Goal: Information Seeking & Learning: Check status

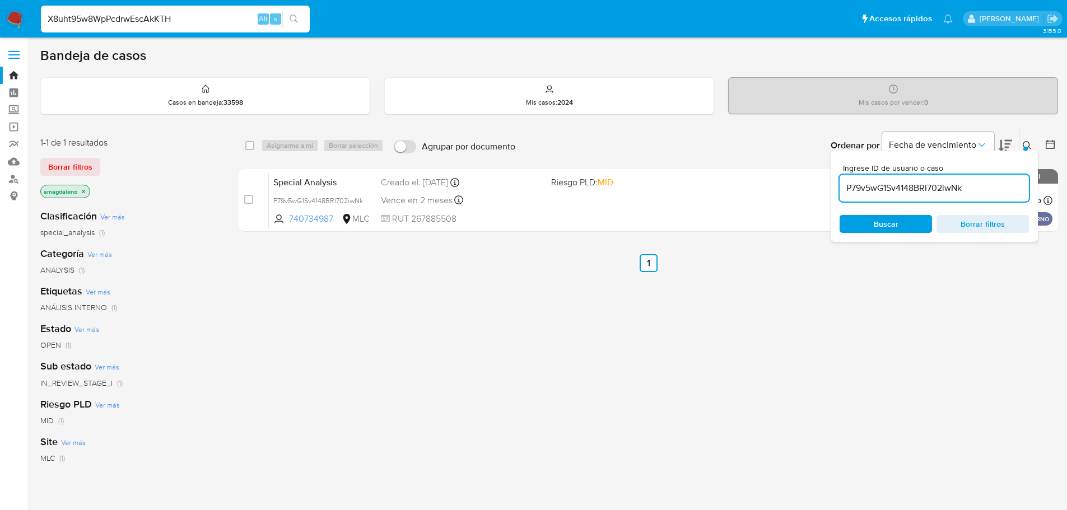
type input "X8uht95w8WpPcdrwEscAkKTH"
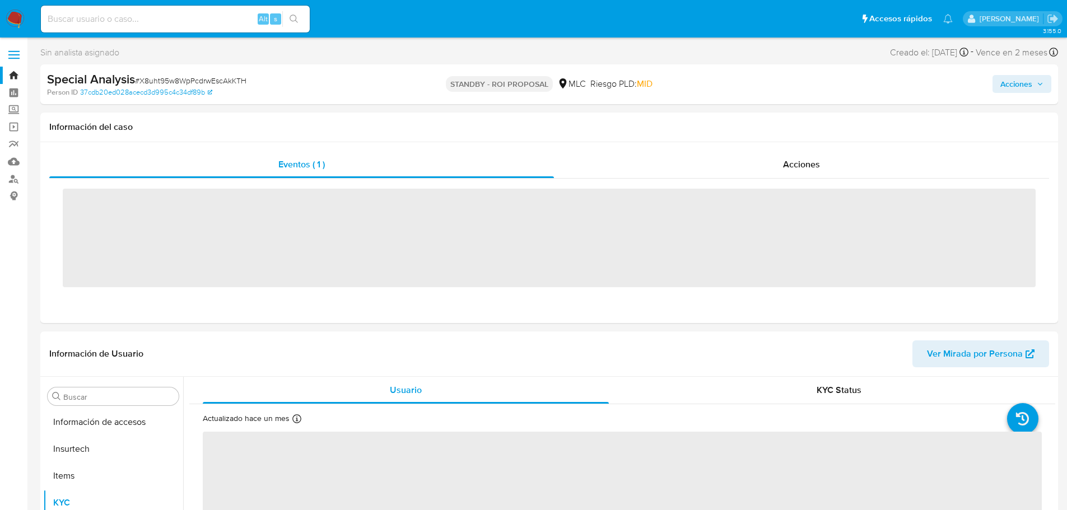
scroll to position [473, 0]
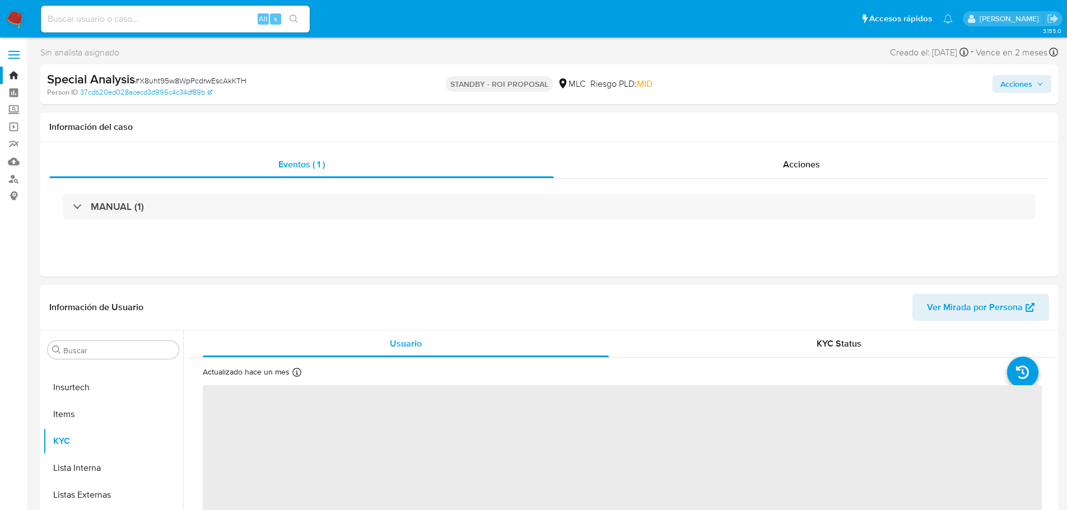
select select "10"
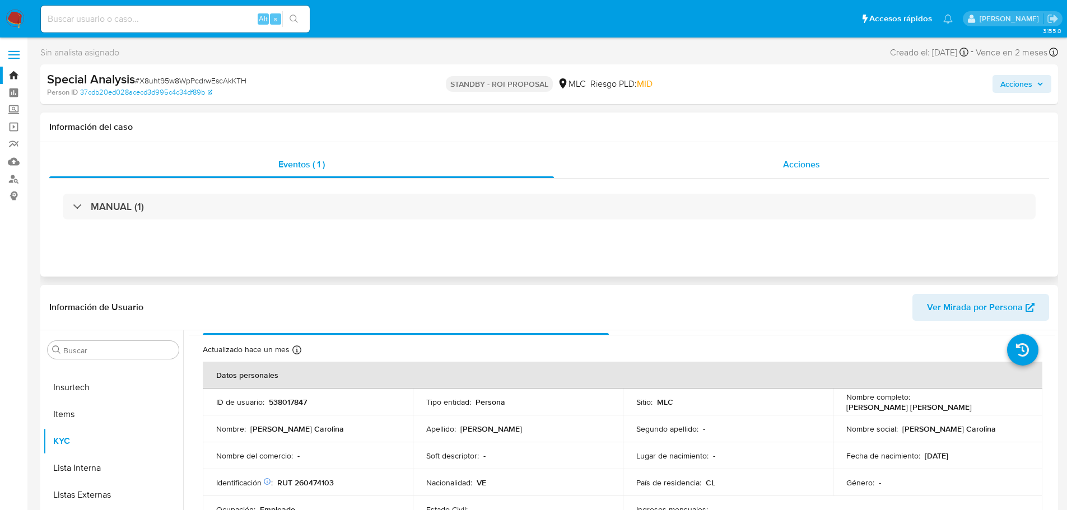
scroll to position [0, 0]
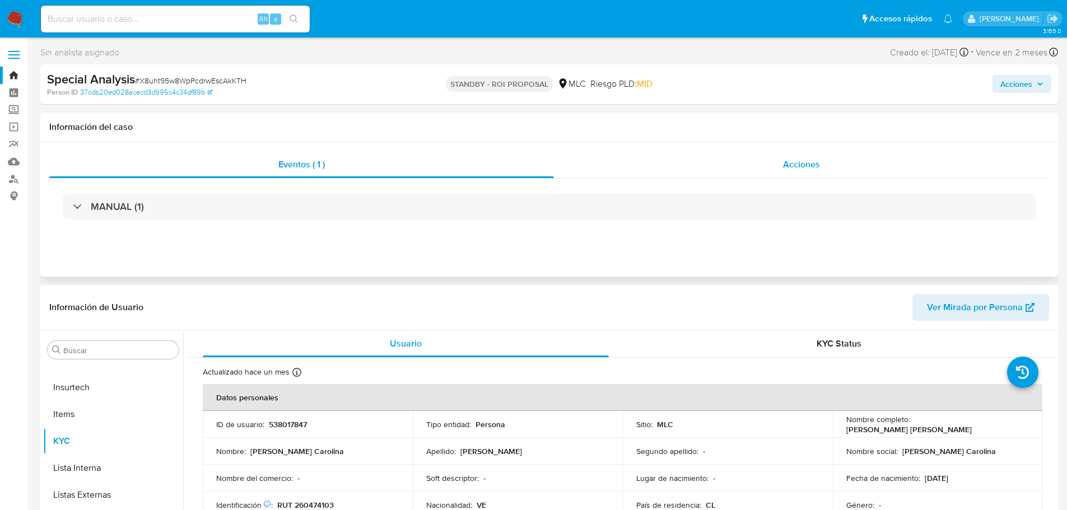
click at [642, 164] on div "Acciones" at bounding box center [801, 164] width 495 height 27
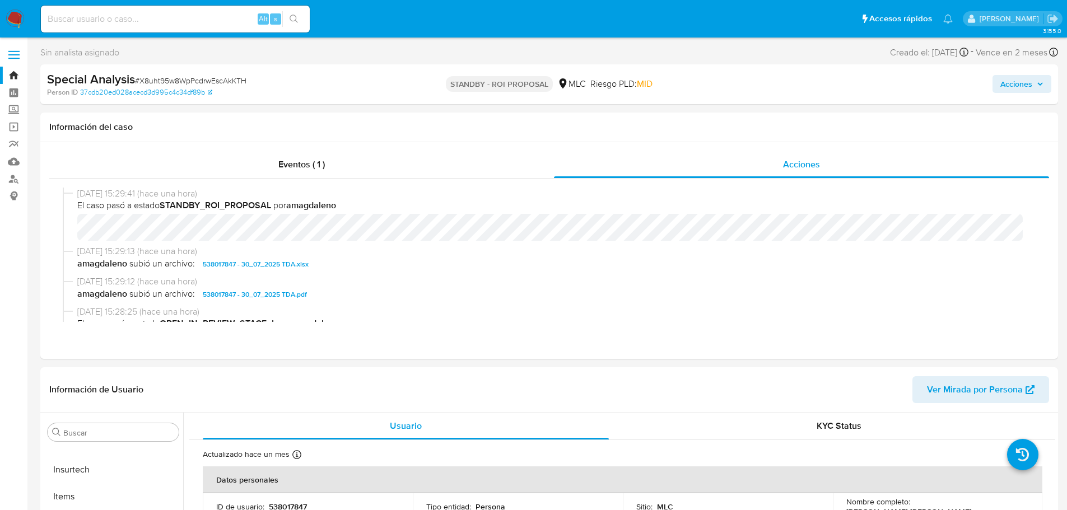
click at [1026, 81] on span "Acciones" at bounding box center [1016, 84] width 32 height 18
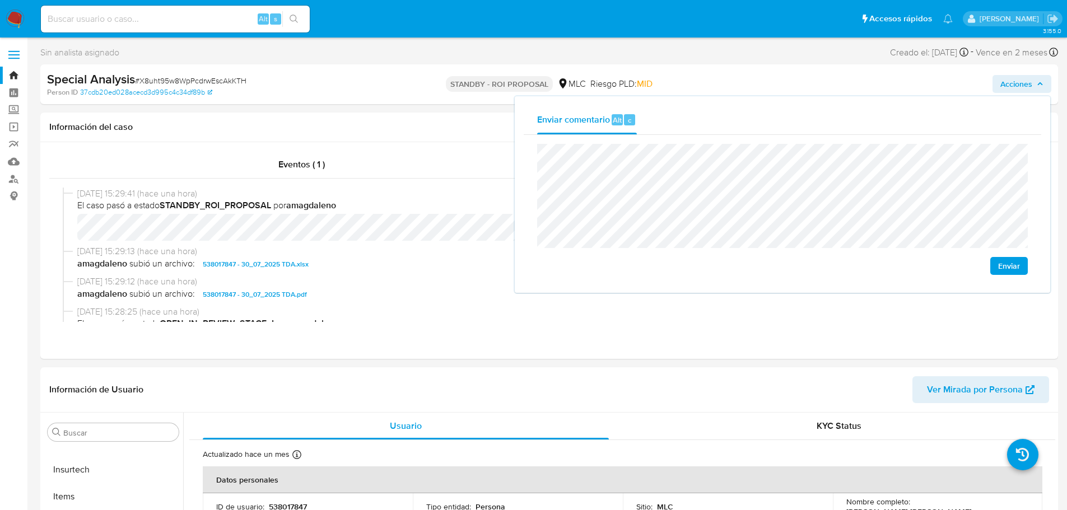
click at [0, 0] on lt-span "se identifica" at bounding box center [0, 0] width 0 height 0
click at [0, 0] on lt-em "asociada:" at bounding box center [0, 0] width 0 height 0
click at [1002, 268] on span "Enviar" at bounding box center [1009, 266] width 22 height 16
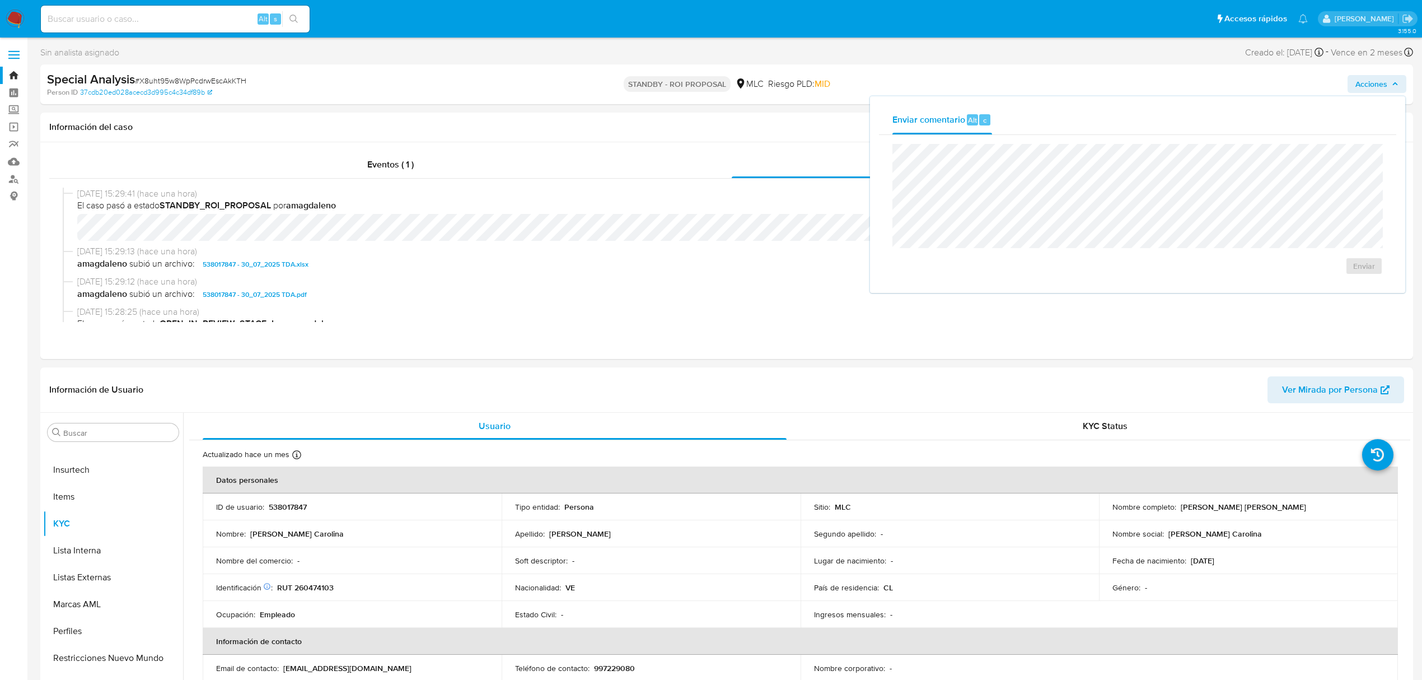
scroll to position [473, 0]
click at [116, 16] on input at bounding box center [175, 19] width 269 height 15
paste input "P79v5wG1Sv4148BRI702iwNk"
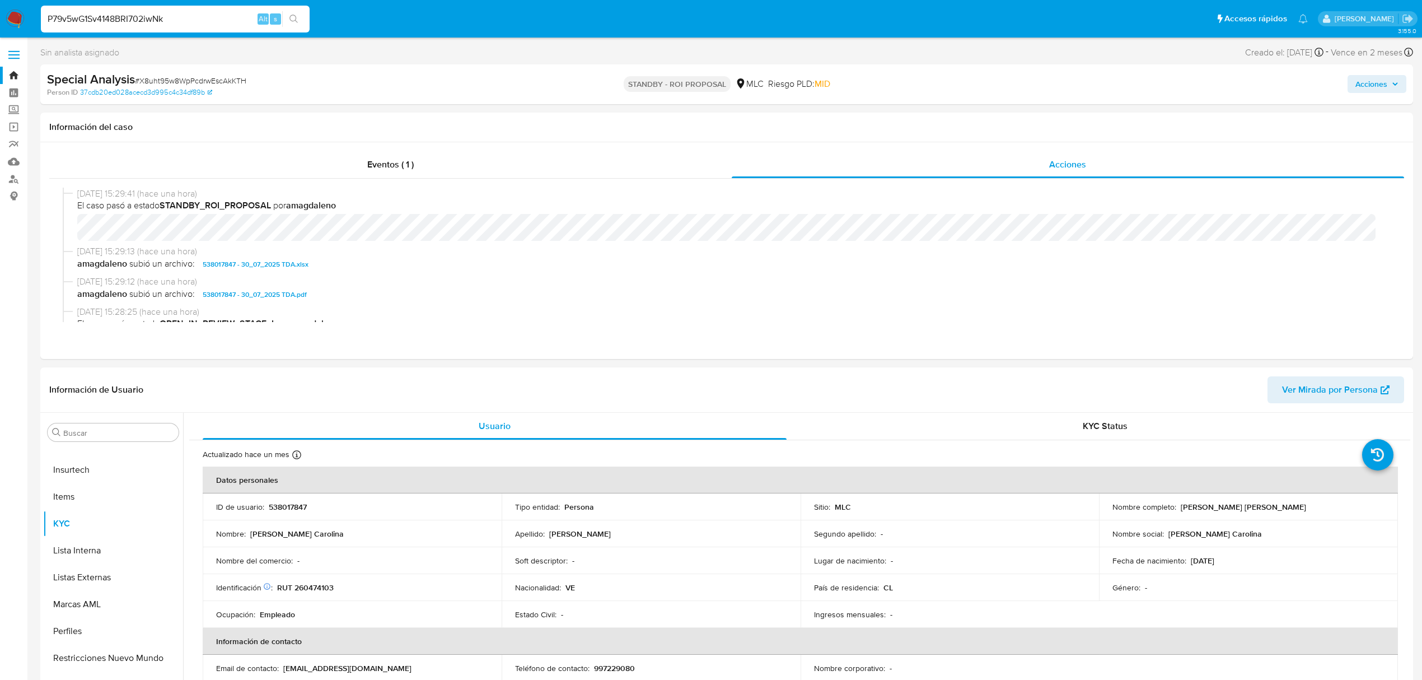
type input "P79v5wG1Sv4148BRI702iwNk"
click at [10, 25] on img at bounding box center [15, 19] width 19 height 19
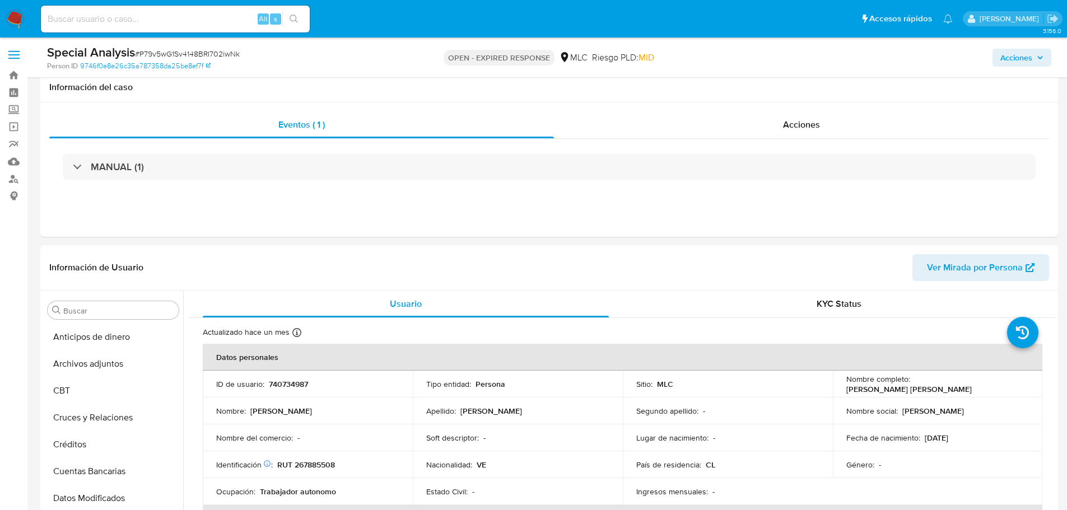
select select "10"
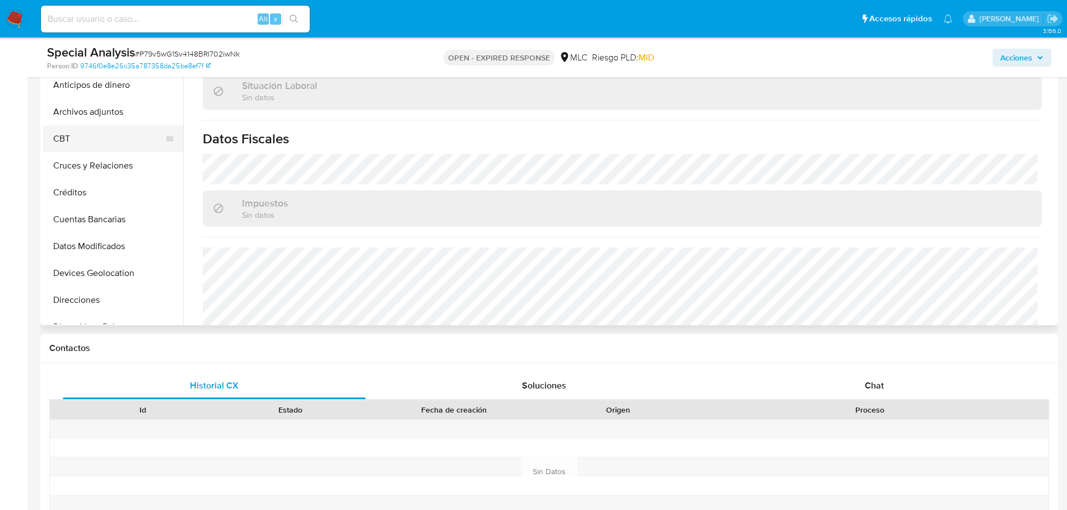
scroll to position [196, 0]
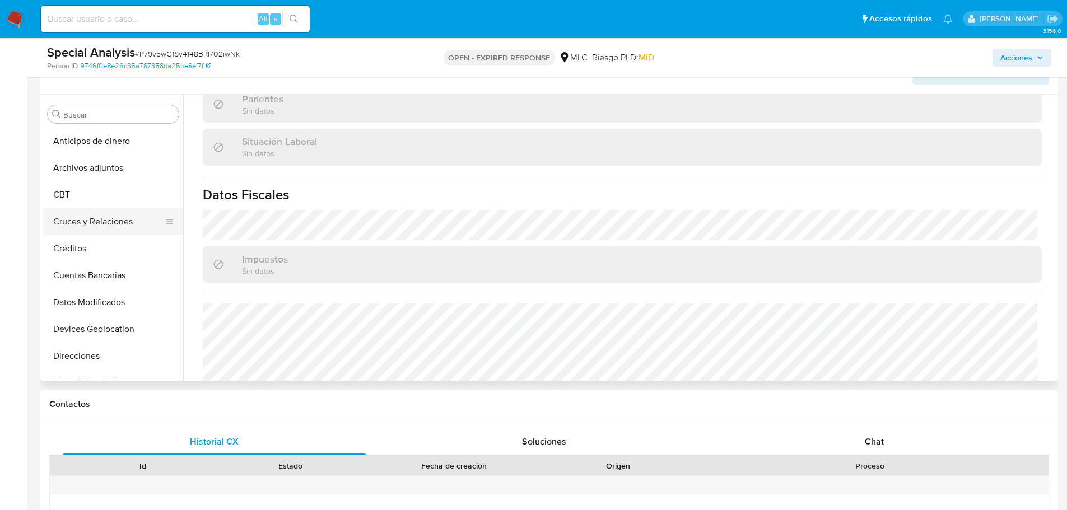
click at [104, 228] on button "Cruces y Relaciones" at bounding box center [108, 221] width 131 height 27
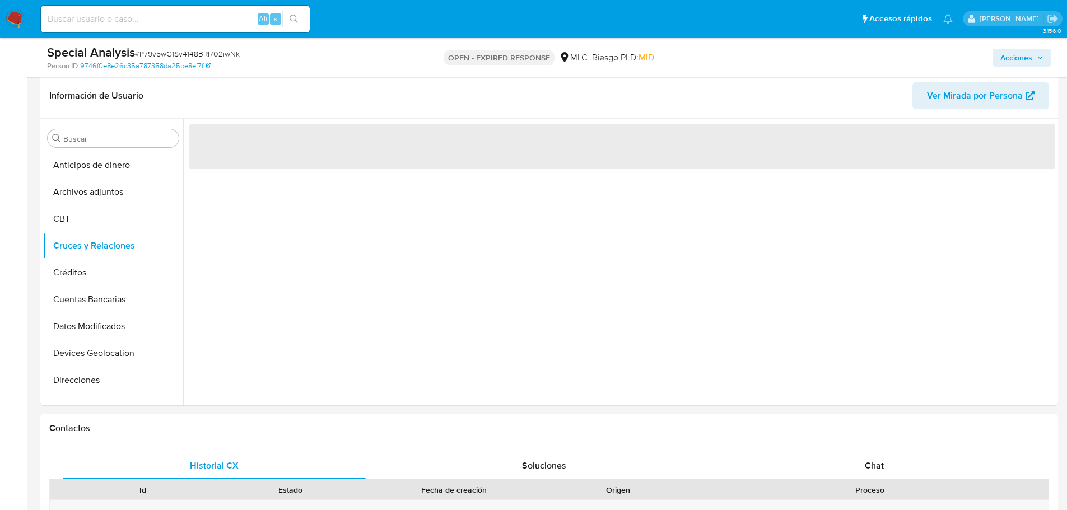
scroll to position [159, 0]
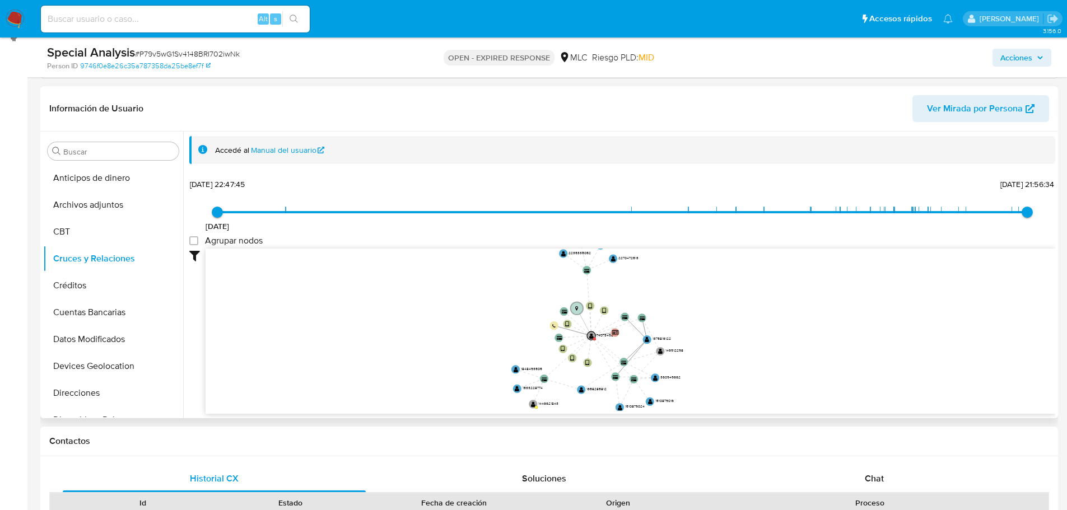
drag, startPoint x: 760, startPoint y: 295, endPoint x: 799, endPoint y: 334, distance: 55.0
click at [800, 334] on icon "device-6737e9287fd53e07eaad0092  device-68673a882aba938cdd936d29  user-740734…" at bounding box center [629, 330] width 849 height 162
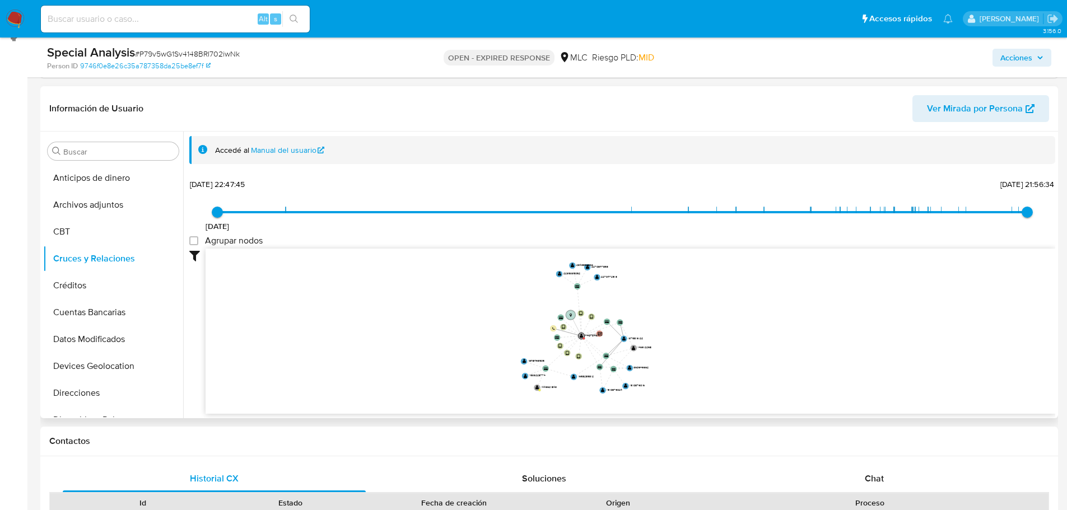
drag, startPoint x: 732, startPoint y: 327, endPoint x: 717, endPoint y: 325, distance: 15.3
click at [717, 325] on icon "device-6737e9287fd53e07eaad0092  device-68673a882aba938cdd936d29  user-740734…" at bounding box center [629, 330] width 849 height 162
click at [627, 367] on circle at bounding box center [629, 368] width 8 height 8
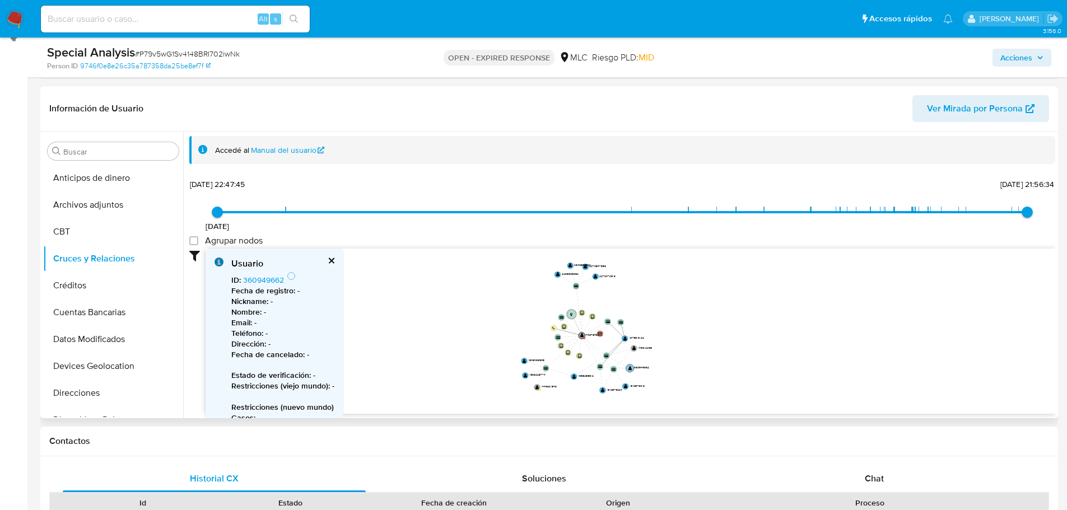
click at [629, 368] on text "" at bounding box center [629, 368] width 3 height 4
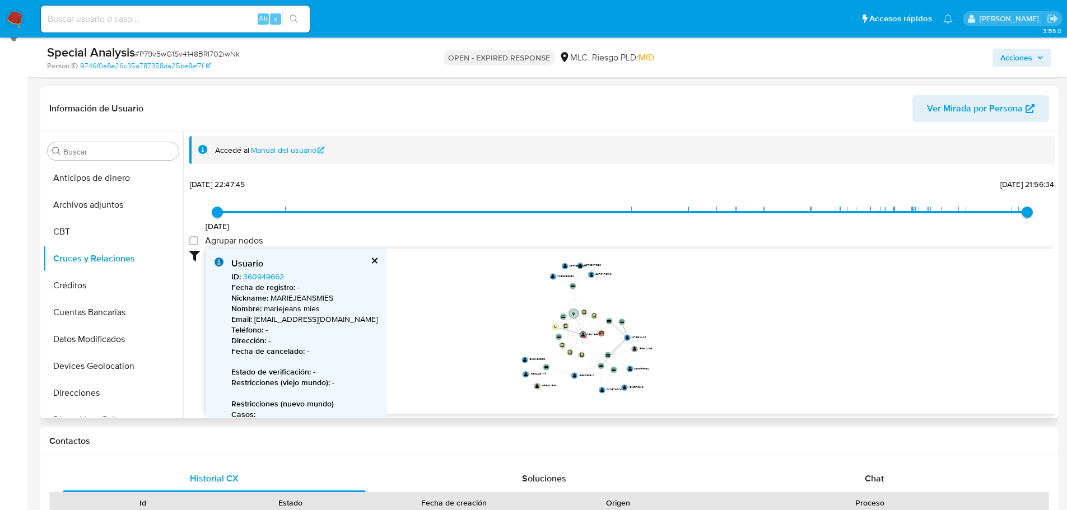
click at [621, 386] on icon "device-6737e9287fd53e07eaad0092  device-68673a882aba938cdd936d29  user-740734…" at bounding box center [629, 330] width 849 height 162
click at [624, 387] on text "" at bounding box center [624, 387] width 3 height 4
click at [624, 387] on text "" at bounding box center [623, 388] width 3 height 4
click at [600, 388] on text "" at bounding box center [600, 389] width 3 height 4
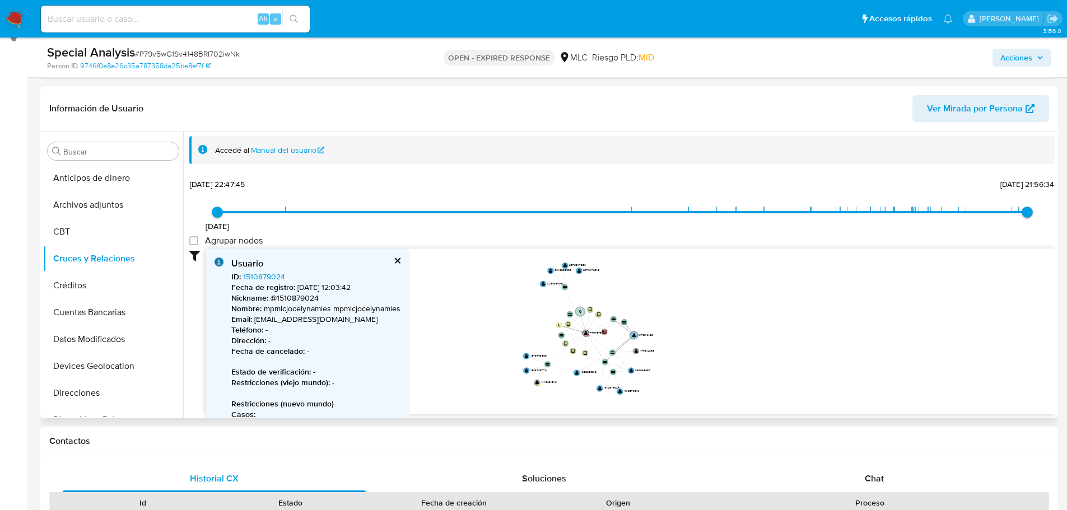
click at [633, 334] on text "" at bounding box center [633, 335] width 3 height 4
click at [633, 334] on text "" at bounding box center [634, 335] width 3 height 4
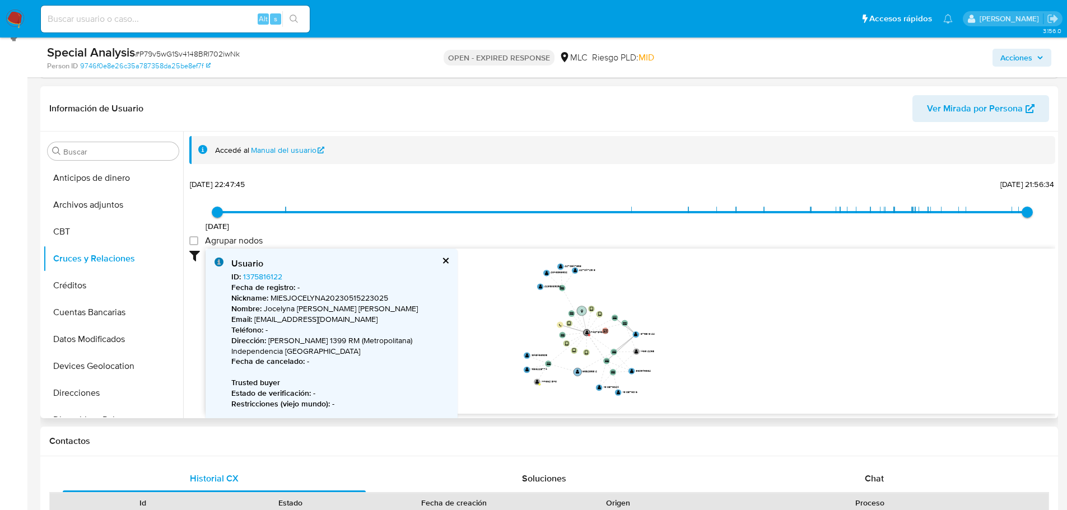
click at [576, 372] on text "" at bounding box center [577, 372] width 3 height 4
click at [576, 372] on circle at bounding box center [577, 372] width 8 height 8
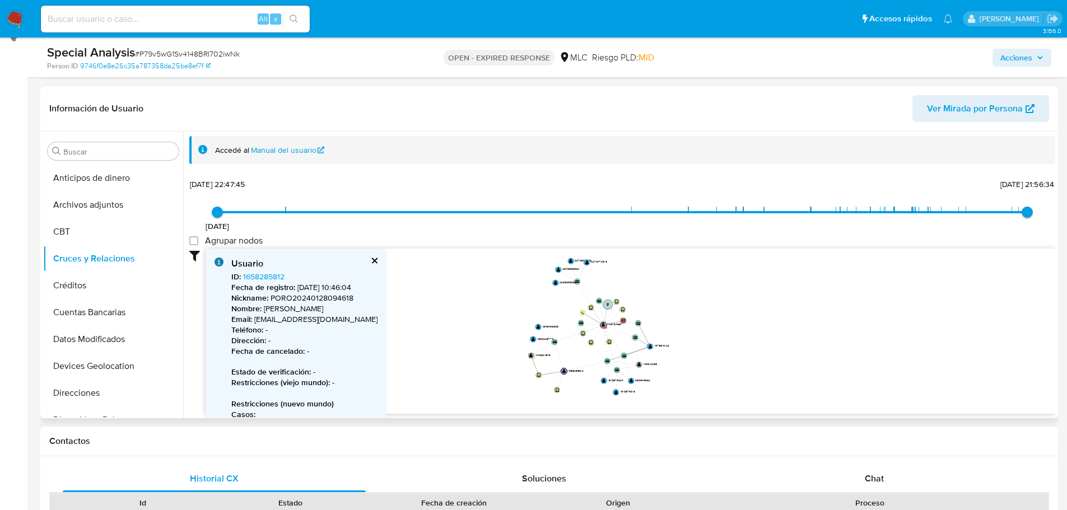
drag, startPoint x: 724, startPoint y: 326, endPoint x: 737, endPoint y: 321, distance: 14.4
click at [737, 321] on icon "device-6737e9287fd53e07eaad0092  device-68673a882aba938cdd936d29  user-740734…" at bounding box center [629, 330] width 849 height 162
click at [565, 373] on circle at bounding box center [564, 371] width 8 height 8
click at [531, 356] on text "" at bounding box center [530, 355] width 3 height 4
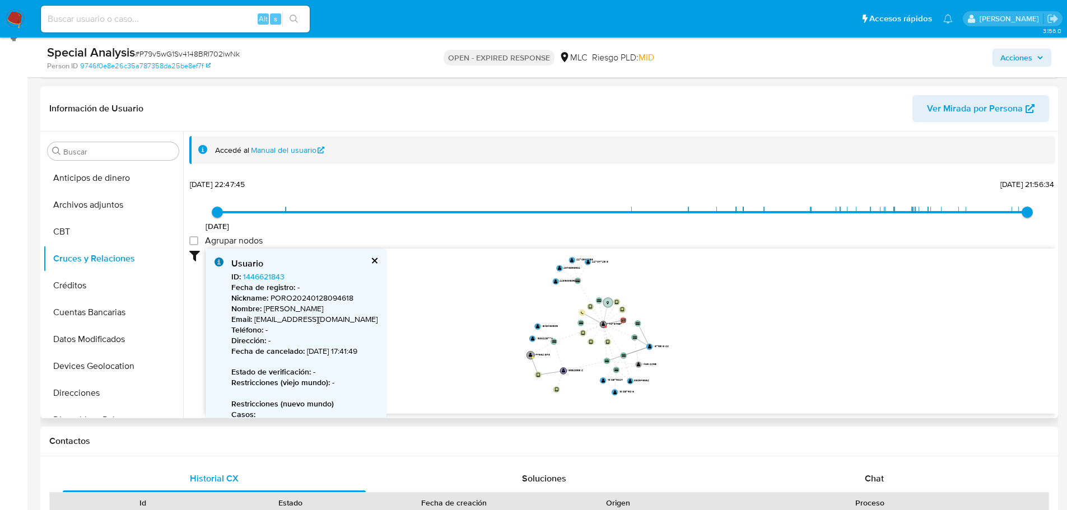
click at [531, 356] on text "" at bounding box center [530, 355] width 3 height 4
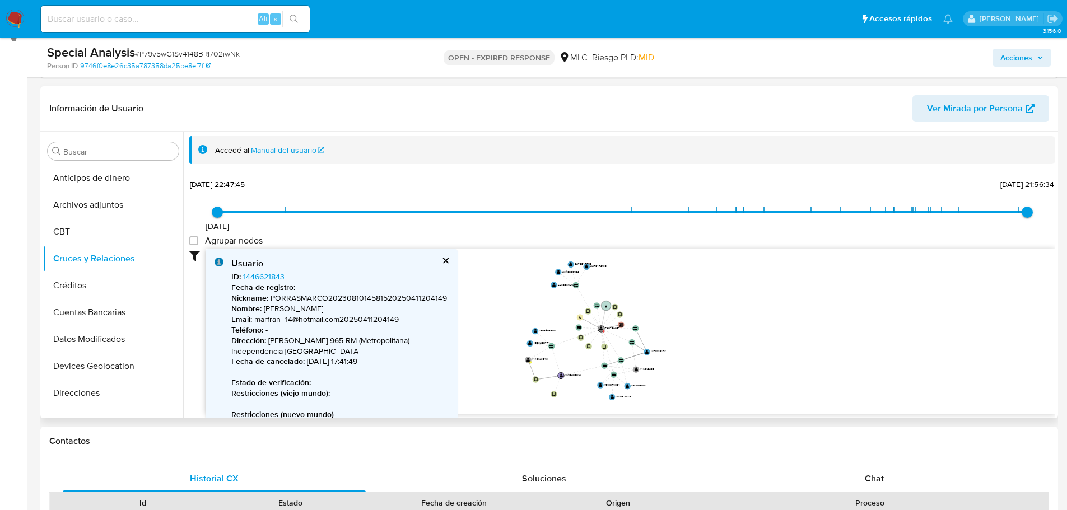
click at [739, 307] on icon "device-6737e9287fd53e07eaad0092  device-68673a882aba938cdd936d29  user-740734…" at bounding box center [629, 330] width 849 height 162
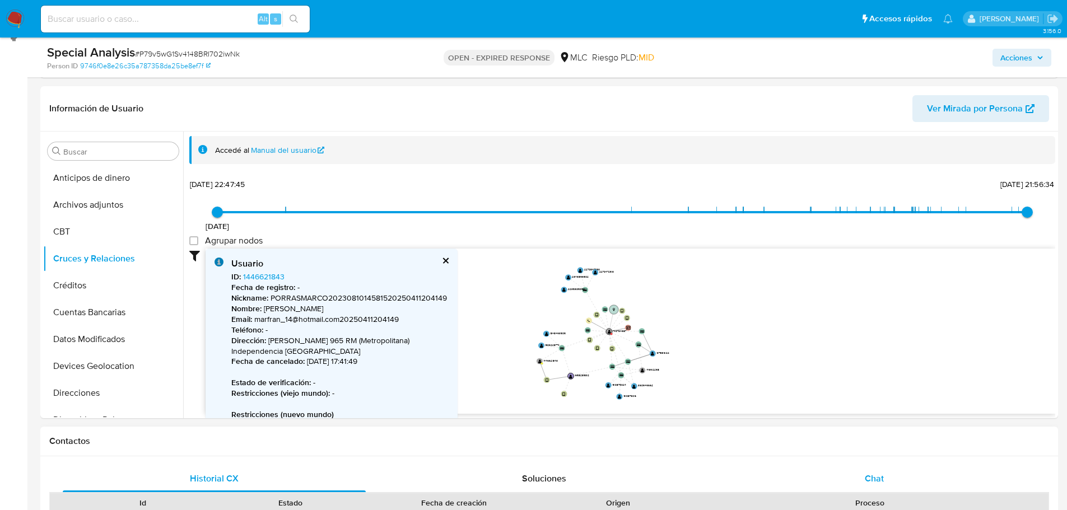
click at [888, 473] on div "Chat" at bounding box center [873, 478] width 303 height 27
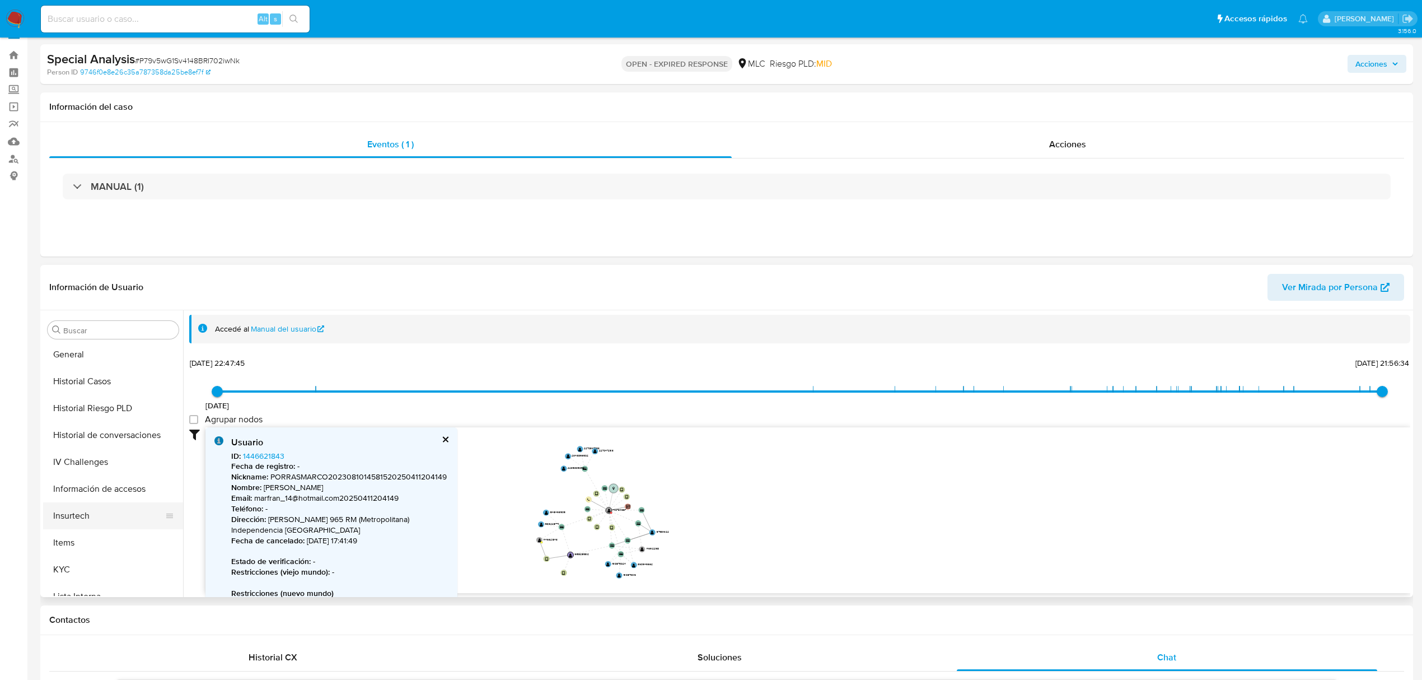
scroll to position [373, 0]
click at [78, 509] on button "KYC" at bounding box center [108, 521] width 131 height 27
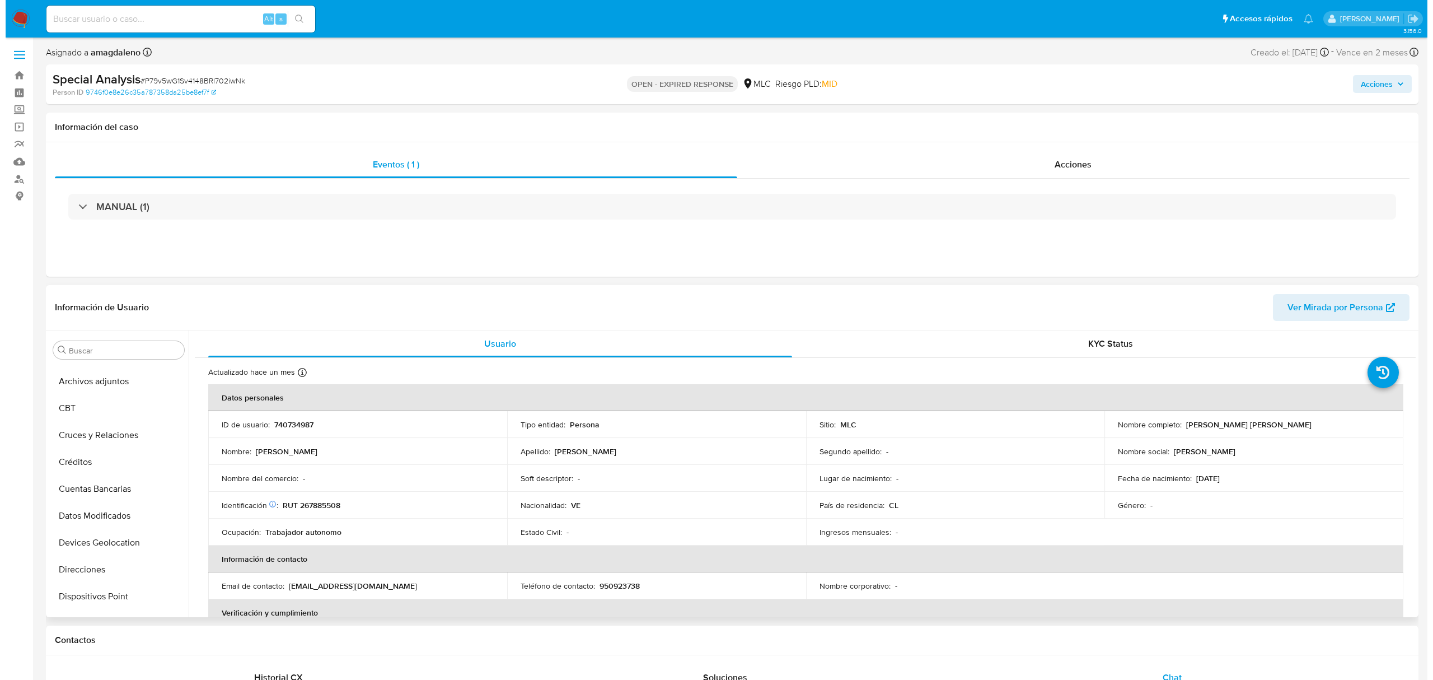
scroll to position [0, 0]
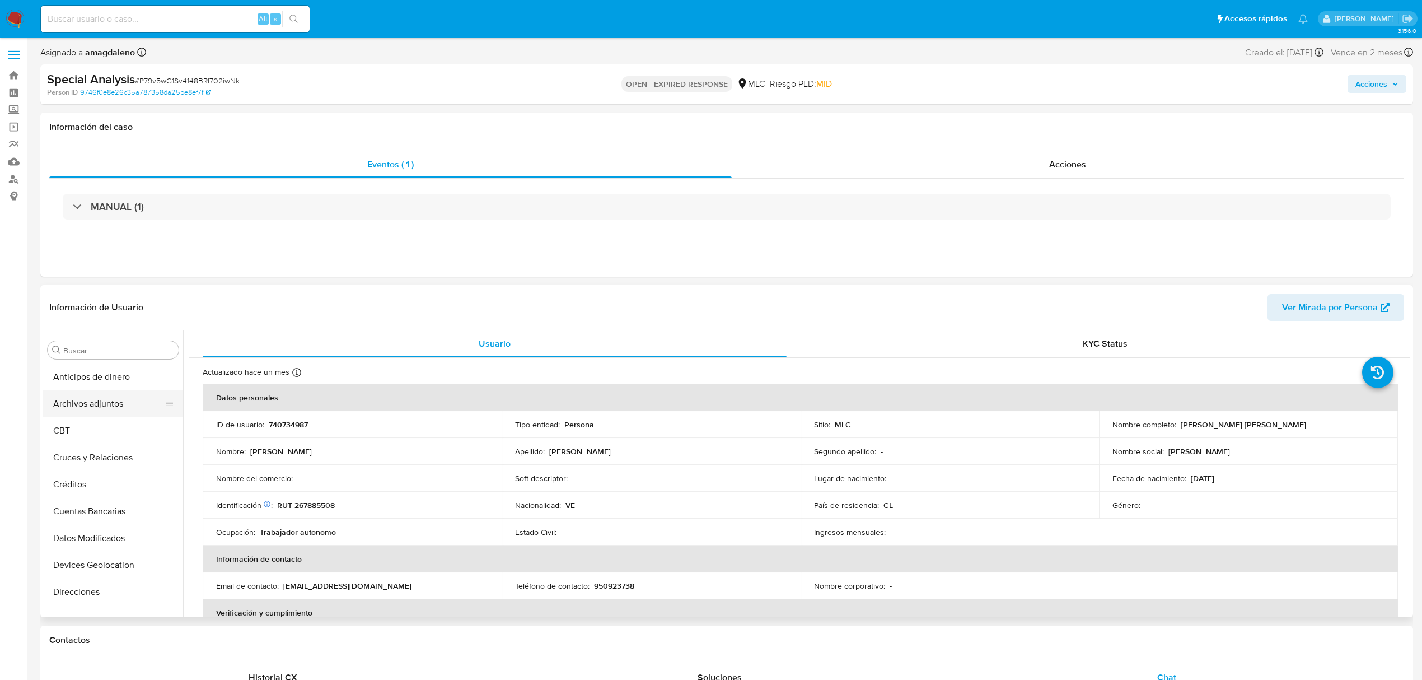
click at [124, 404] on button "Archivos adjuntos" at bounding box center [108, 403] width 131 height 27
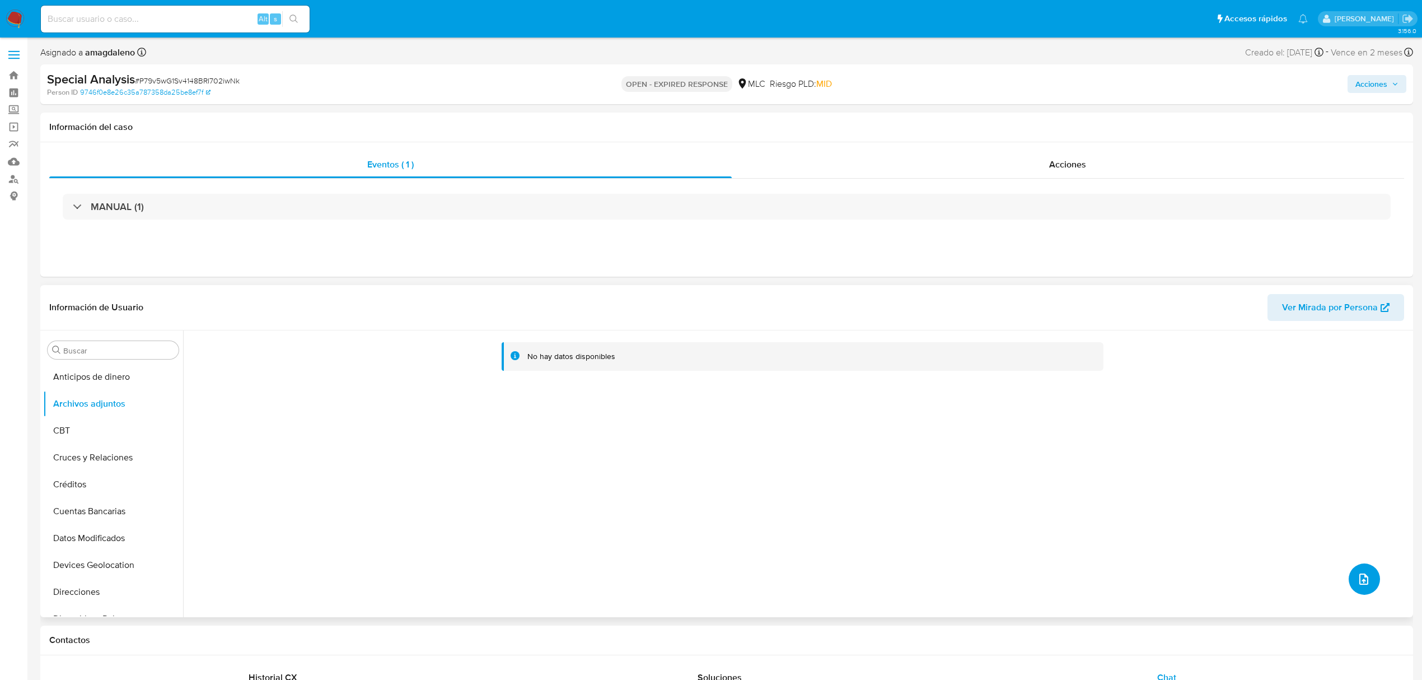
click at [1066, 509] on icon "upload-file" at bounding box center [1363, 578] width 9 height 11
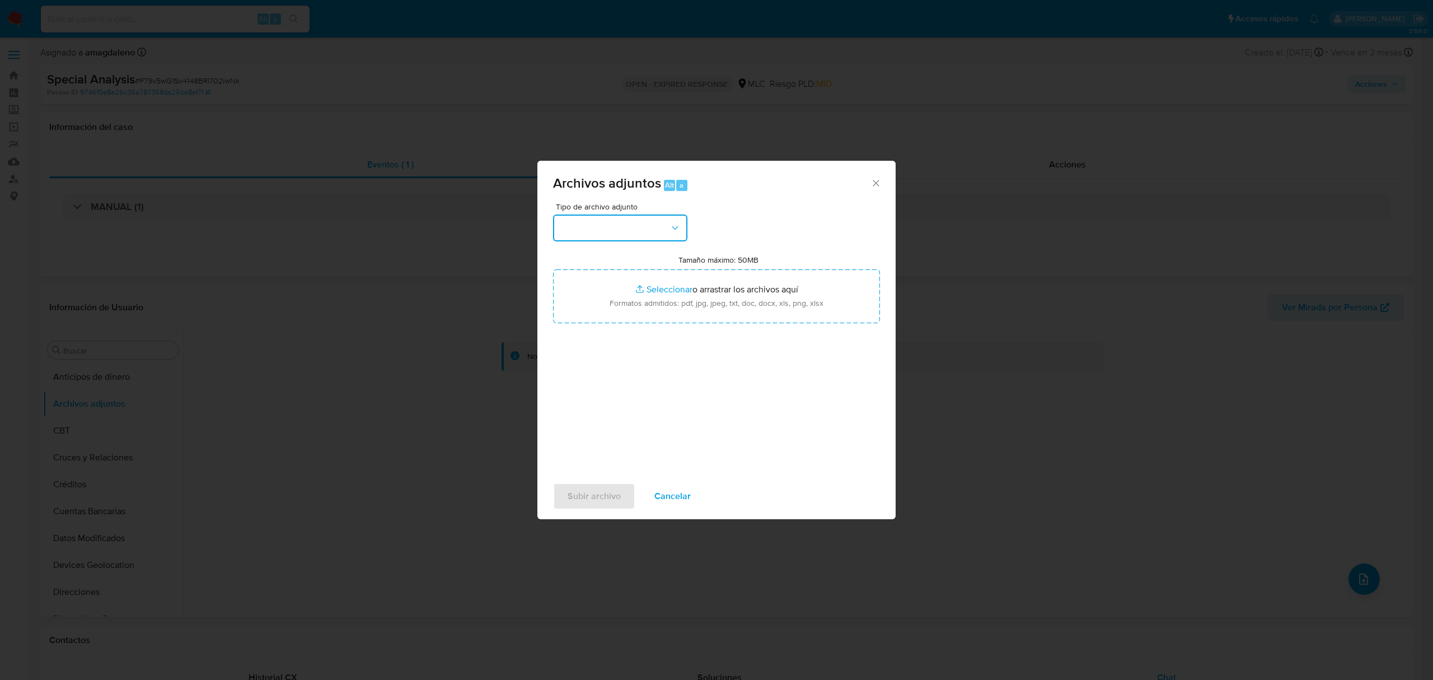
click at [623, 217] on button "button" at bounding box center [620, 227] width 134 height 27
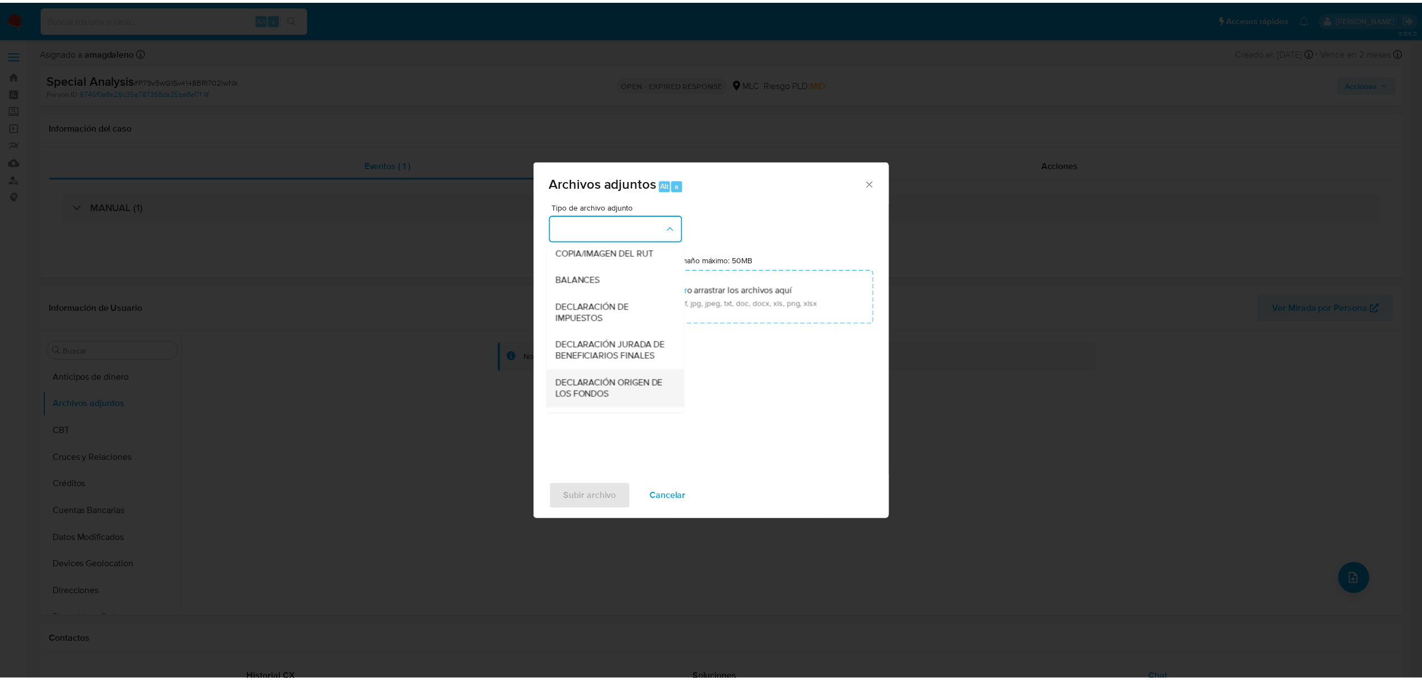
scroll to position [167, 0]
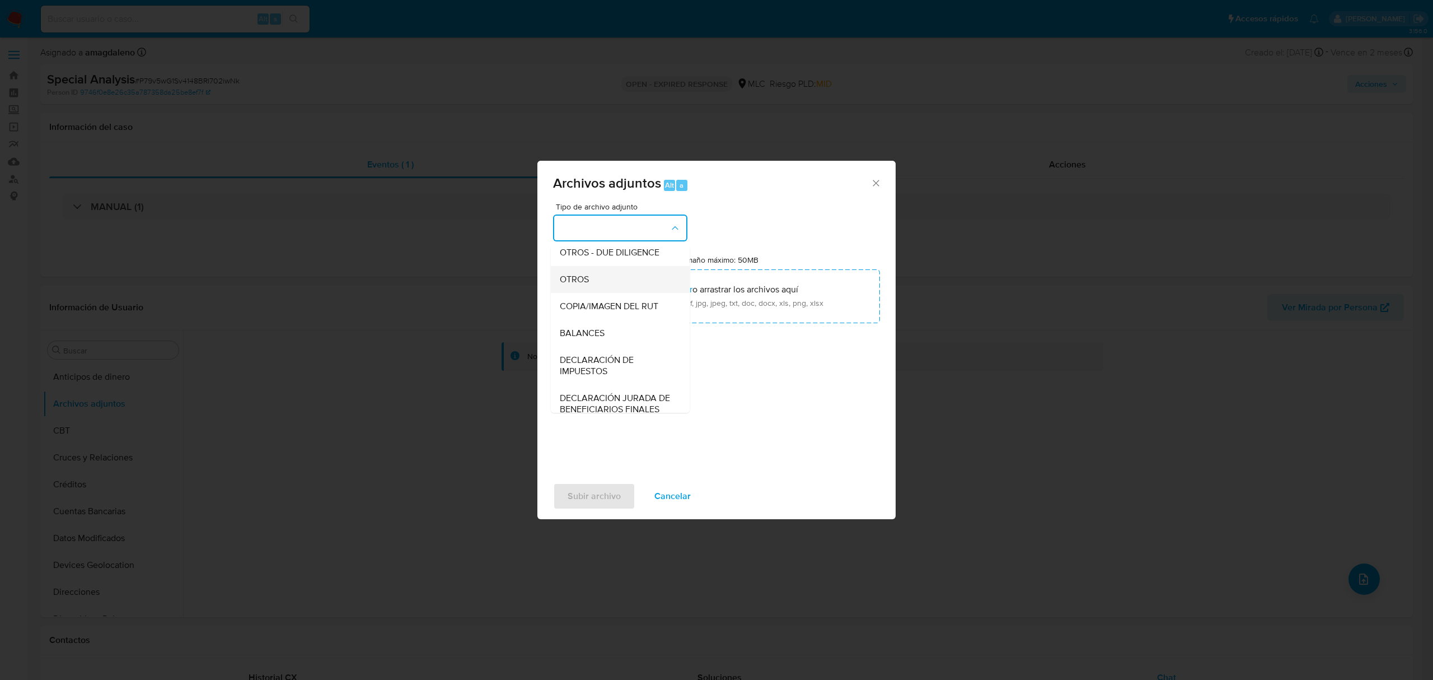
click at [573, 285] on span "OTROS" at bounding box center [574, 279] width 29 height 11
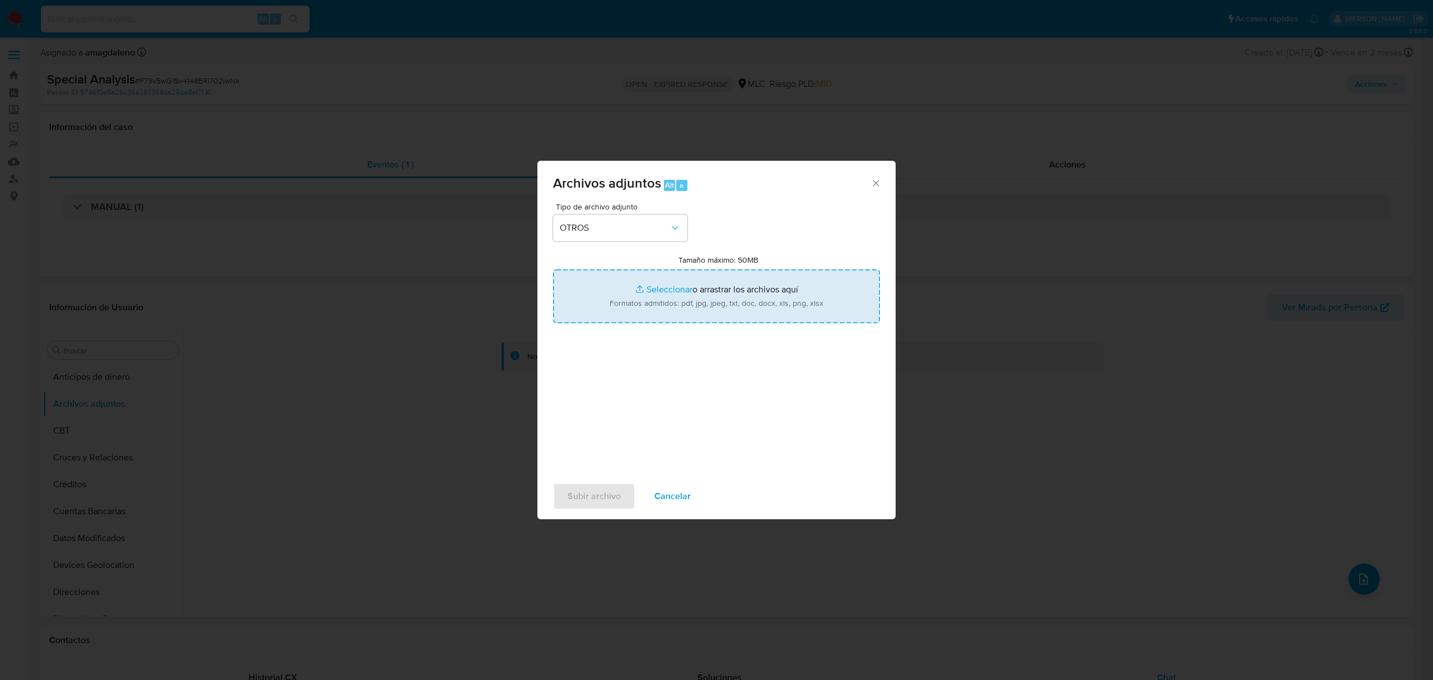
click at [677, 284] on input "Tamaño máximo: 50MB Seleccionar archivos" at bounding box center [716, 296] width 327 height 54
type input "C:\fakepath\740734987 - 26_08_2025 TDA.xlsx"
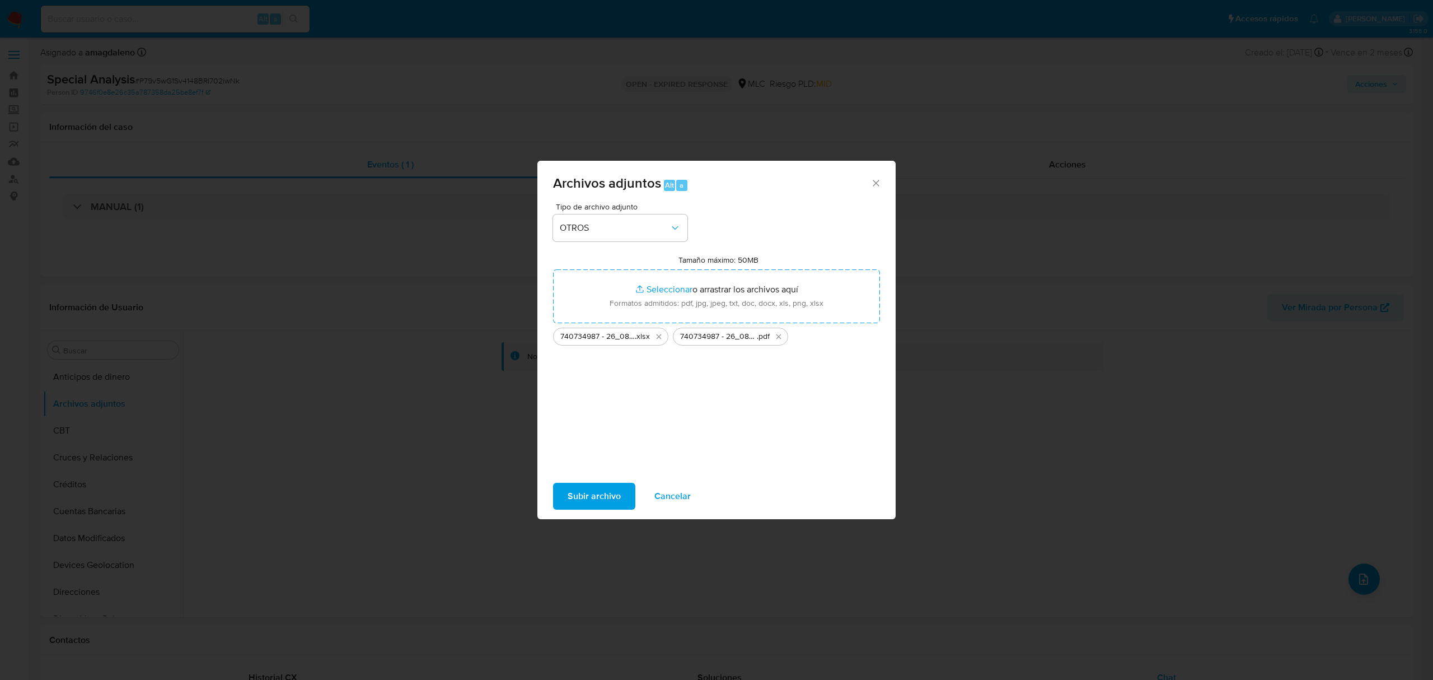
click at [607, 496] on span "Subir archivo" at bounding box center [594, 496] width 53 height 25
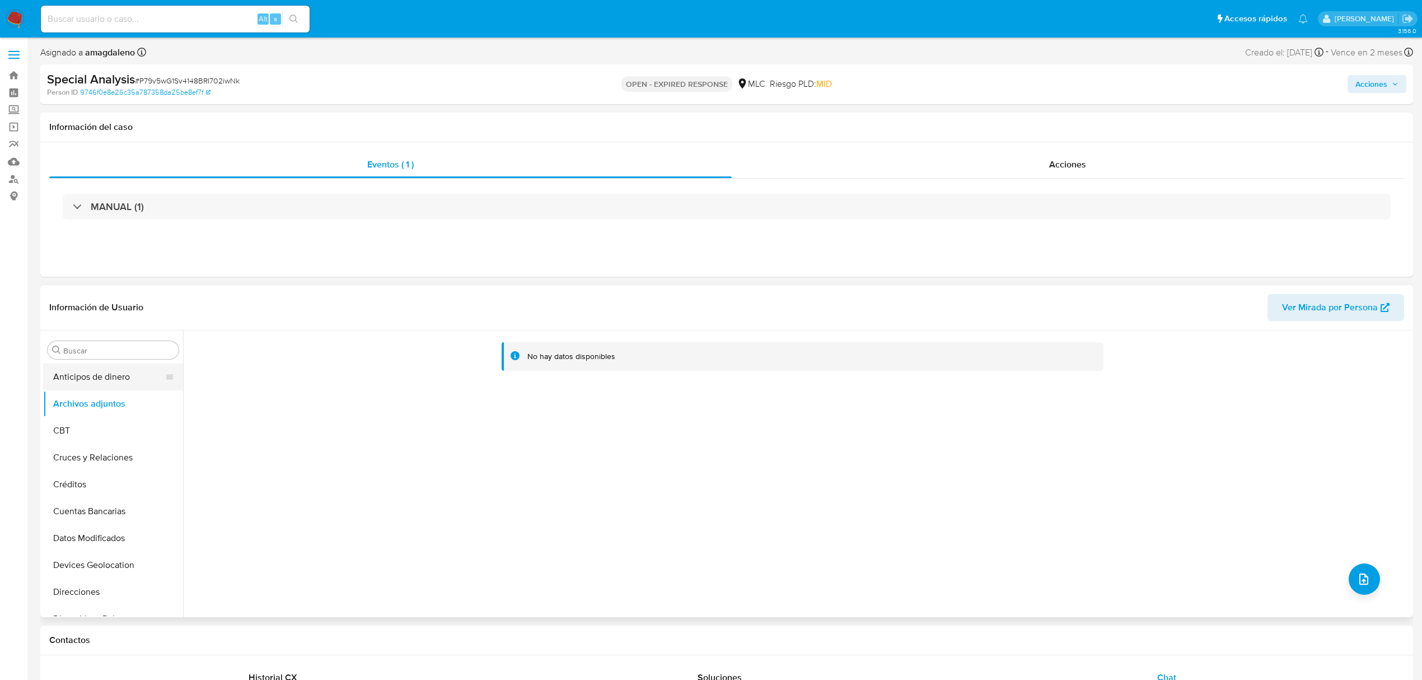
click at [76, 365] on button "Anticipos de dinero" at bounding box center [108, 376] width 131 height 27
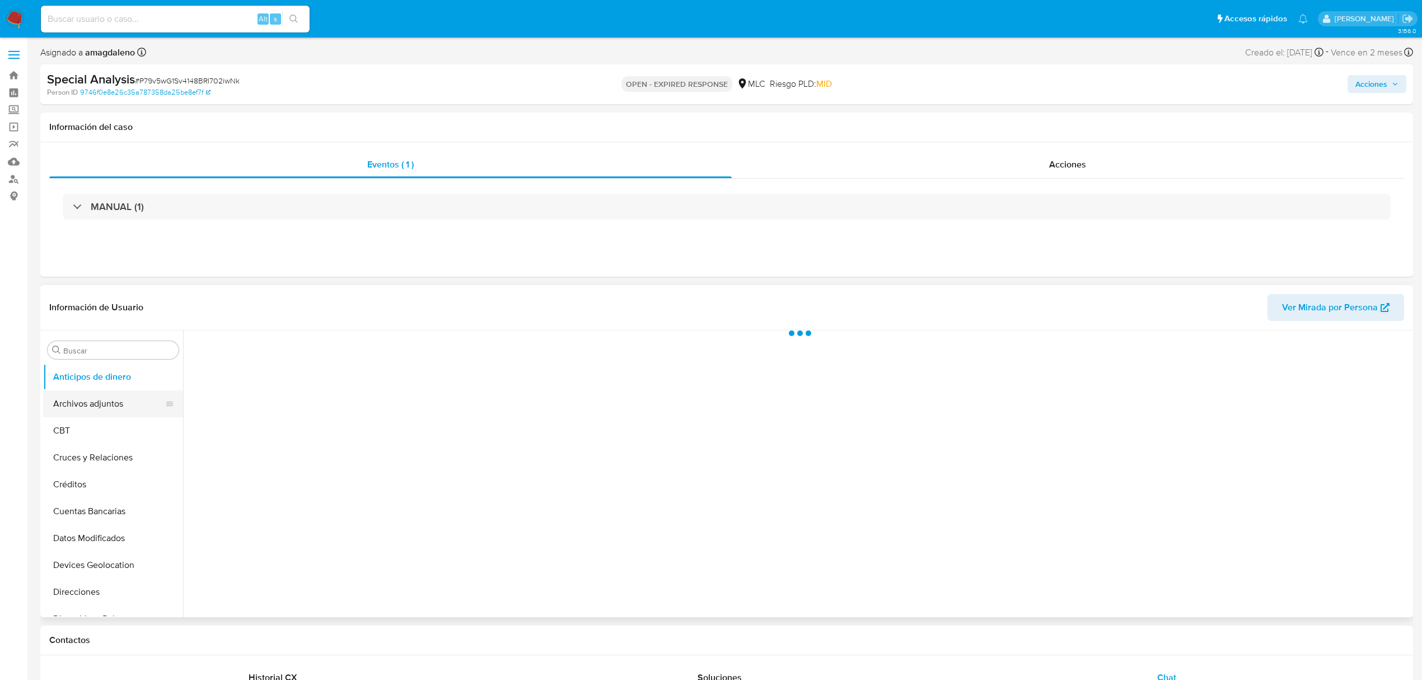
click at [87, 392] on button "Archivos adjuntos" at bounding box center [108, 403] width 131 height 27
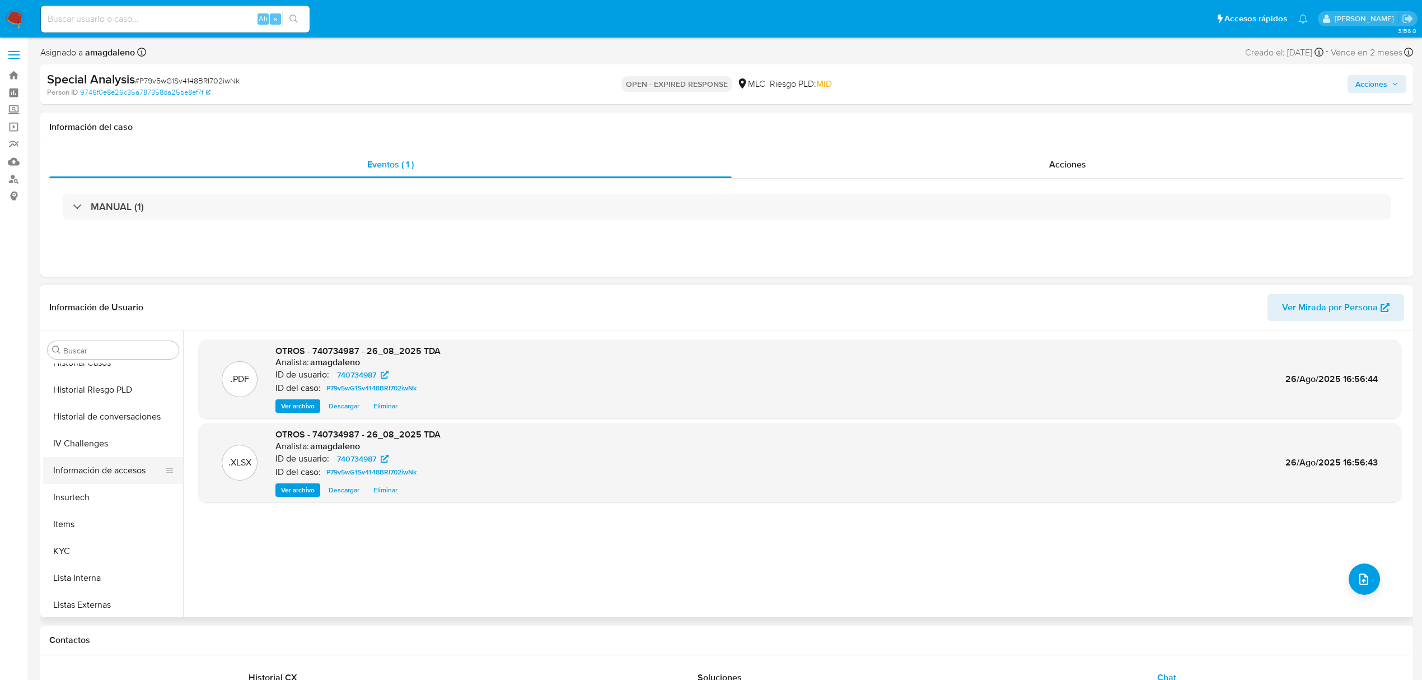
scroll to position [448, 0]
click at [72, 467] on button "KYC" at bounding box center [108, 466] width 131 height 27
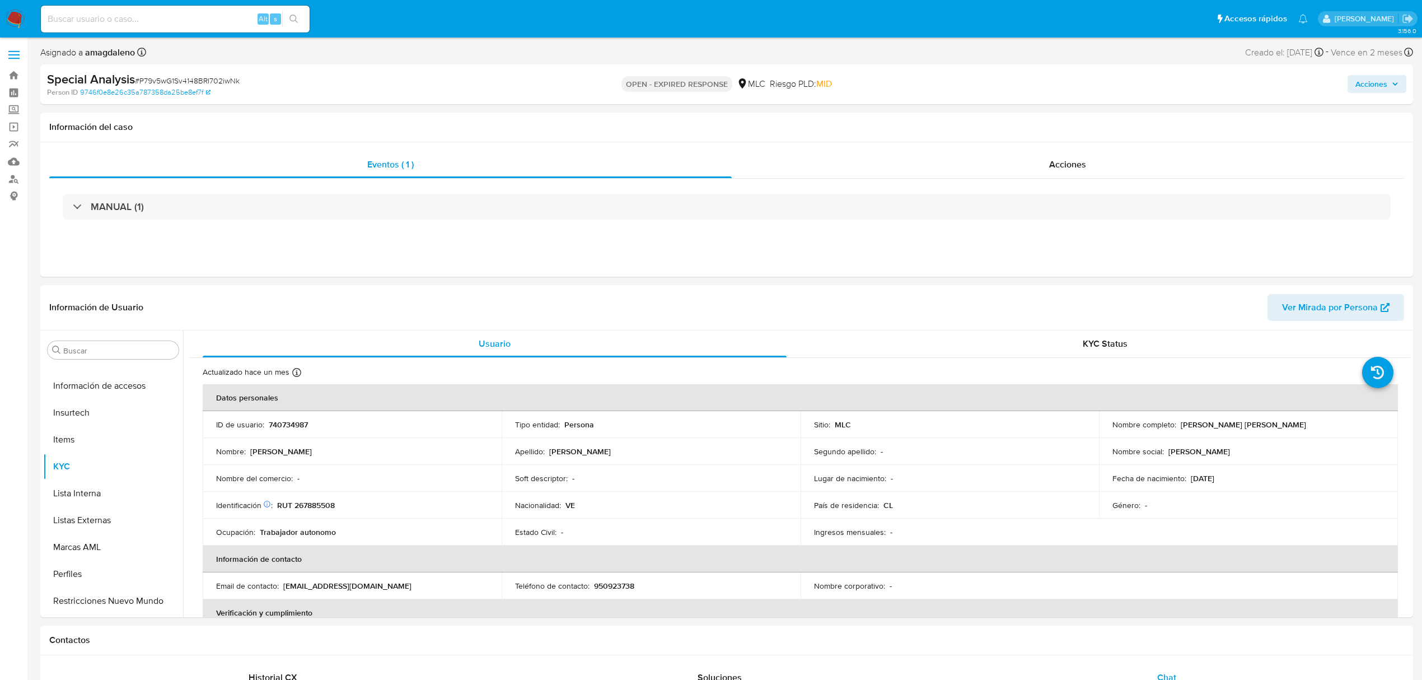
click at [1066, 83] on span "Acciones" at bounding box center [1371, 84] width 32 height 18
click at [1063, 124] on span "Resolución del caso" at bounding box center [1059, 119] width 80 height 13
click at [773, 156] on div "Acciones" at bounding box center [1068, 164] width 673 height 27
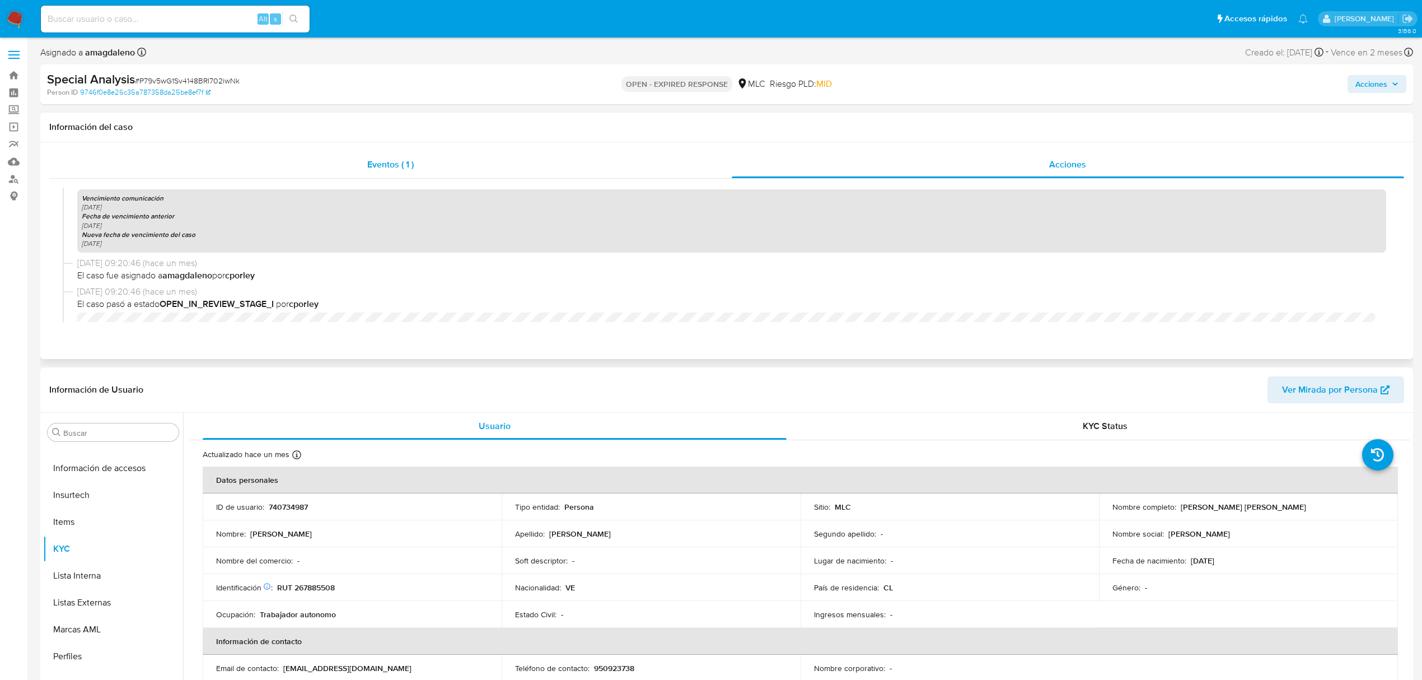
scroll to position [597, 0]
drag, startPoint x: 433, startPoint y: 160, endPoint x: 447, endPoint y: 159, distance: 13.5
click at [434, 160] on div "Eventos ( 1 )" at bounding box center [390, 164] width 683 height 27
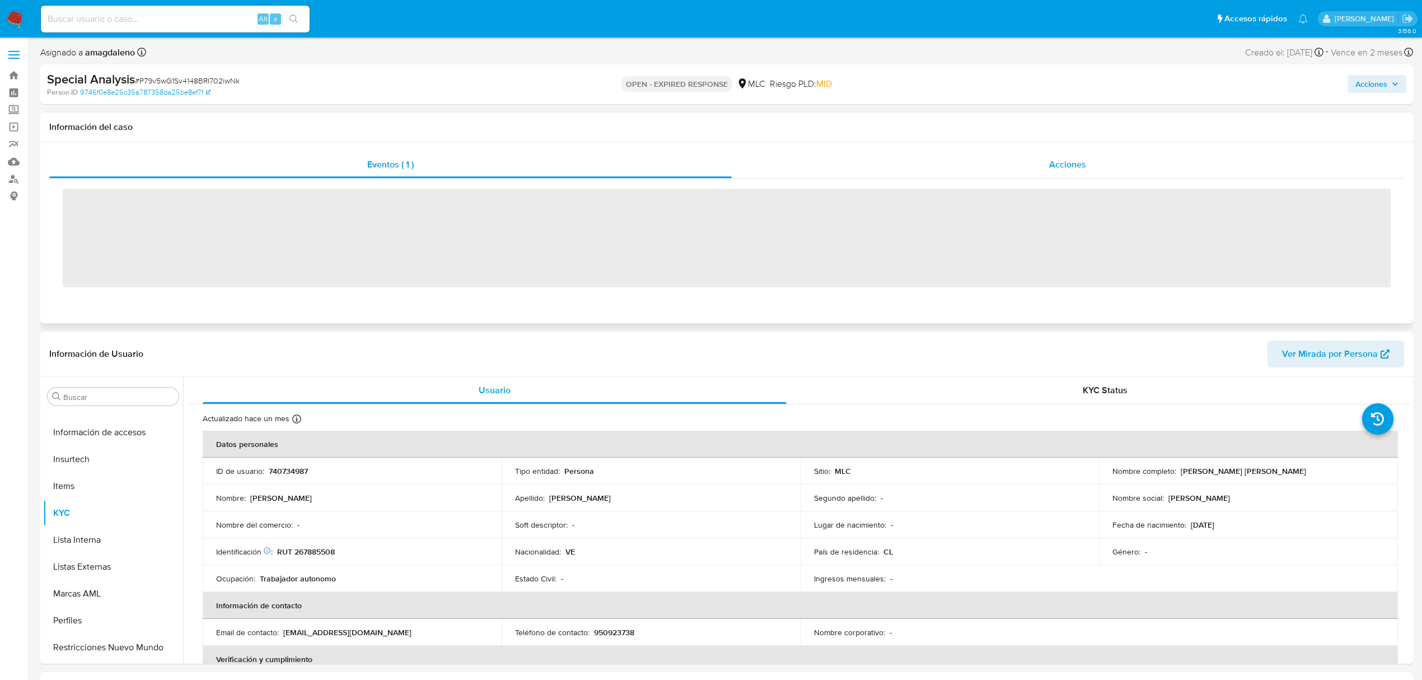
click at [887, 158] on div "Acciones" at bounding box center [1068, 164] width 673 height 27
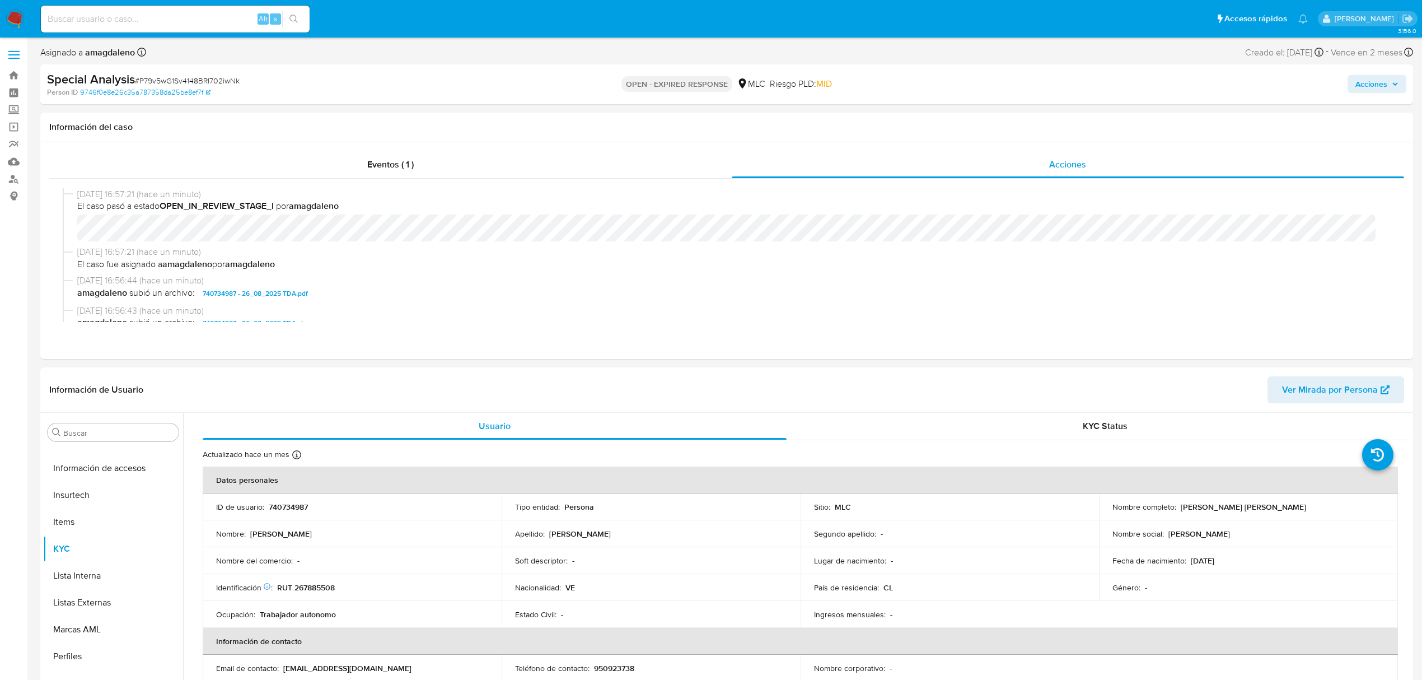
scroll to position [74, 0]
click at [1066, 83] on span "Acciones" at bounding box center [1371, 84] width 32 height 18
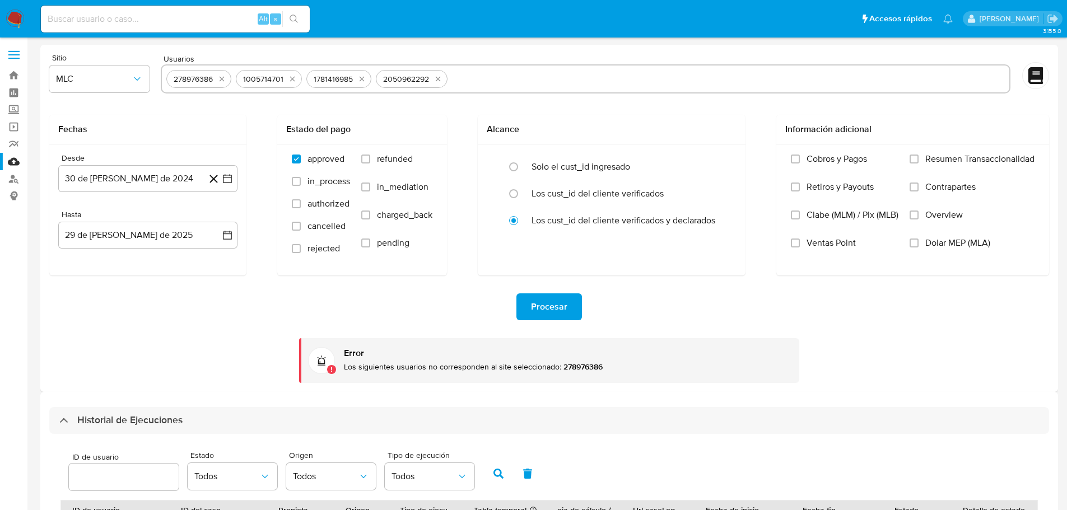
select select "10"
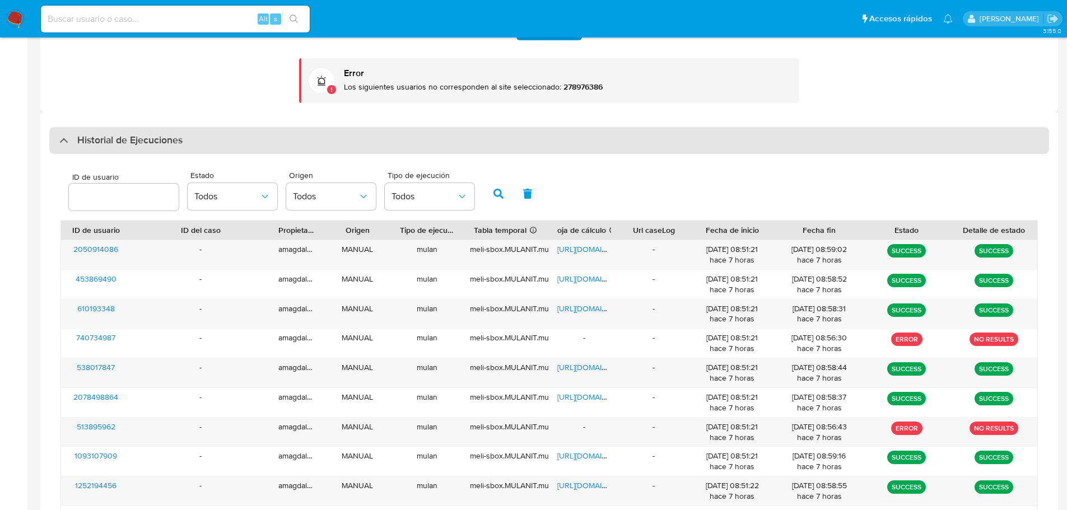
click at [60, 140] on div "Historial de Ejecuciones" at bounding box center [120, 140] width 123 height 13
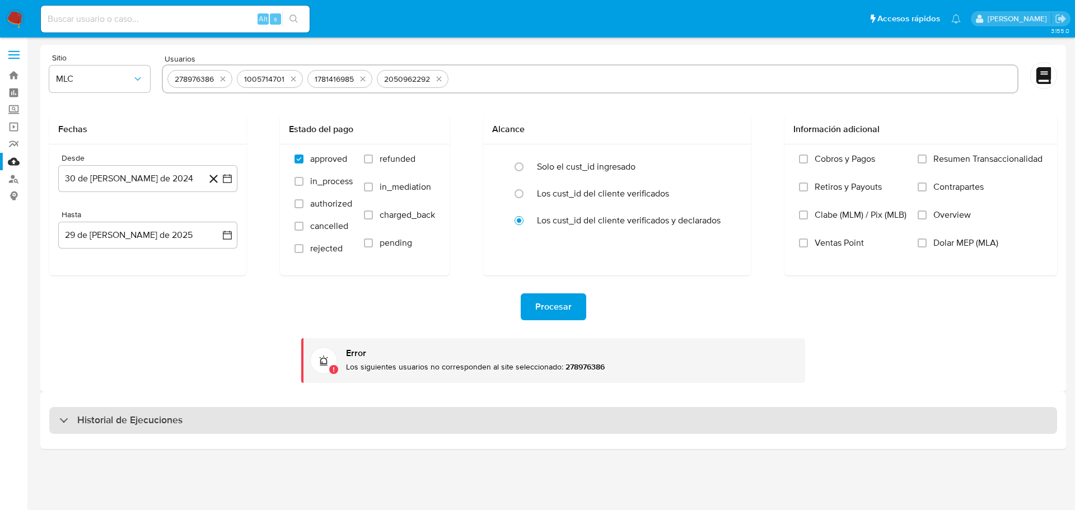
click at [65, 418] on div "Historial de Ejecuciones" at bounding box center [120, 420] width 123 height 13
select select "10"
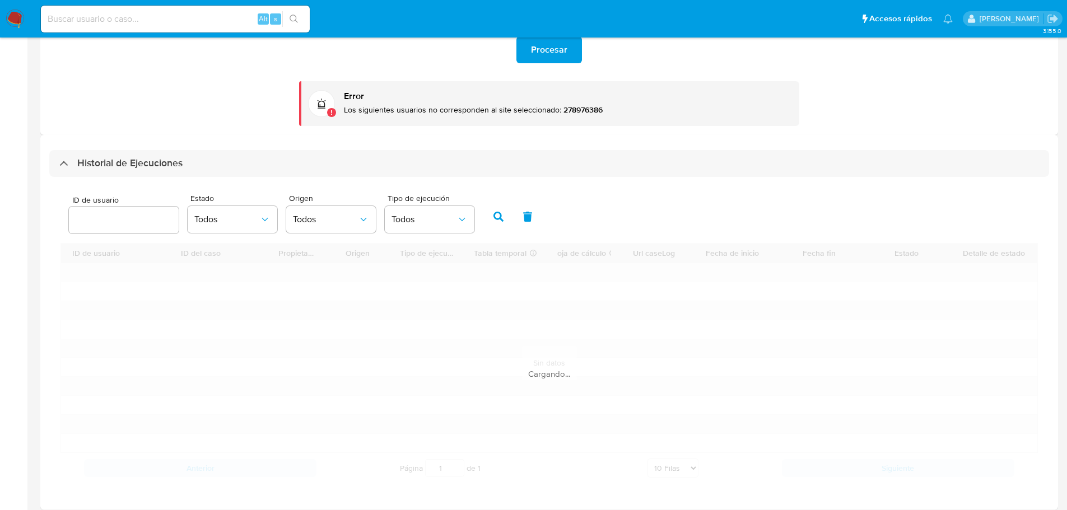
scroll to position [264, 0]
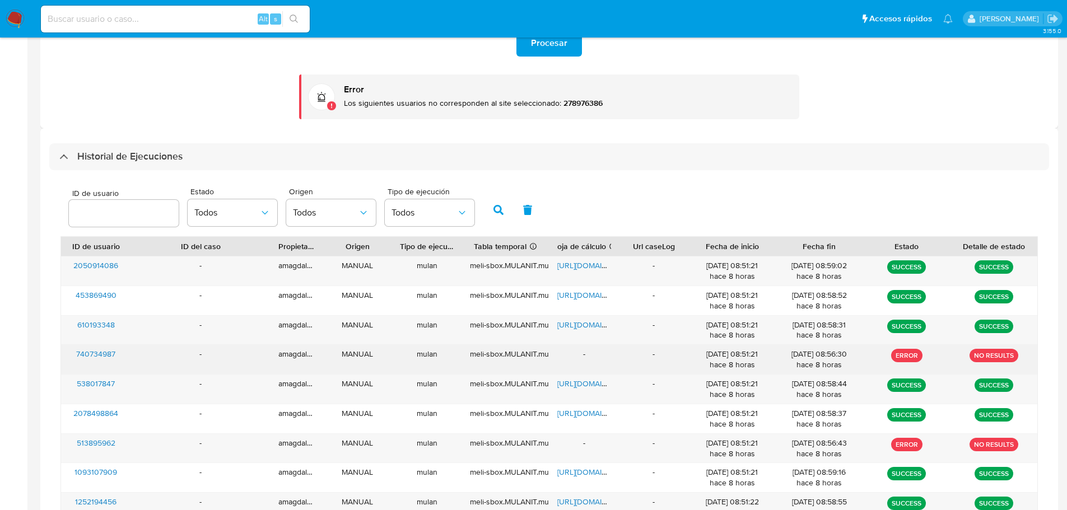
click at [679, 359] on div "-" at bounding box center [654, 359] width 70 height 29
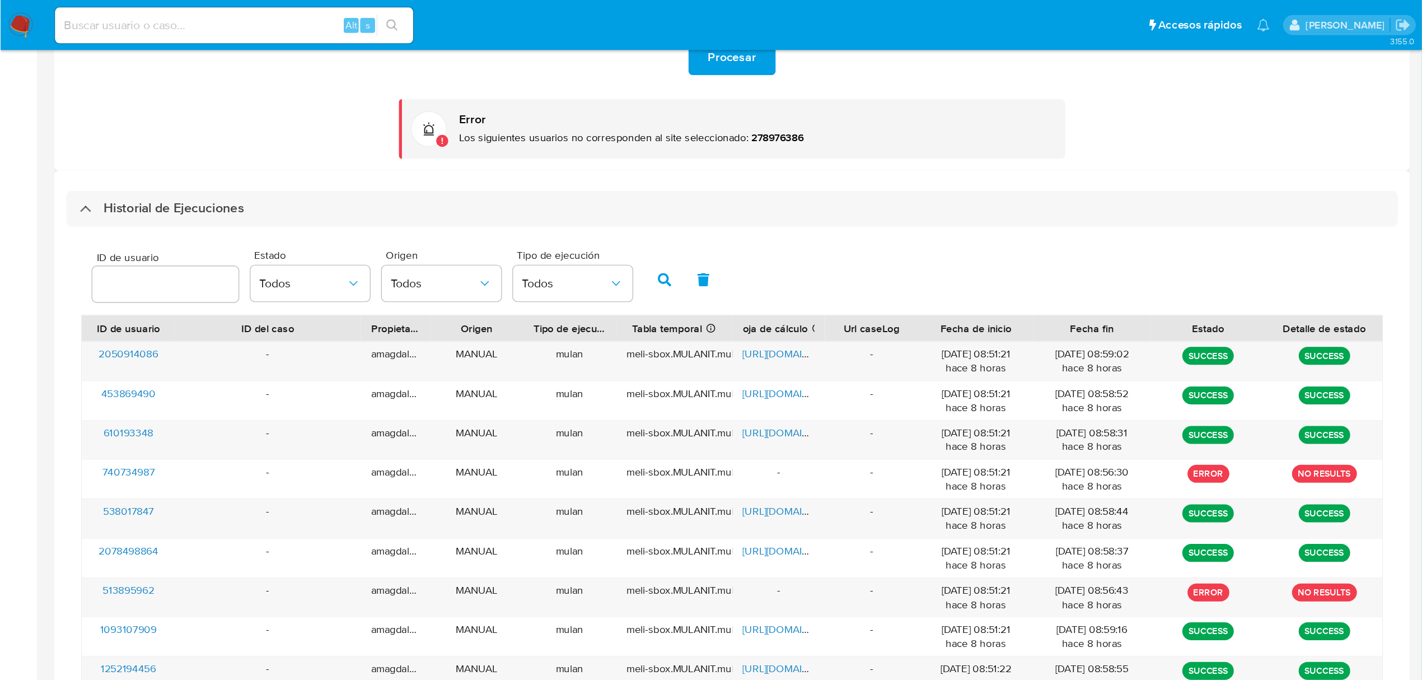
scroll to position [200, 0]
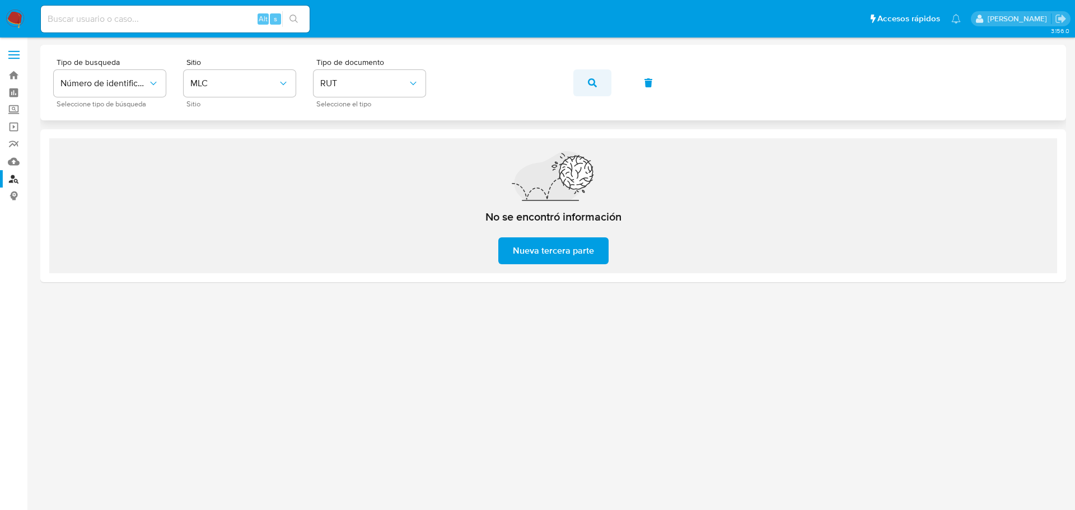
click at [587, 82] on button "button" at bounding box center [592, 82] width 38 height 27
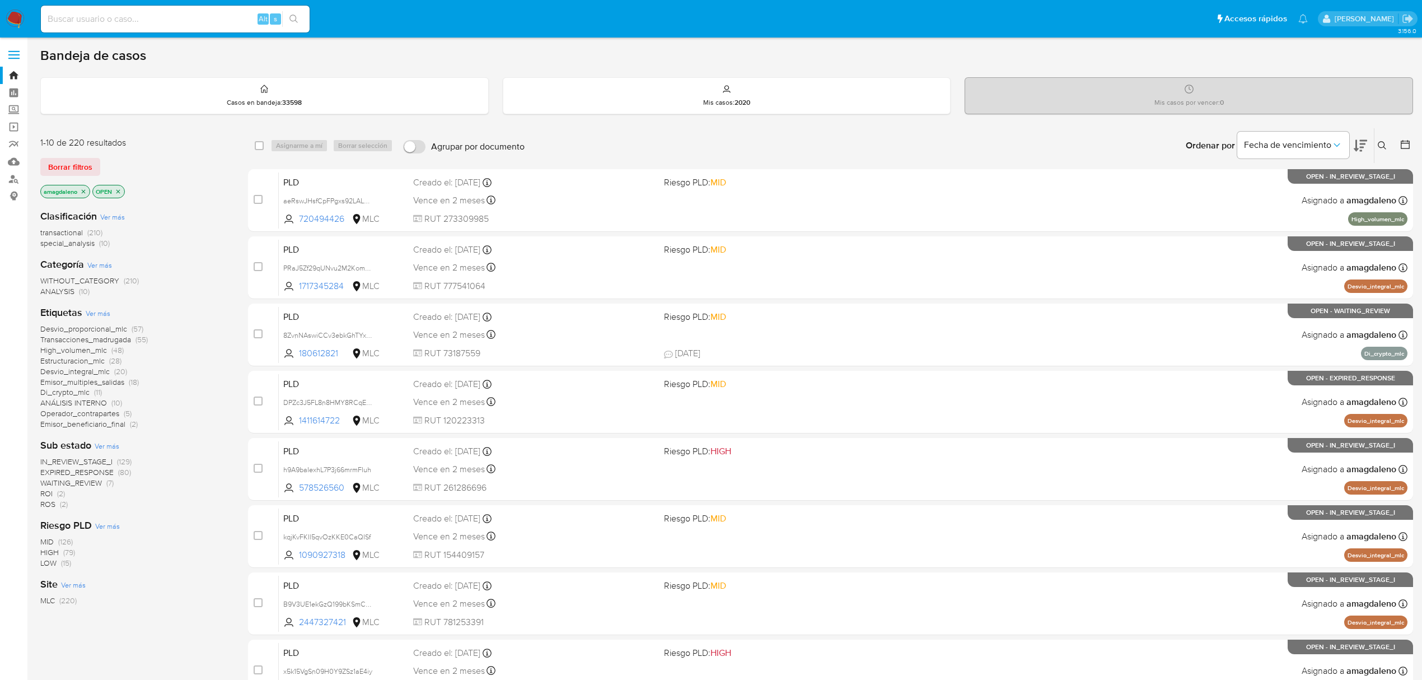
click at [84, 189] on icon "close-filter" at bounding box center [83, 191] width 7 height 7
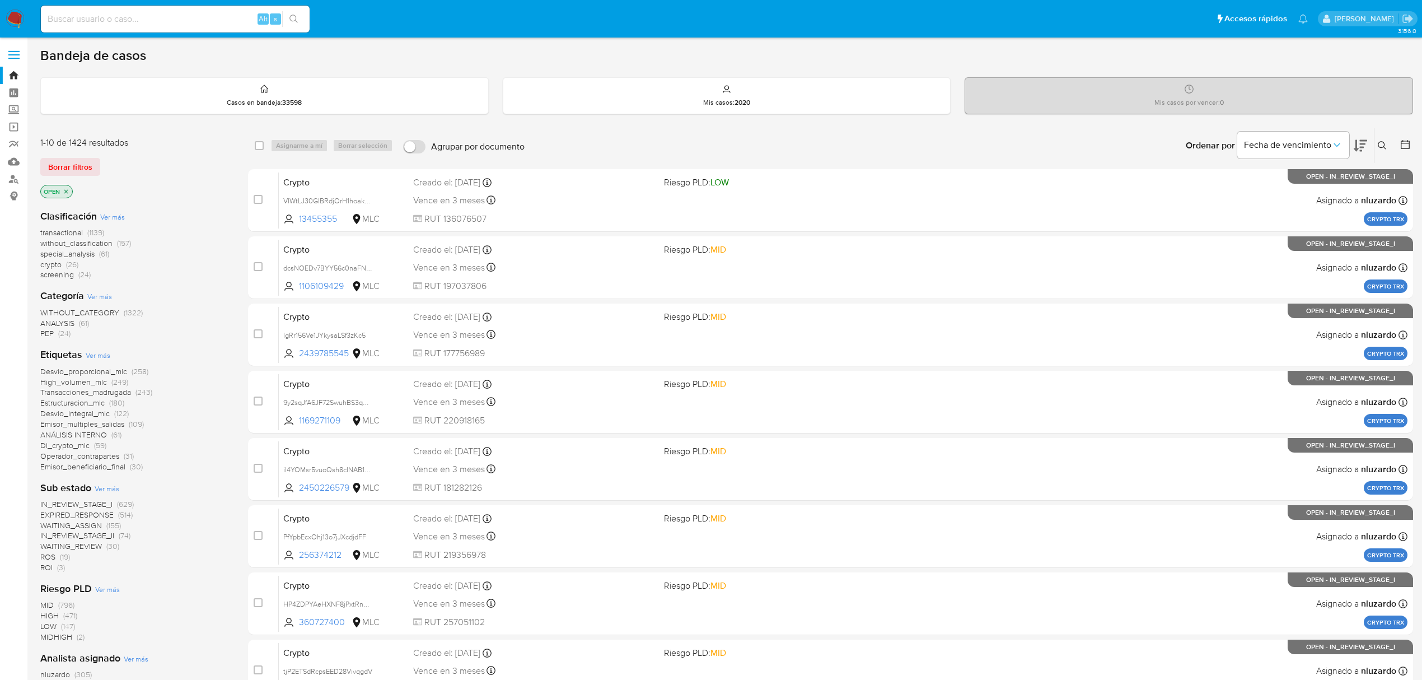
click at [1380, 144] on icon at bounding box center [1382, 145] width 9 height 9
click at [1263, 186] on input at bounding box center [1289, 188] width 189 height 15
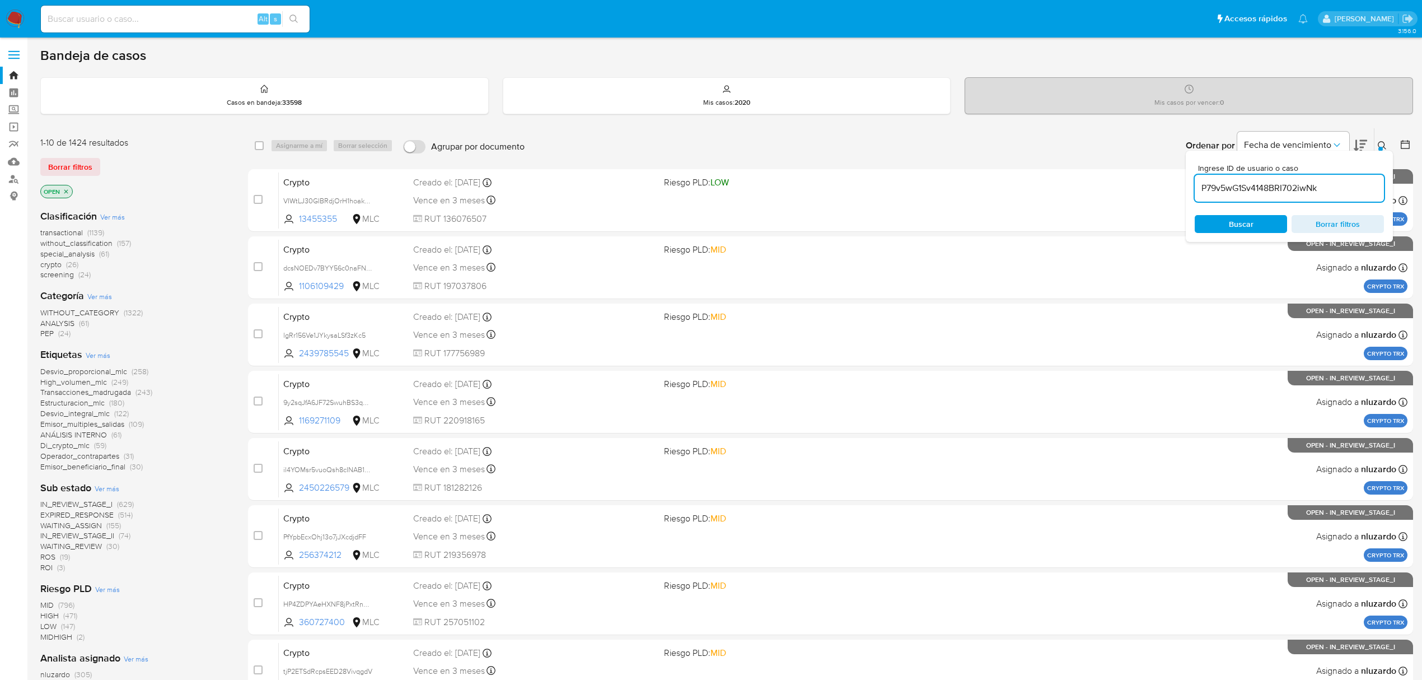
type input "P79v5wG1Sv4148BRI702iwNk"
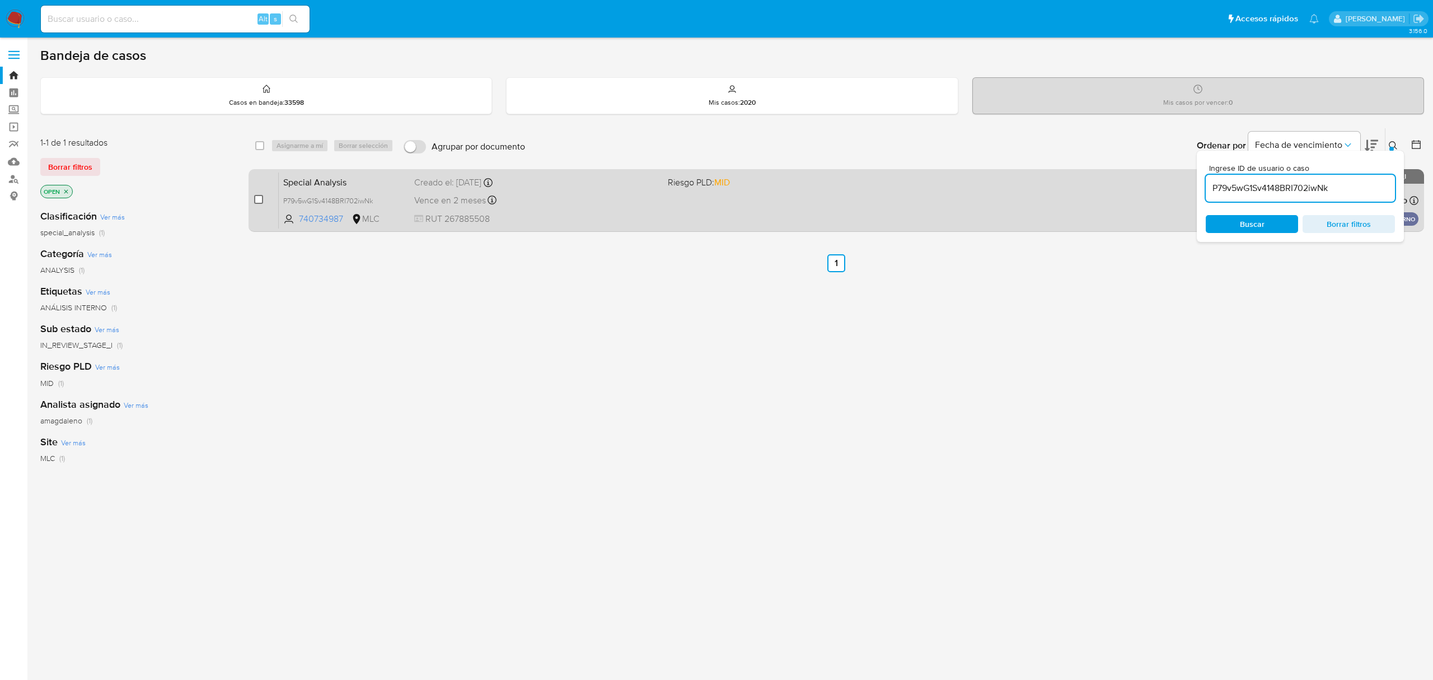
click at [258, 200] on input "checkbox" at bounding box center [258, 199] width 9 height 9
checkbox input "true"
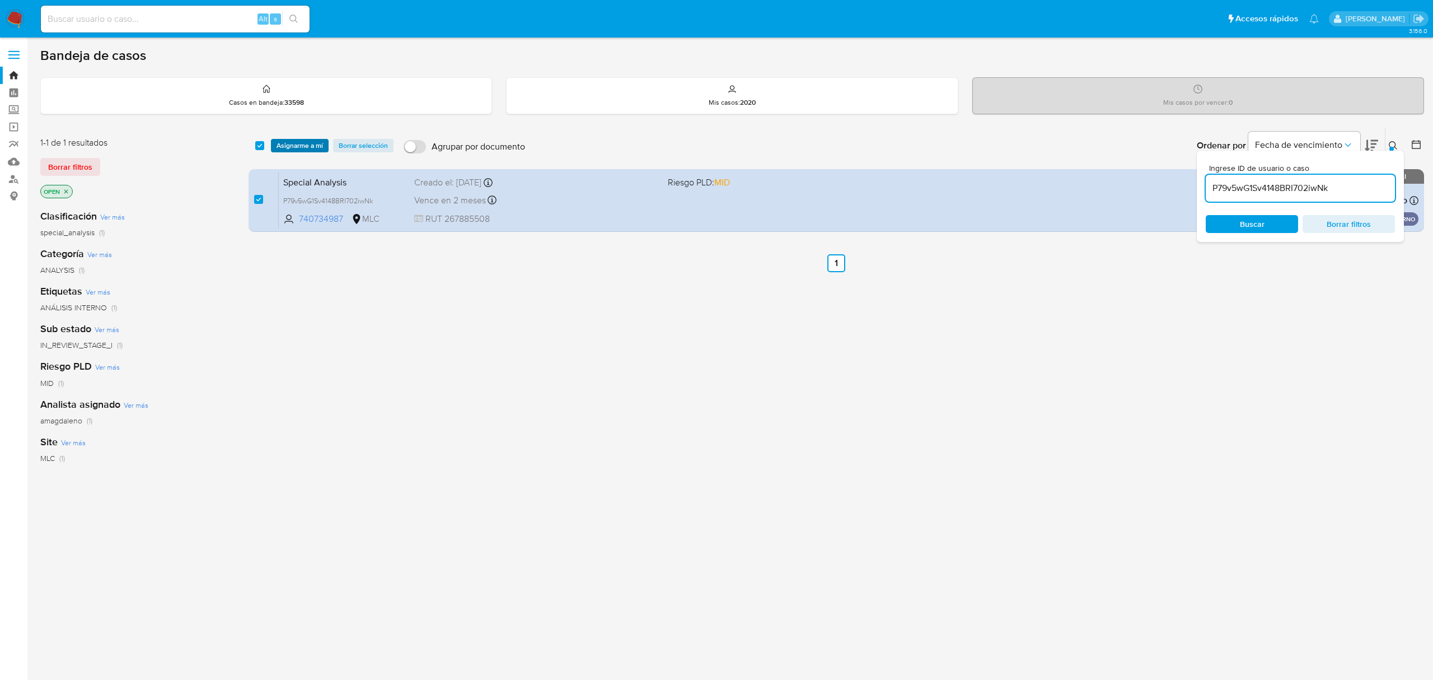
click at [305, 142] on span "Asignarme a mí" at bounding box center [300, 145] width 46 height 11
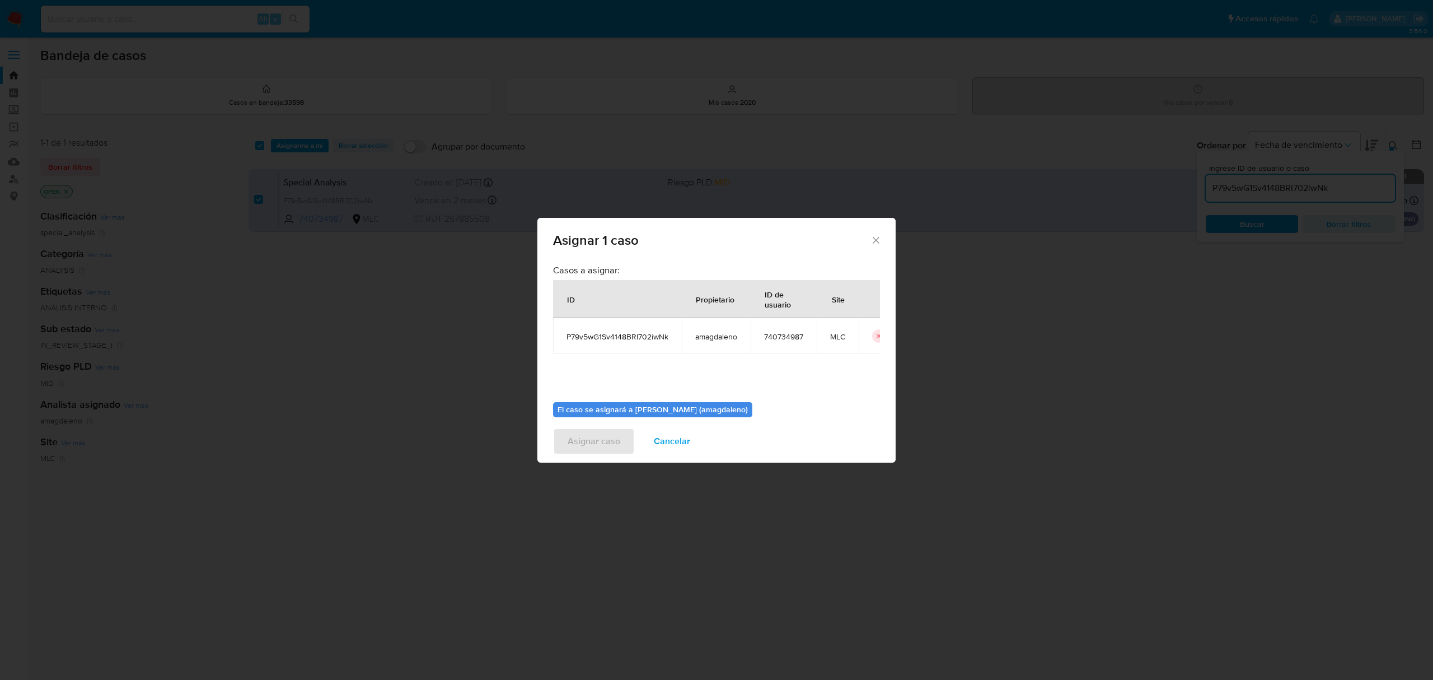
scroll to position [57, 0]
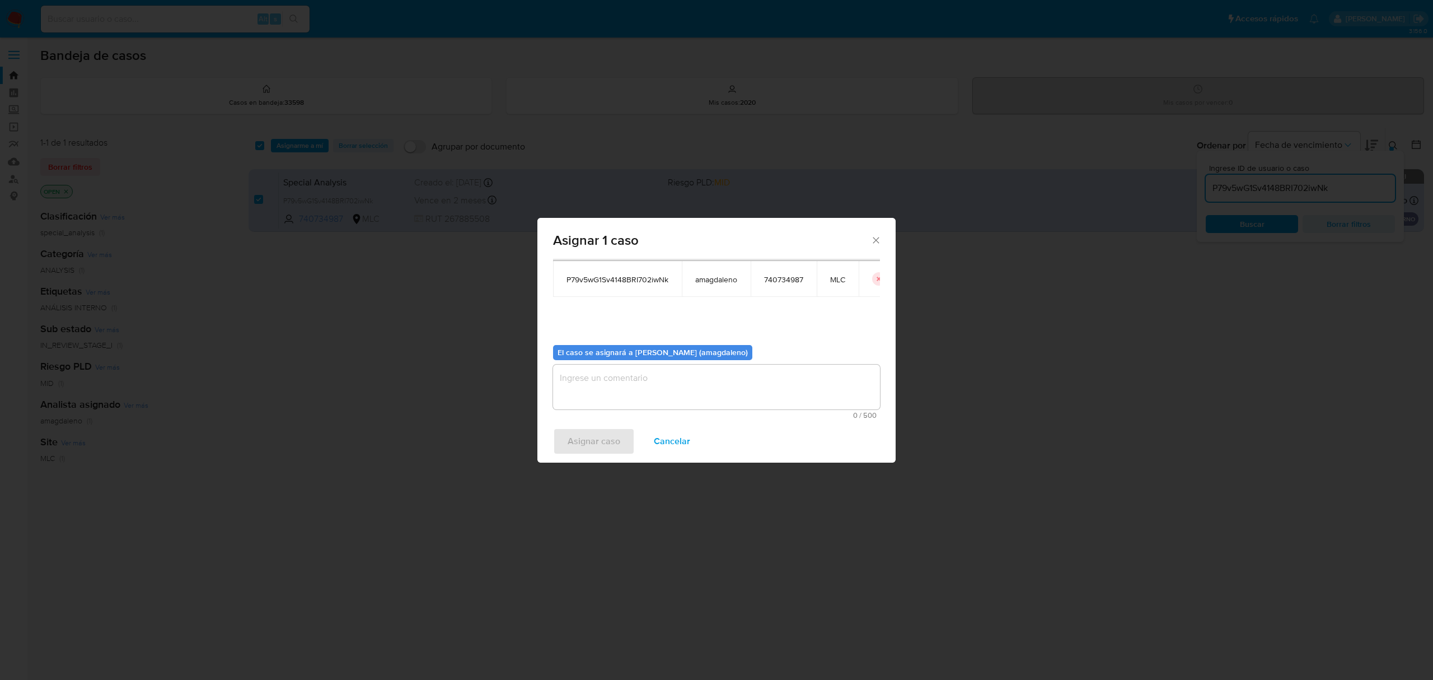
click at [744, 363] on div "El caso se asignará a Aline Magdaleno (amagdaleno) 0 / 500 500 caracteres resta…" at bounding box center [716, 377] width 327 height 83
click at [745, 371] on textarea "assign-modal" at bounding box center [716, 386] width 327 height 45
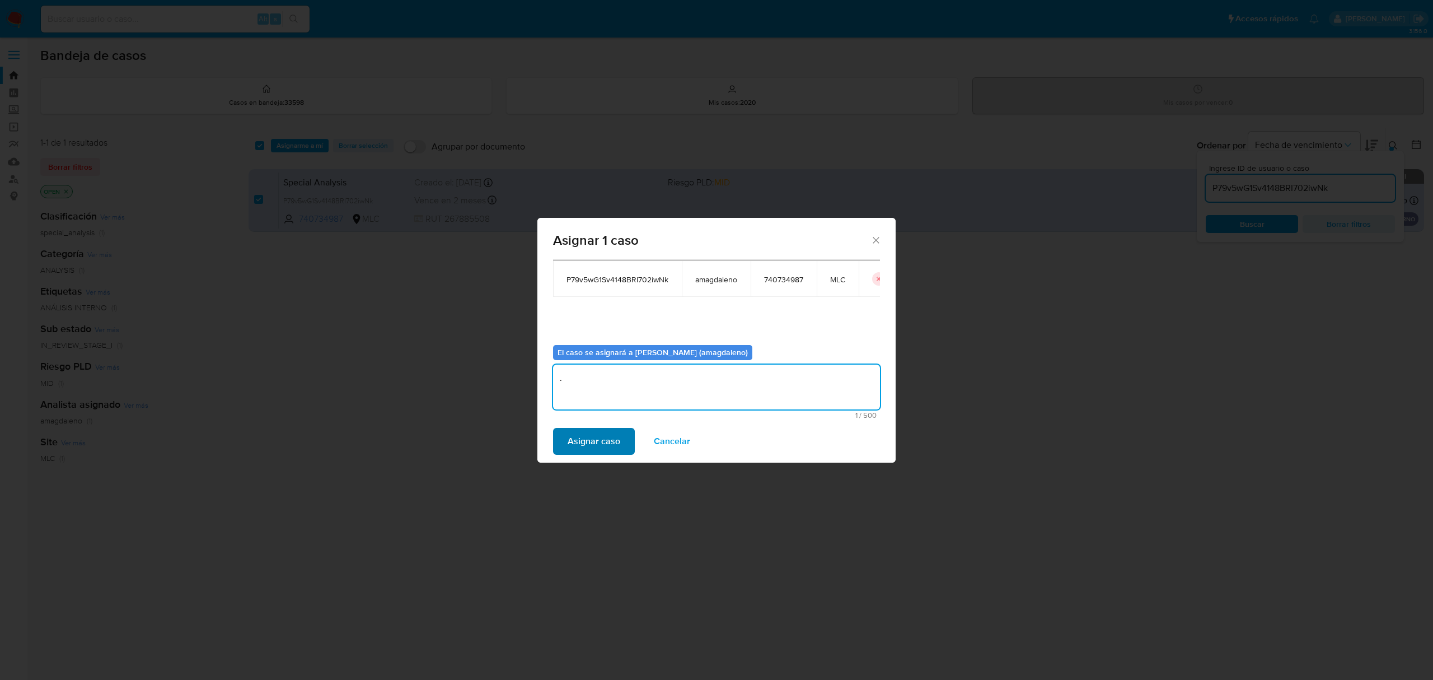
type textarea "."
click at [593, 440] on span "Asignar caso" at bounding box center [594, 441] width 53 height 25
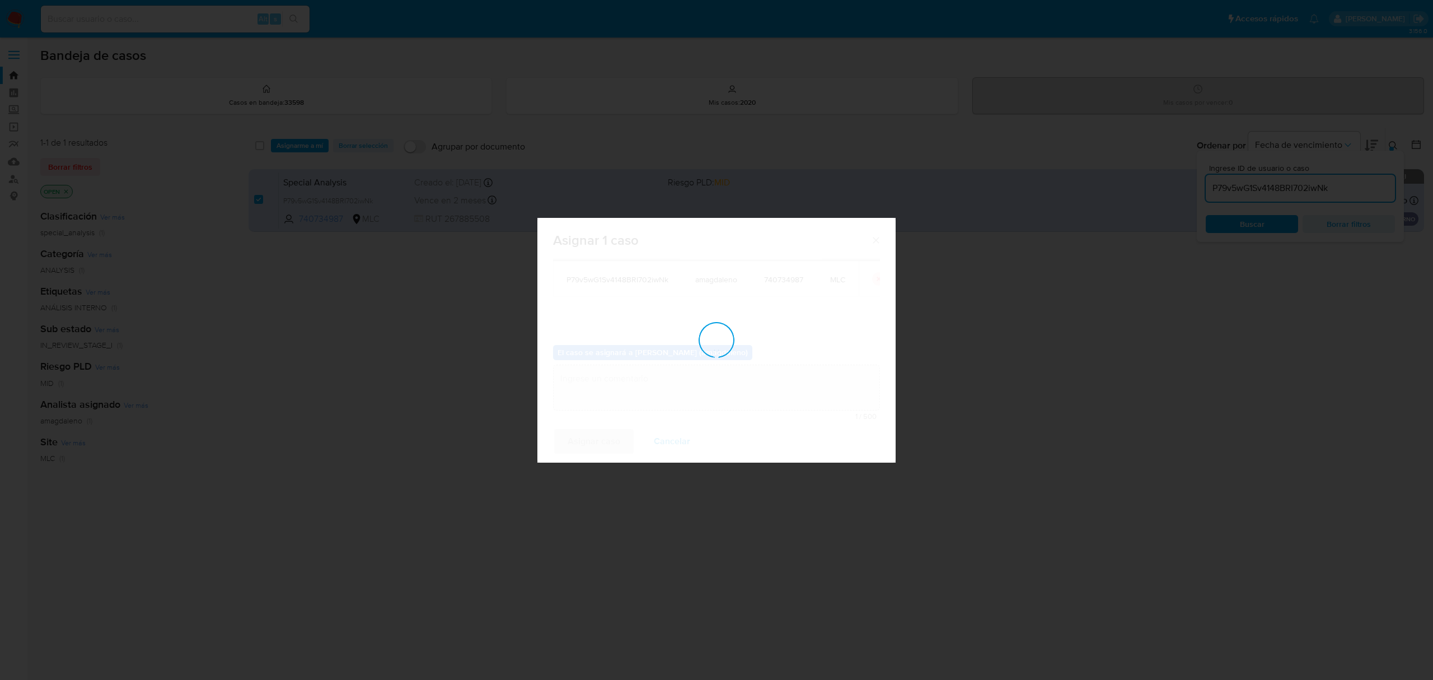
checkbox input "false"
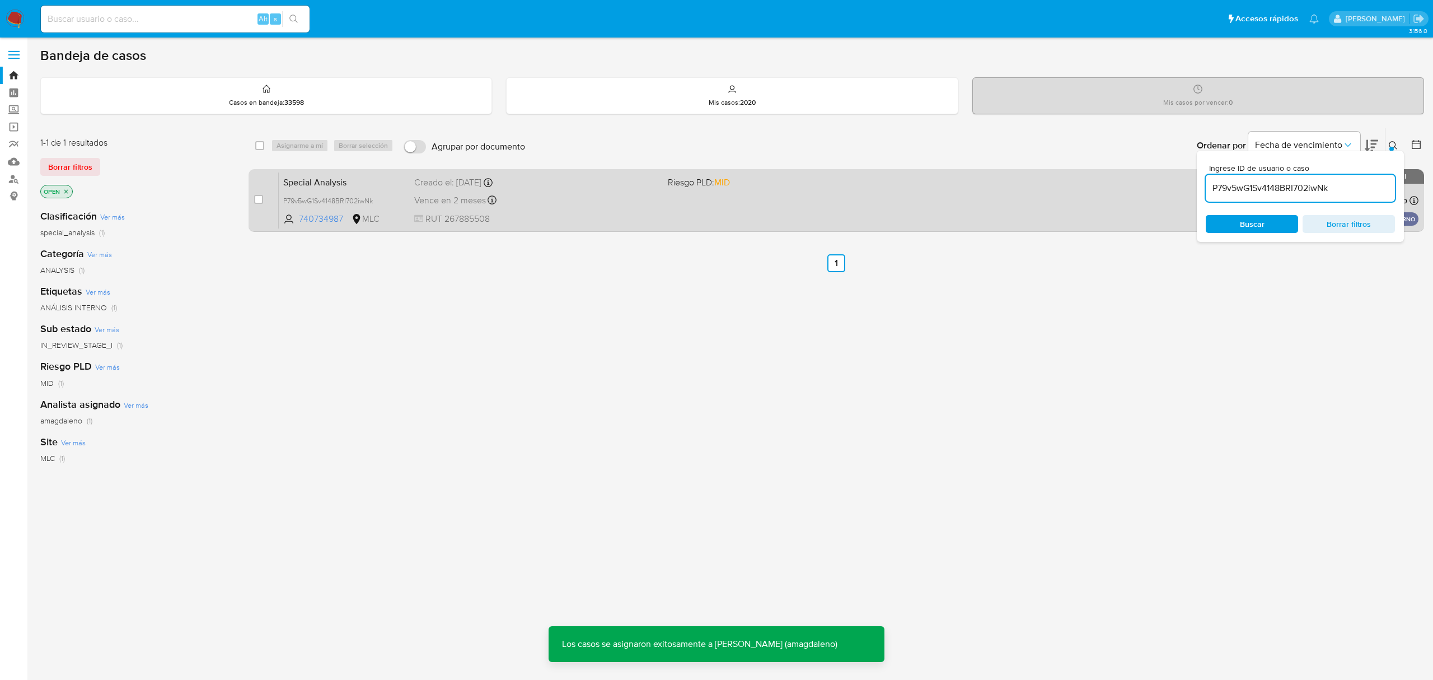
click at [570, 185] on div "Creado el: 15/07/2025 Creado el: 15/07/2025 11:29:40" at bounding box center [536, 182] width 244 height 12
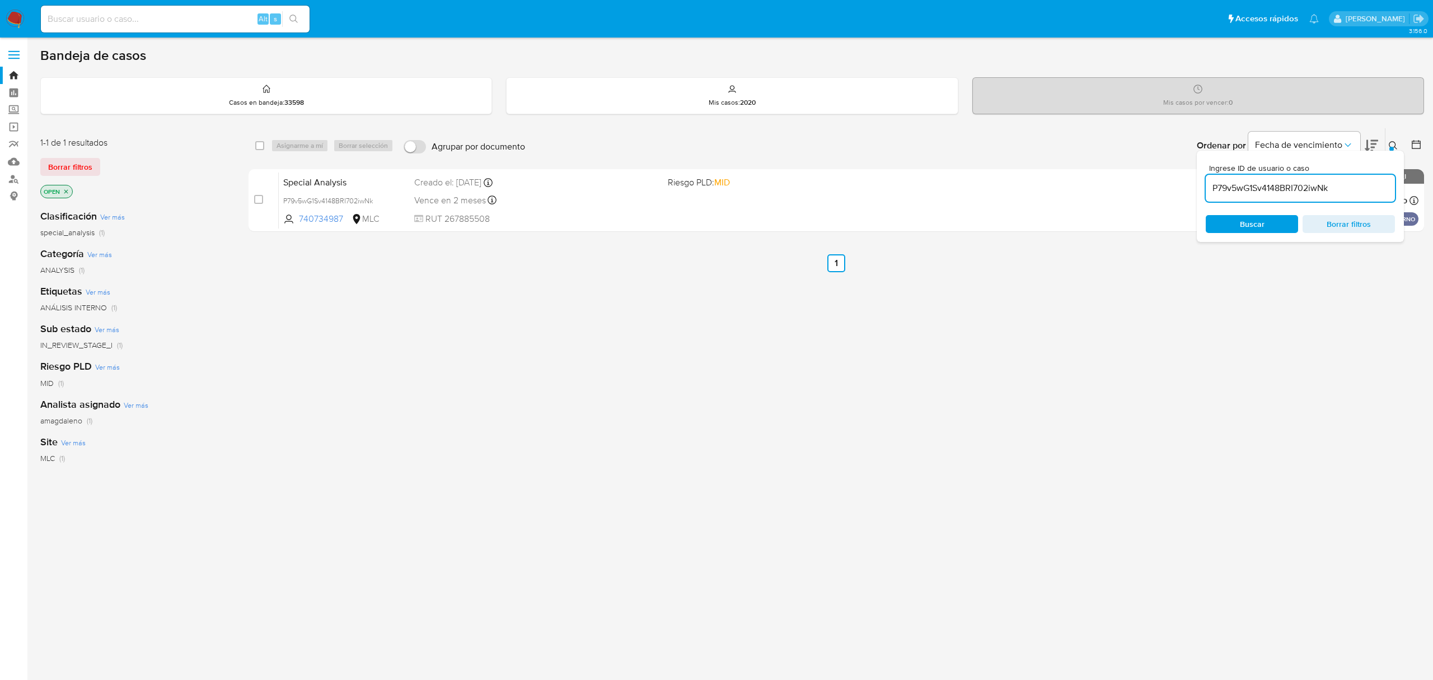
click at [70, 231] on span "special_analysis" at bounding box center [67, 232] width 54 height 11
click at [1282, 190] on input "P79v5wG1Sv4148BRI702iwNk" at bounding box center [1300, 188] width 189 height 15
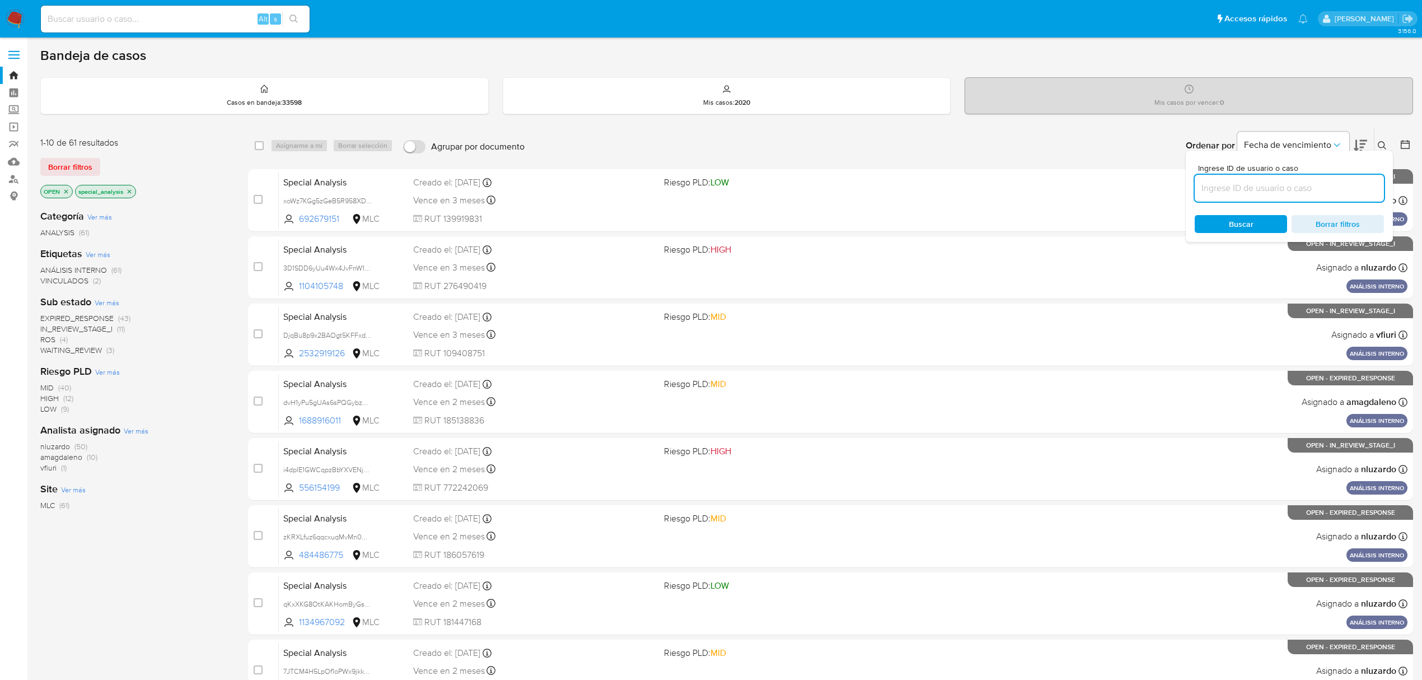
click at [1400, 144] on icon at bounding box center [1405, 144] width 11 height 11
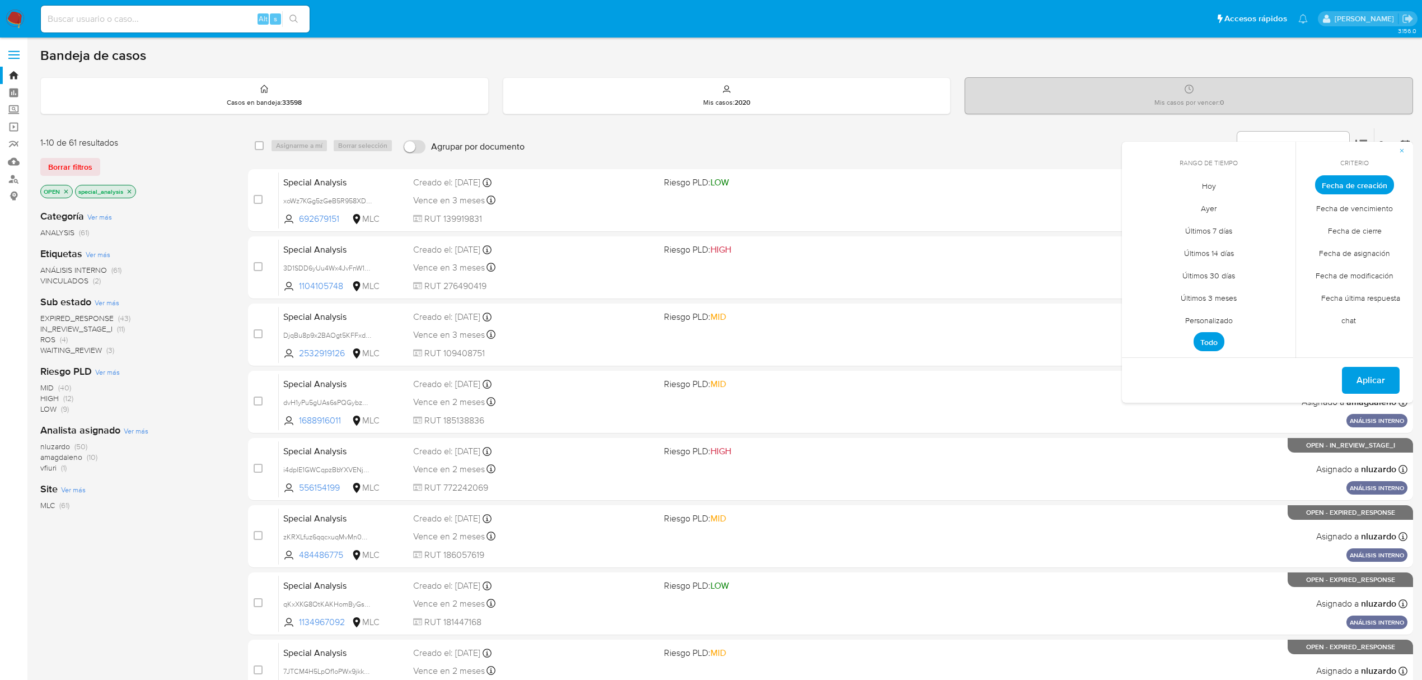
click at [1195, 316] on span "Personalizado" at bounding box center [1209, 319] width 71 height 23
click at [1140, 207] on icon "Mes anterior" at bounding box center [1139, 205] width 13 height 13
click at [1161, 291] on button "15" at bounding box center [1164, 292] width 18 height 18
click at [1371, 379] on span "Aplicar" at bounding box center [1371, 381] width 29 height 25
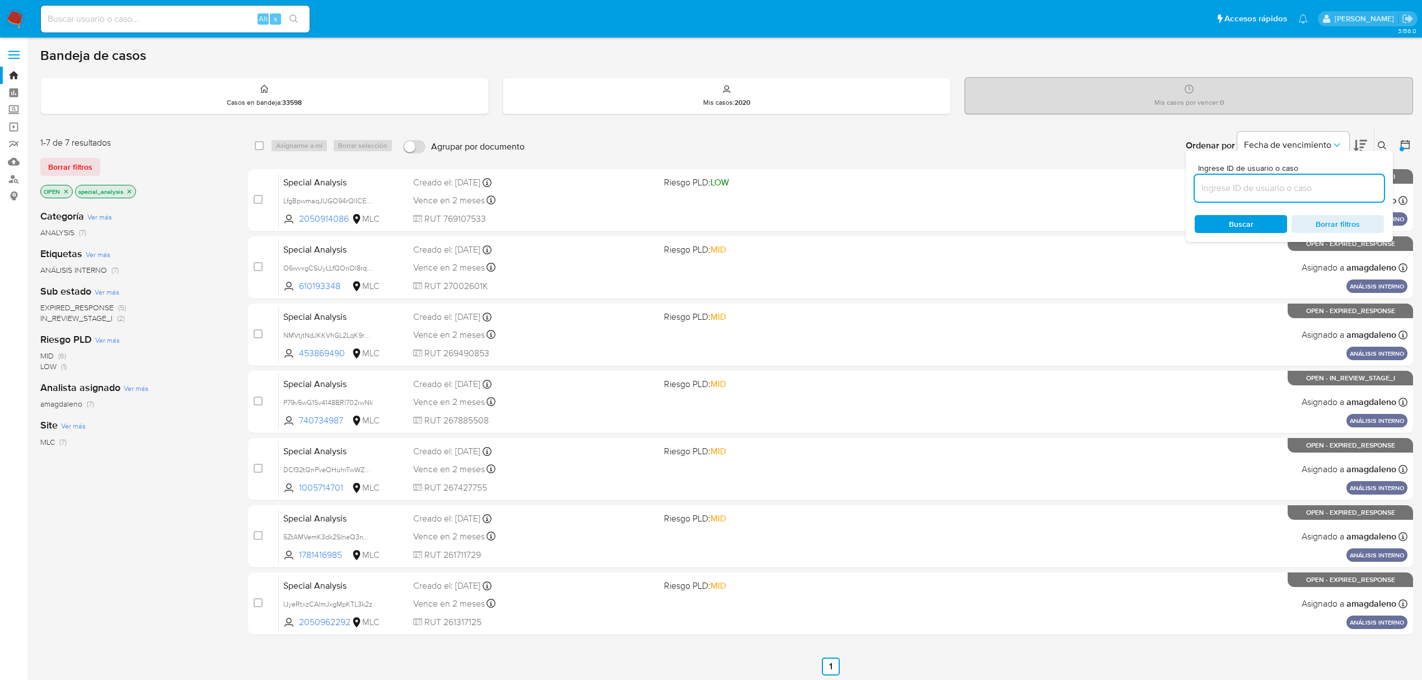
click at [99, 500] on div "Categoría Ver más ANALYSIS (7) Etiquetas Ver más ANÁLISIS INTERNO (7) Sub estad…" at bounding box center [135, 390] width 190 height 381
click at [256, 147] on input "checkbox" at bounding box center [259, 145] width 9 height 9
checkbox input "true"
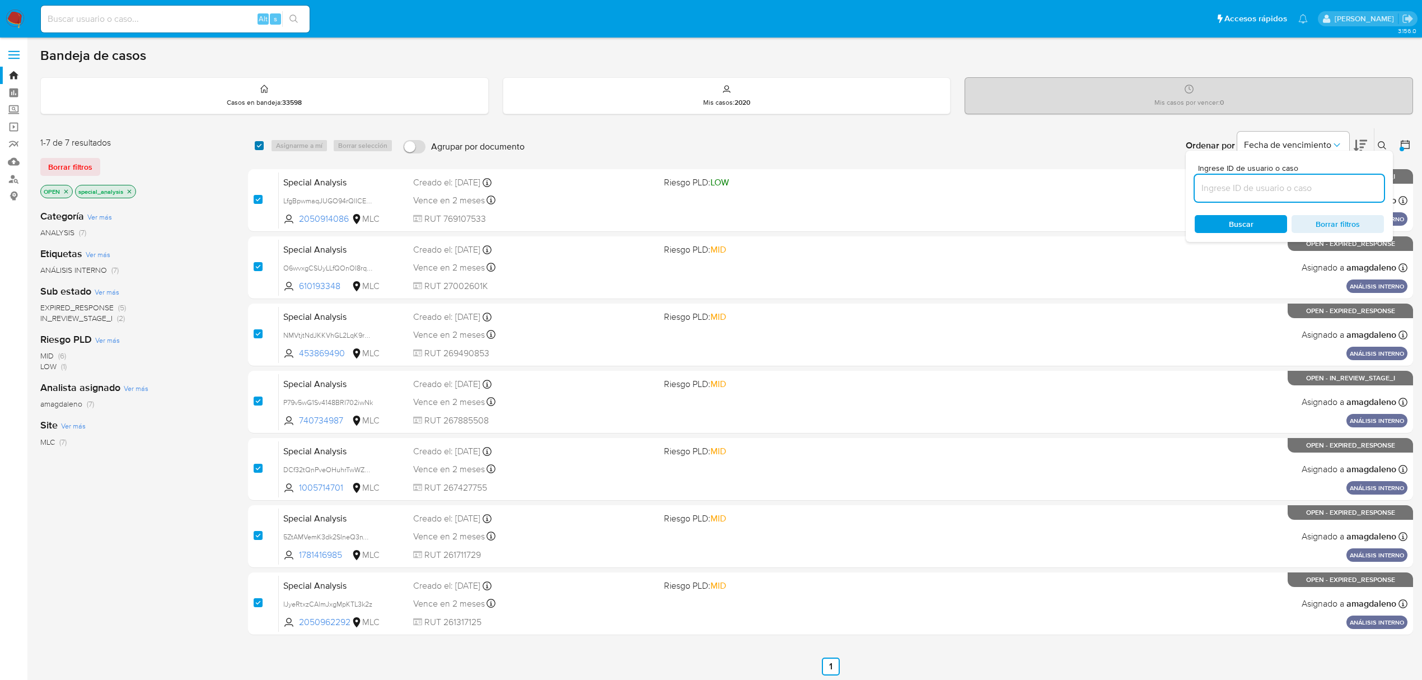
checkbox input "true"
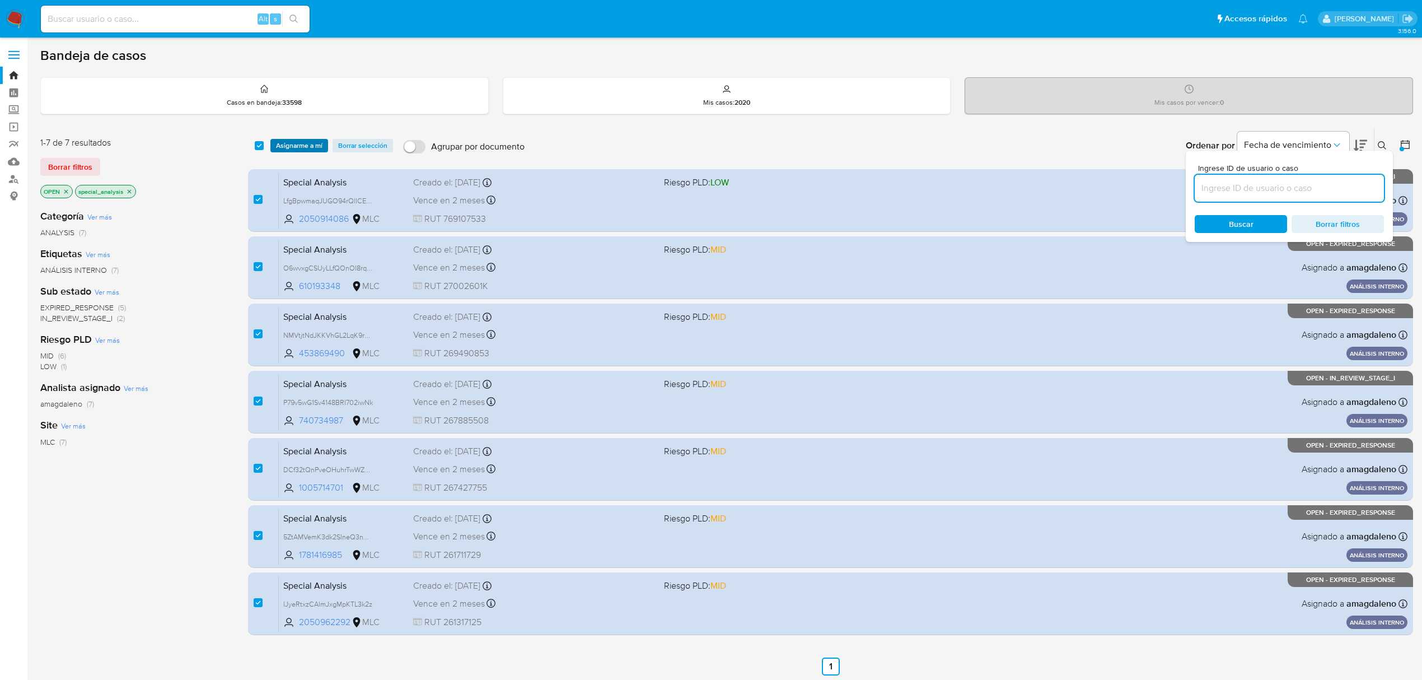
click at [279, 148] on span "Asignarme a mí" at bounding box center [299, 145] width 46 height 11
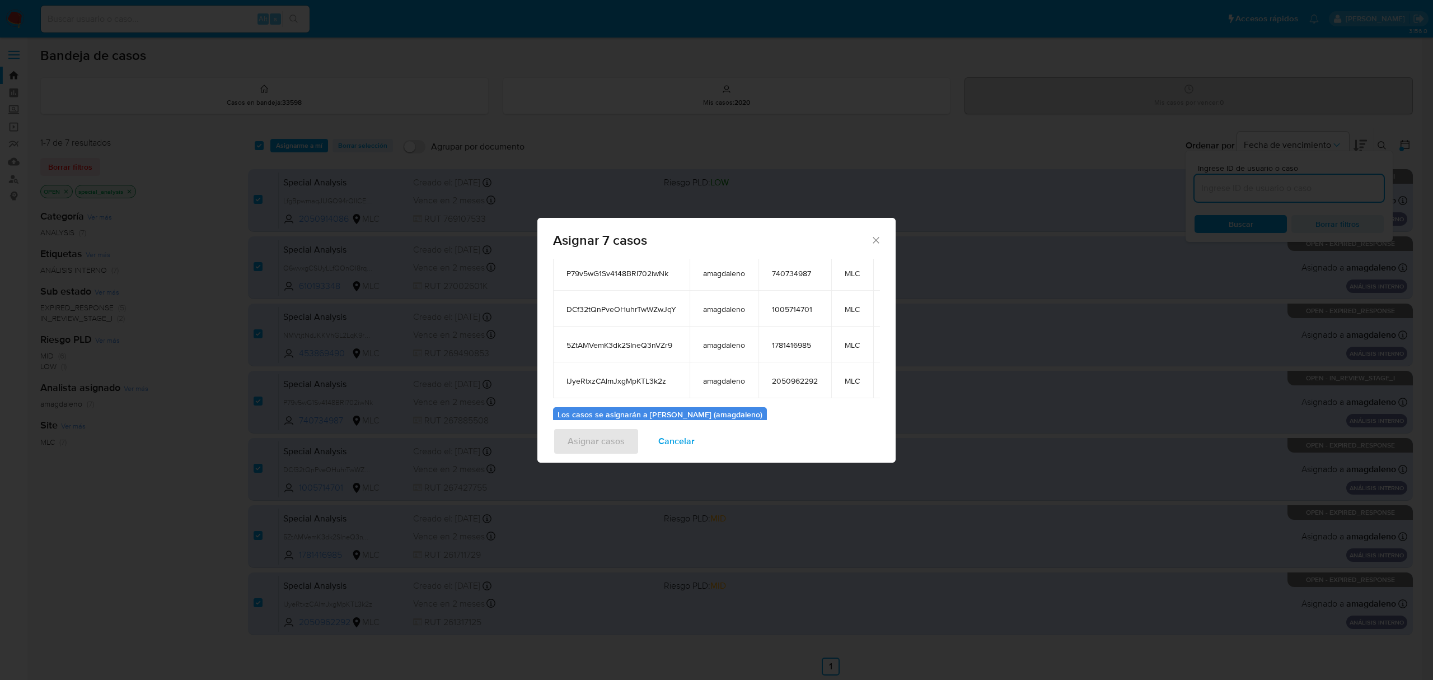
scroll to position [208, 0]
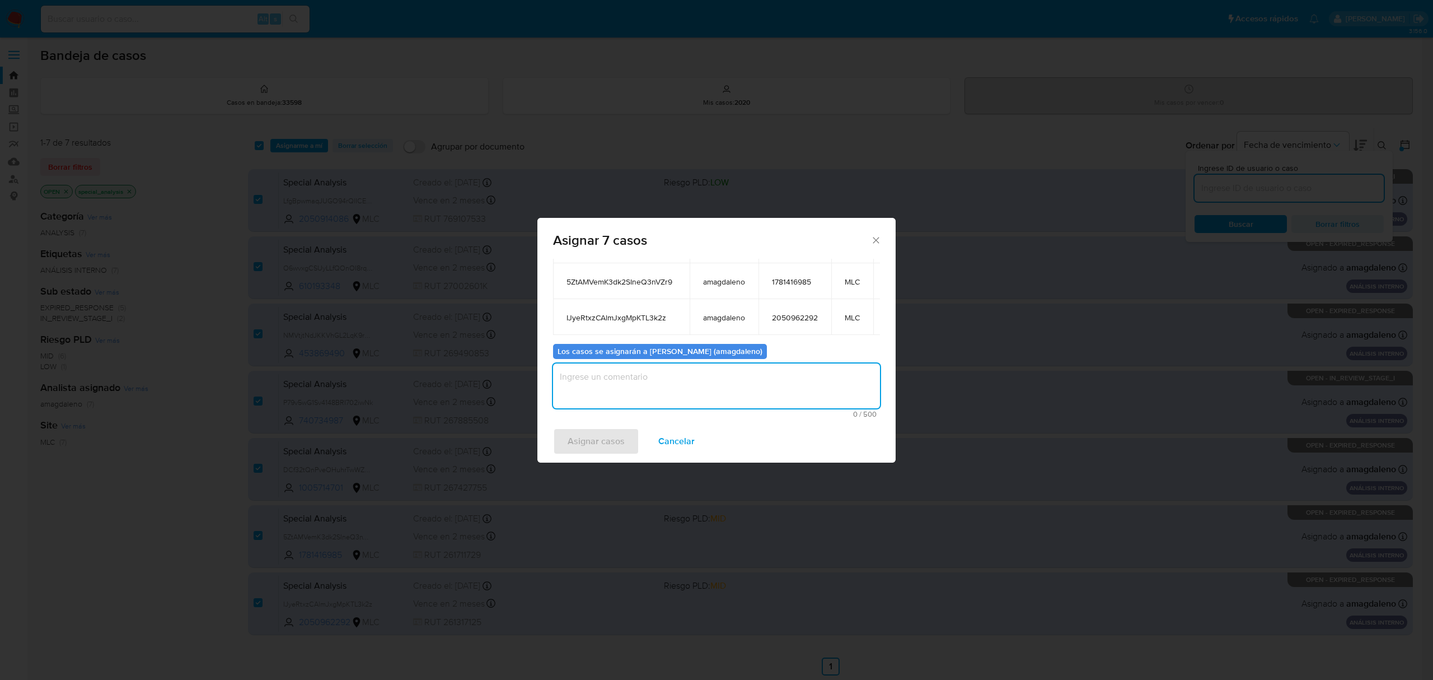
click at [680, 381] on textarea "assign-modal" at bounding box center [716, 385] width 327 height 45
type textarea "."
click at [570, 445] on span "Asignar casos" at bounding box center [596, 441] width 57 height 25
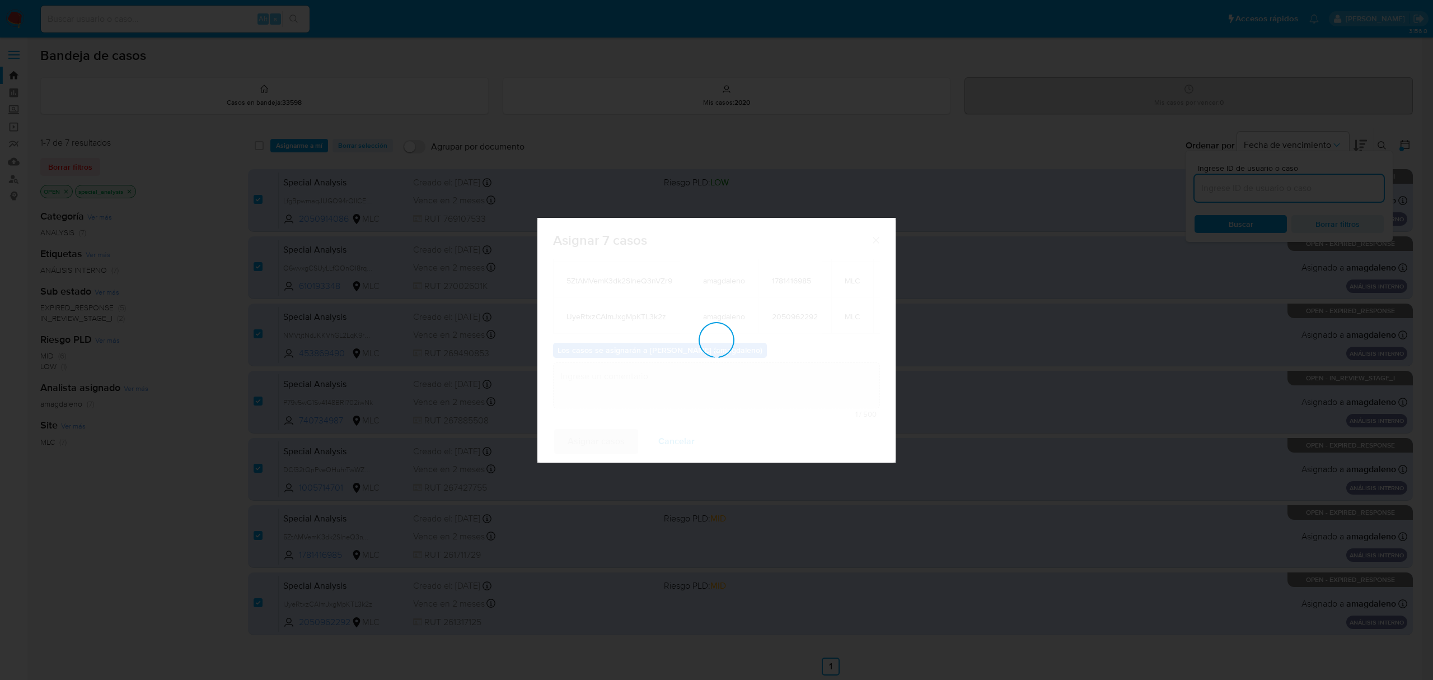
checkbox input "false"
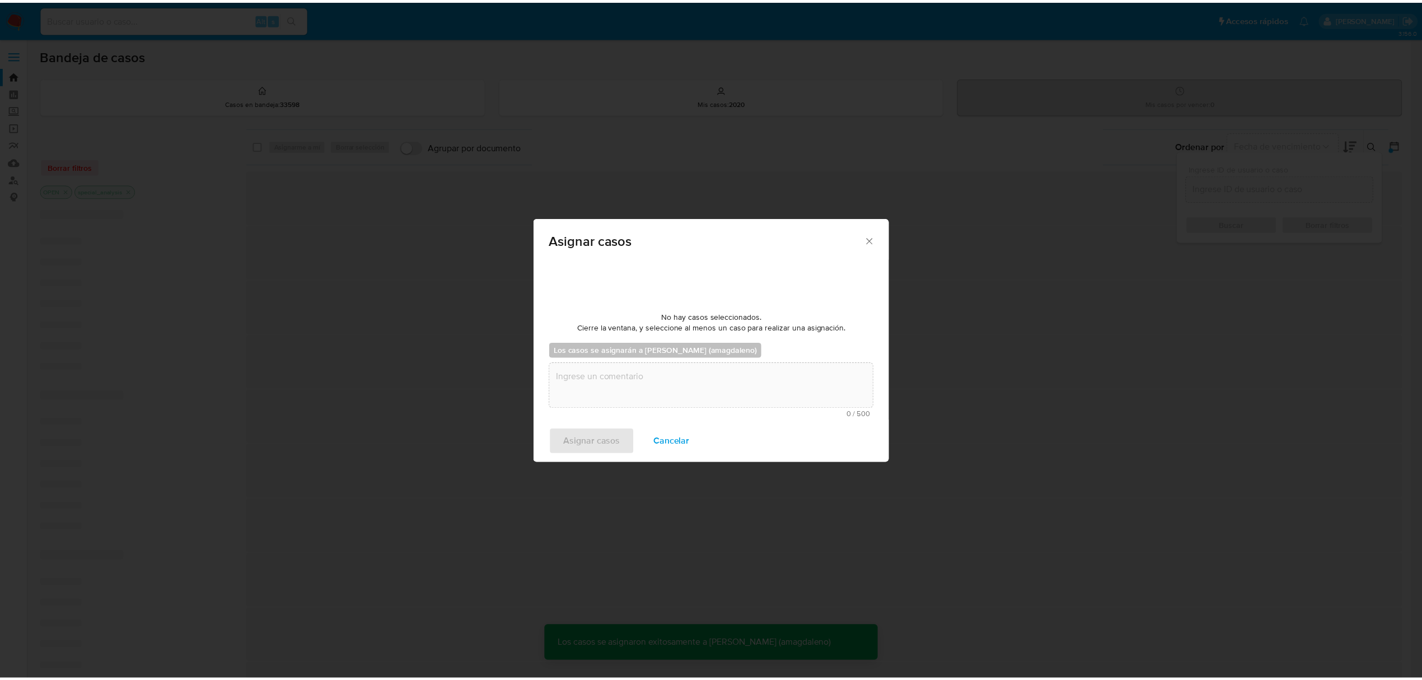
scroll to position [67, 0]
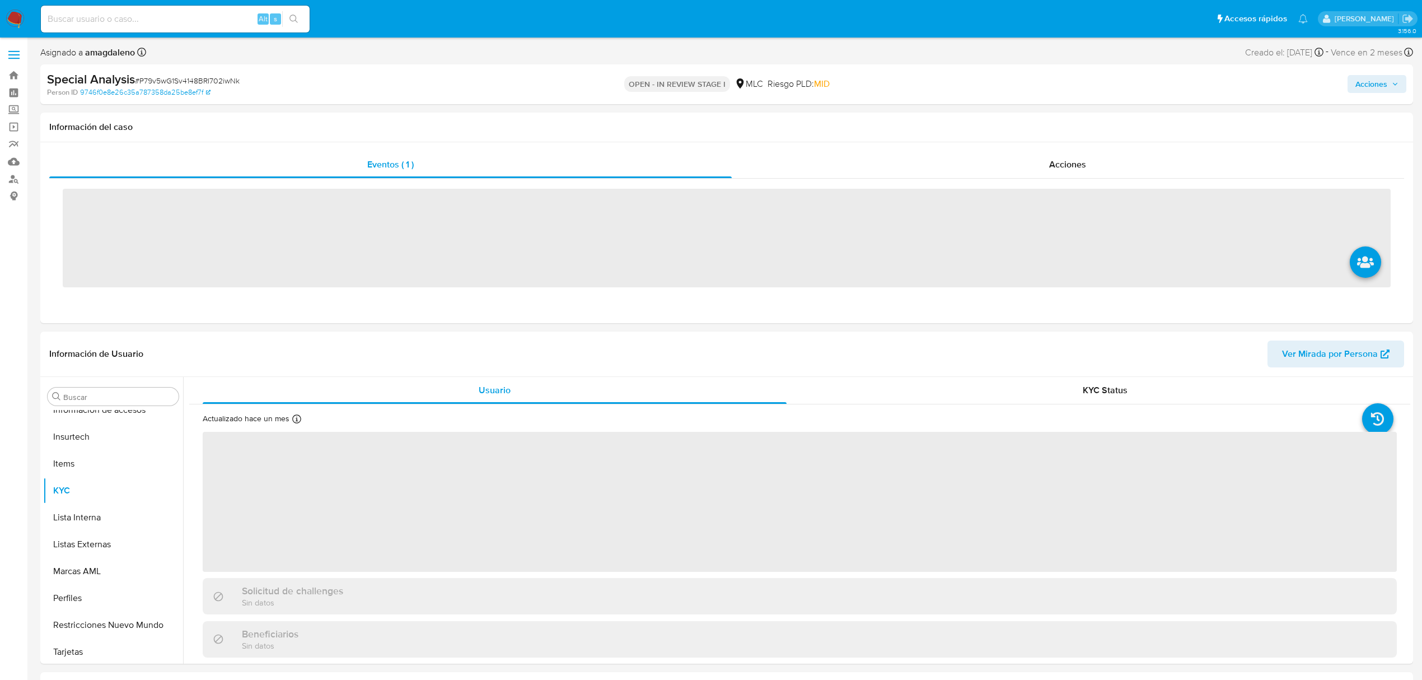
scroll to position [473, 0]
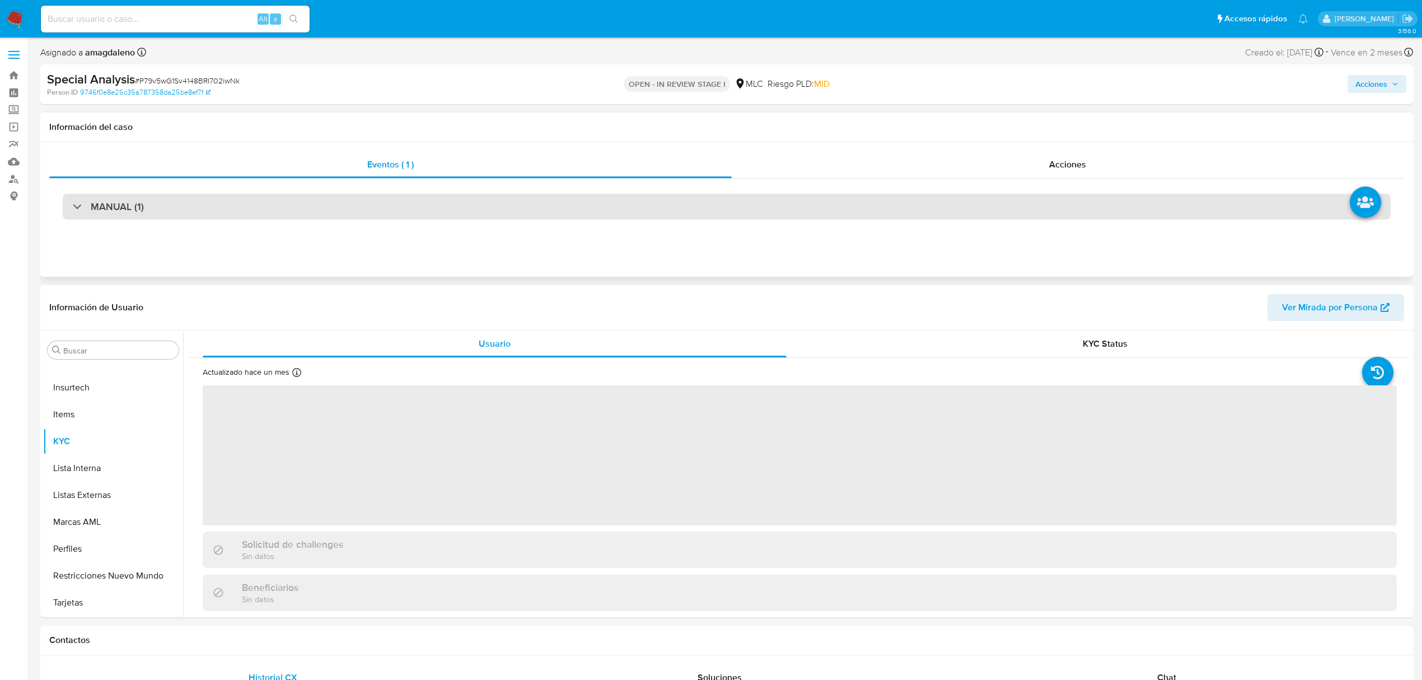
click at [557, 199] on div "MANUAL (1)" at bounding box center [727, 207] width 1328 height 26
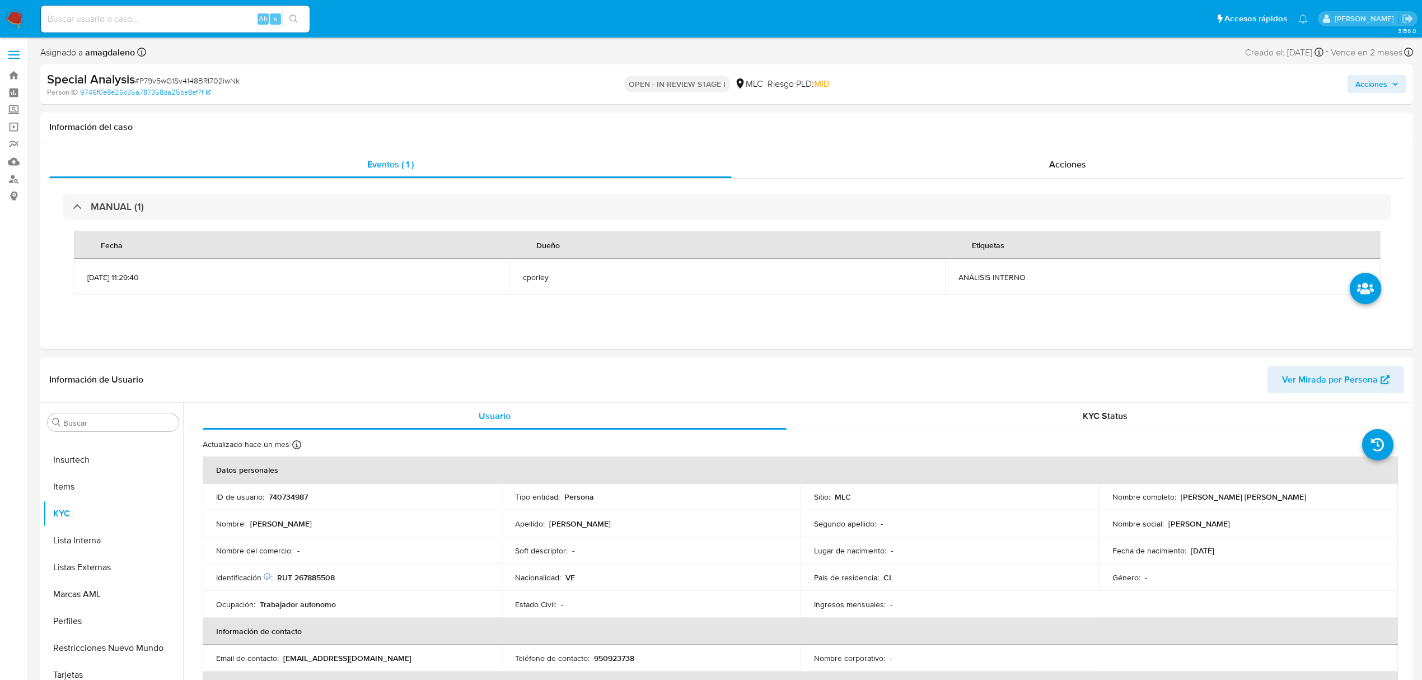
select select "10"
click at [1377, 86] on span "Acciones" at bounding box center [1371, 84] width 32 height 18
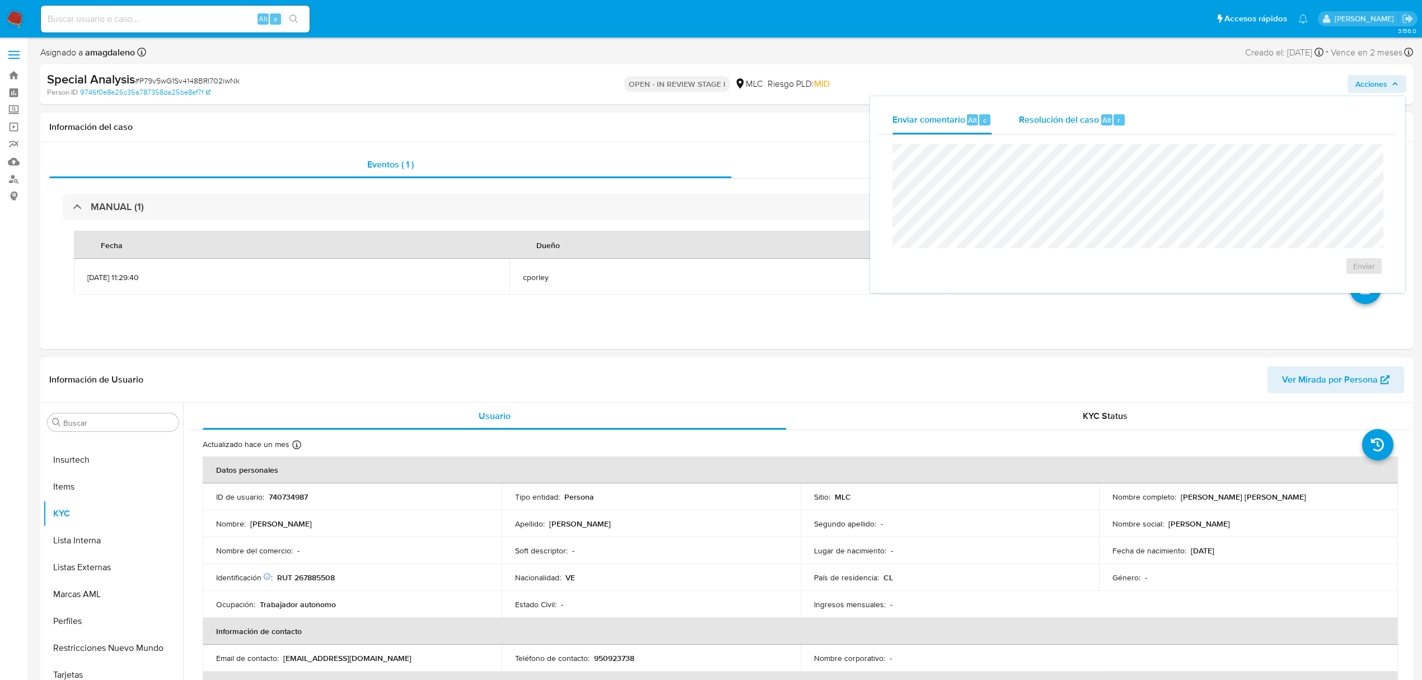
click at [1049, 122] on span "Resolución del caso" at bounding box center [1059, 119] width 80 height 13
click at [1308, 281] on span "ROI Proposal" at bounding box center [1332, 277] width 55 height 25
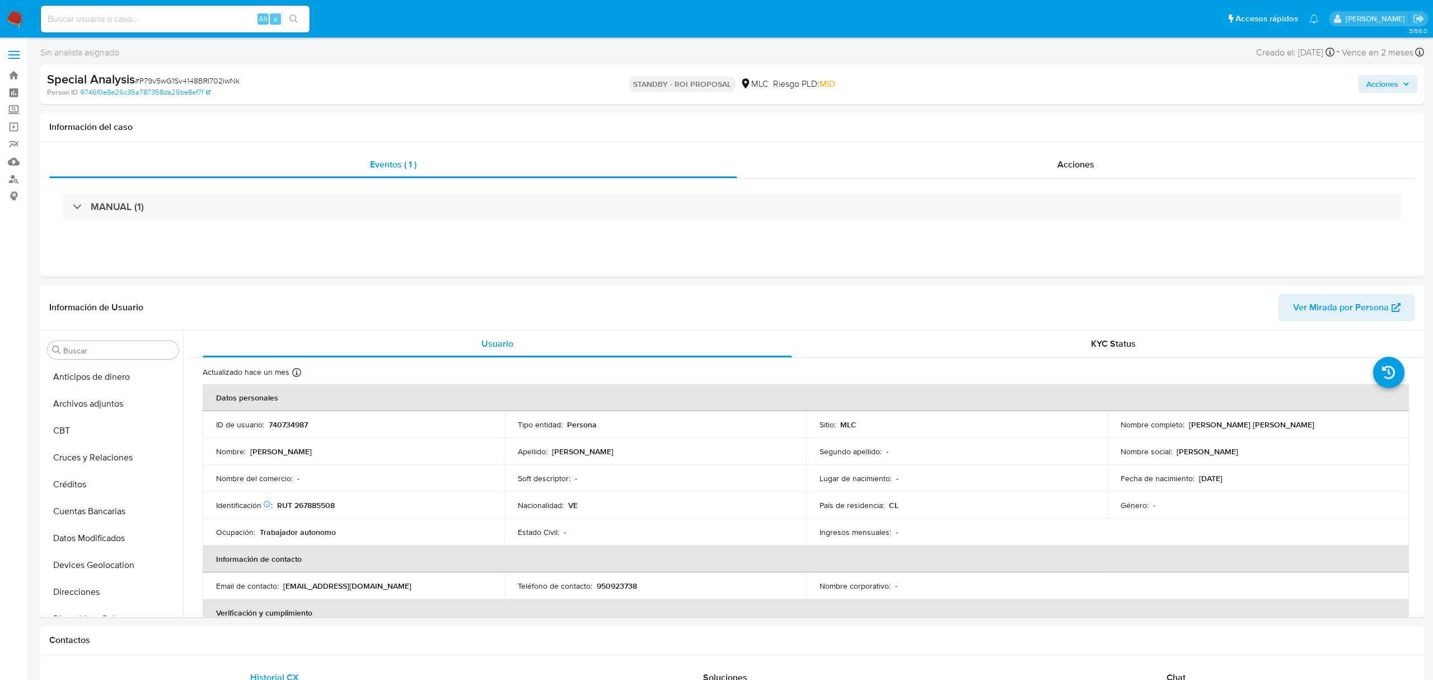
select select "10"
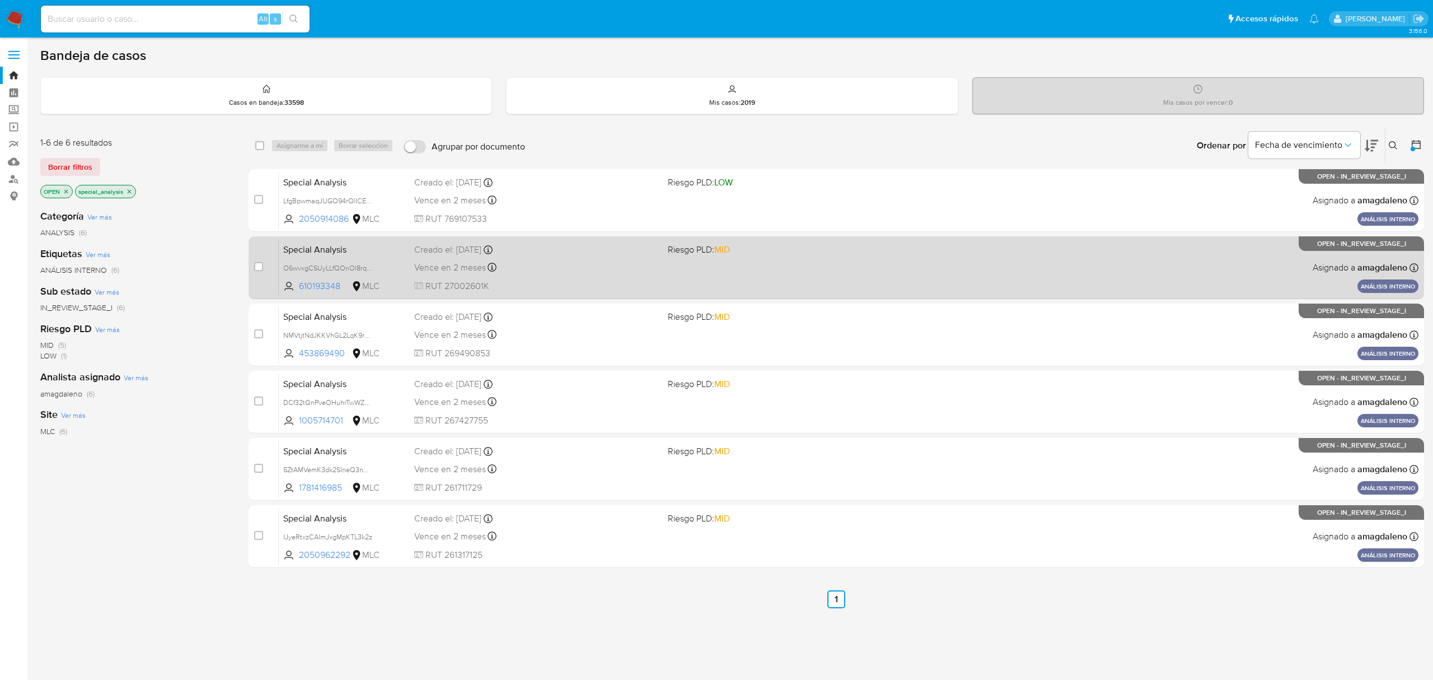
click at [545, 249] on div "Creado el: [DATE] Creado el: [DATE] 11:32:37" at bounding box center [536, 250] width 244 height 12
click at [568, 277] on div "Special Analysis O6wvxgCSUyLLfQOnOI8rqQf3 610193348 MLC Riesgo PLD: MID Creado …" at bounding box center [849, 267] width 1140 height 57
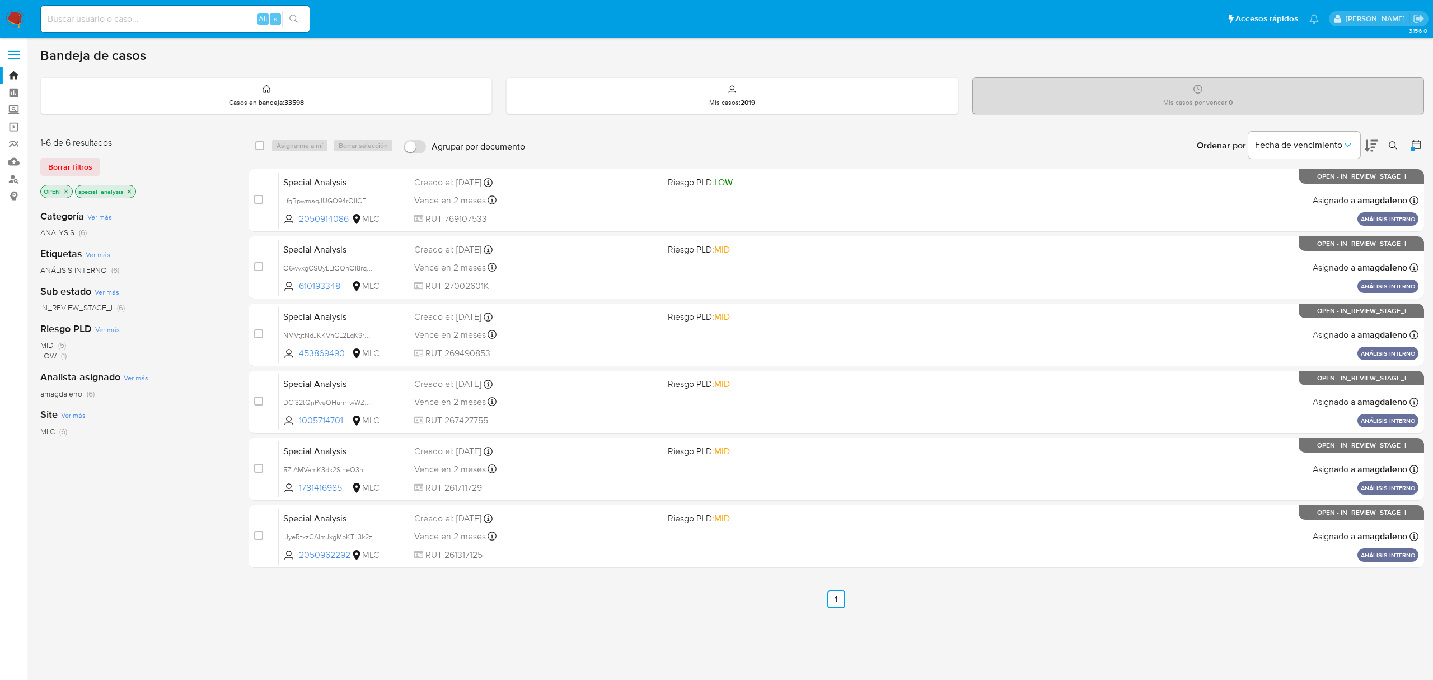
click at [133, 189] on icon "close-filter" at bounding box center [129, 191] width 7 height 7
click at [67, 191] on icon "close-filter" at bounding box center [66, 191] width 7 height 7
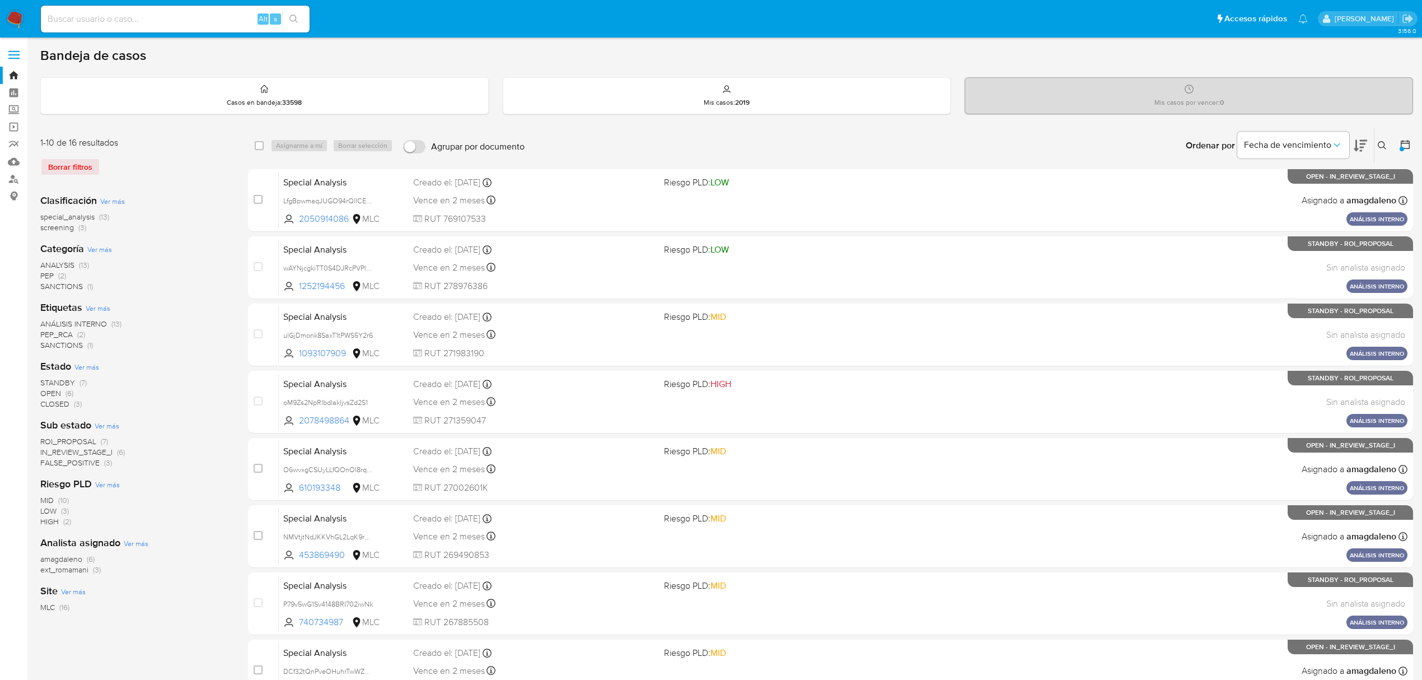
click at [1406, 146] on icon at bounding box center [1405, 144] width 11 height 11
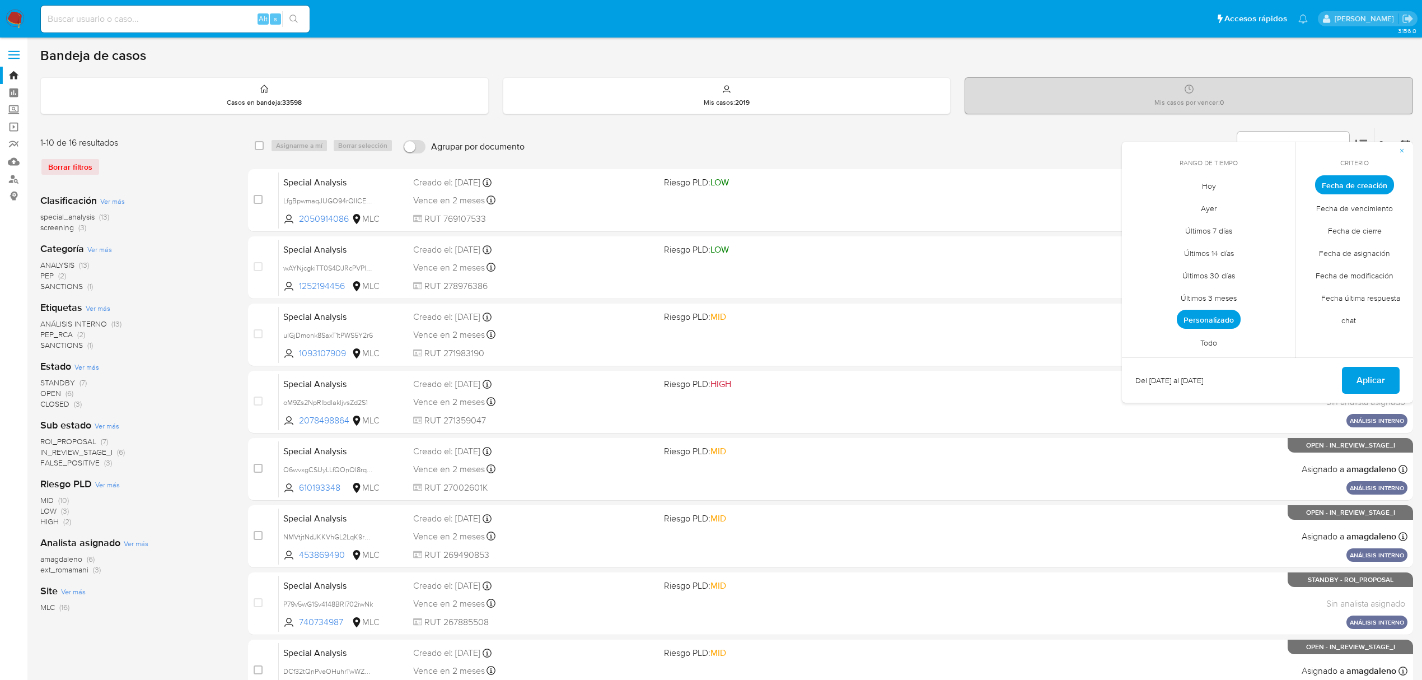
click at [1221, 323] on span "Personalizado" at bounding box center [1209, 319] width 64 height 19
click at [1135, 208] on icon "Mes anterior" at bounding box center [1139, 205] width 13 height 13
click at [1138, 208] on icon "Mes anterior" at bounding box center [1139, 205] width 13 height 13
click at [1277, 205] on icon "Mes siguiente" at bounding box center [1278, 205] width 13 height 13
click at [1277, 245] on button "1" at bounding box center [1276, 247] width 18 height 18
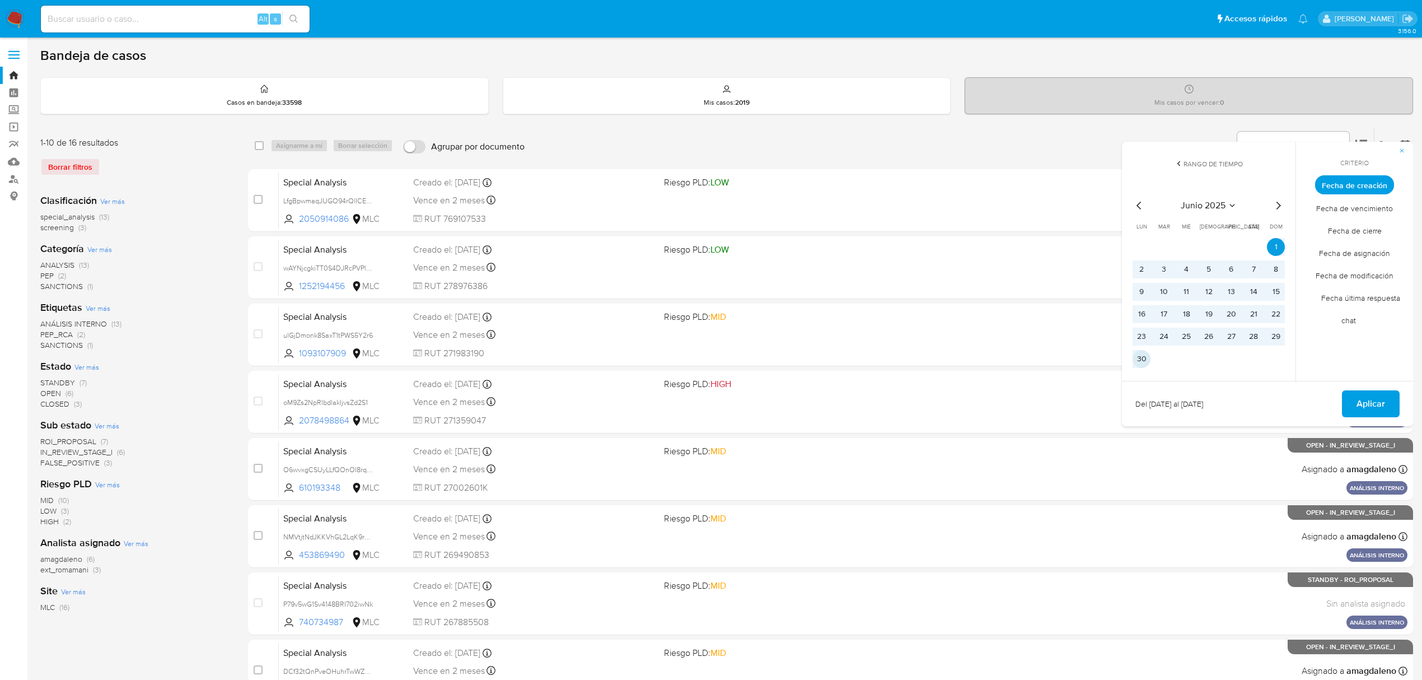
click at [1146, 362] on button "30" at bounding box center [1142, 359] width 18 height 18
click at [1351, 412] on button "Aplicar" at bounding box center [1371, 403] width 58 height 27
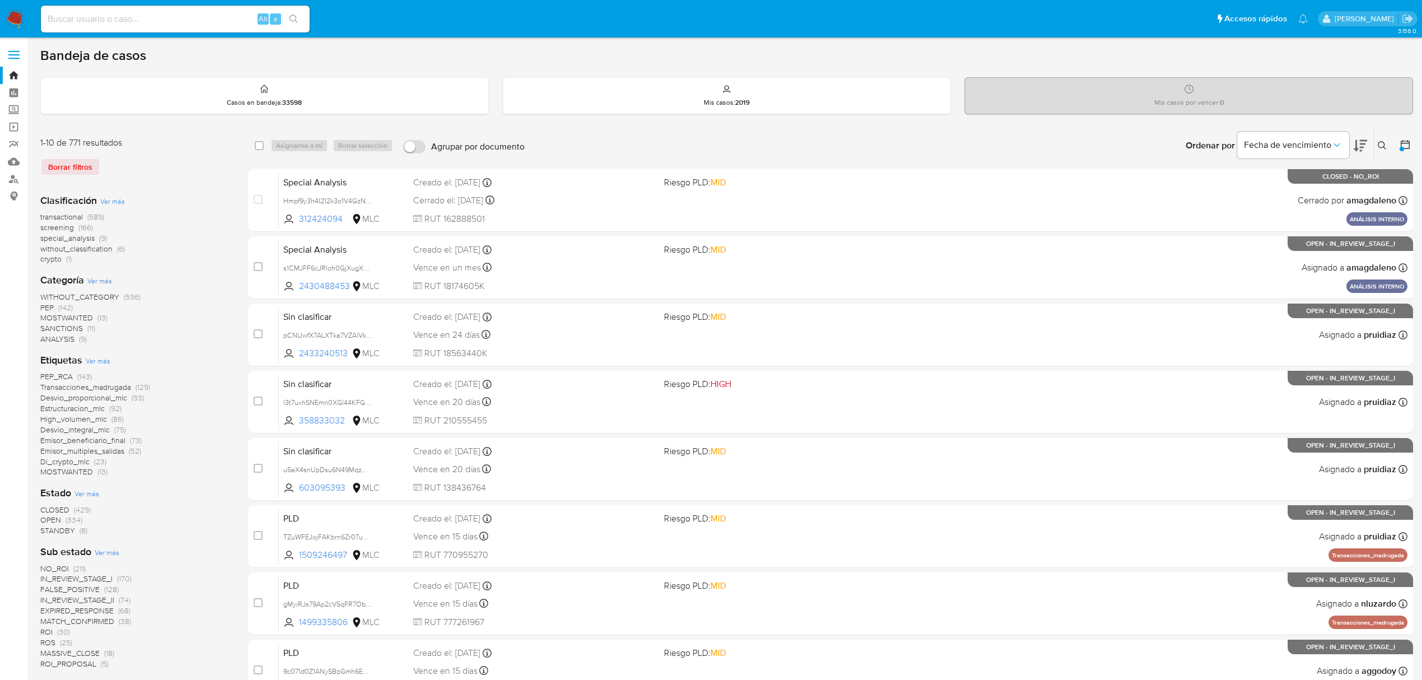
click at [45, 520] on span "OPEN" at bounding box center [50, 519] width 21 height 11
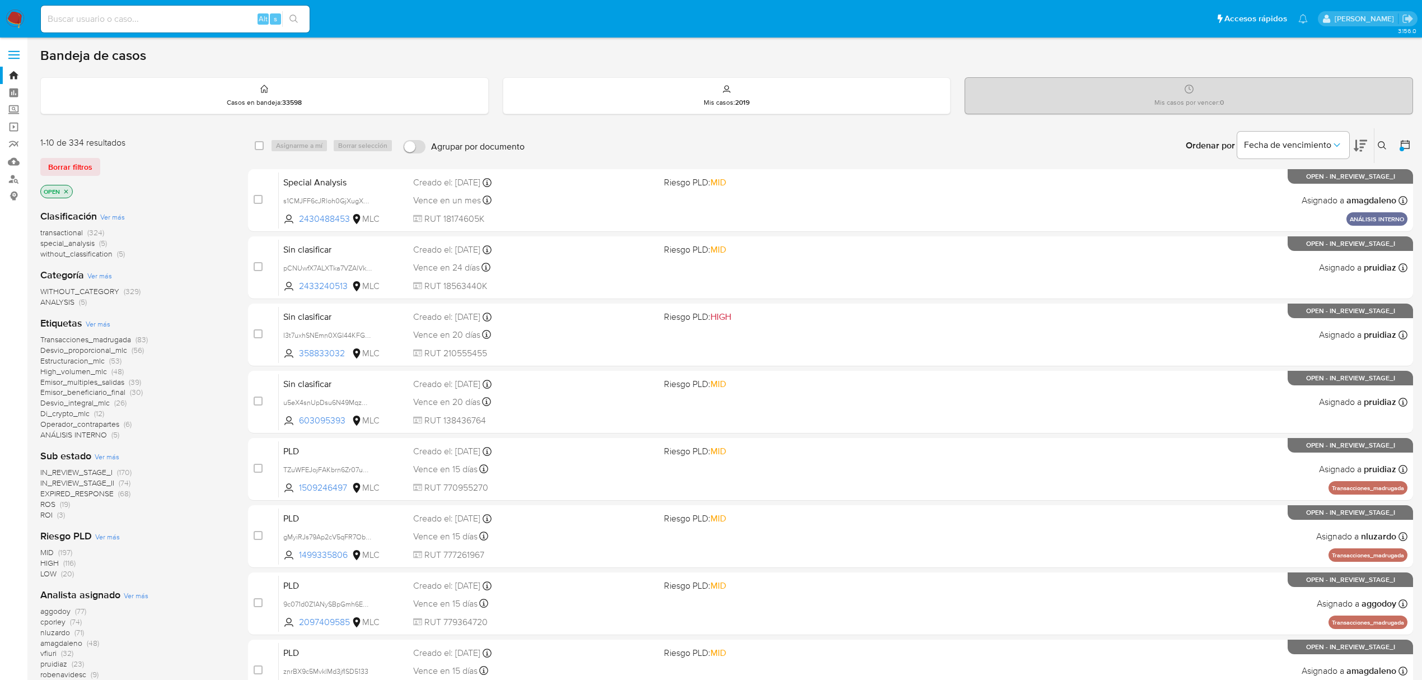
click at [56, 233] on span "transactional" at bounding box center [61, 232] width 43 height 11
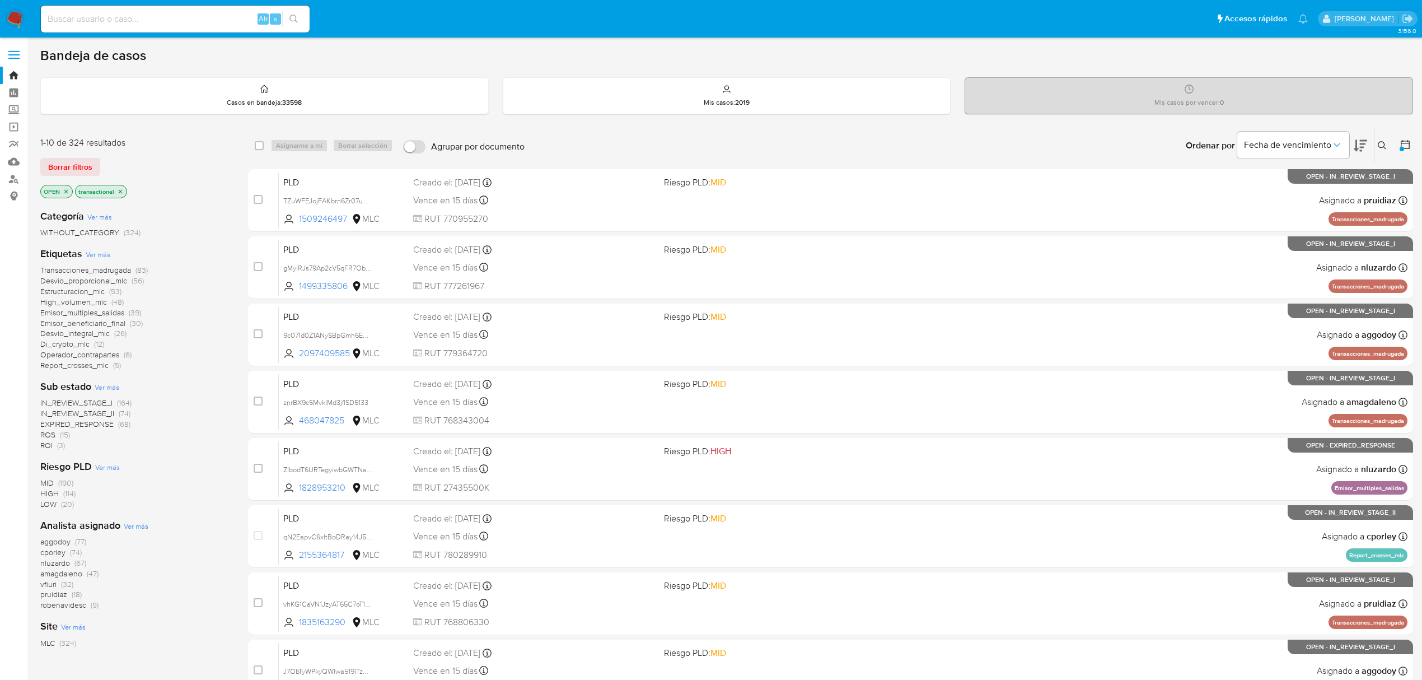
click at [105, 268] on span "Transacciones_madrugada" at bounding box center [85, 269] width 91 height 11
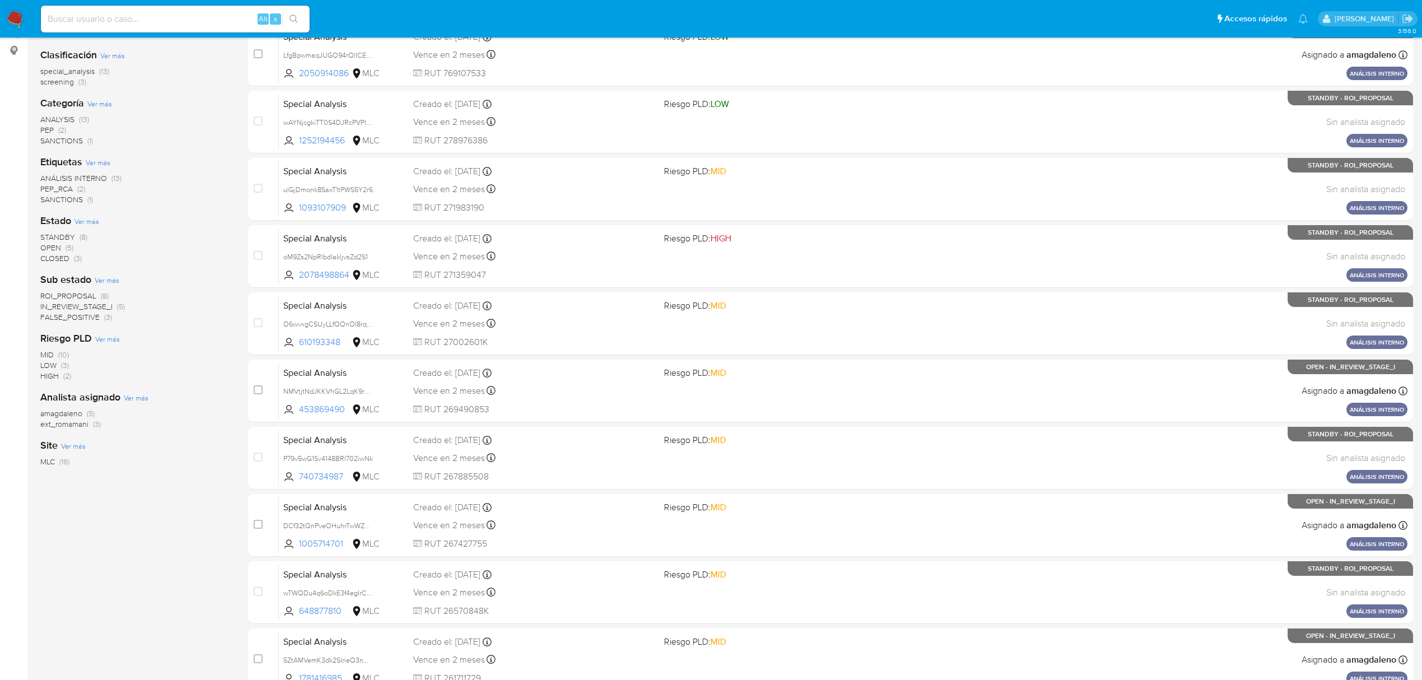
scroll to position [129, 0]
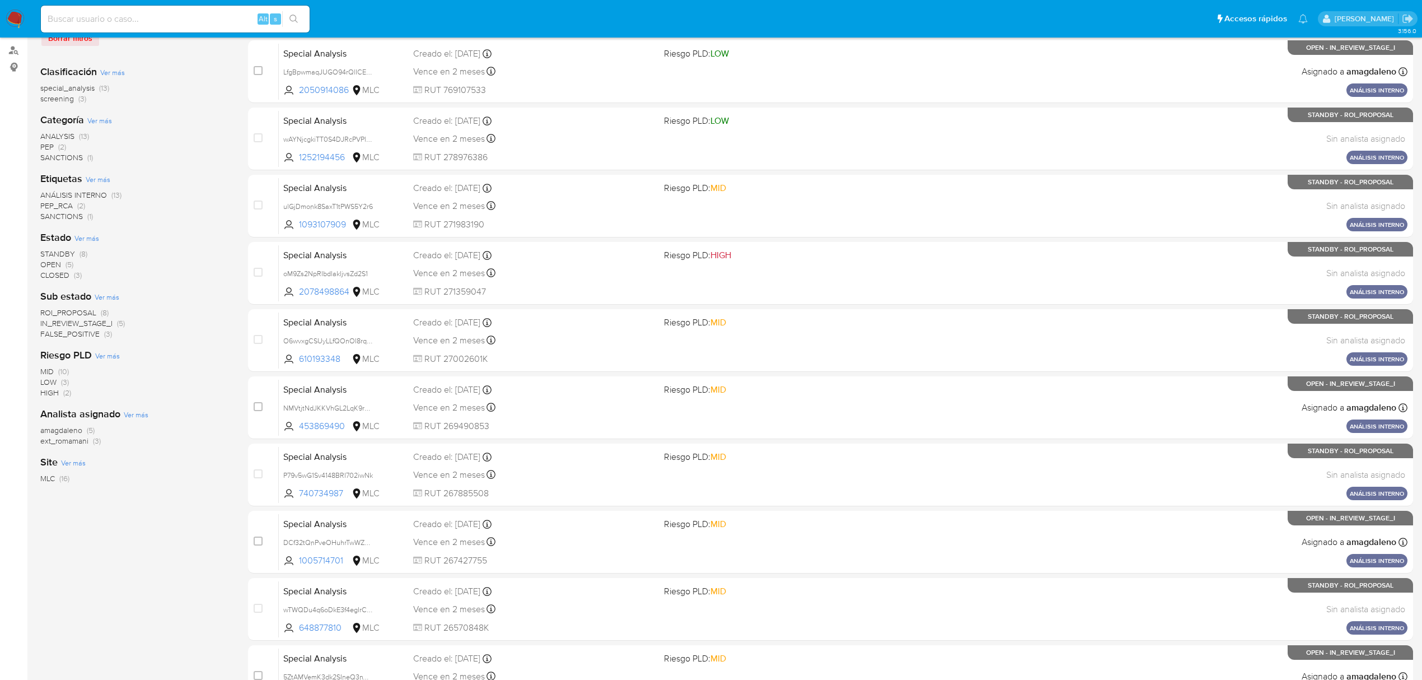
click at [43, 259] on span "OPEN" at bounding box center [50, 264] width 21 height 11
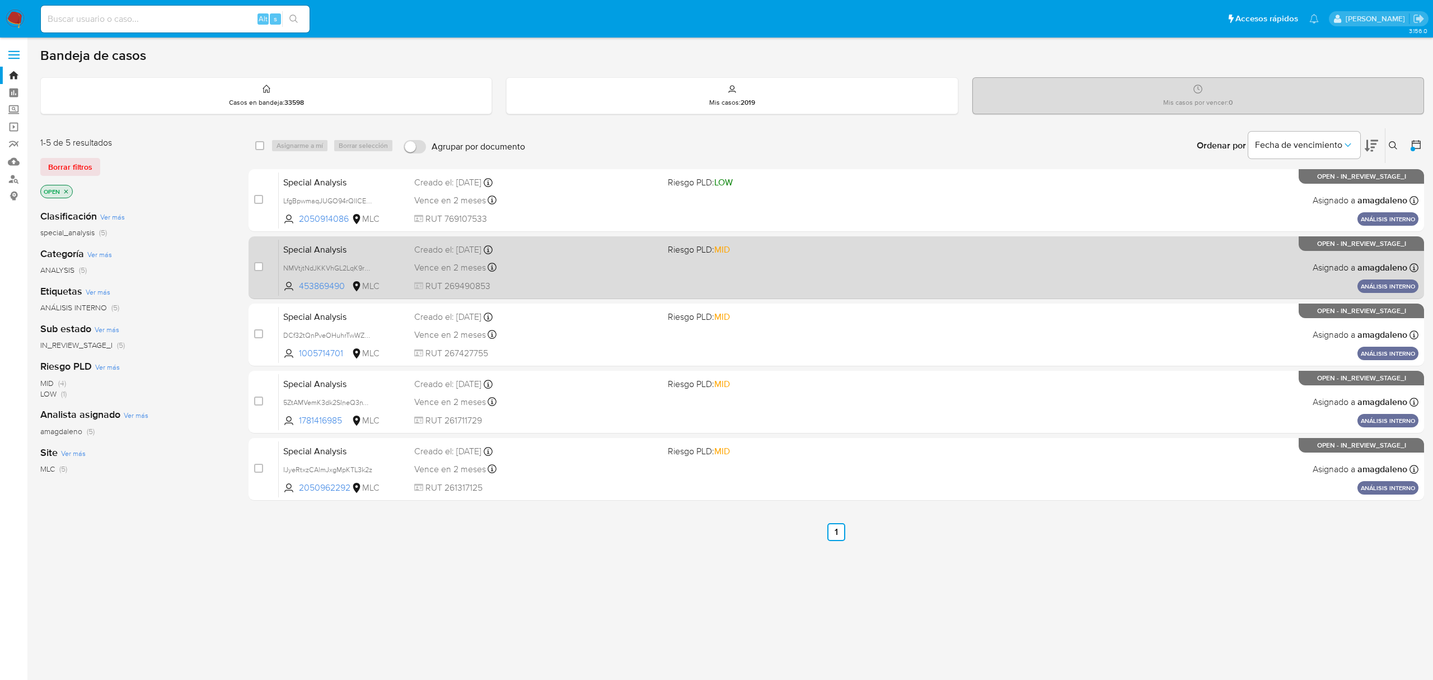
click at [577, 283] on span "RUT 269490853" at bounding box center [536, 286] width 244 height 12
click at [314, 287] on span "453869490" at bounding box center [324, 286] width 50 height 12
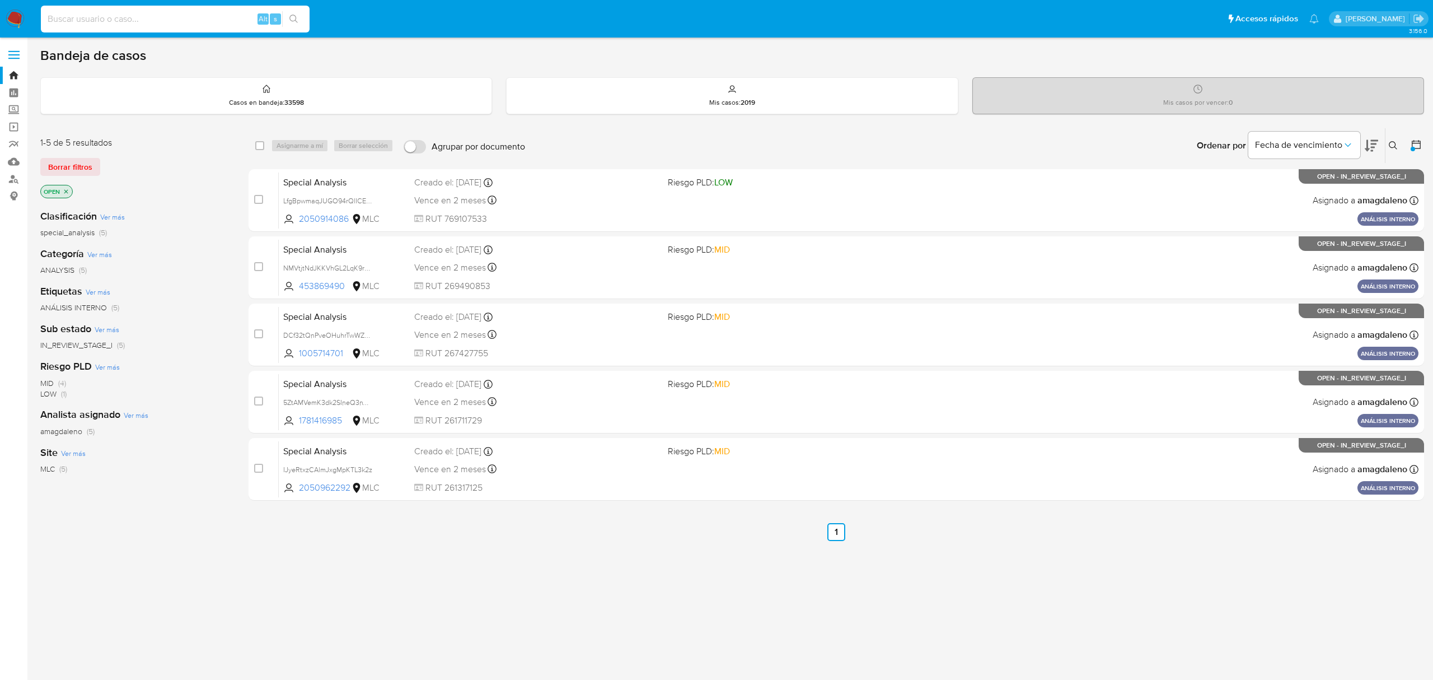
click at [187, 18] on input at bounding box center [175, 19] width 269 height 15
paste input "569227758"
type input "569227758"
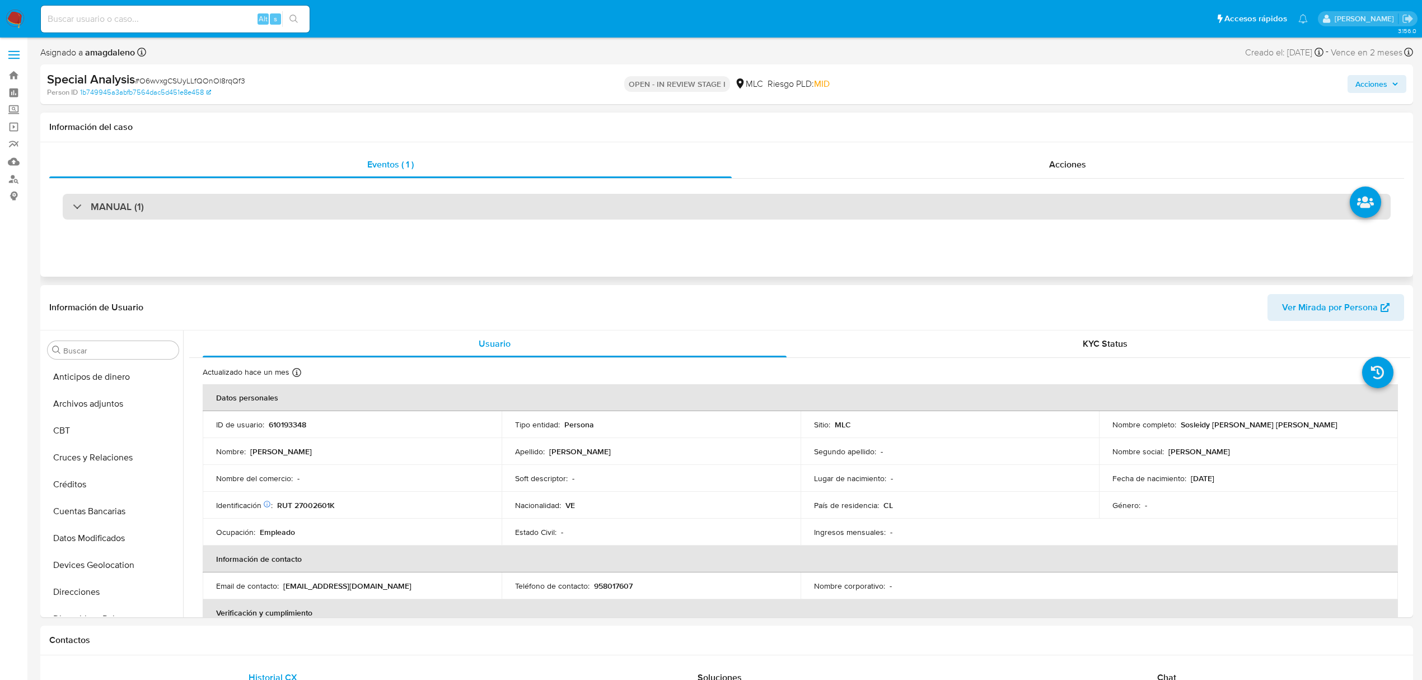
select select "10"
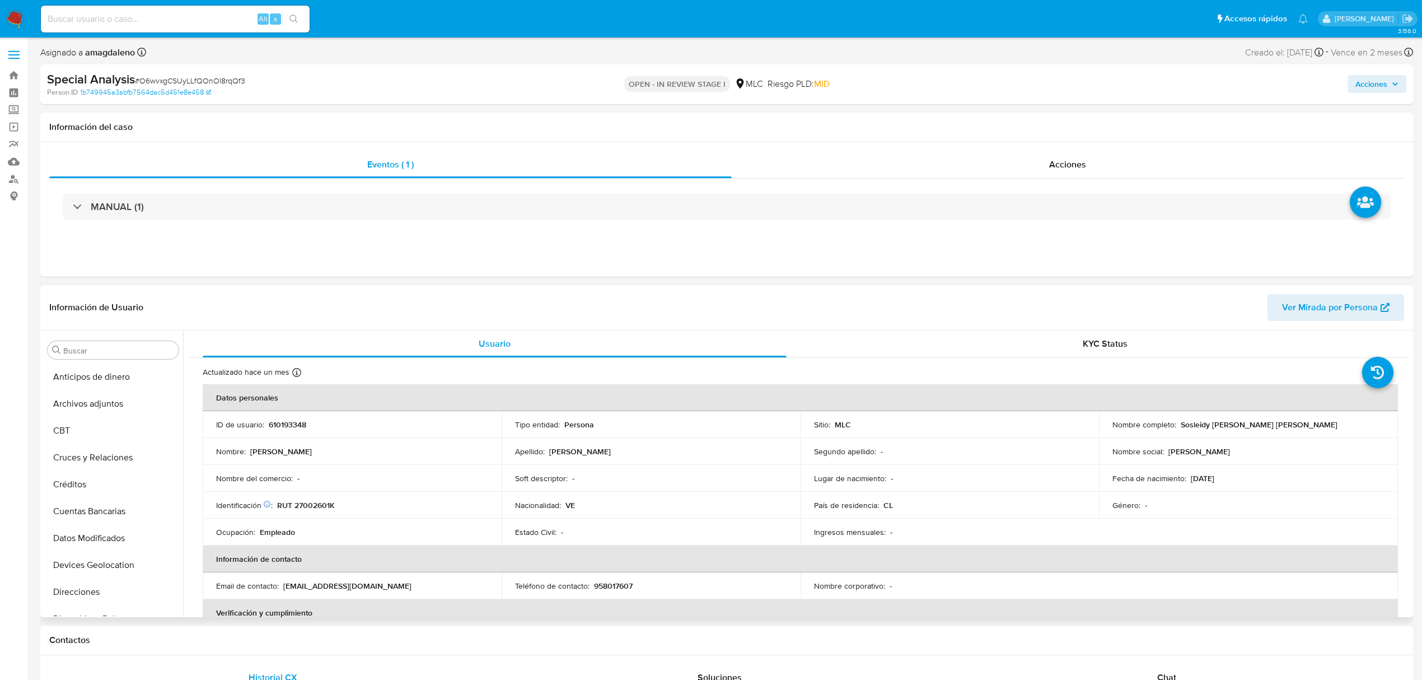
scroll to position [473, 0]
click at [287, 424] on p "610193348" at bounding box center [288, 424] width 38 height 10
copy p "610193348"
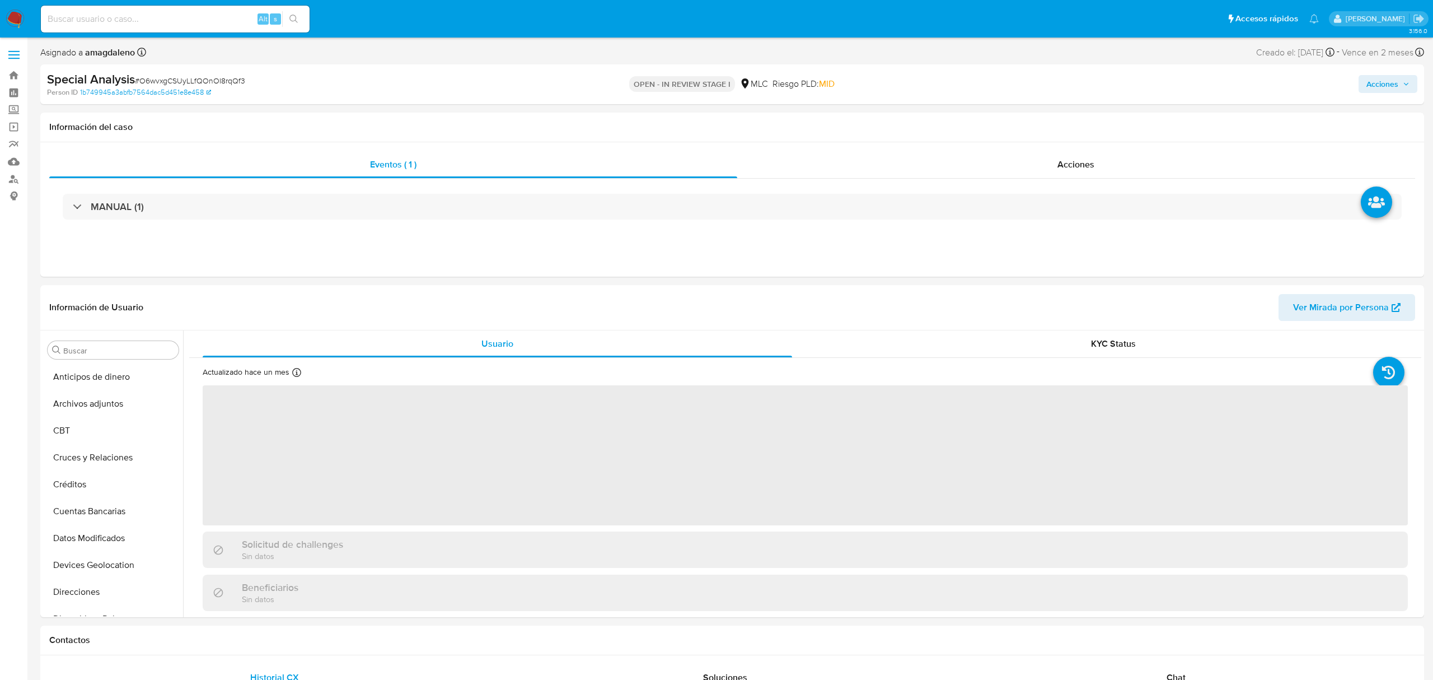
select select "10"
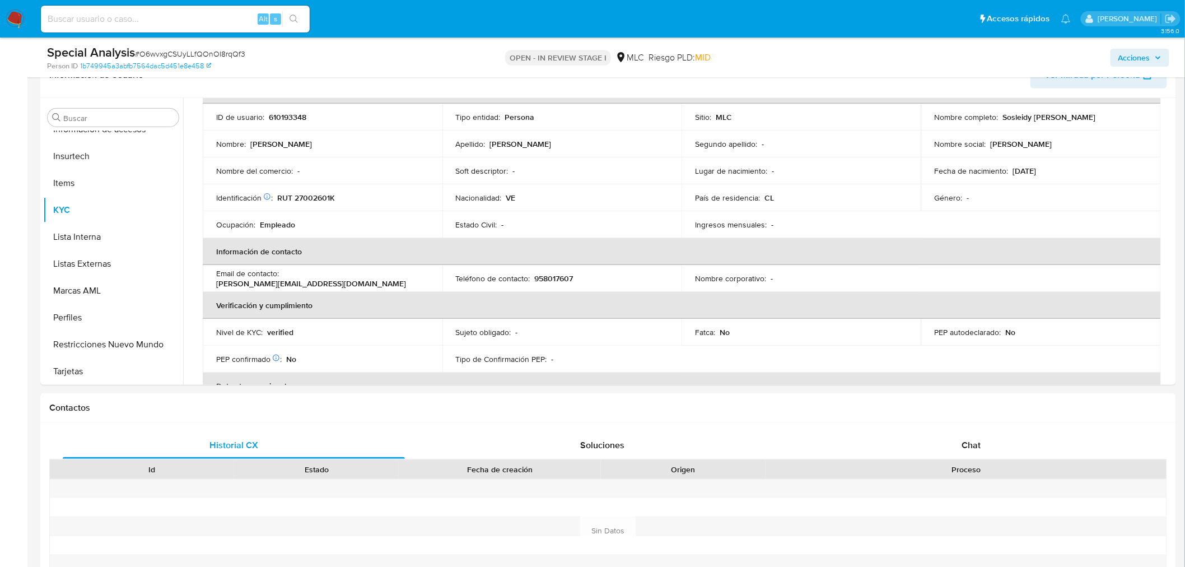
scroll to position [200, 0]
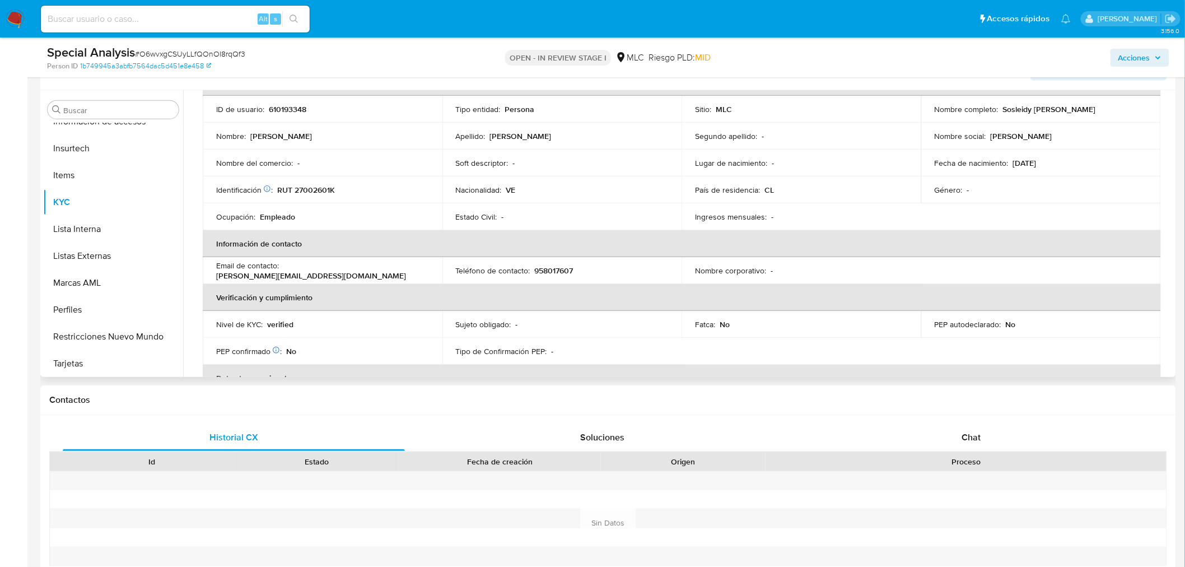
click at [321, 183] on td "Identificación Nº de serie: 602140395 : RUT 27002601K" at bounding box center [323, 189] width 240 height 27
click at [320, 191] on p "RUT 27002601K" at bounding box center [306, 190] width 58 height 10
copy p "27002601K"
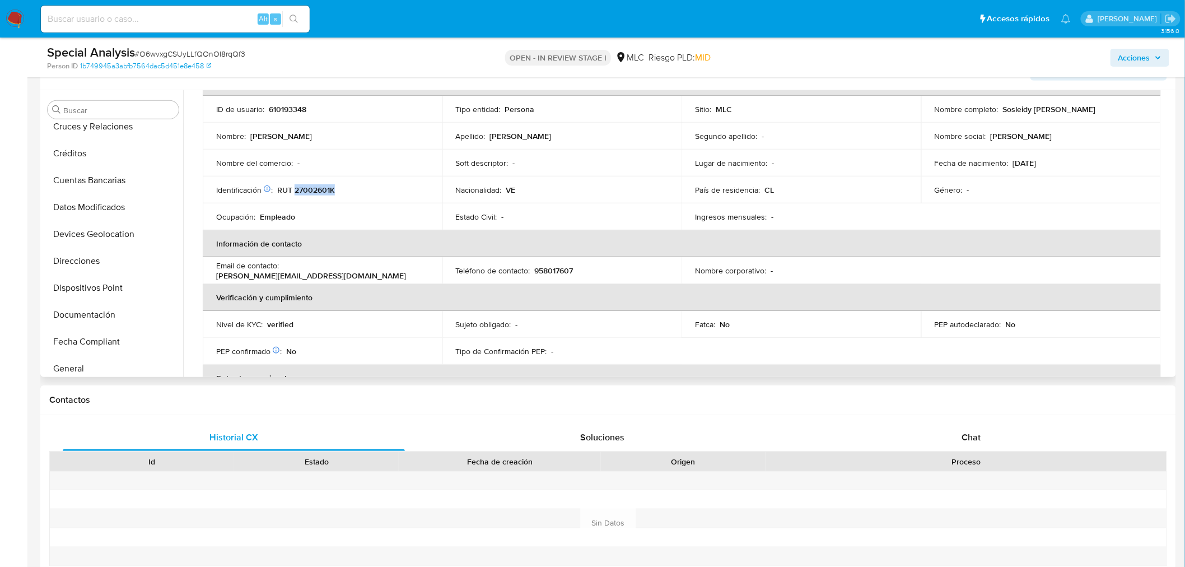
scroll to position [0, 0]
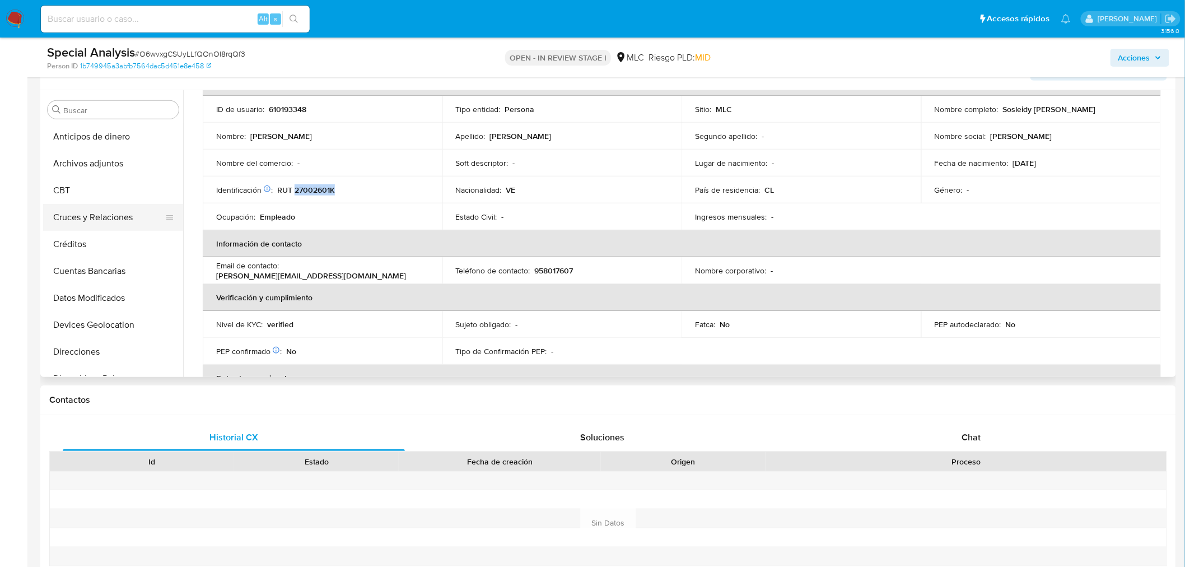
click at [114, 223] on button "Cruces y Relaciones" at bounding box center [108, 217] width 131 height 27
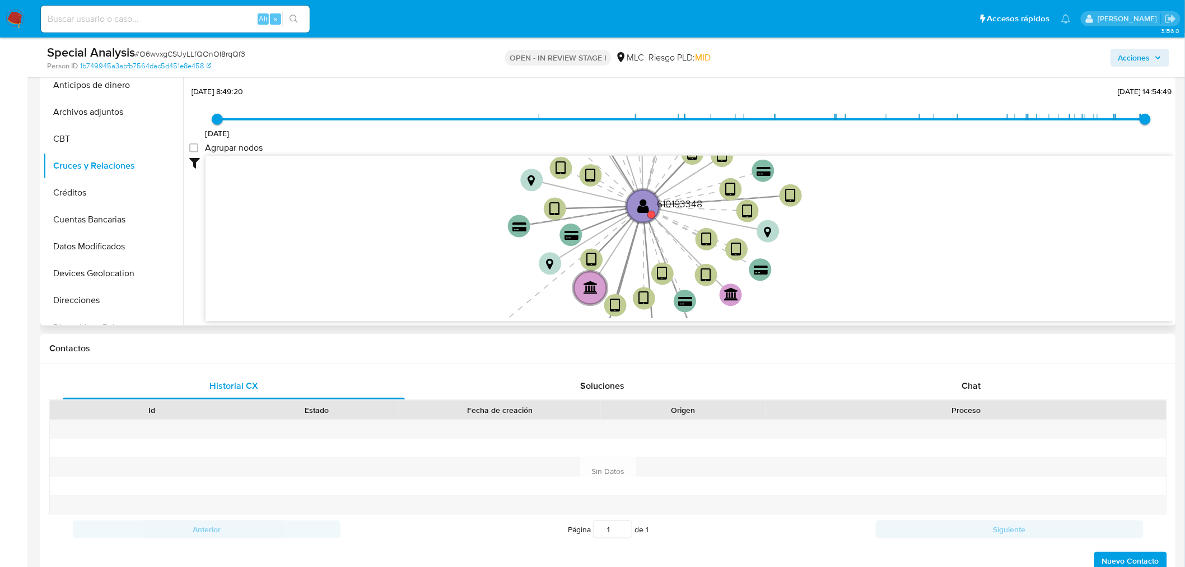
scroll to position [288, 0]
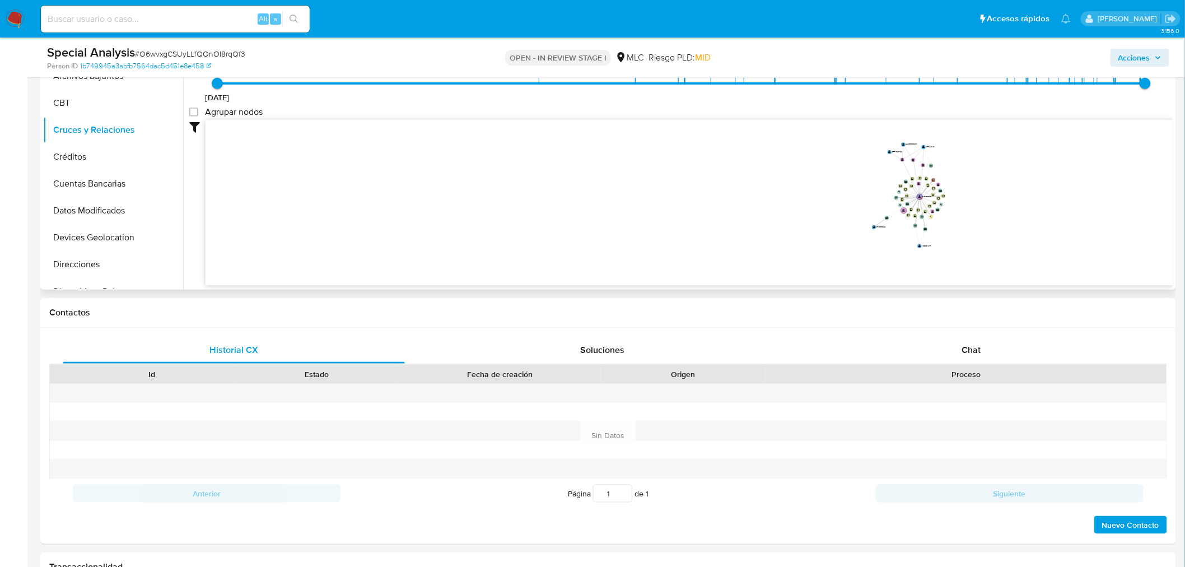
click at [990, 200] on icon "device-657753e7f792a8b76bab764b  device-64ff653dd00549b99295ea91  device-6621…" at bounding box center [688, 201] width 967 height 162
drag, startPoint x: 973, startPoint y: 208, endPoint x: 689, endPoint y: 205, distance: 283.9
click at [689, 205] on icon "device-657753e7f792a8b76bab764b  device-64ff653dd00549b99295ea91  device-6621…" at bounding box center [688, 201] width 967 height 162
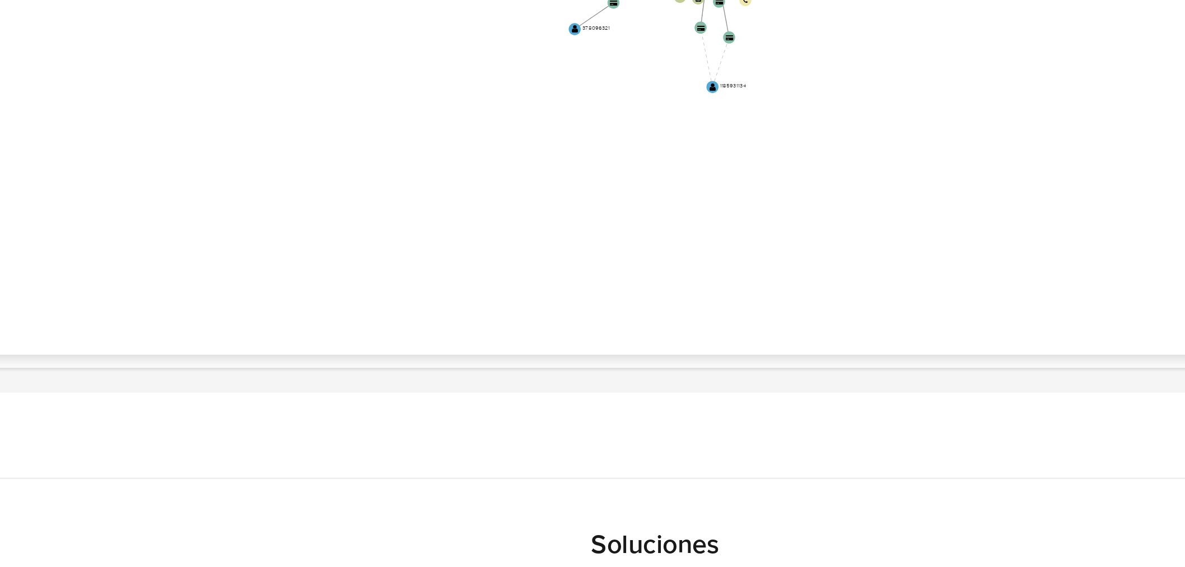
drag, startPoint x: 787, startPoint y: 269, endPoint x: 786, endPoint y: 212, distance: 57.1
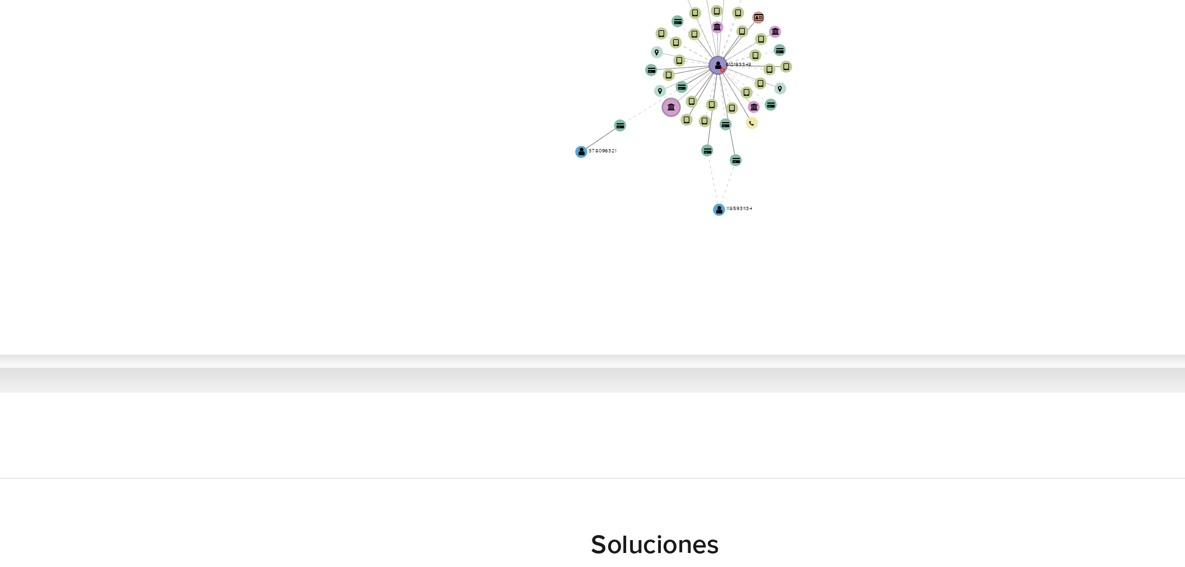
drag, startPoint x: 709, startPoint y: 203, endPoint x: 709, endPoint y: 244, distance: 40.9
click at [707, 245] on icon "device-657753e7f792a8b76bab764b  device-64ff653dd00549b99295ea91  device-6621…" at bounding box center [688, 201] width 967 height 162
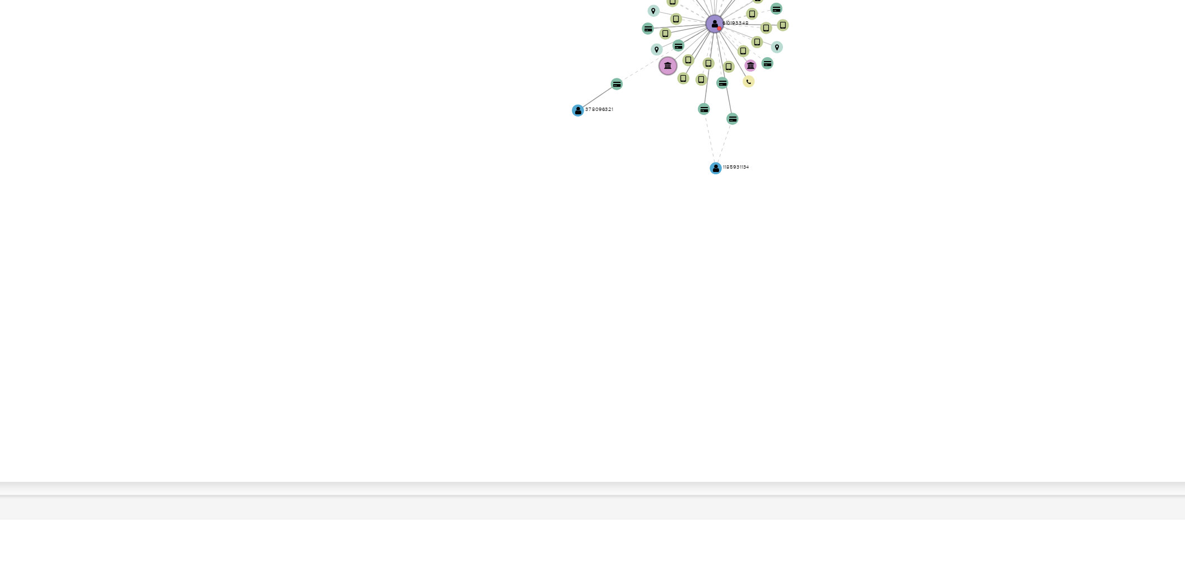
drag, startPoint x: 787, startPoint y: 218, endPoint x: 786, endPoint y: 172, distance: 46.5
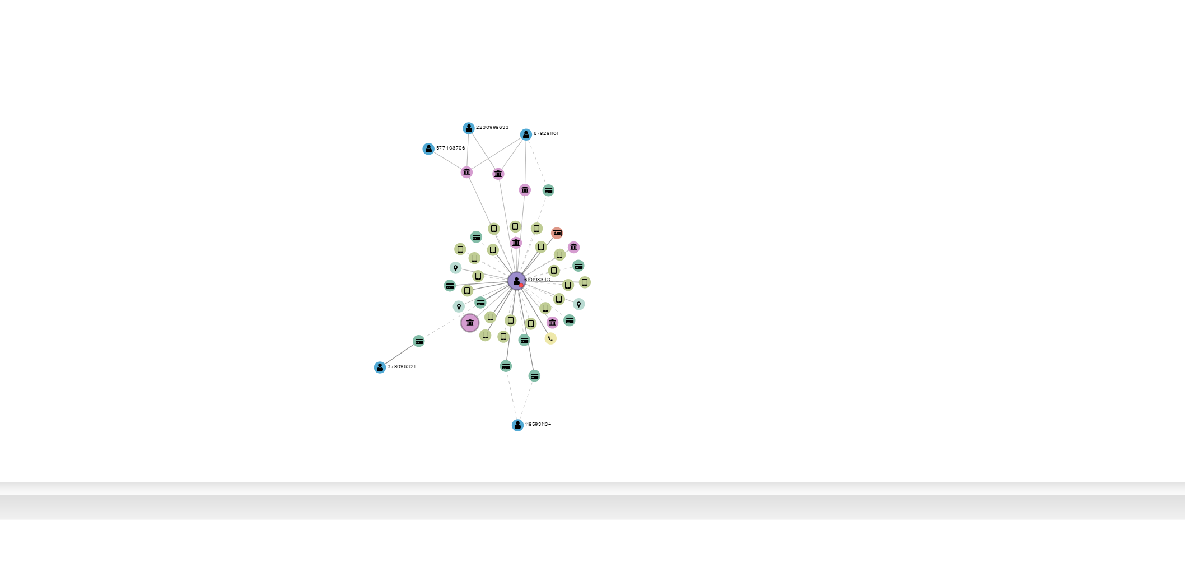
drag, startPoint x: 671, startPoint y: 190, endPoint x: 655, endPoint y: 219, distance: 32.8
click at [655, 219] on icon "device-657753e7f792a8b76bab764b  device-64ff653dd00549b99295ea91  device-6621…" at bounding box center [688, 201] width 967 height 162
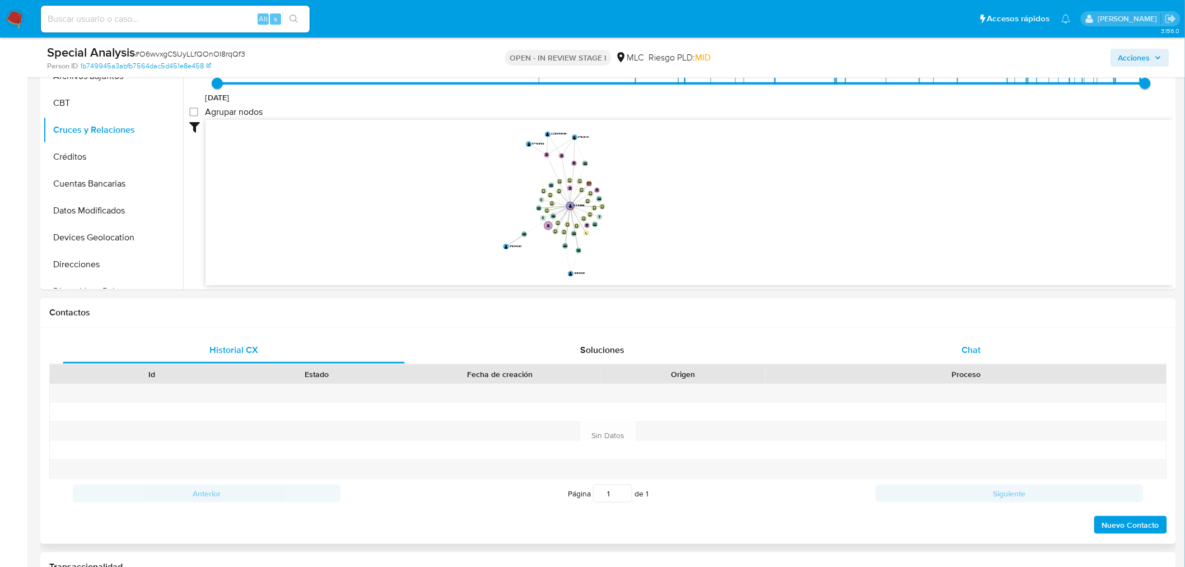
click at [958, 345] on div "Chat" at bounding box center [971, 349] width 342 height 27
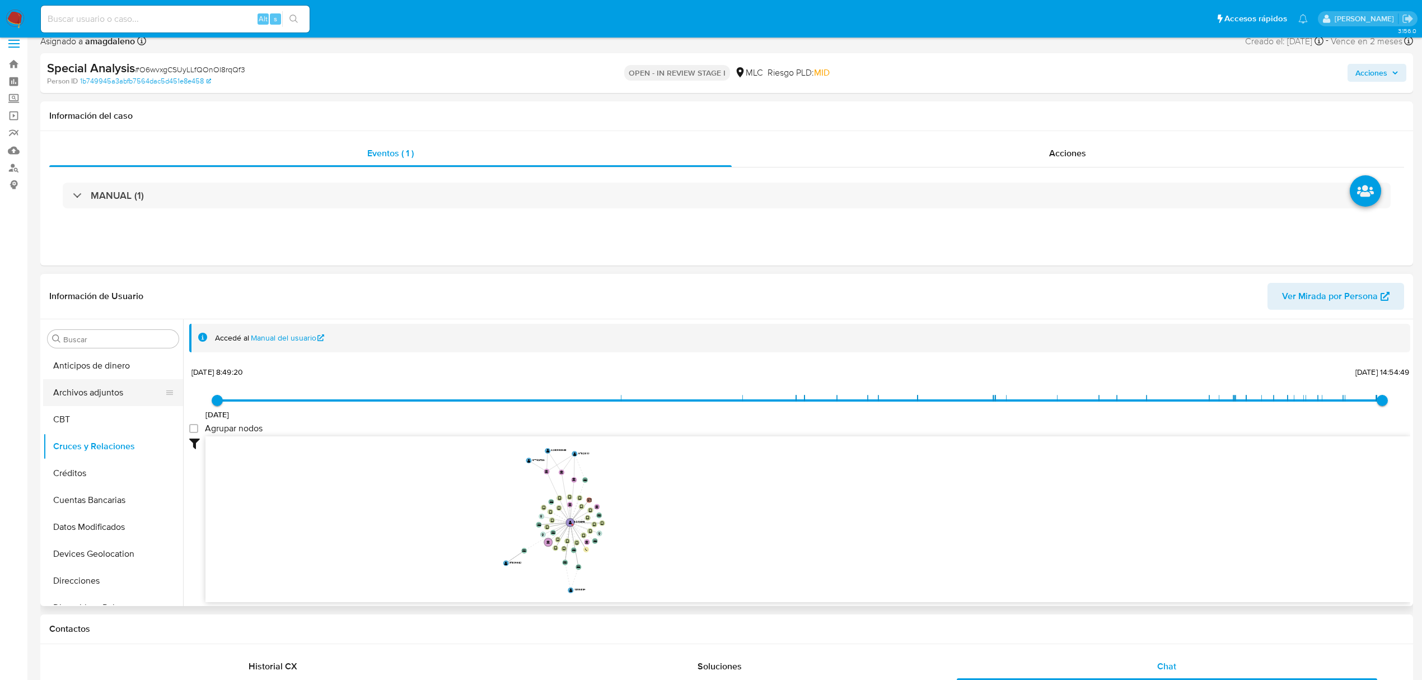
scroll to position [0, 0]
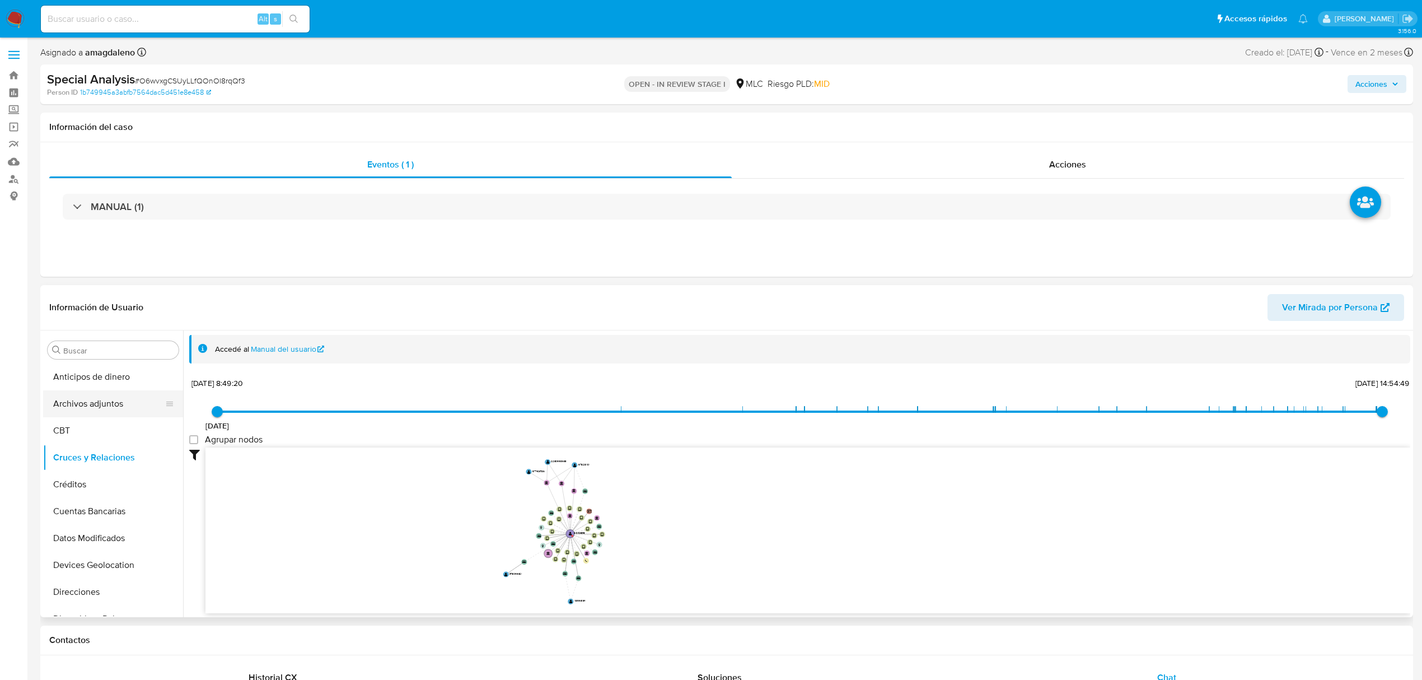
click at [101, 410] on button "Archivos adjuntos" at bounding box center [108, 403] width 131 height 27
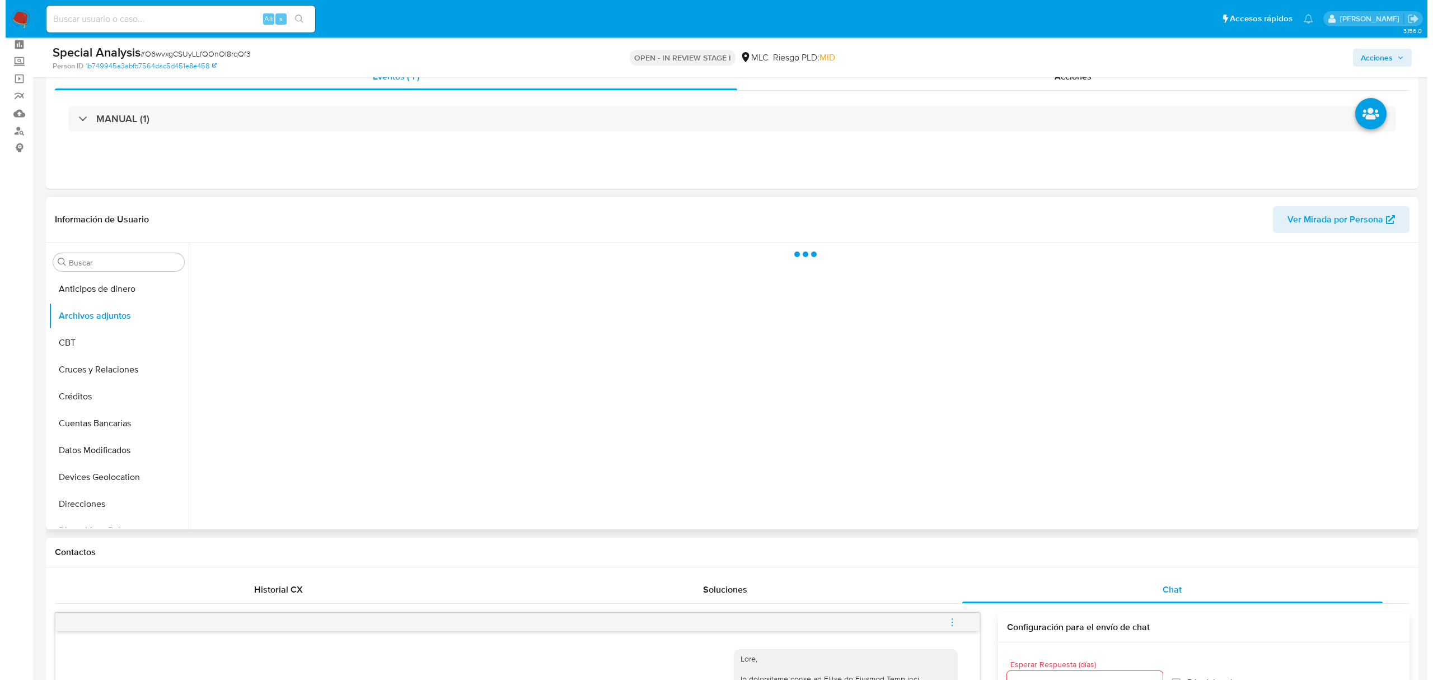
scroll to position [74, 0]
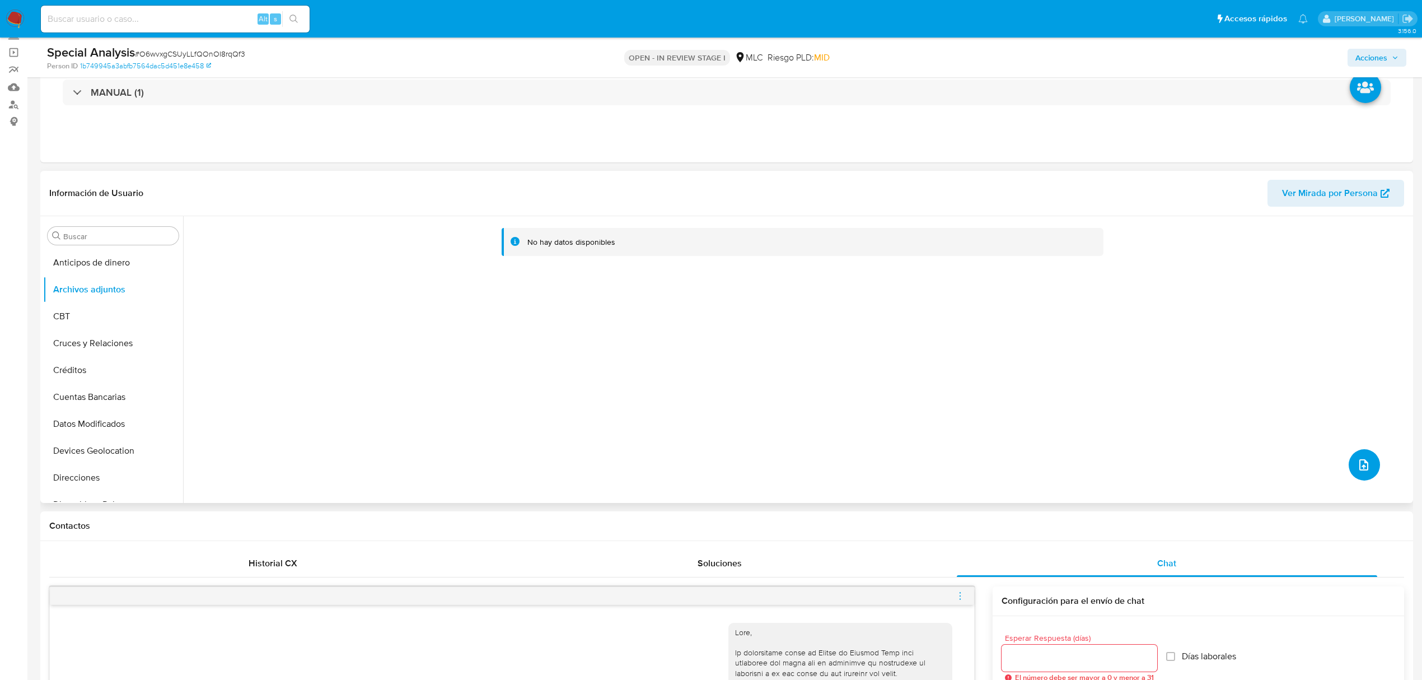
click at [1350, 455] on button "upload-file" at bounding box center [1364, 464] width 31 height 31
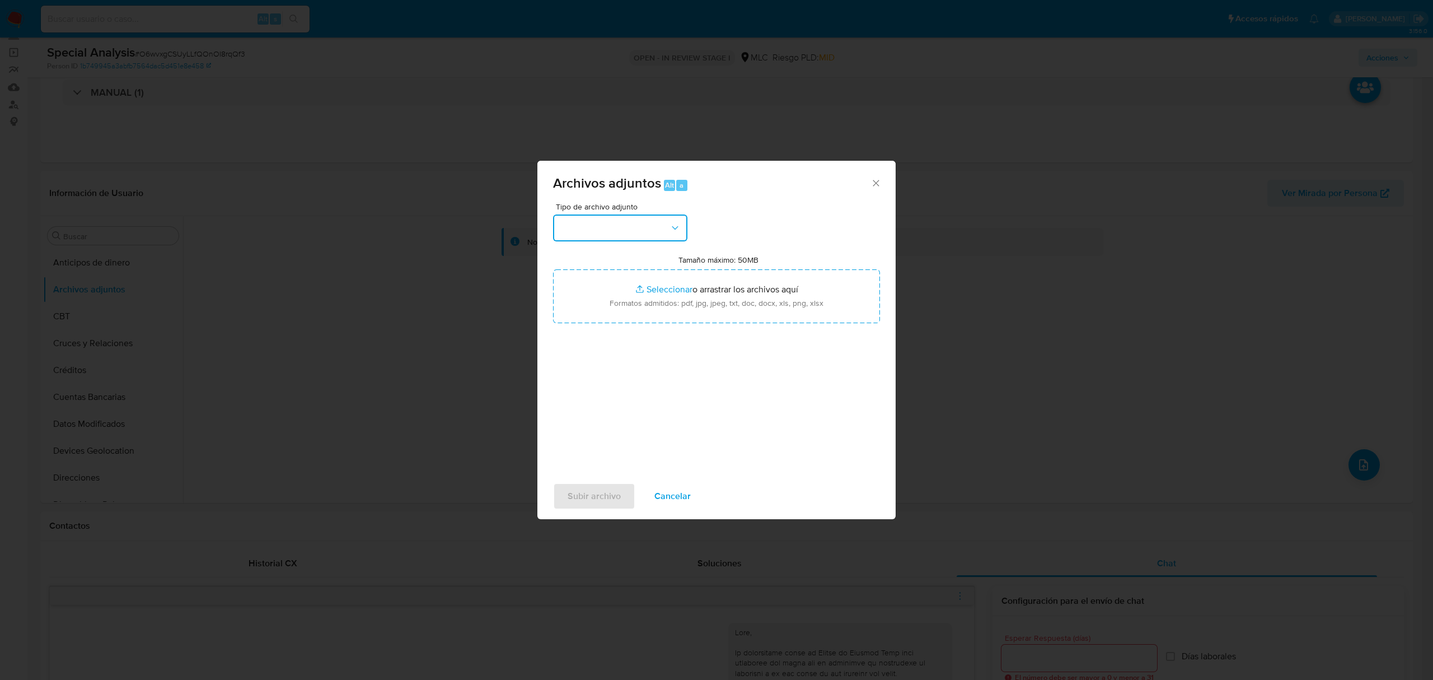
click at [618, 239] on button "button" at bounding box center [620, 227] width 134 height 27
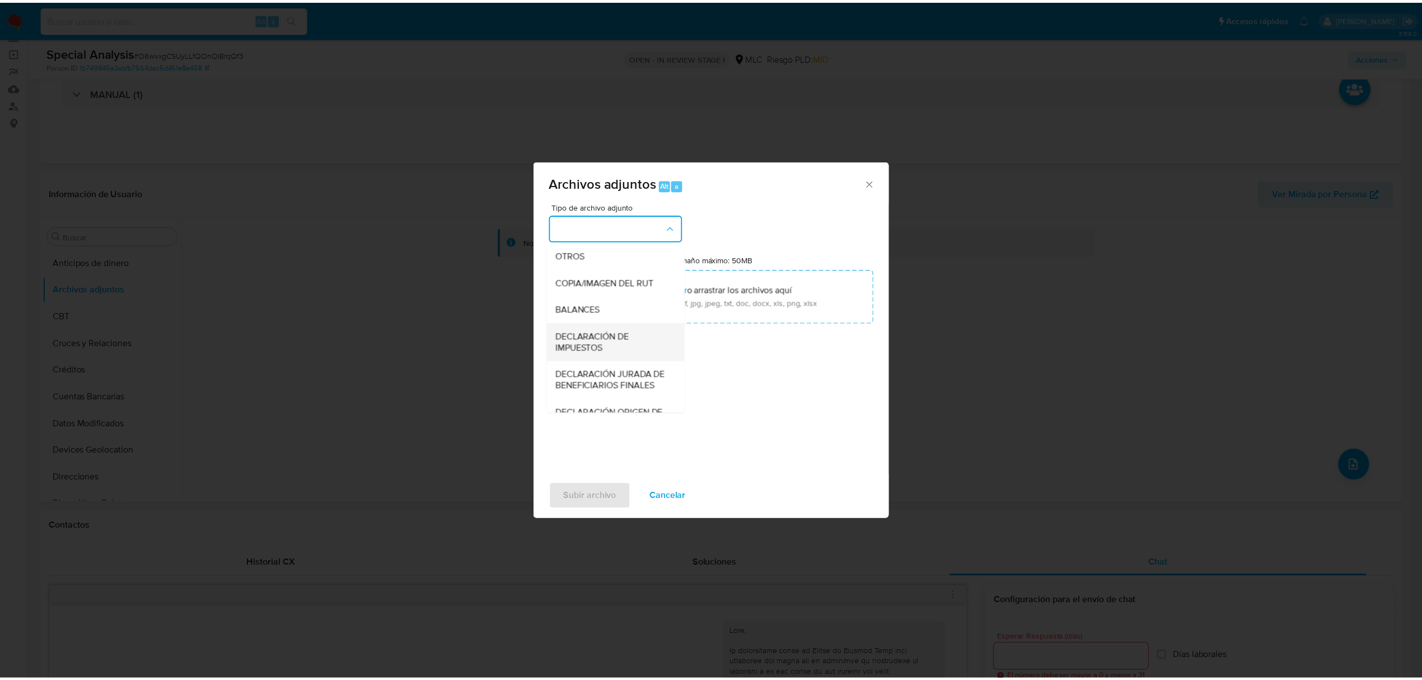
scroll to position [167, 0]
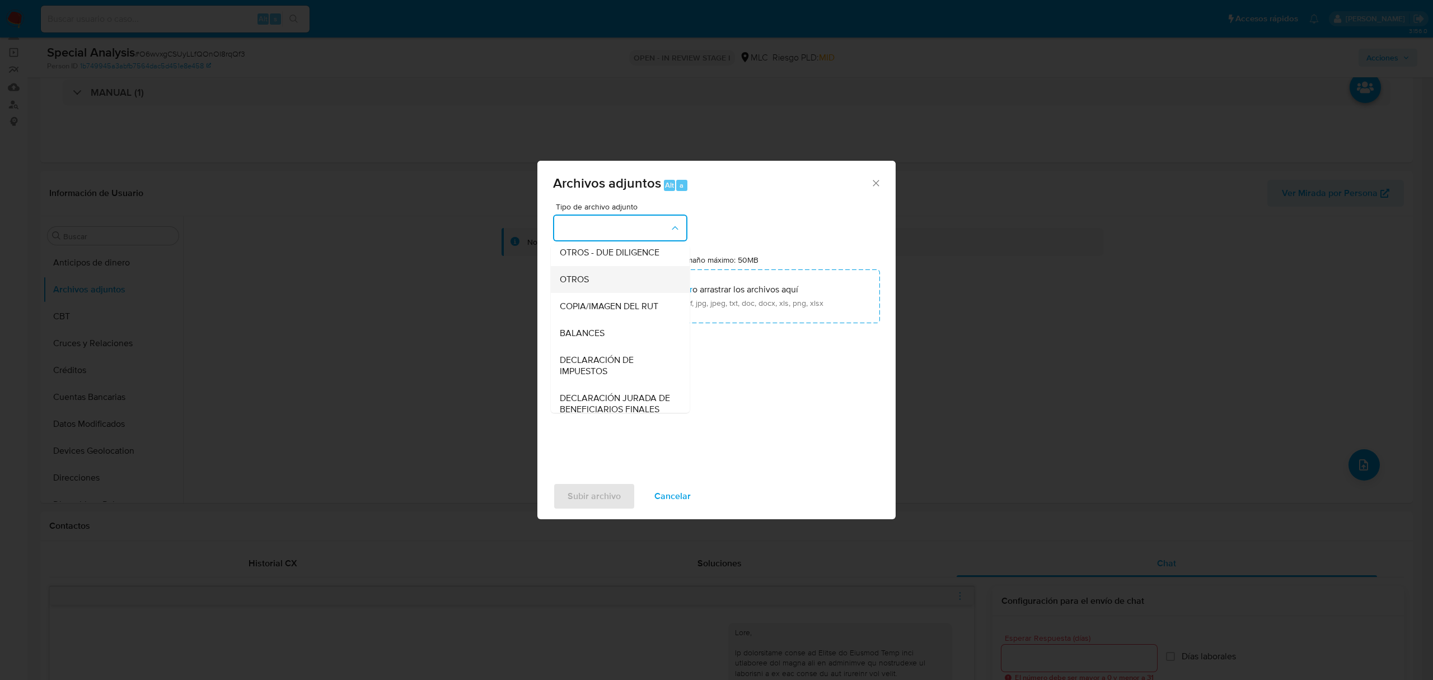
click at [590, 293] on div "OTROS" at bounding box center [617, 279] width 114 height 27
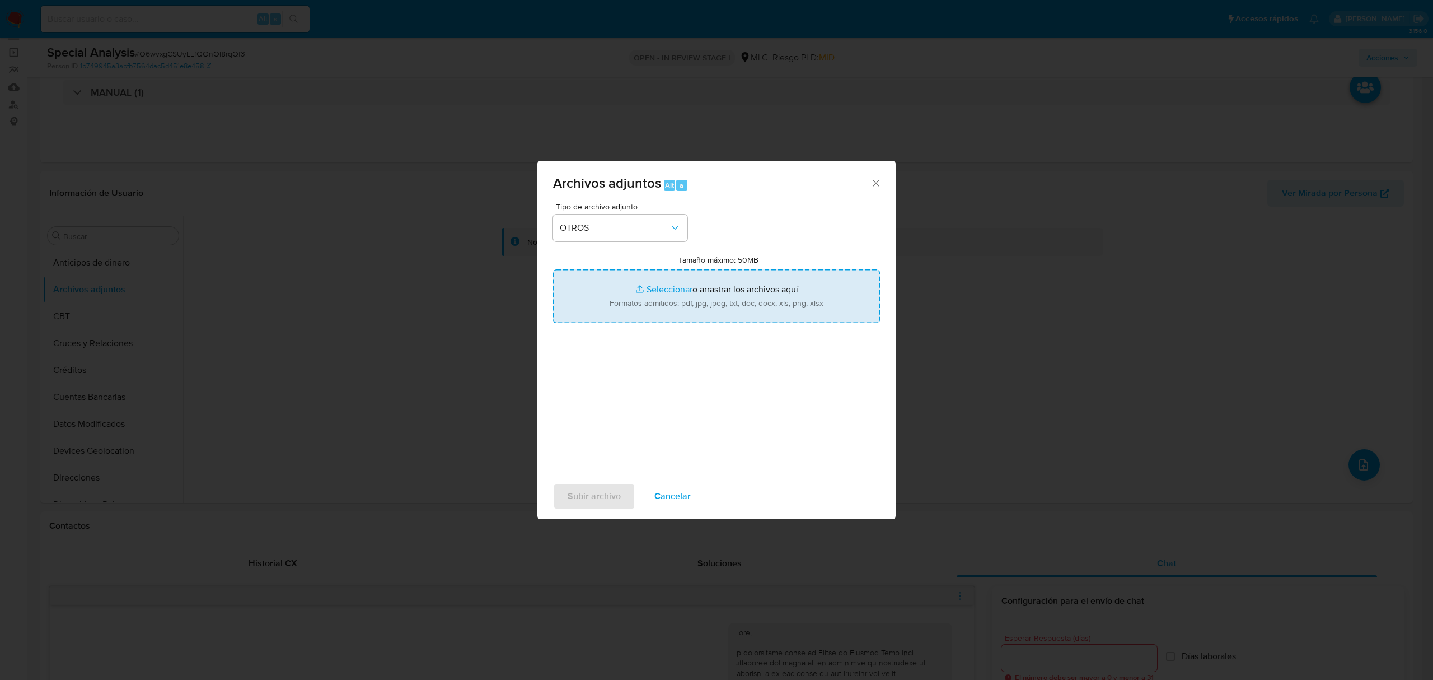
click at [666, 288] on input "Tamaño máximo: 50MB Seleccionar archivos" at bounding box center [716, 296] width 327 height 54
type input "C:\fakepath\610193348 - 26_08_2025 TDA.xlsx"
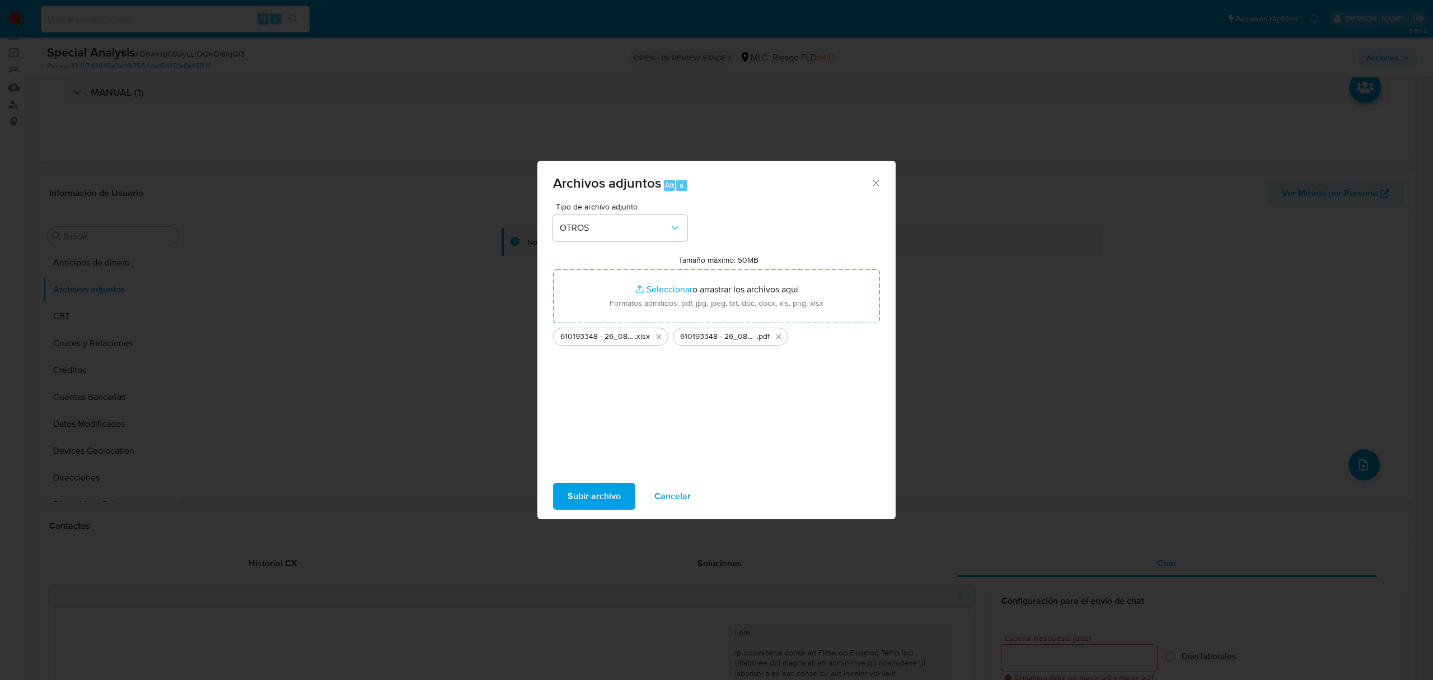
click at [609, 437] on div "Tipo de archivo adjunto OTROS Tamaño máximo: 50MB Seleccionar archivos Seleccio…" at bounding box center [716, 335] width 327 height 264
click at [585, 488] on span "Subir archivo" at bounding box center [594, 496] width 53 height 25
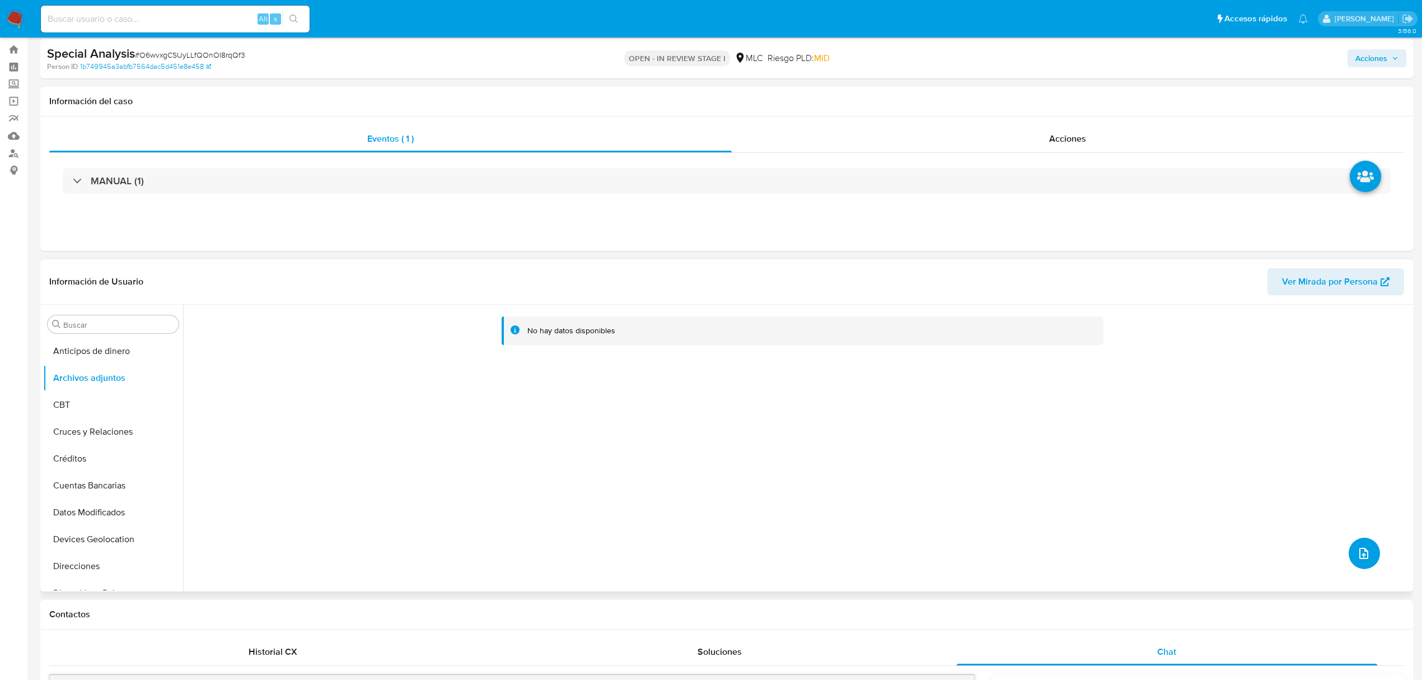
scroll to position [0, 0]
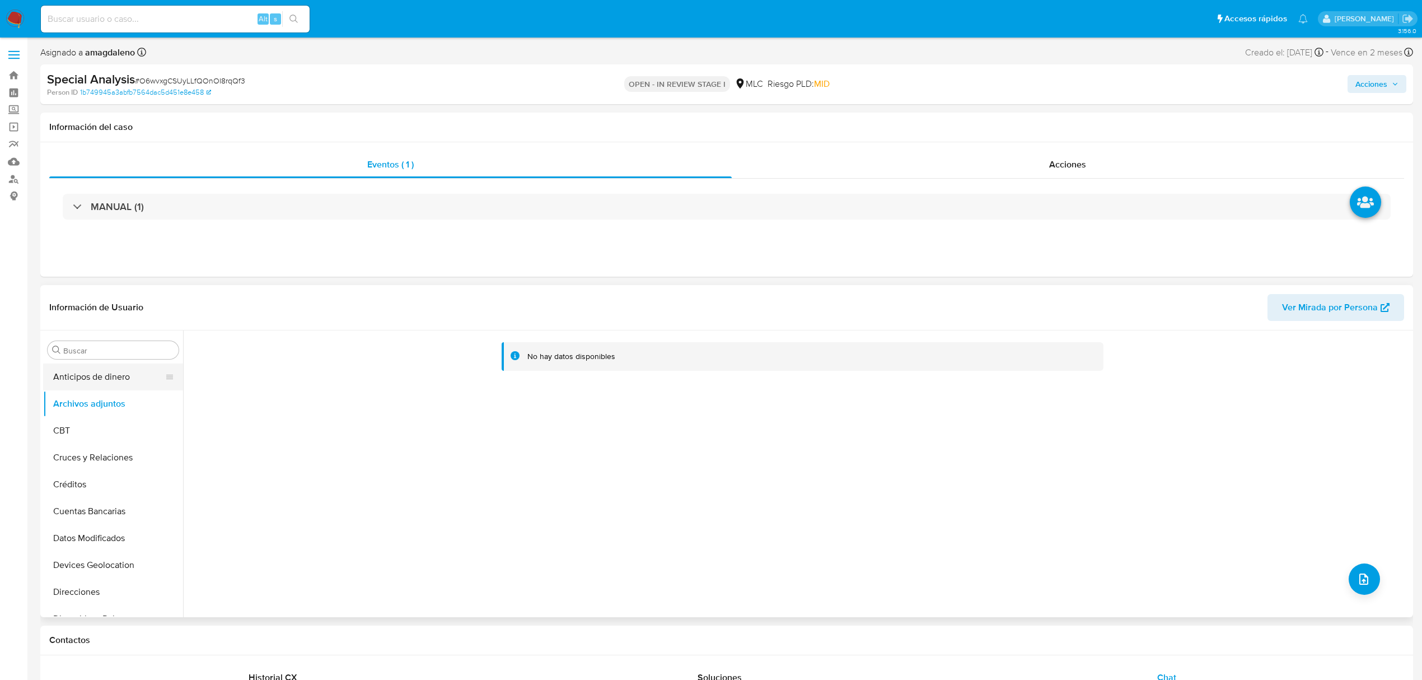
click at [91, 385] on button "Anticipos de dinero" at bounding box center [108, 376] width 131 height 27
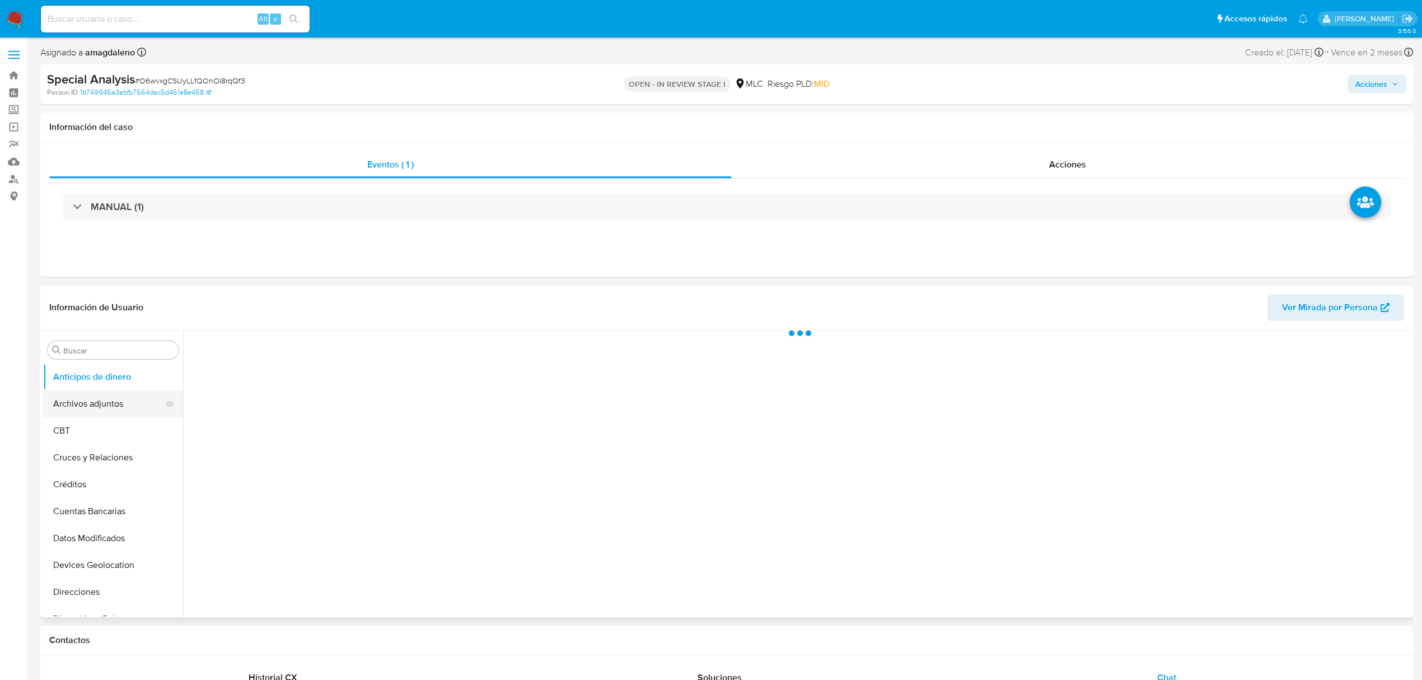
click at [90, 404] on button "Archivos adjuntos" at bounding box center [108, 403] width 131 height 27
click at [807, 169] on div "Acciones" at bounding box center [1068, 164] width 673 height 27
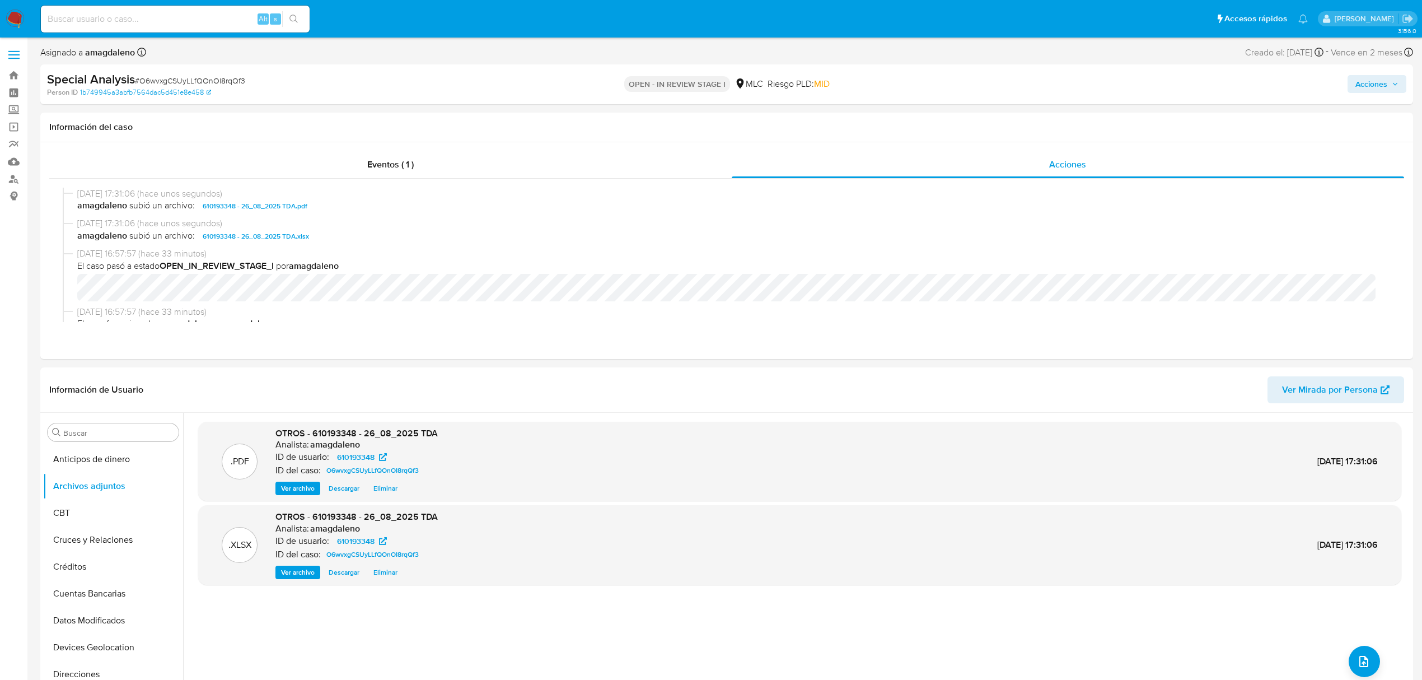
click at [1392, 83] on icon "button" at bounding box center [1395, 84] width 7 height 7
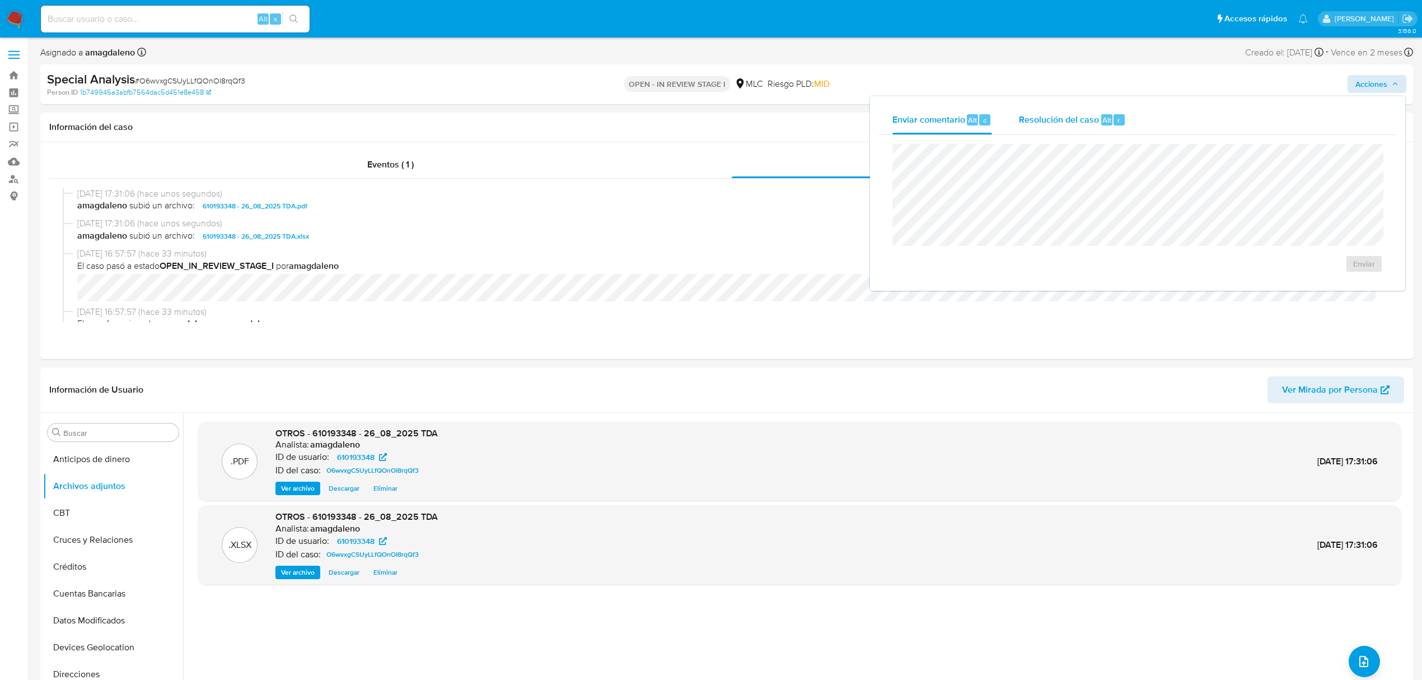
click at [1039, 115] on span "Resolución del caso" at bounding box center [1059, 119] width 80 height 13
click at [394, 488] on span "Eliminar" at bounding box center [385, 488] width 24 height 11
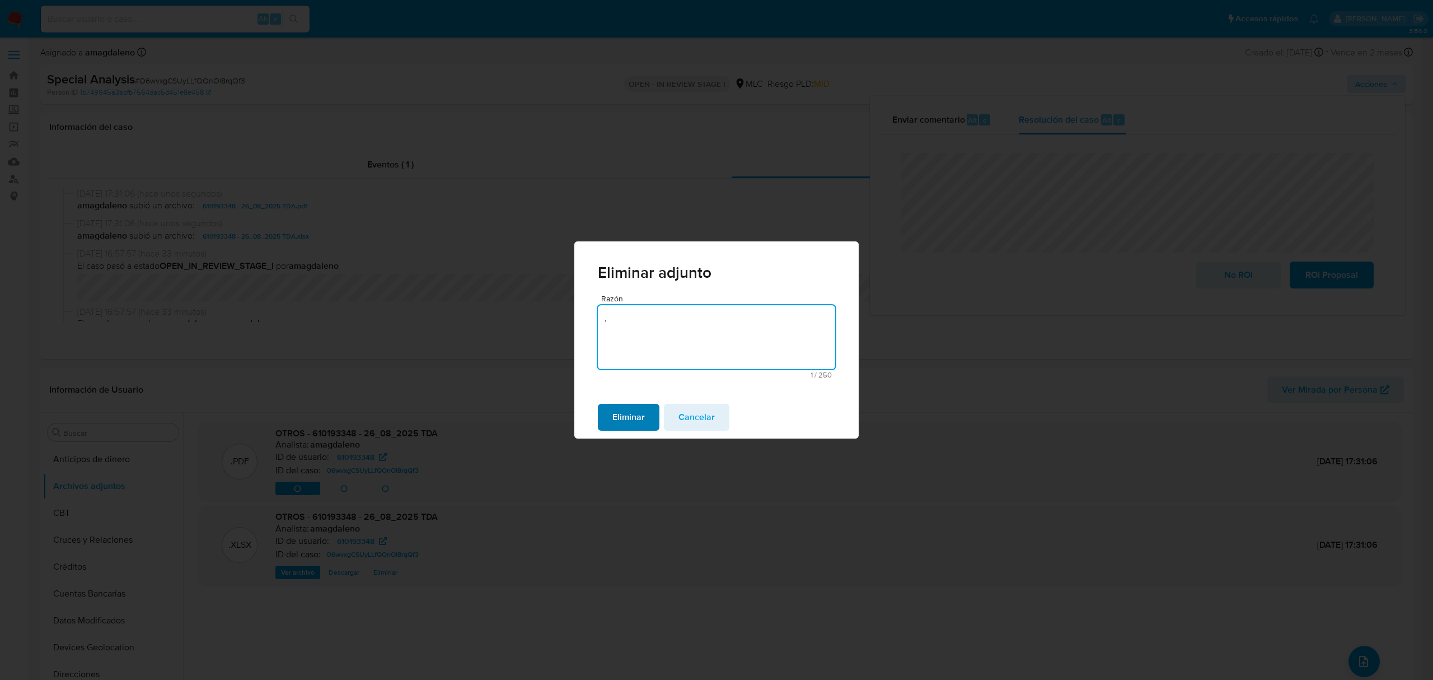
type textarea "."
click at [621, 414] on span "Eliminar" at bounding box center [629, 417] width 32 height 25
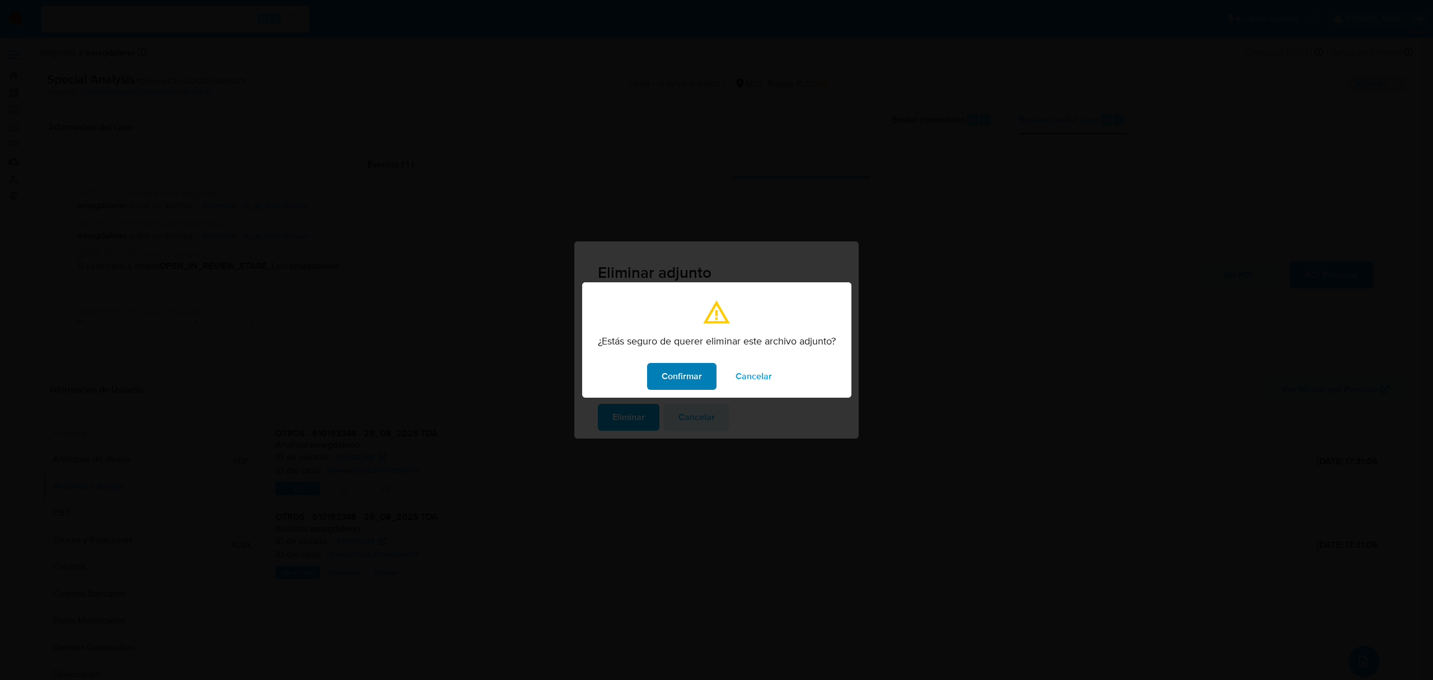
click at [682, 377] on span "Confirmar" at bounding box center [682, 376] width 40 height 25
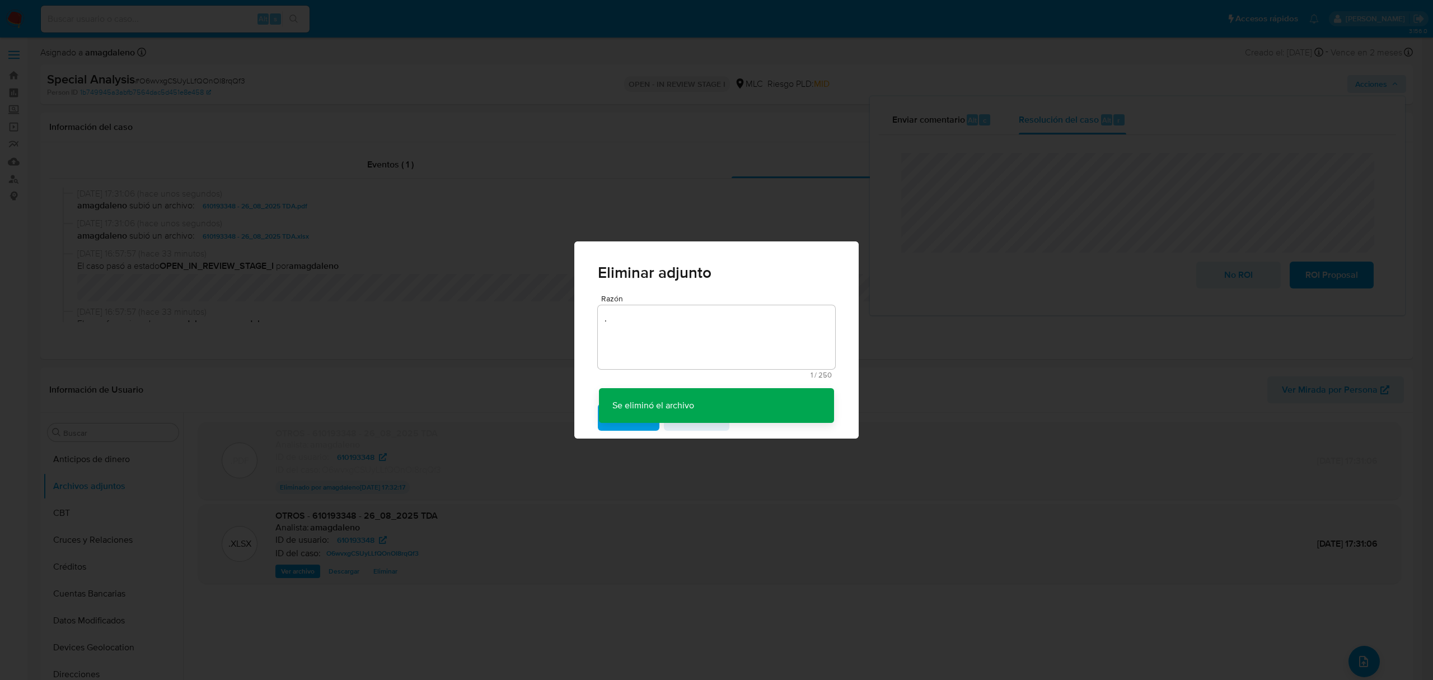
click at [1352, 655] on div "Eliminar adjunto Razón . 1 / 250 249 caracteres restantes Se eliminó el archivo…" at bounding box center [716, 340] width 1433 height 680
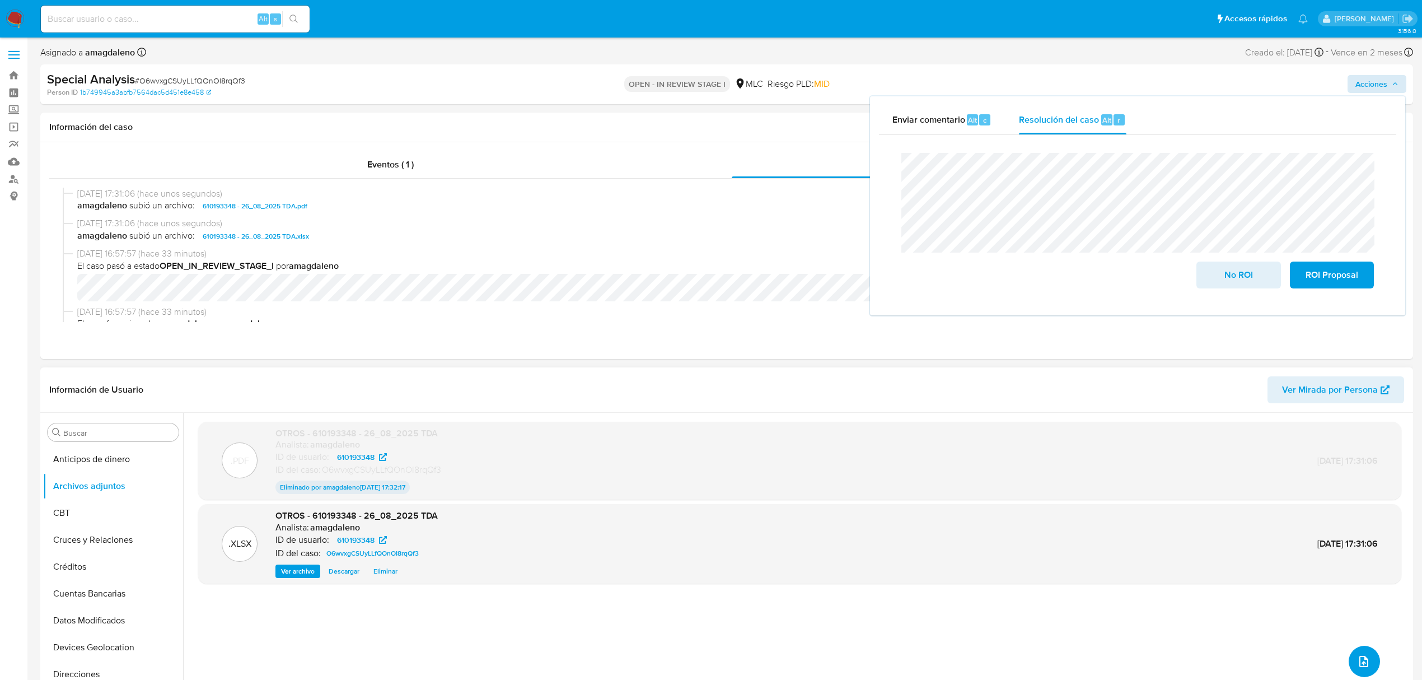
click at [1359, 659] on icon "upload-file" at bounding box center [1363, 661] width 9 height 11
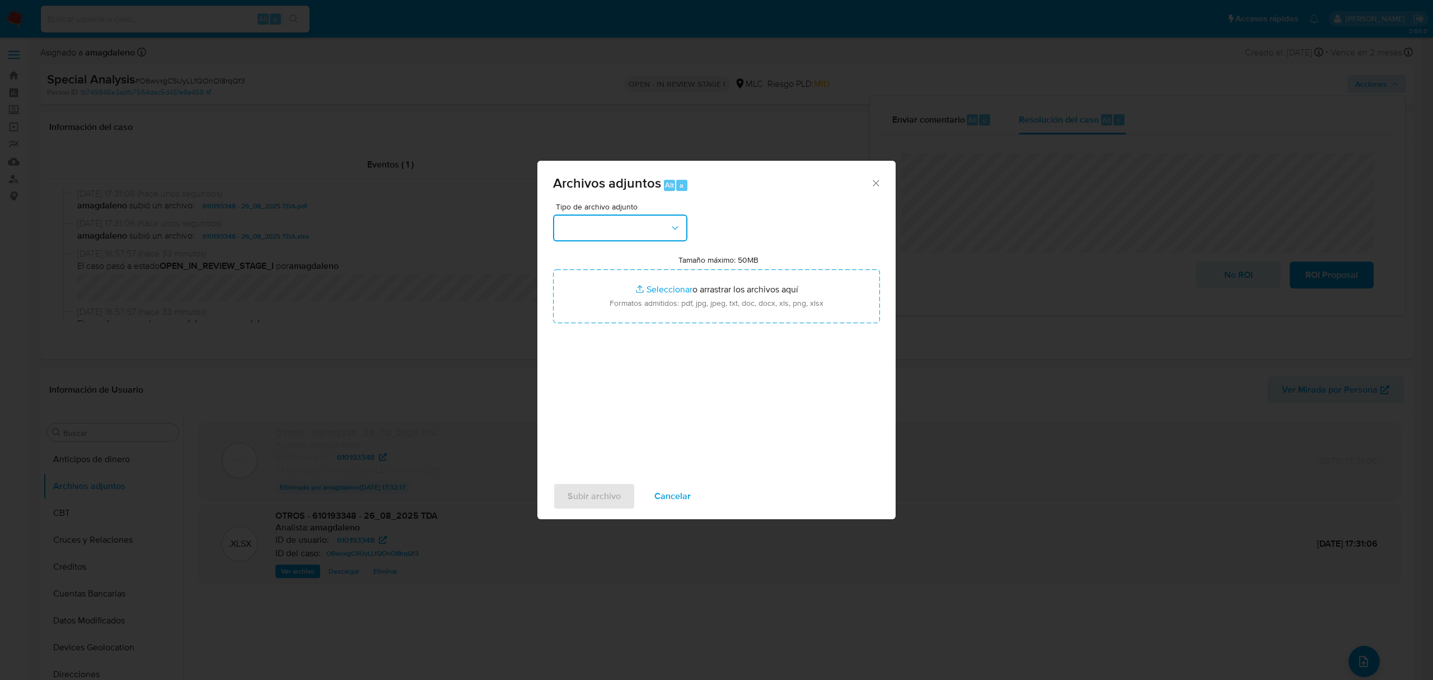
click at [646, 233] on button "button" at bounding box center [620, 227] width 134 height 27
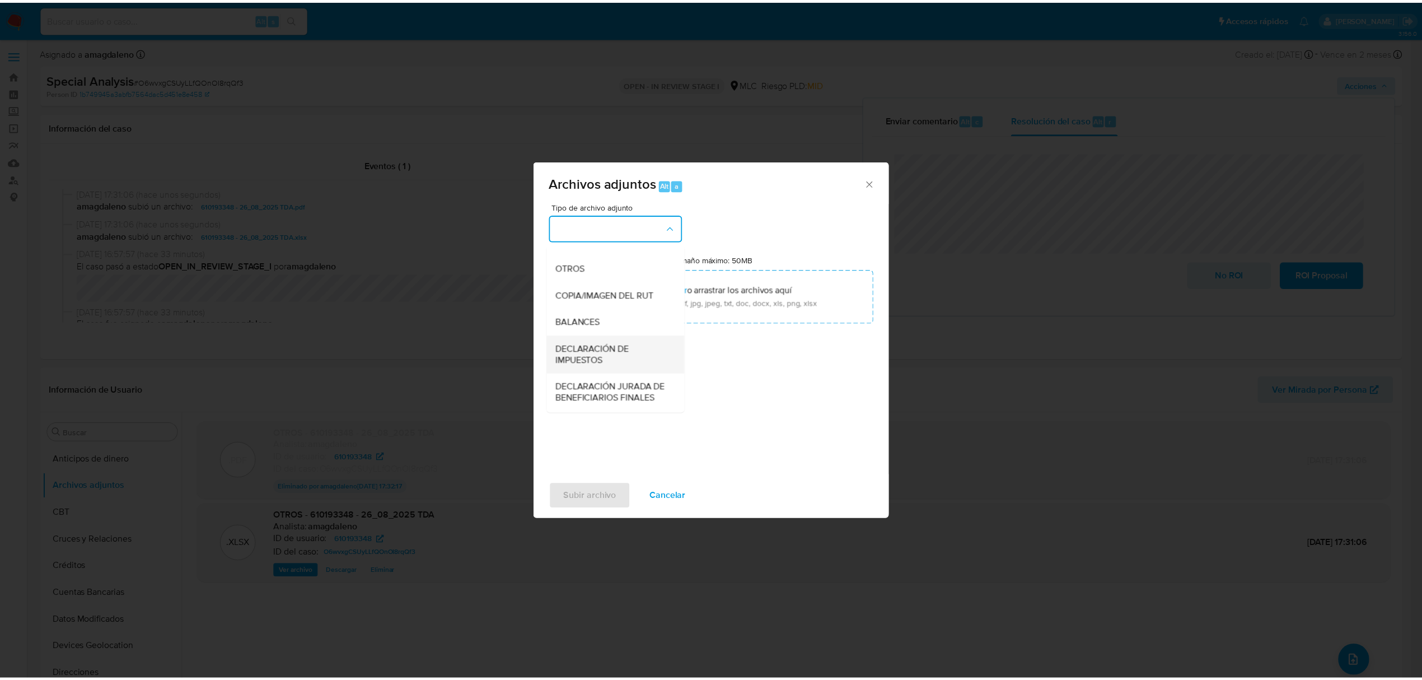
scroll to position [167, 0]
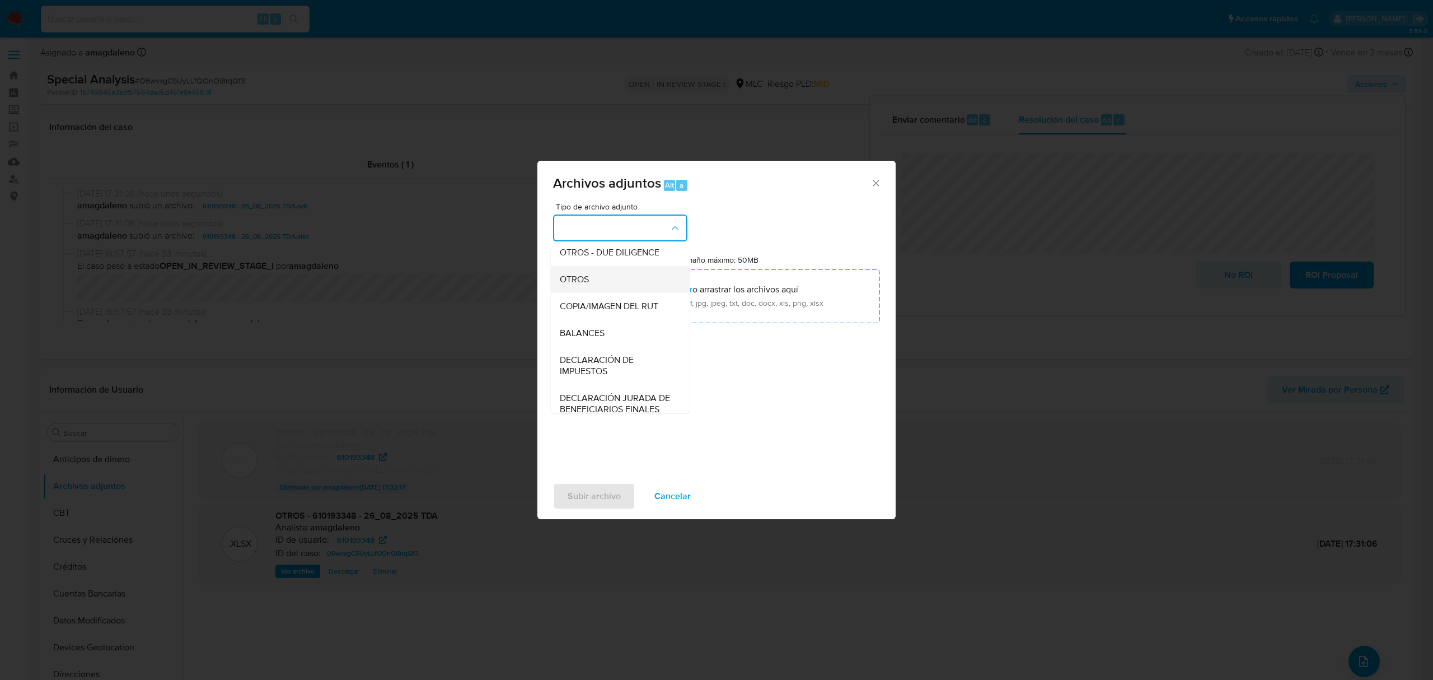
click at [587, 285] on span "OTROS" at bounding box center [574, 279] width 29 height 11
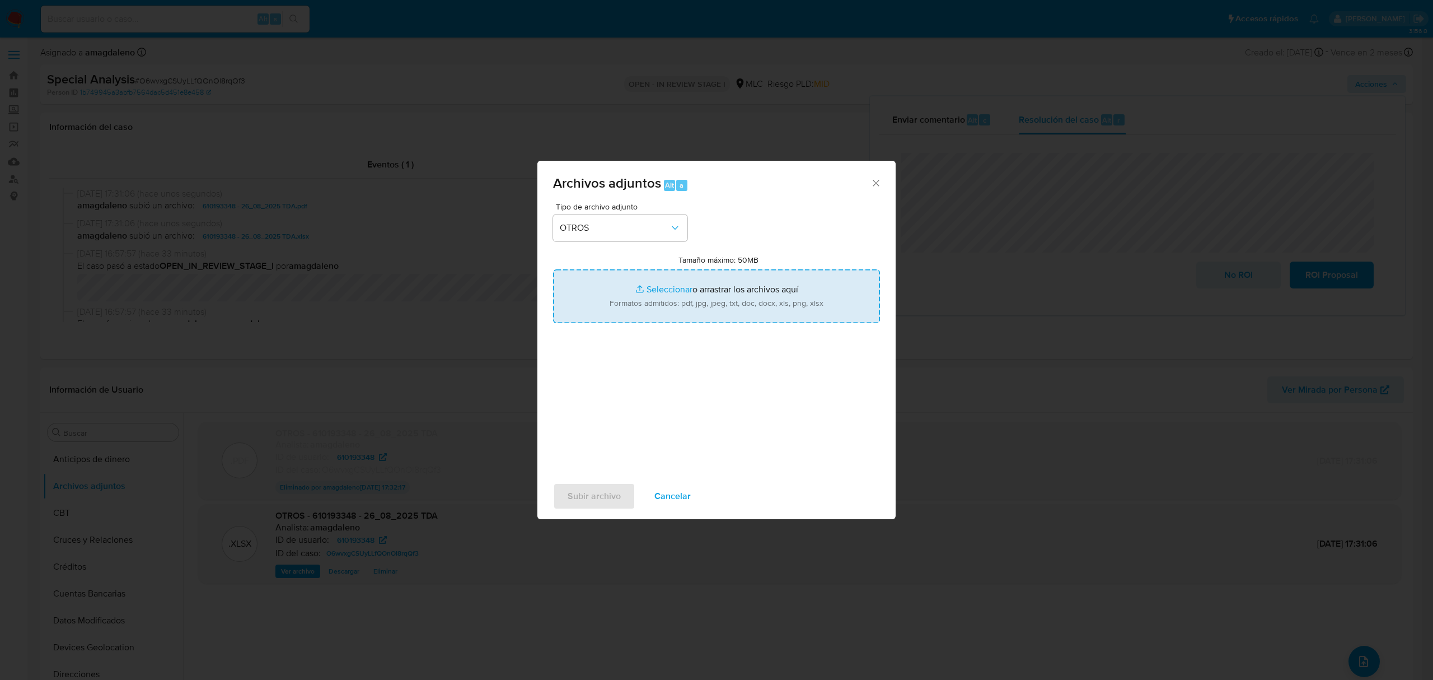
click at [675, 289] on input "Tamaño máximo: 50MB Seleccionar archivos" at bounding box center [716, 296] width 327 height 54
type input "C:\fakepath\610193348 - 26_08_2025 TDA (1).pdf"
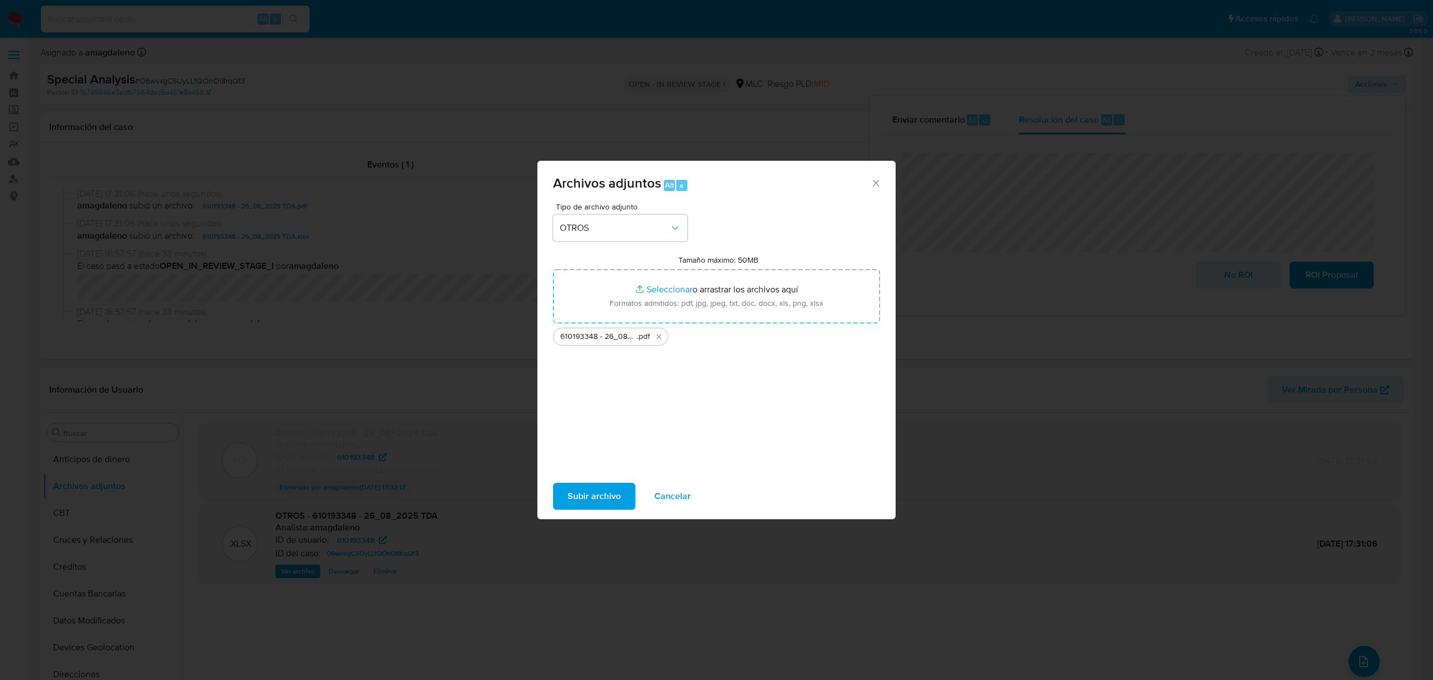
click at [588, 486] on span "Subir archivo" at bounding box center [594, 496] width 53 height 25
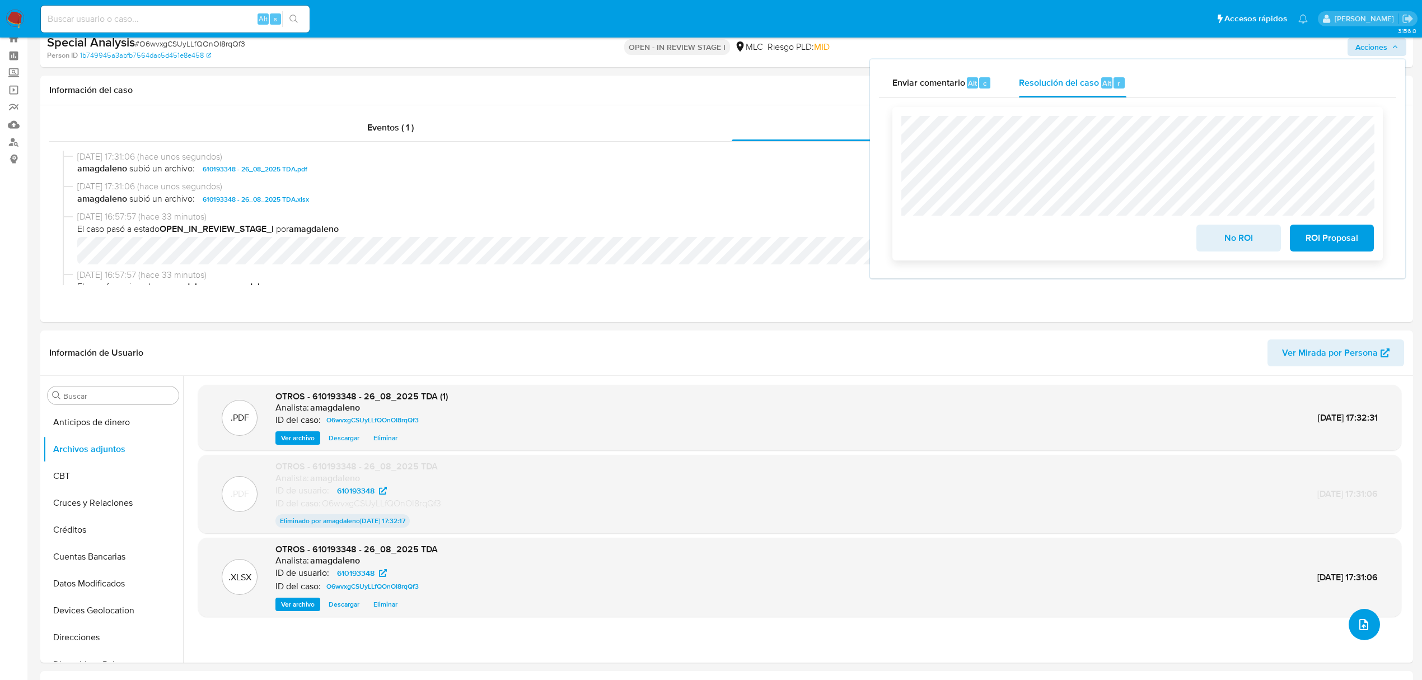
scroll to position [0, 0]
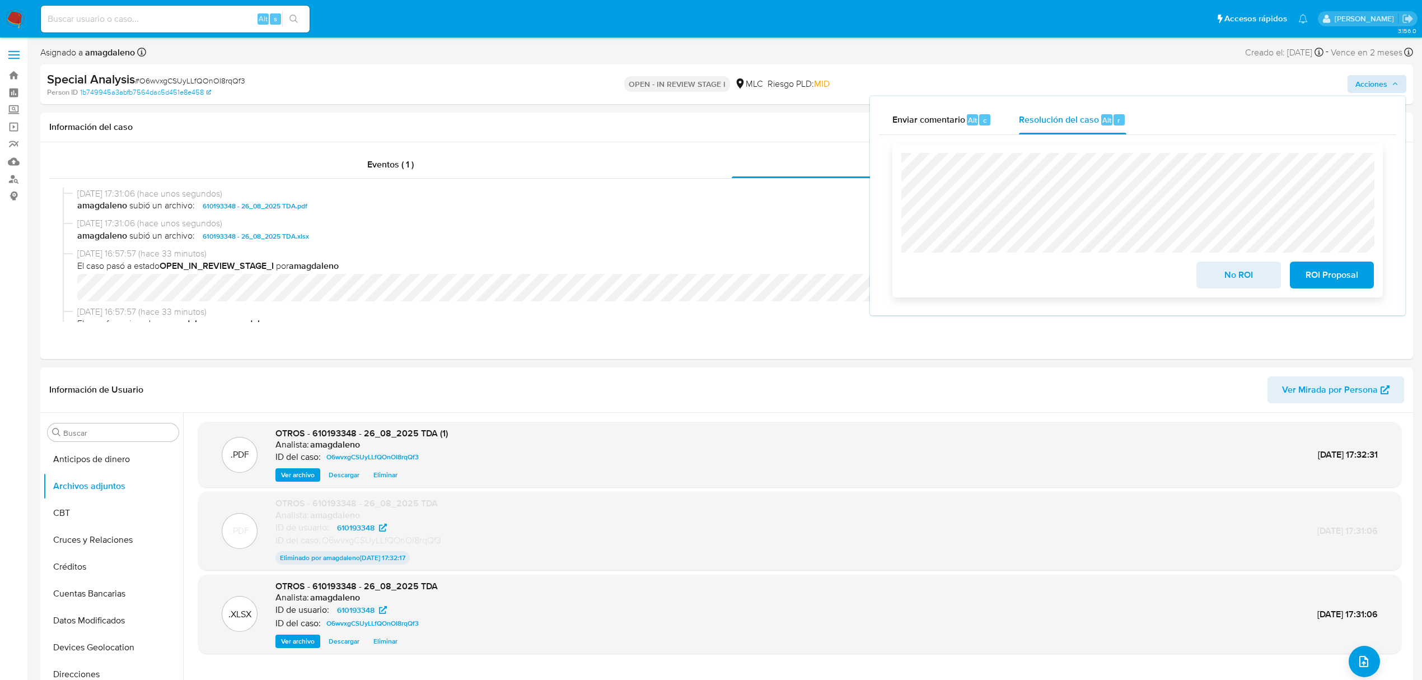
click at [1340, 279] on span "ROI Proposal" at bounding box center [1332, 275] width 55 height 25
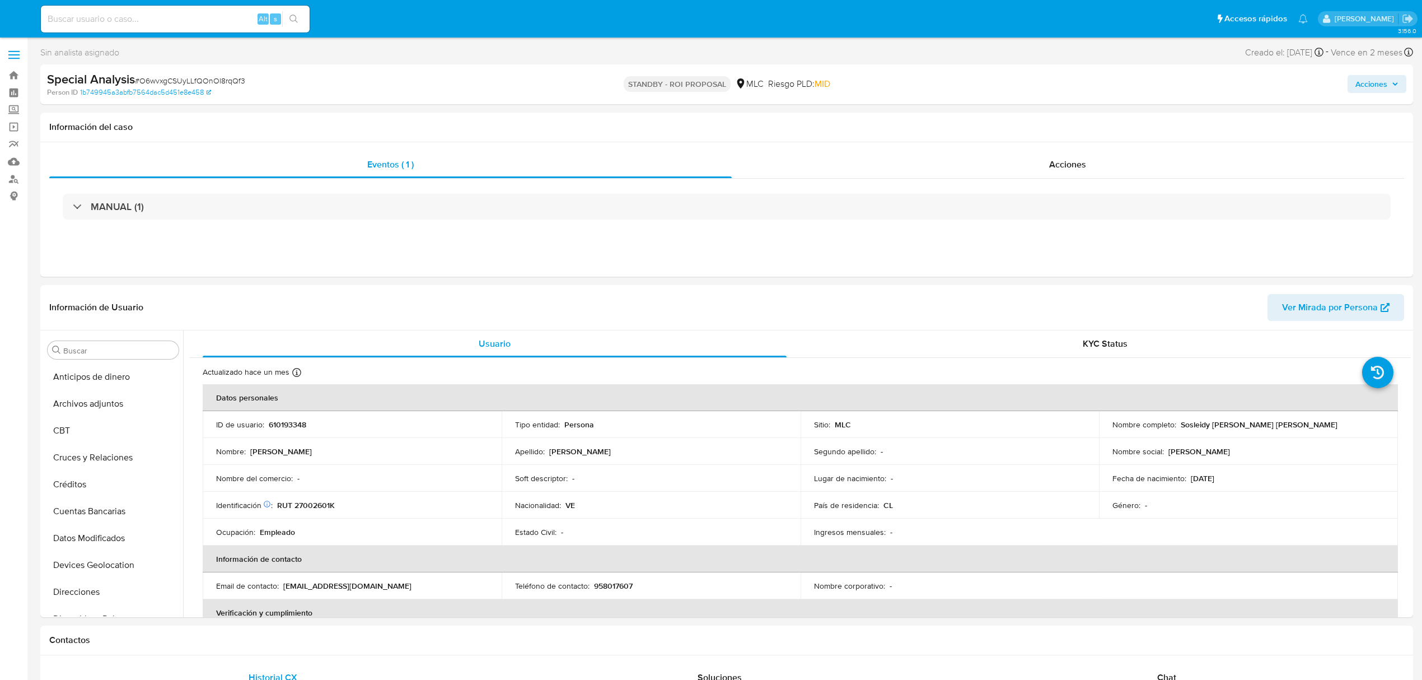
select select "10"
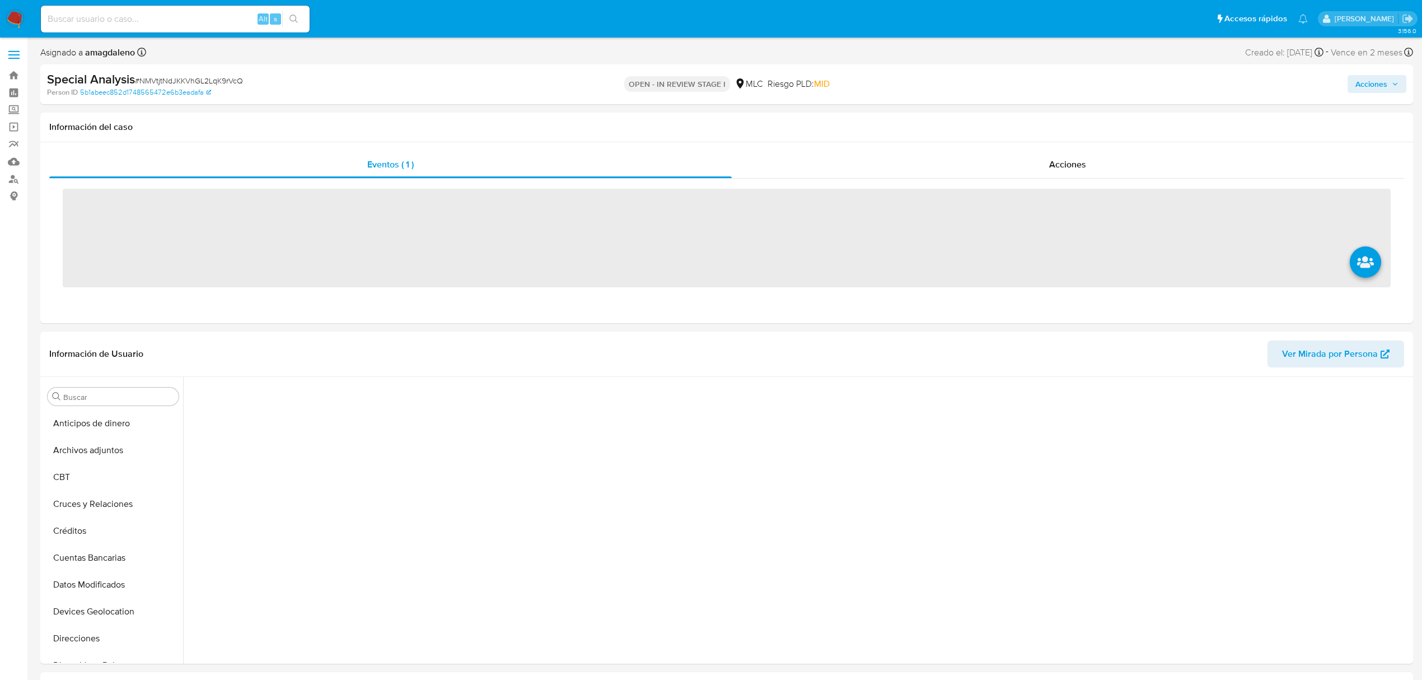
scroll to position [242, 0]
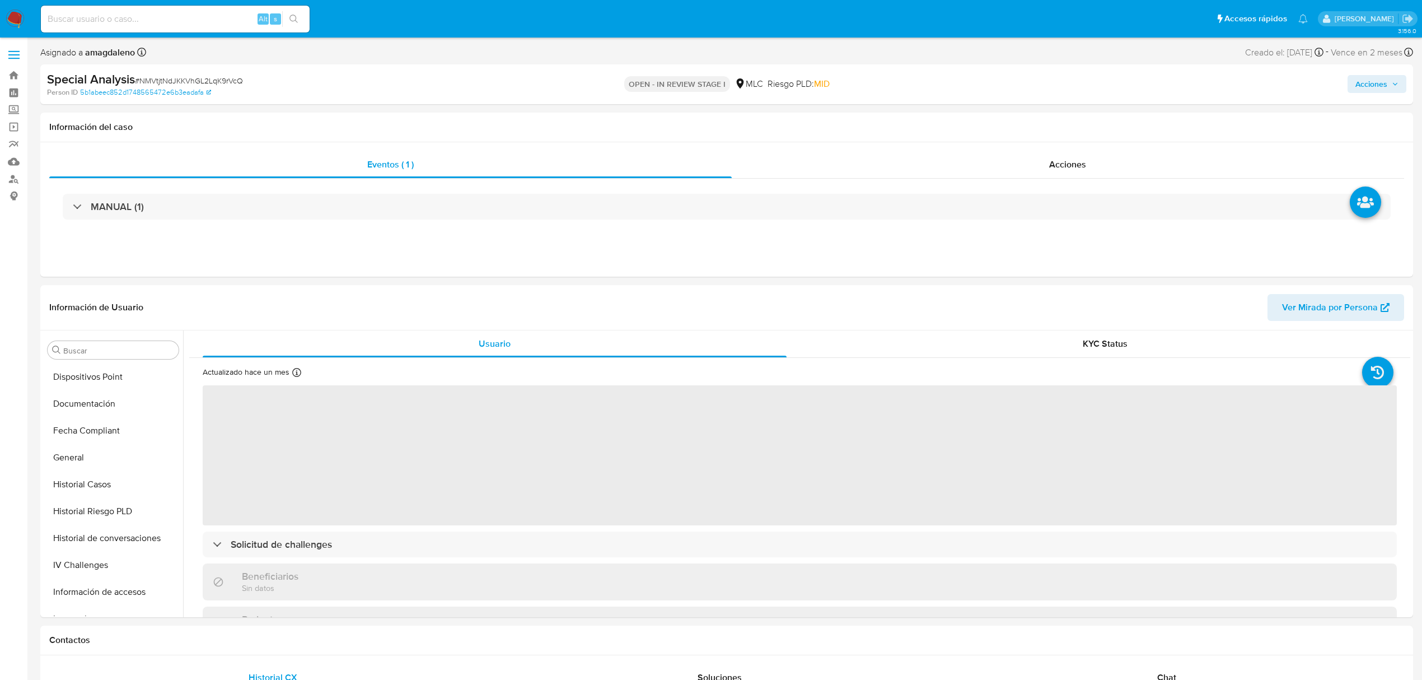
select select "10"
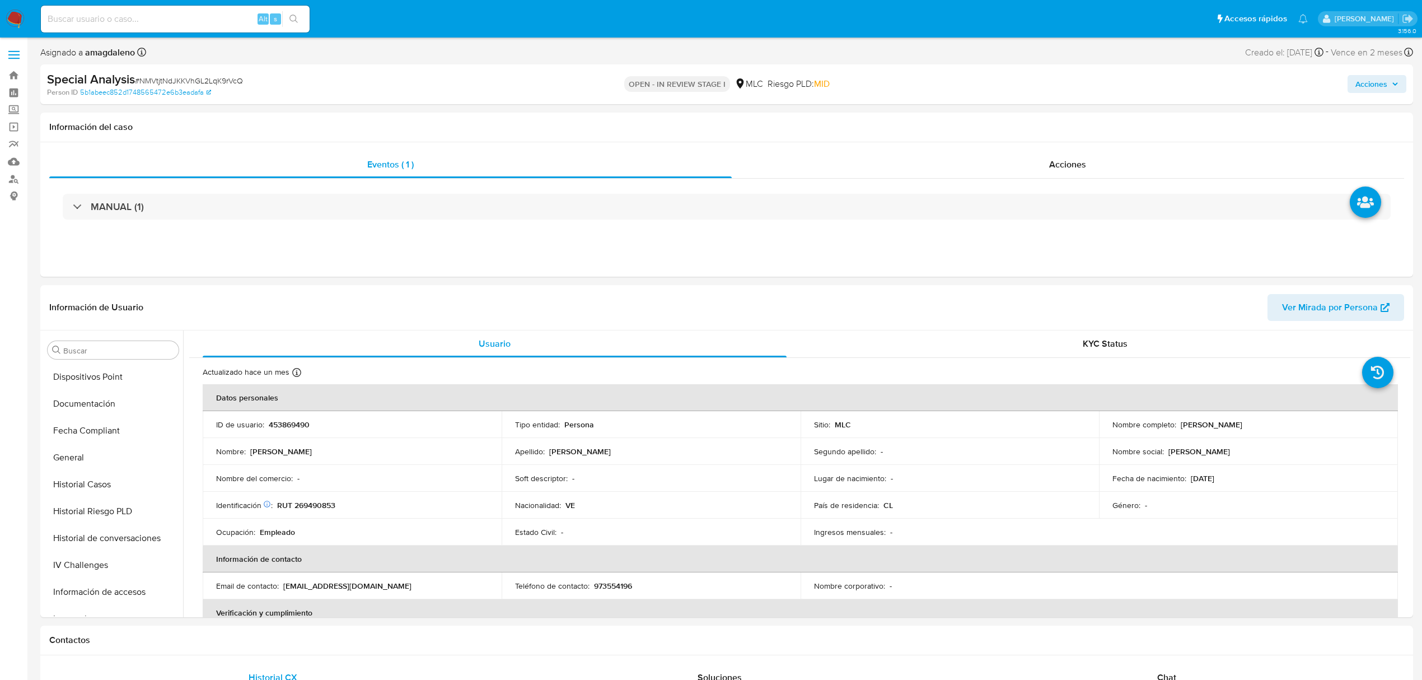
scroll to position [473, 0]
click at [309, 504] on p "RUT 269490853" at bounding box center [306, 505] width 58 height 10
copy p "269490853"
drag, startPoint x: 1176, startPoint y: 426, endPoint x: 1339, endPoint y: 426, distance: 162.9
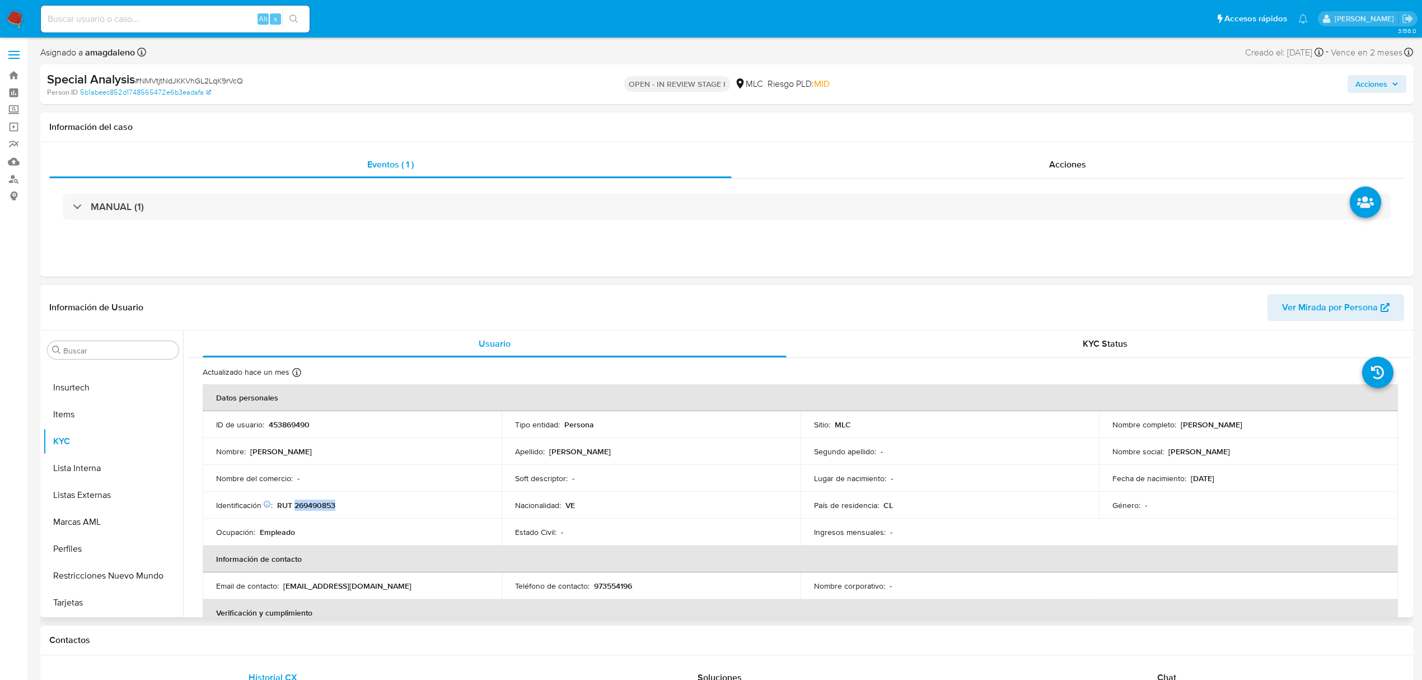
click at [1339, 426] on div "Nombre completo : [PERSON_NAME]" at bounding box center [1248, 424] width 272 height 10
copy p "[PERSON_NAME]"
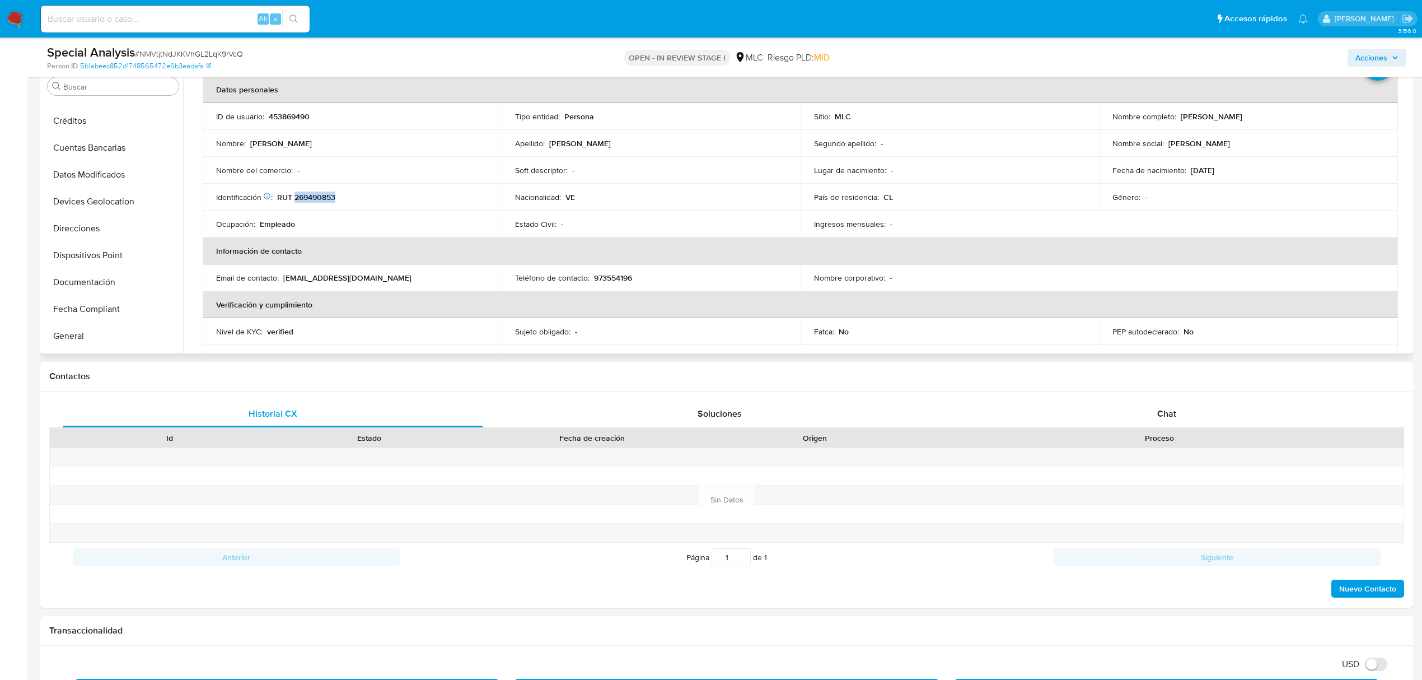
scroll to position [0, 0]
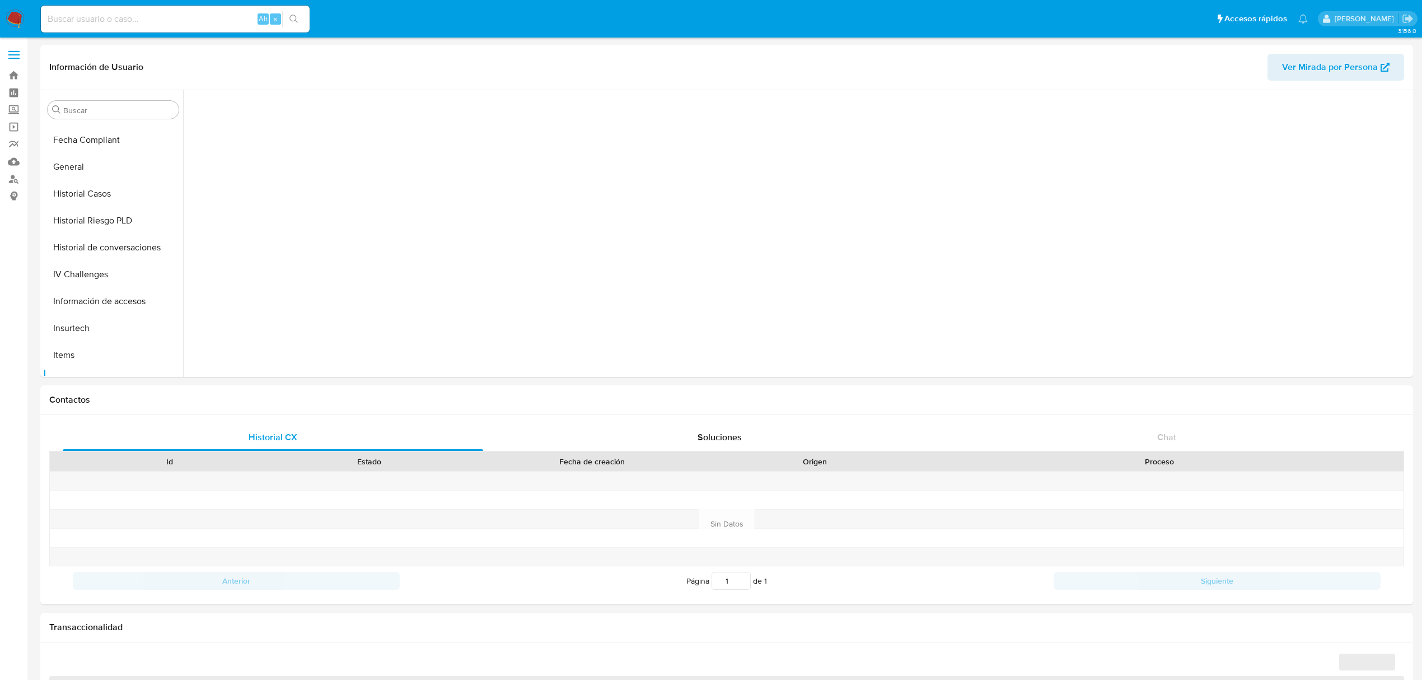
scroll to position [435, 0]
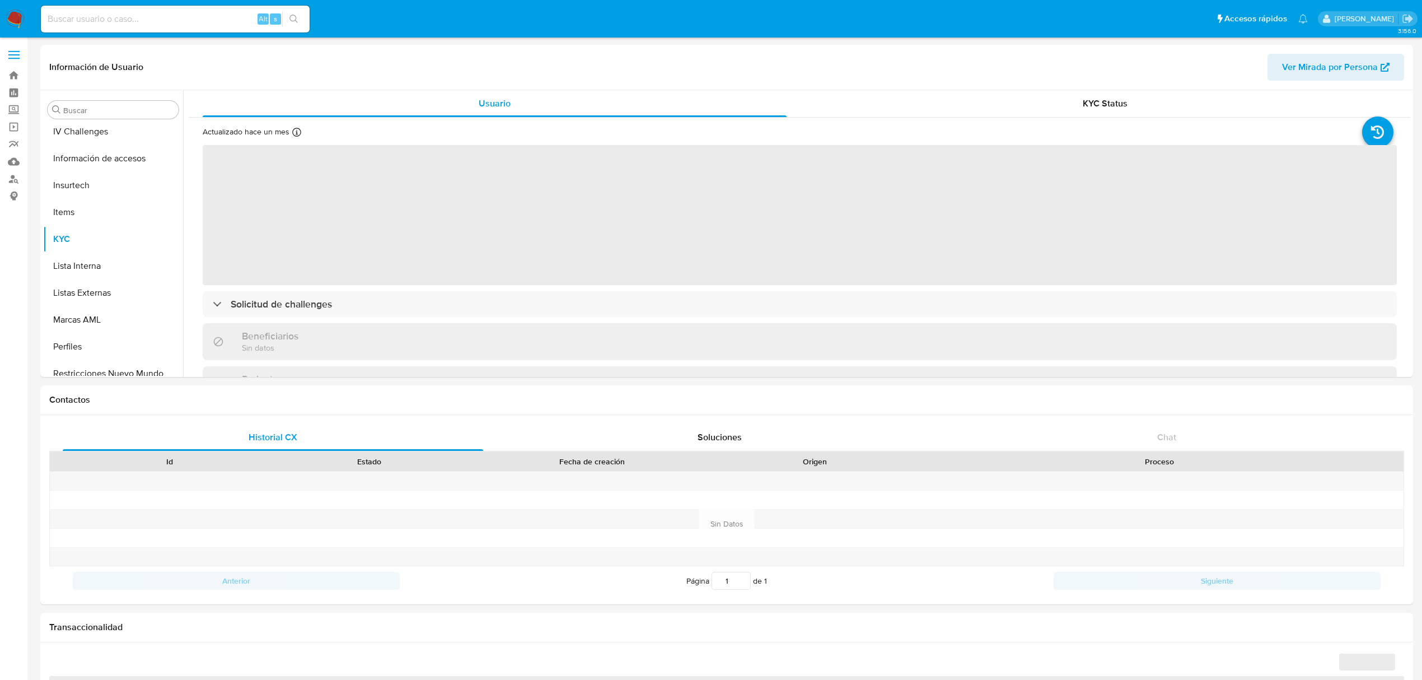
select select "10"
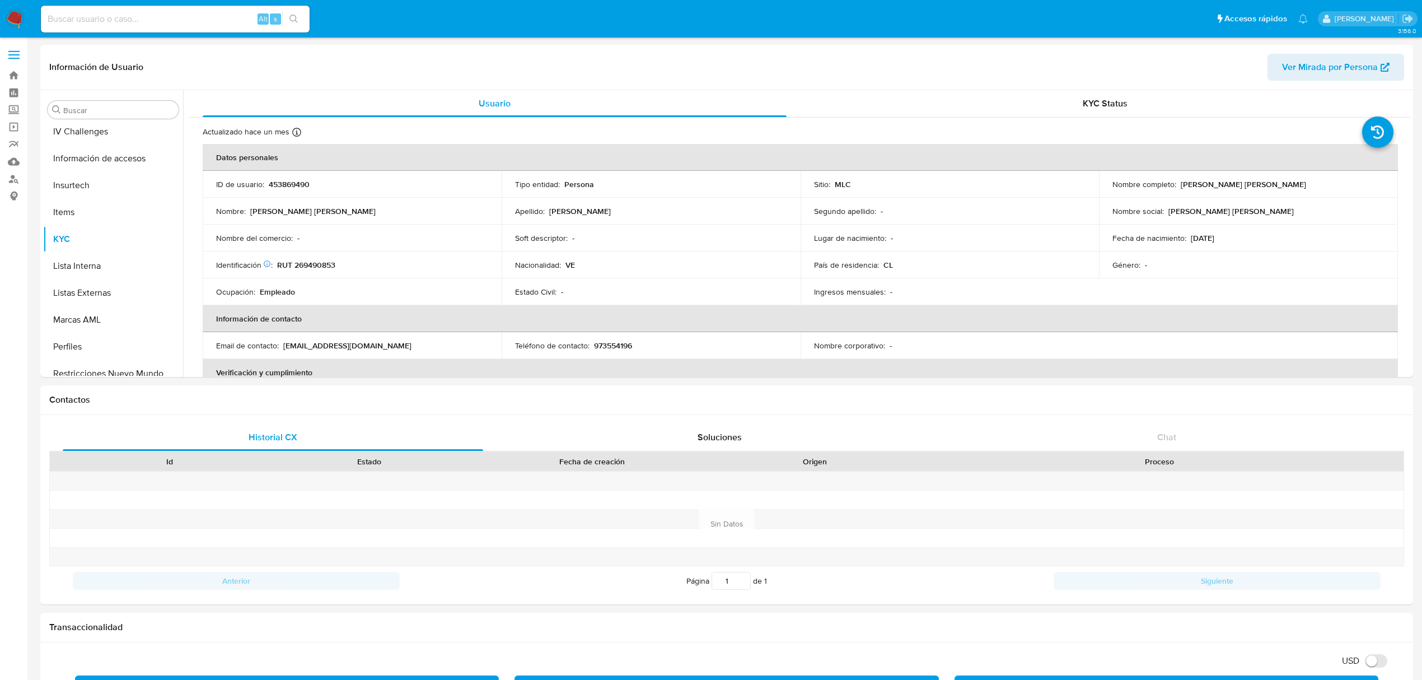
scroll to position [473, 0]
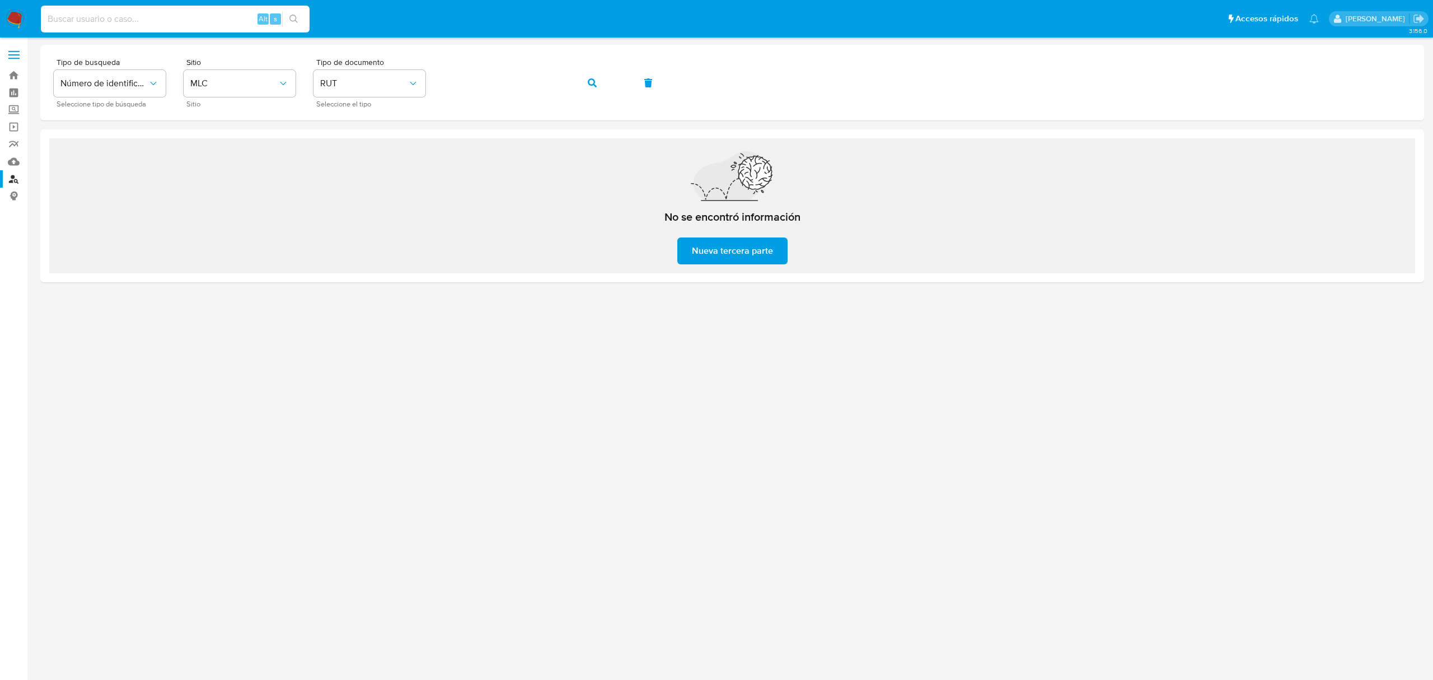
click at [99, 17] on input at bounding box center [175, 19] width 269 height 15
type input "569227758"
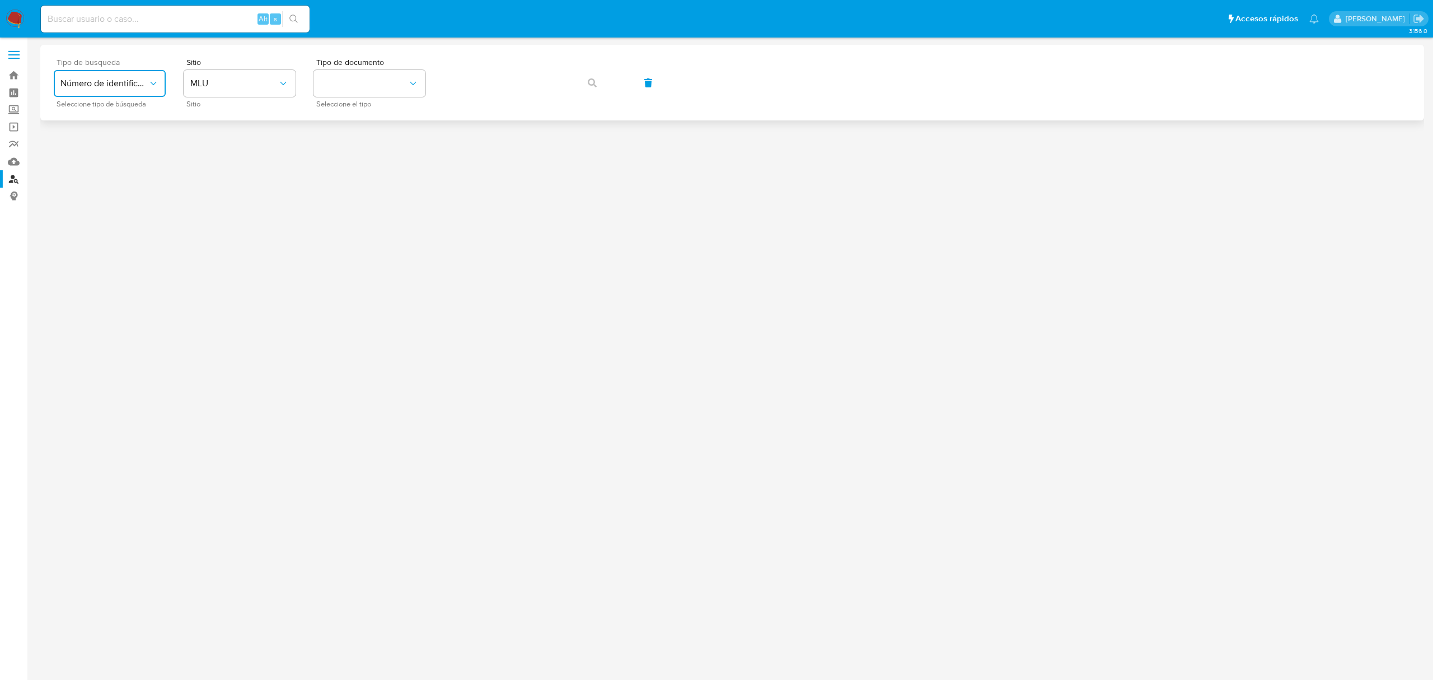
click at [130, 88] on span "Número de identificación" at bounding box center [103, 83] width 87 height 11
click at [128, 120] on span "Número de identificación" at bounding box center [106, 119] width 92 height 22
drag, startPoint x: 184, startPoint y: 86, endPoint x: 190, endPoint y: 85, distance: 6.2
click at [188, 86] on button "site_id" at bounding box center [240, 83] width 112 height 27
click at [212, 278] on div "MLC" at bounding box center [236, 274] width 92 height 27
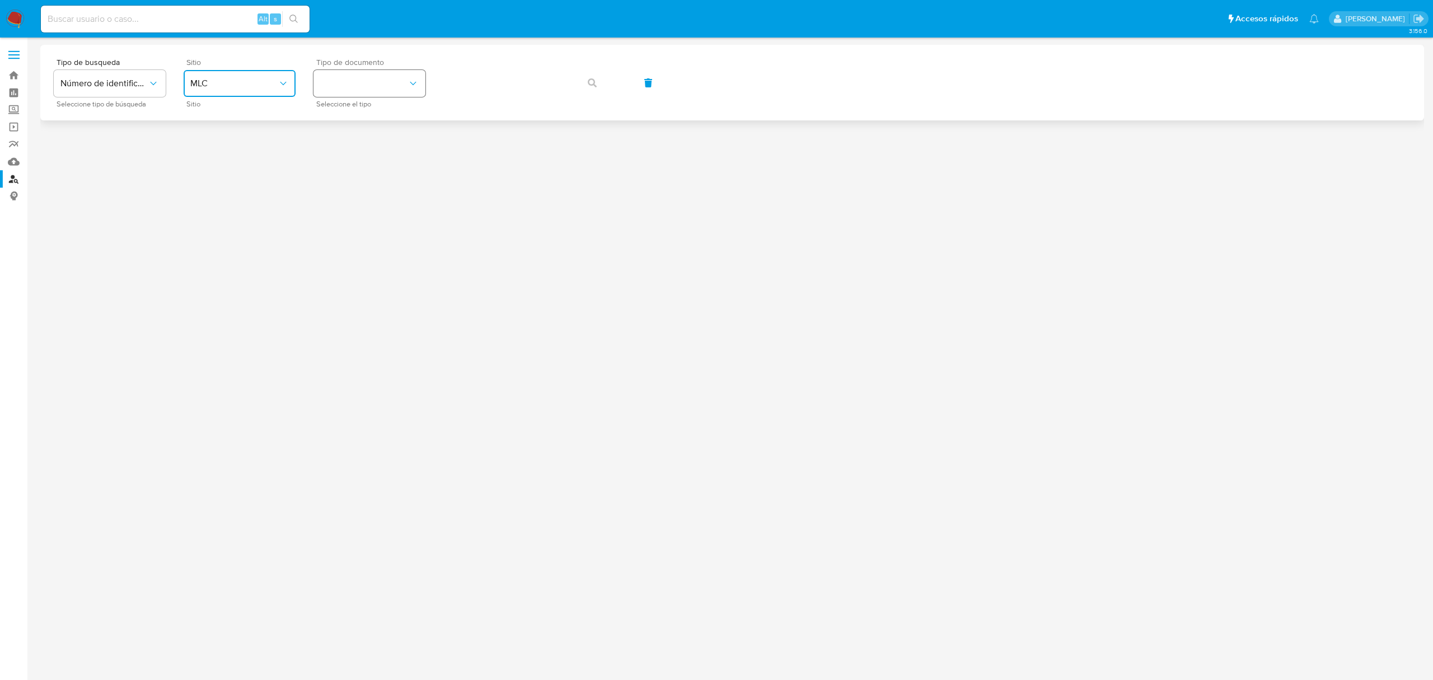
click at [374, 90] on button "identificationType" at bounding box center [370, 83] width 112 height 27
click at [370, 125] on div "RUT RUT" at bounding box center [366, 119] width 92 height 38
click at [592, 86] on icon "button" at bounding box center [592, 82] width 9 height 9
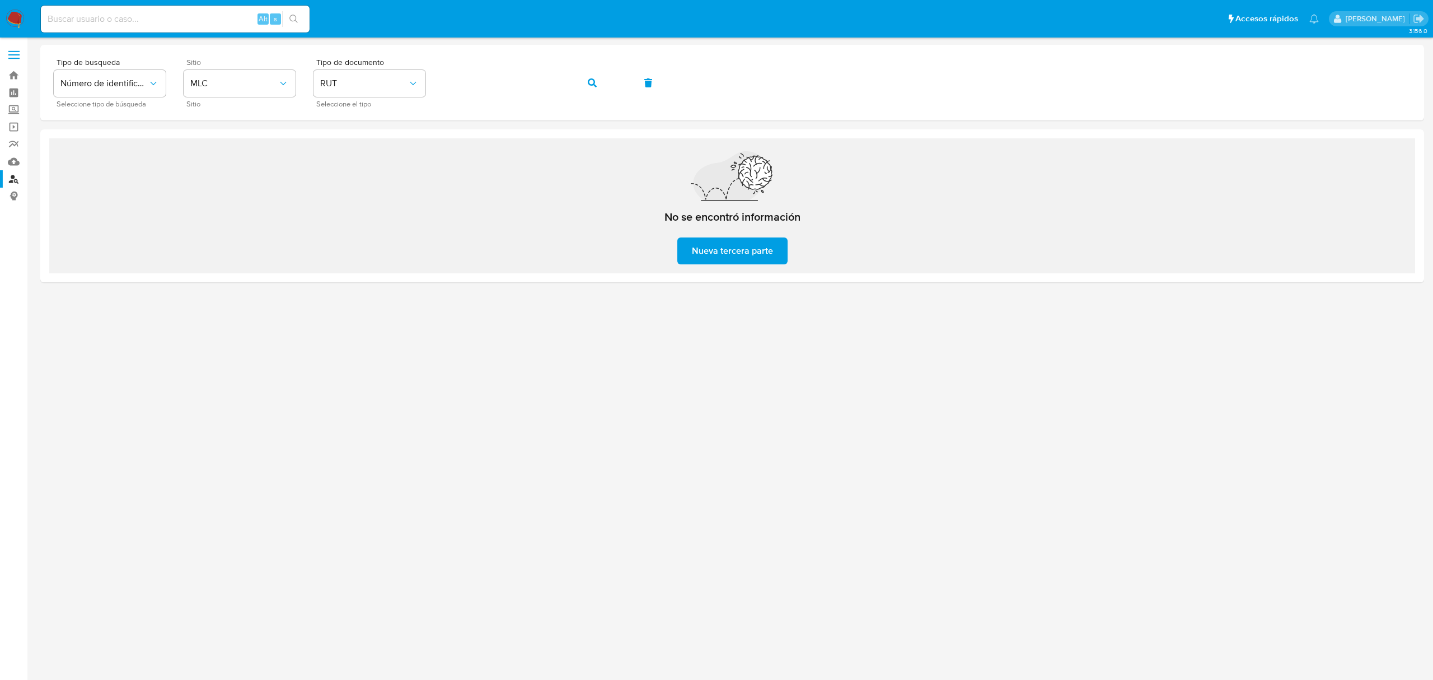
click at [159, 19] on input at bounding box center [175, 19] width 269 height 15
paste input "569227758"
type input "569227758"
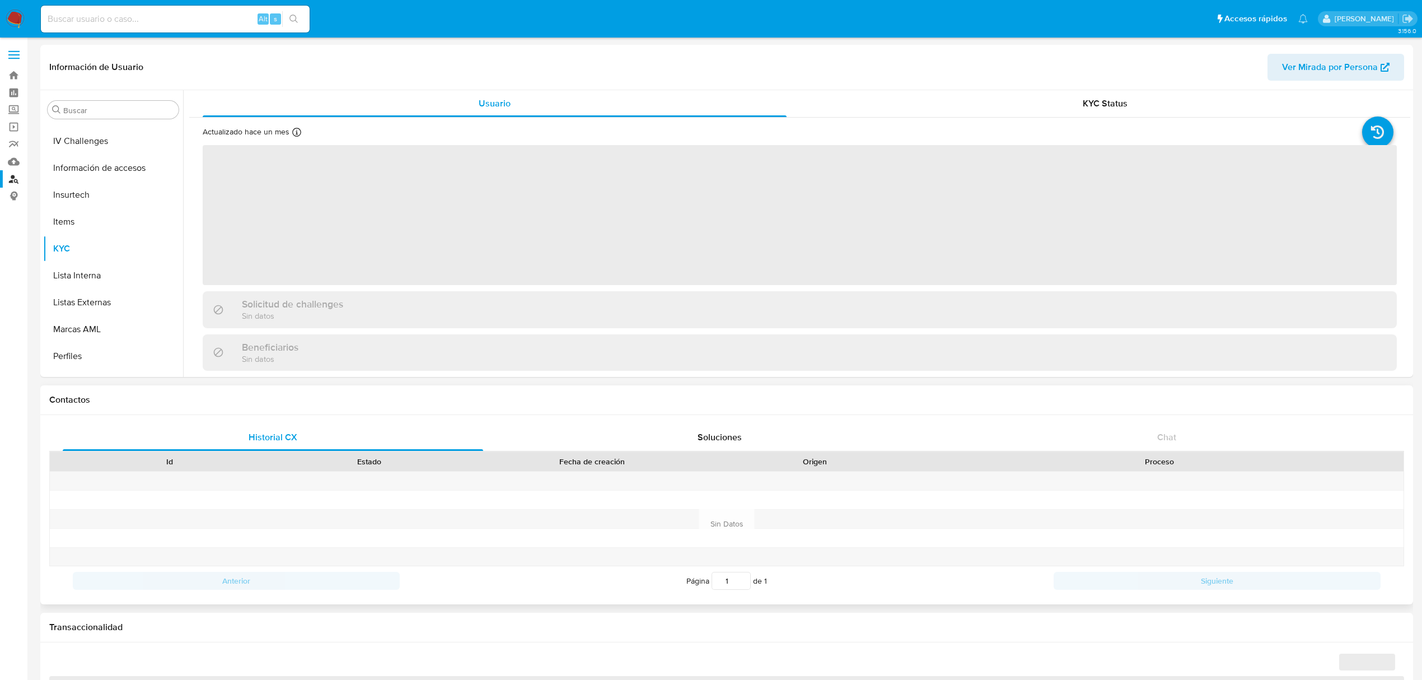
scroll to position [473, 0]
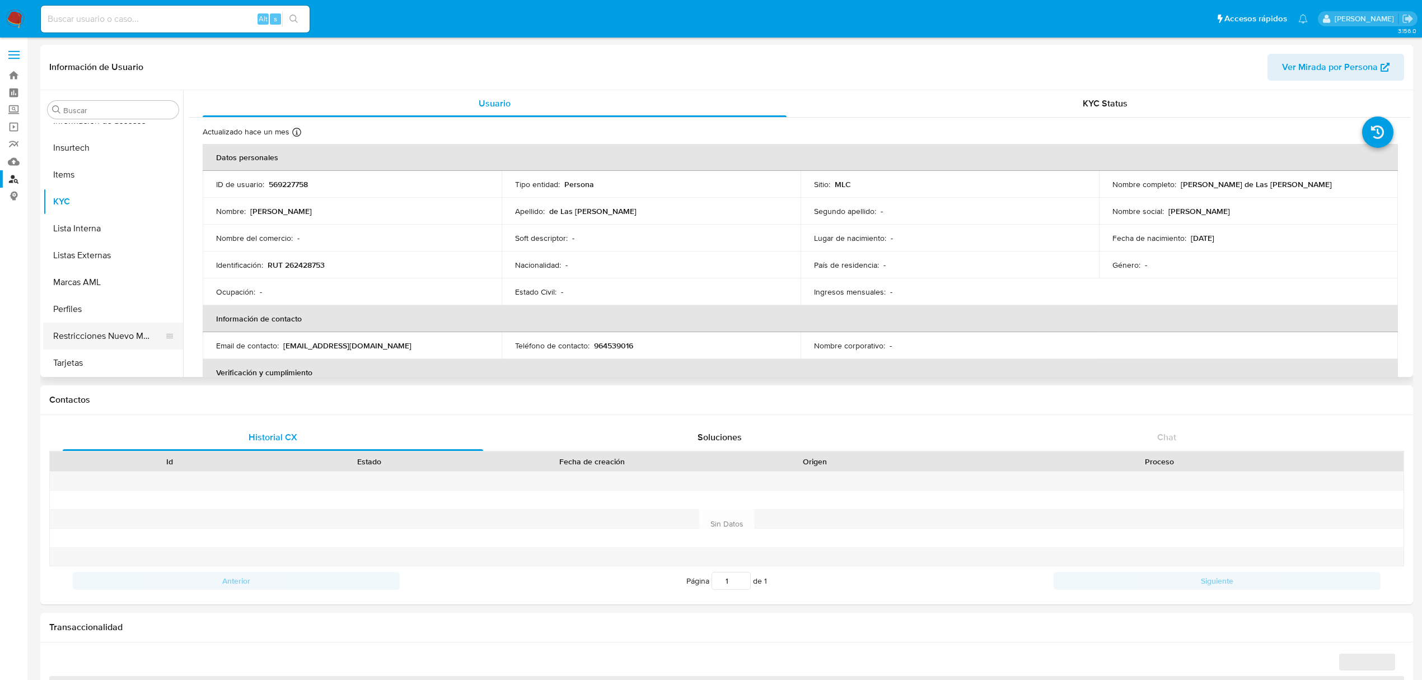
click at [86, 335] on button "Restricciones Nuevo Mundo" at bounding box center [108, 335] width 131 height 27
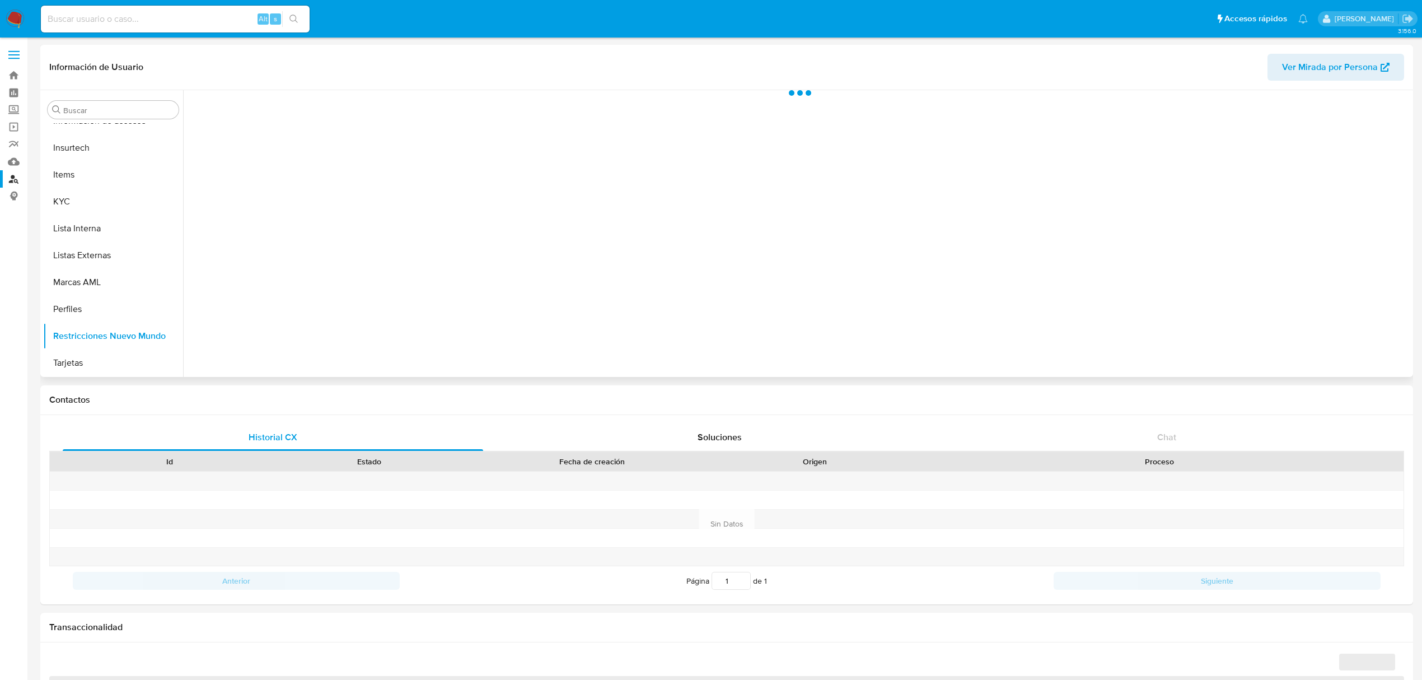
select select "10"
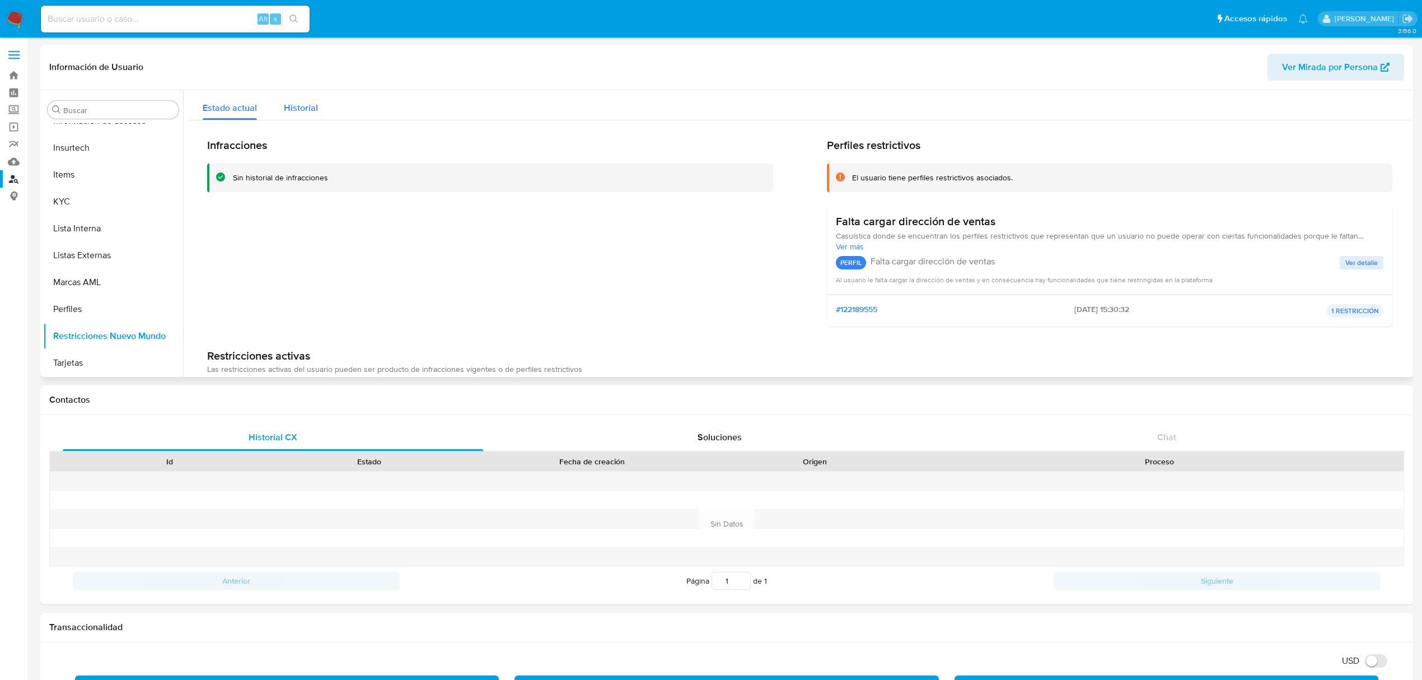
click at [299, 99] on div "Historial" at bounding box center [301, 105] width 34 height 30
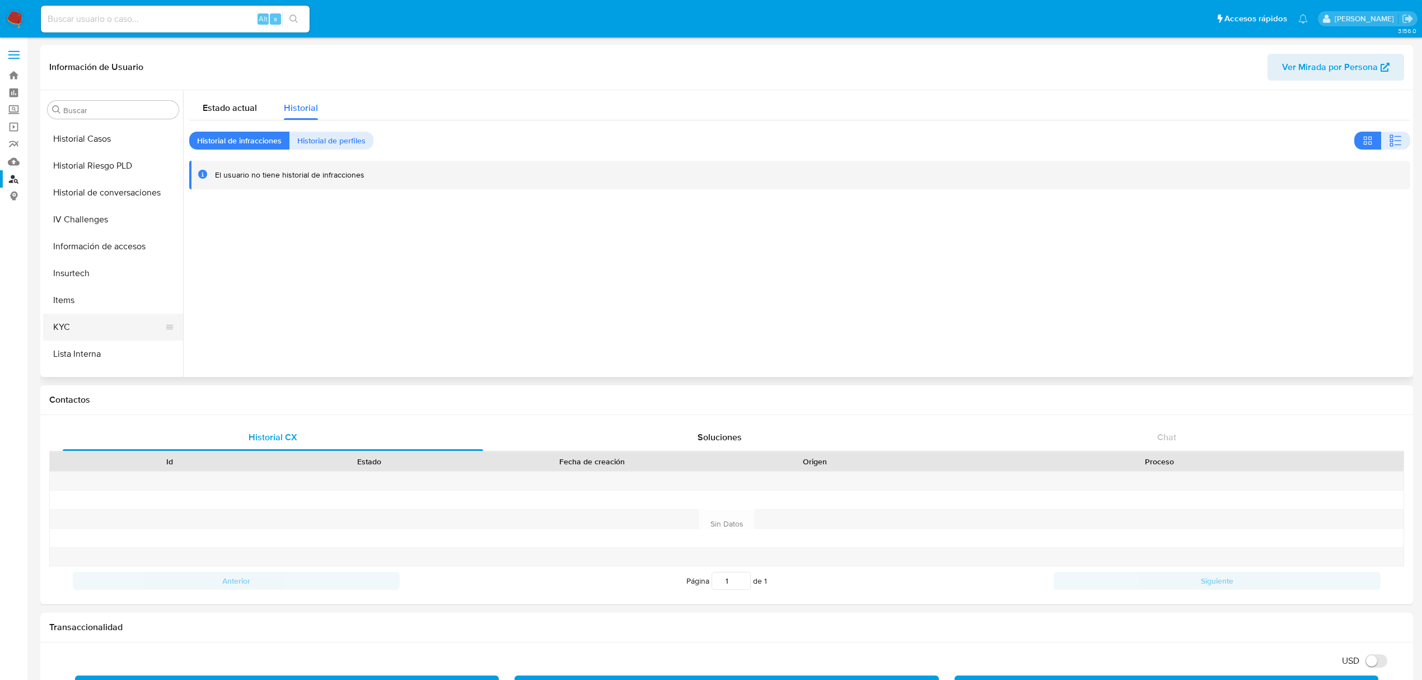
scroll to position [373, 0]
click at [104, 291] on button "KYC" at bounding box center [108, 301] width 131 height 27
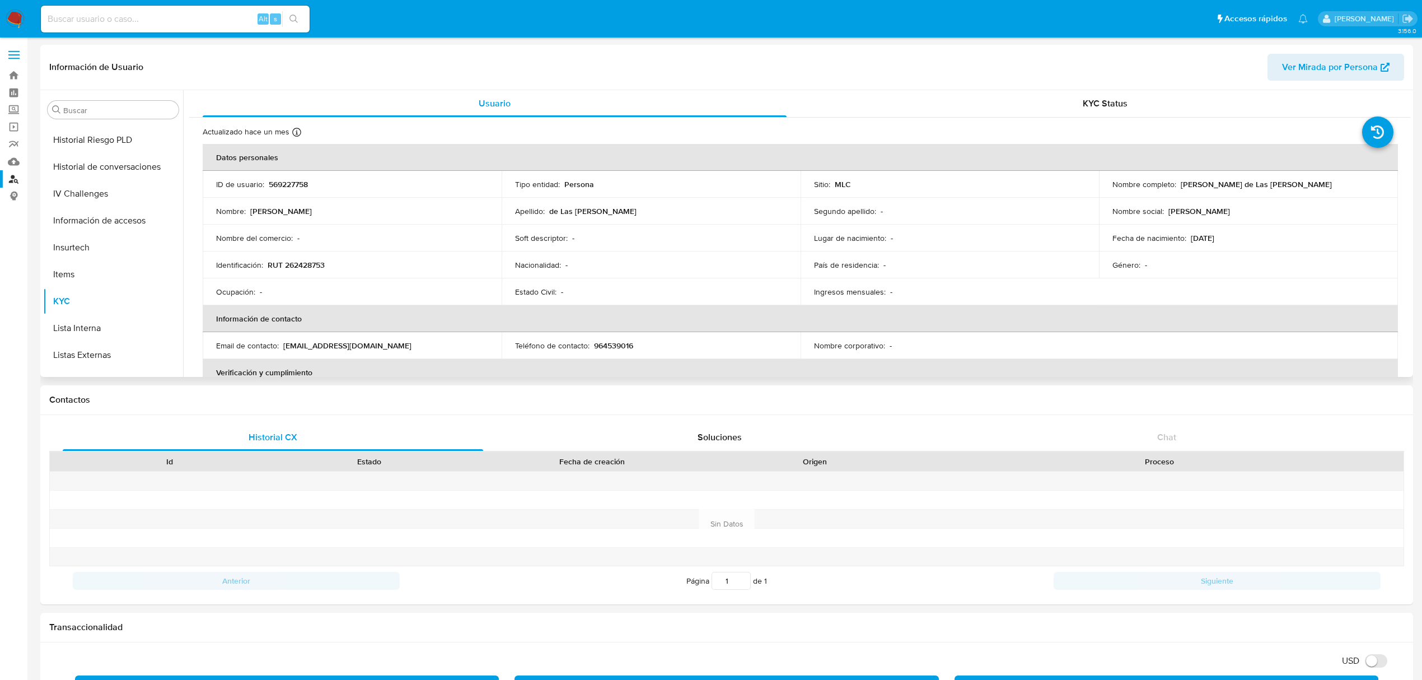
click at [554, 214] on p "de Las [PERSON_NAME]" at bounding box center [592, 211] width 87 height 10
click at [556, 211] on p "de Las [PERSON_NAME]" at bounding box center [592, 211] width 87 height 10
click at [627, 208] on p "de Las [PERSON_NAME]" at bounding box center [592, 211] width 87 height 10
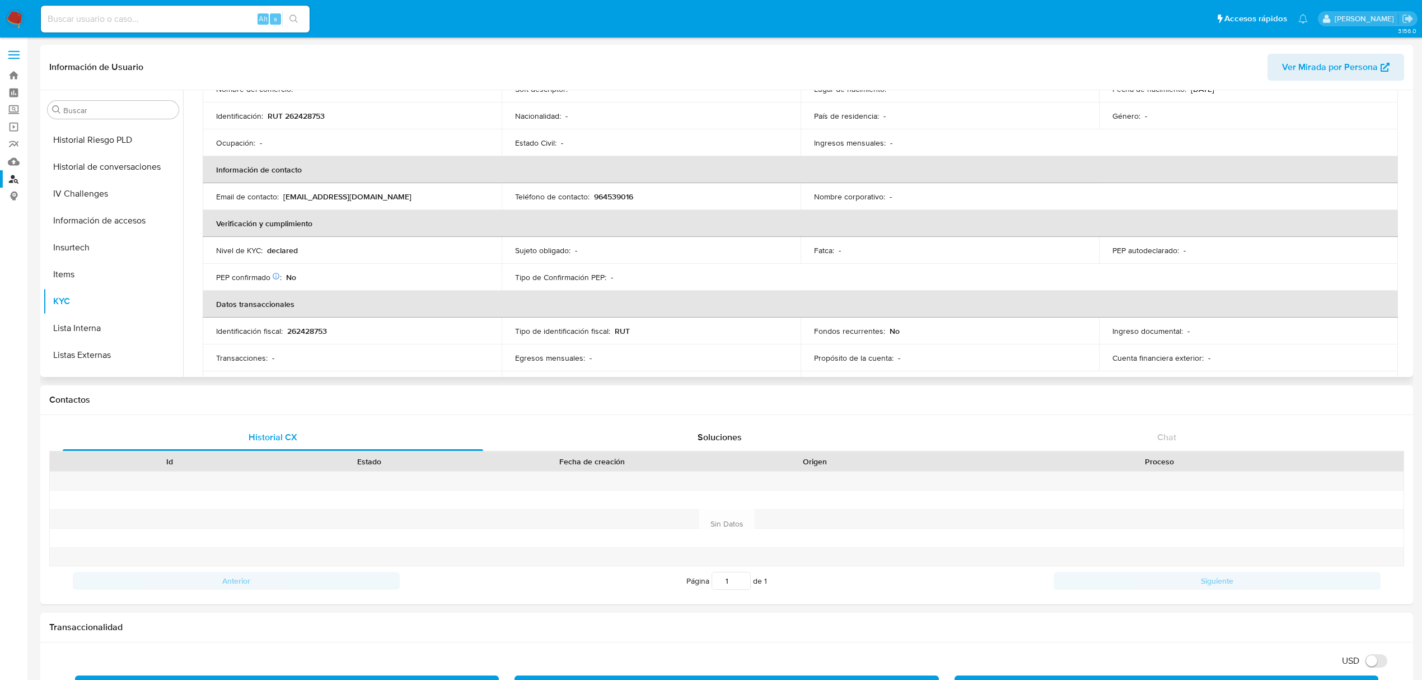
scroll to position [0, 0]
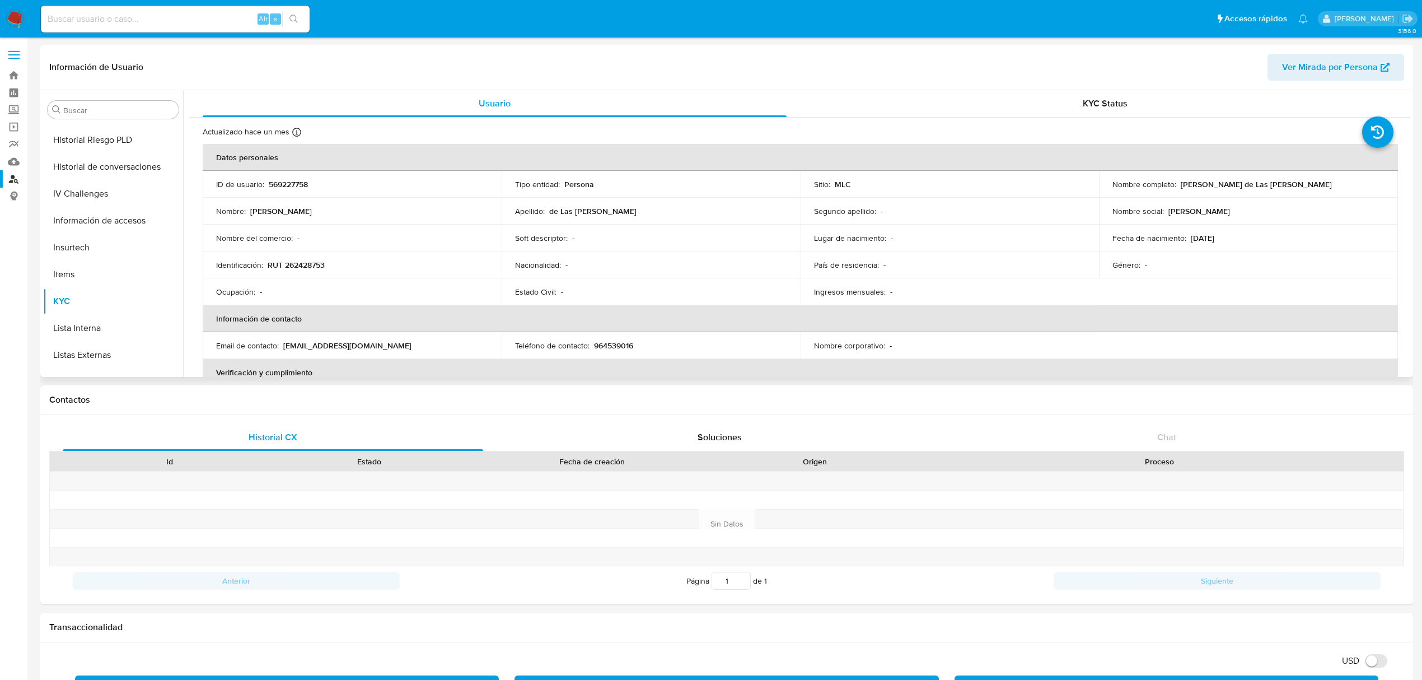
drag, startPoint x: 1183, startPoint y: 241, endPoint x: 1245, endPoint y: 240, distance: 62.2
click at [1245, 240] on div "Fecha de nacimiento : 22/04/1992" at bounding box center [1248, 238] width 272 height 10
click at [108, 325] on button "Documentación" at bounding box center [108, 330] width 131 height 27
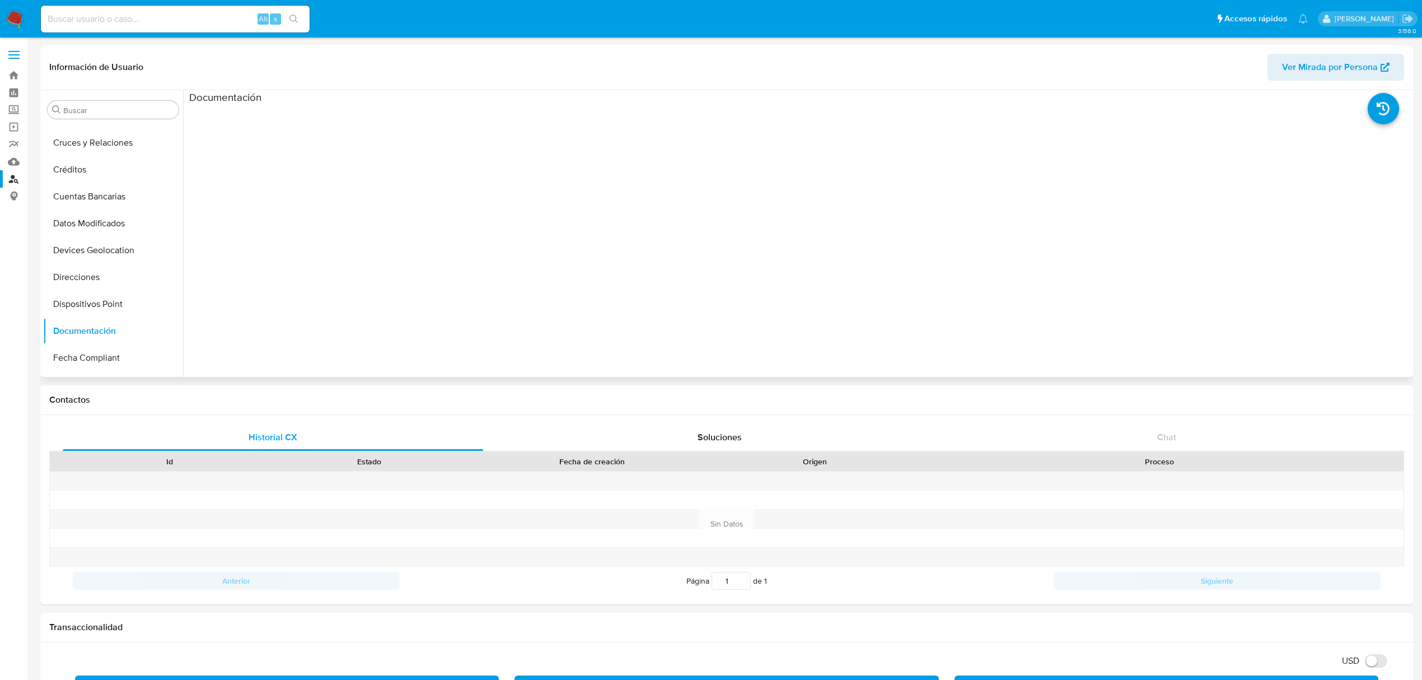
scroll to position [91, 0]
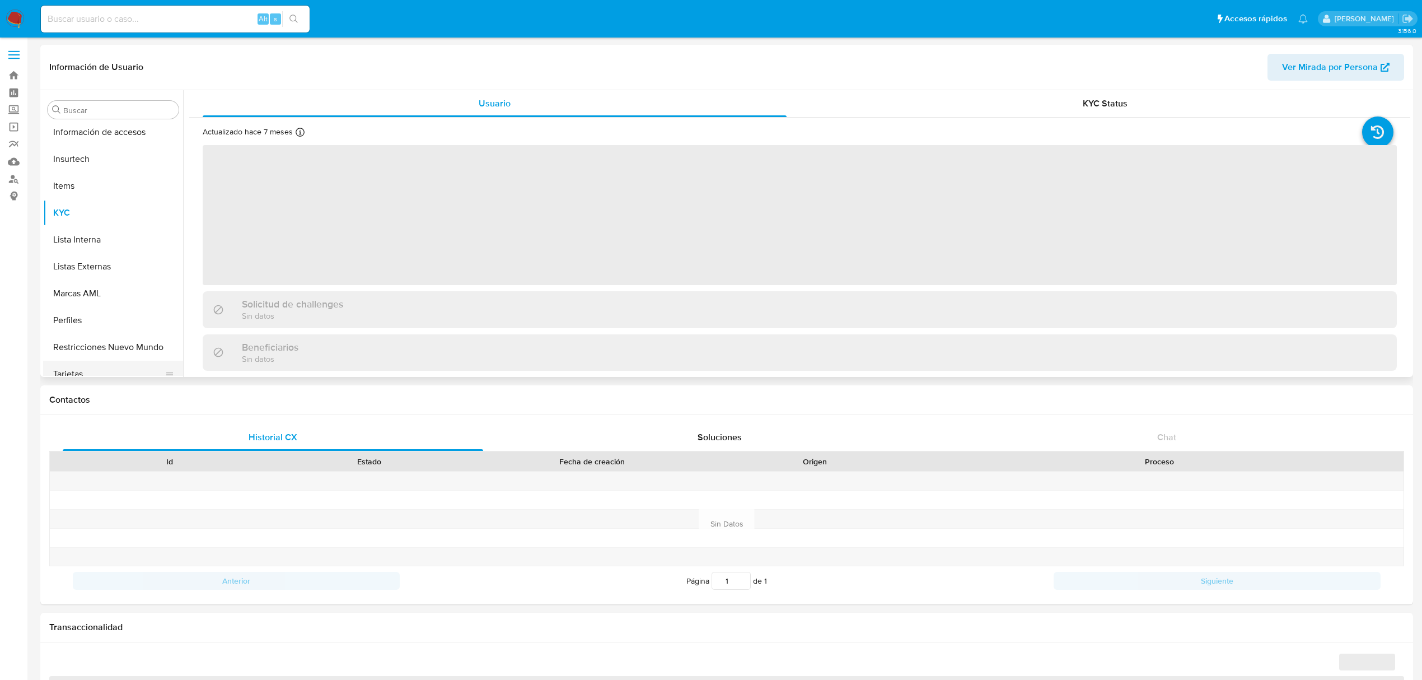
scroll to position [473, 0]
click at [121, 338] on button "Restricciones Nuevo Mundo" at bounding box center [108, 335] width 131 height 27
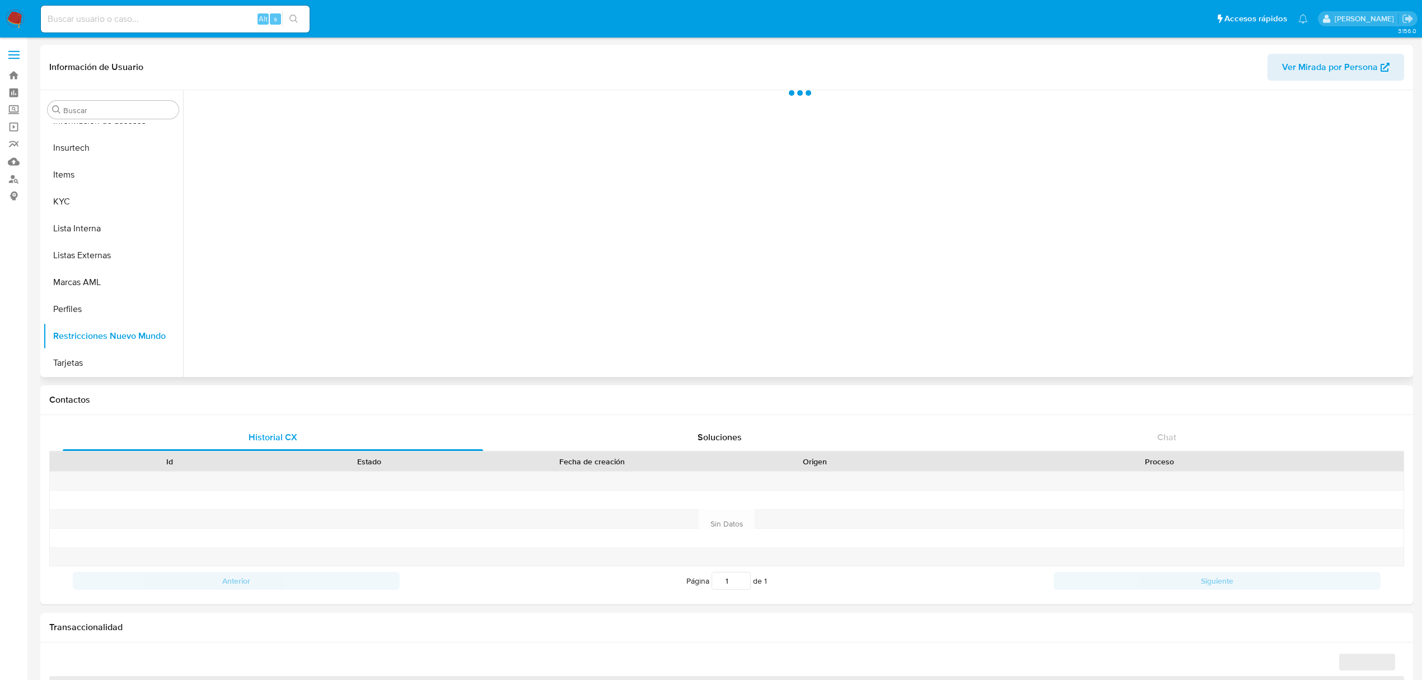
select select "10"
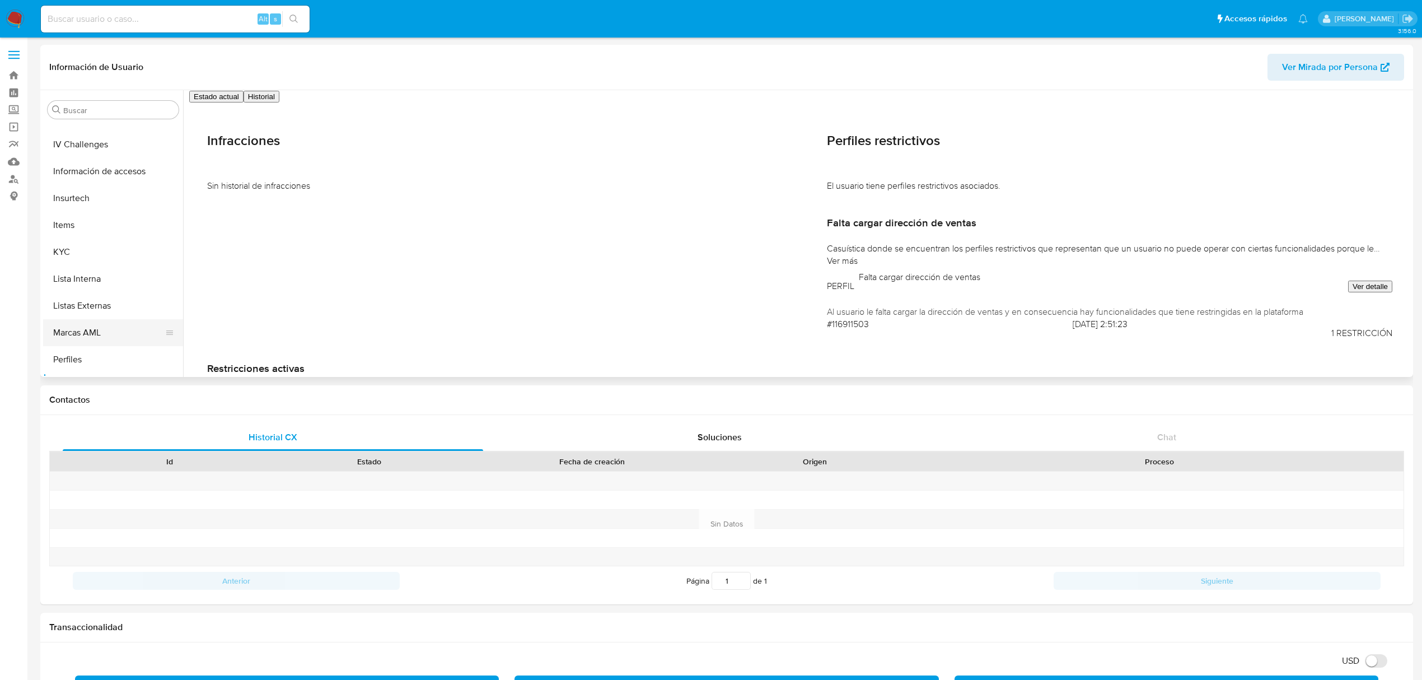
scroll to position [398, 0]
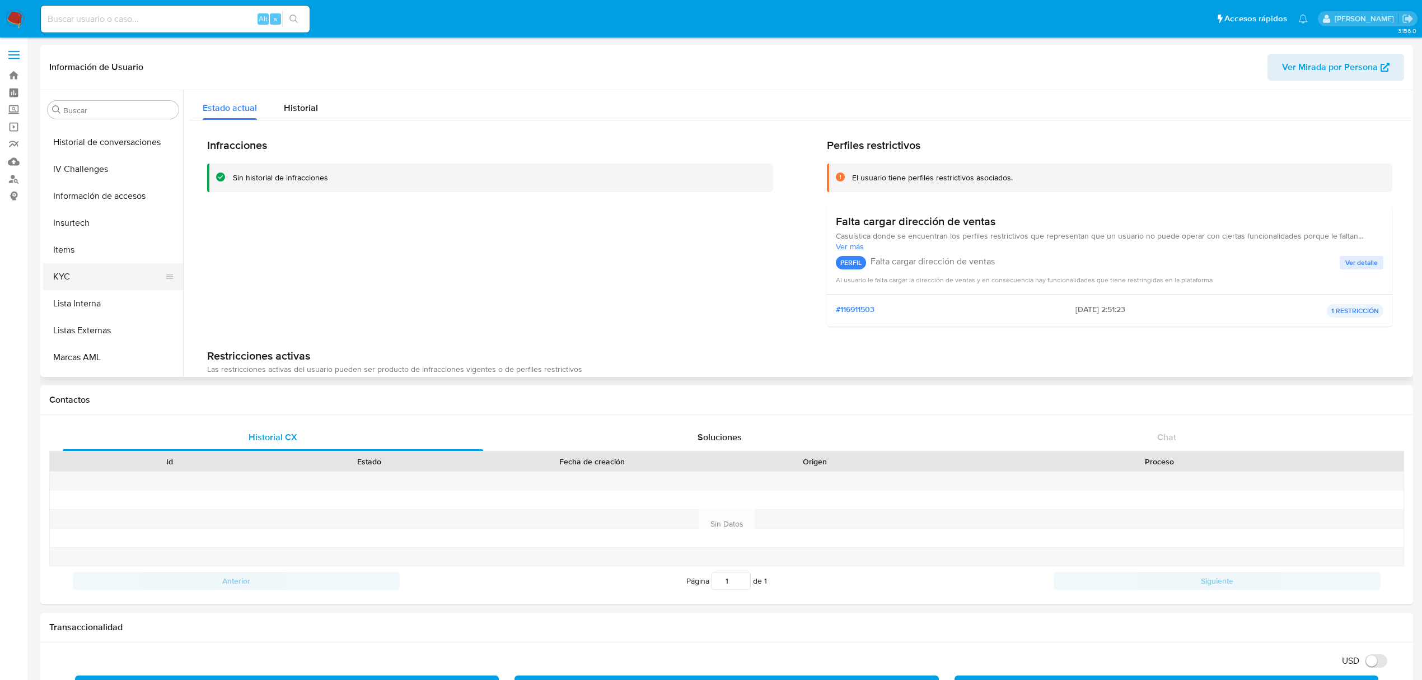
click at [88, 273] on button "KYC" at bounding box center [108, 276] width 131 height 27
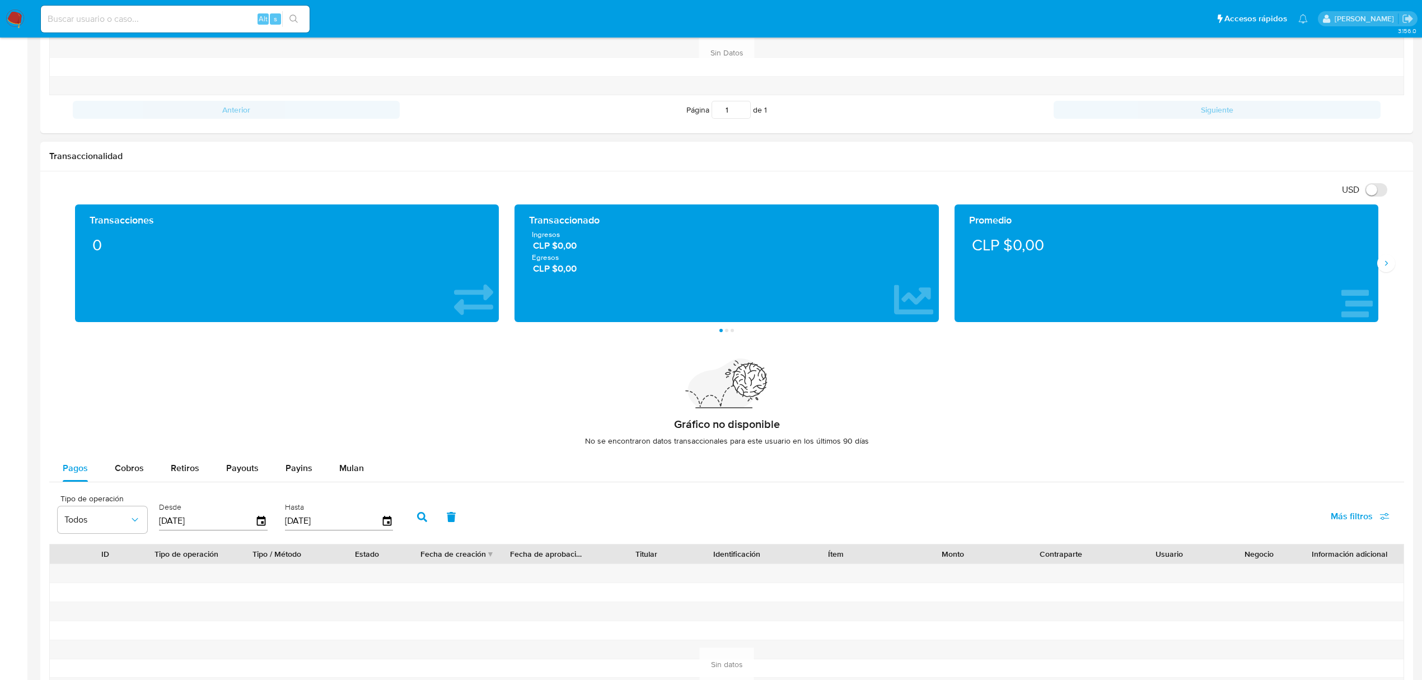
scroll to position [522, 0]
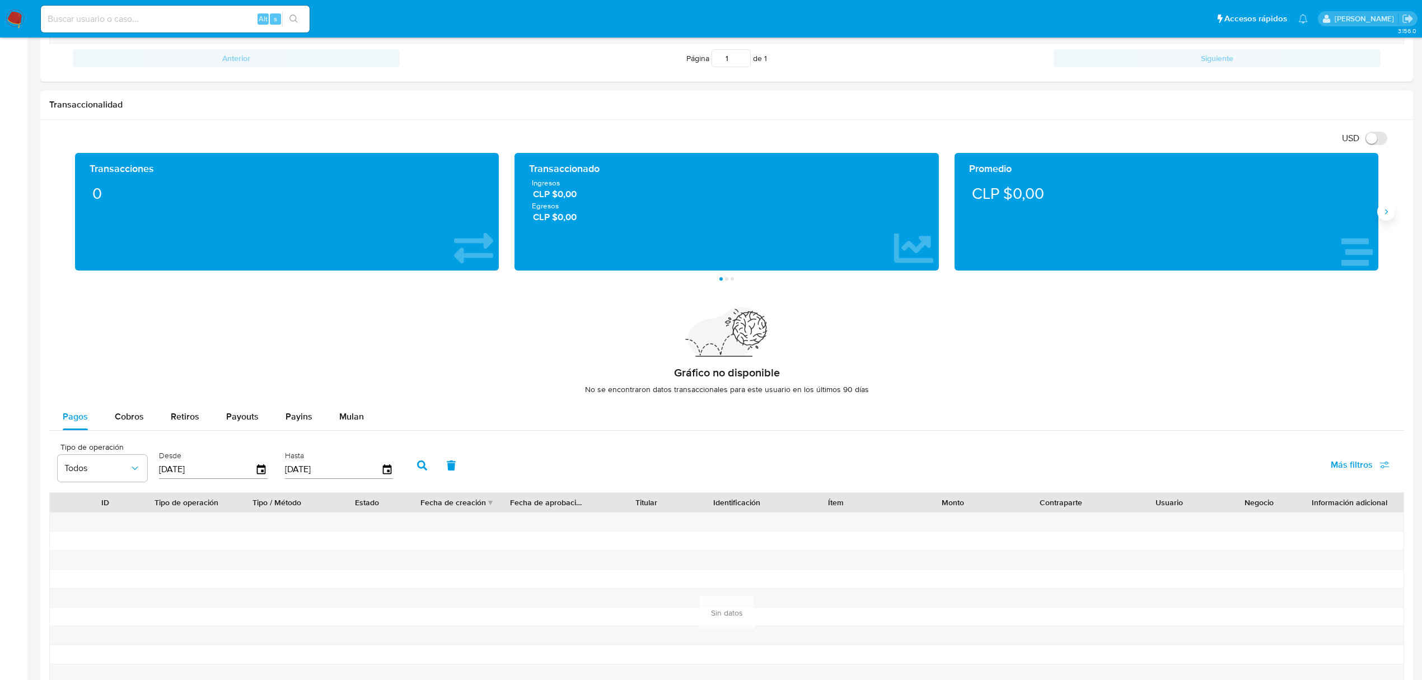
click at [1387, 216] on icon "Siguiente" at bounding box center [1386, 211] width 9 height 9
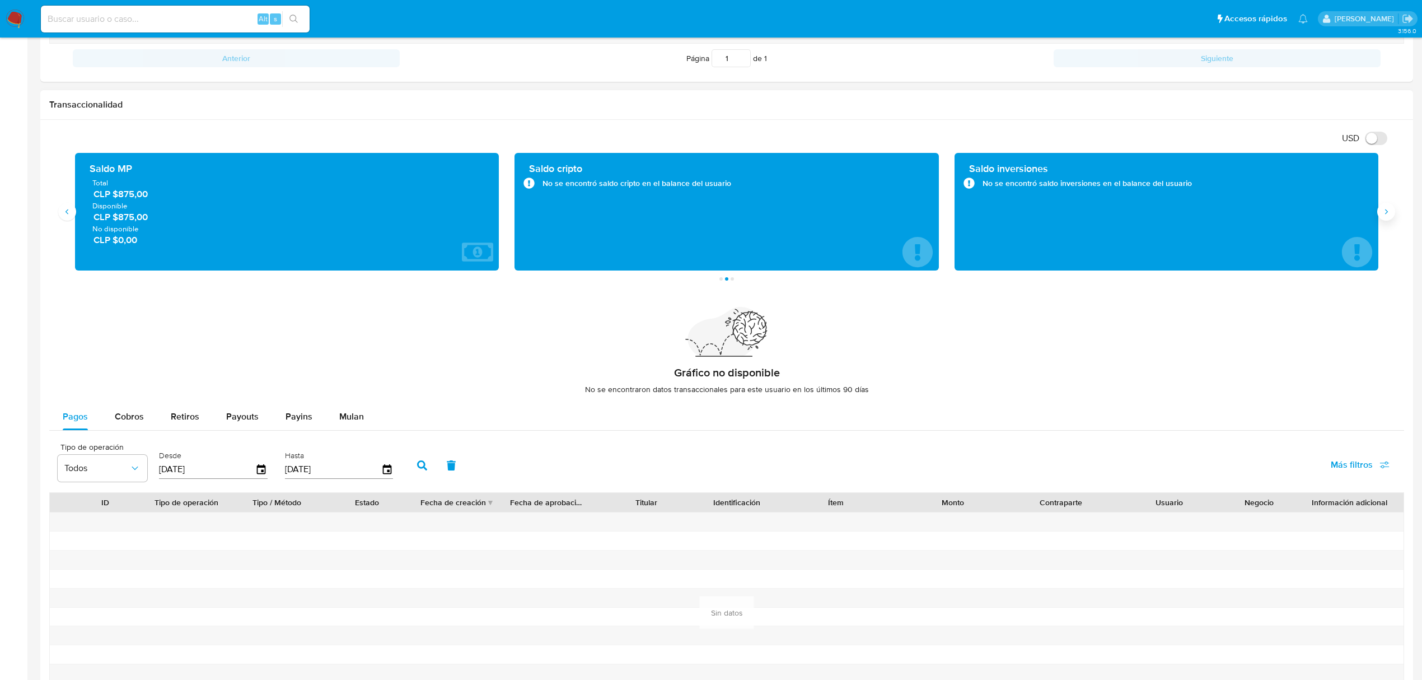
click at [1387, 216] on icon "Siguiente" at bounding box center [1386, 211] width 9 height 9
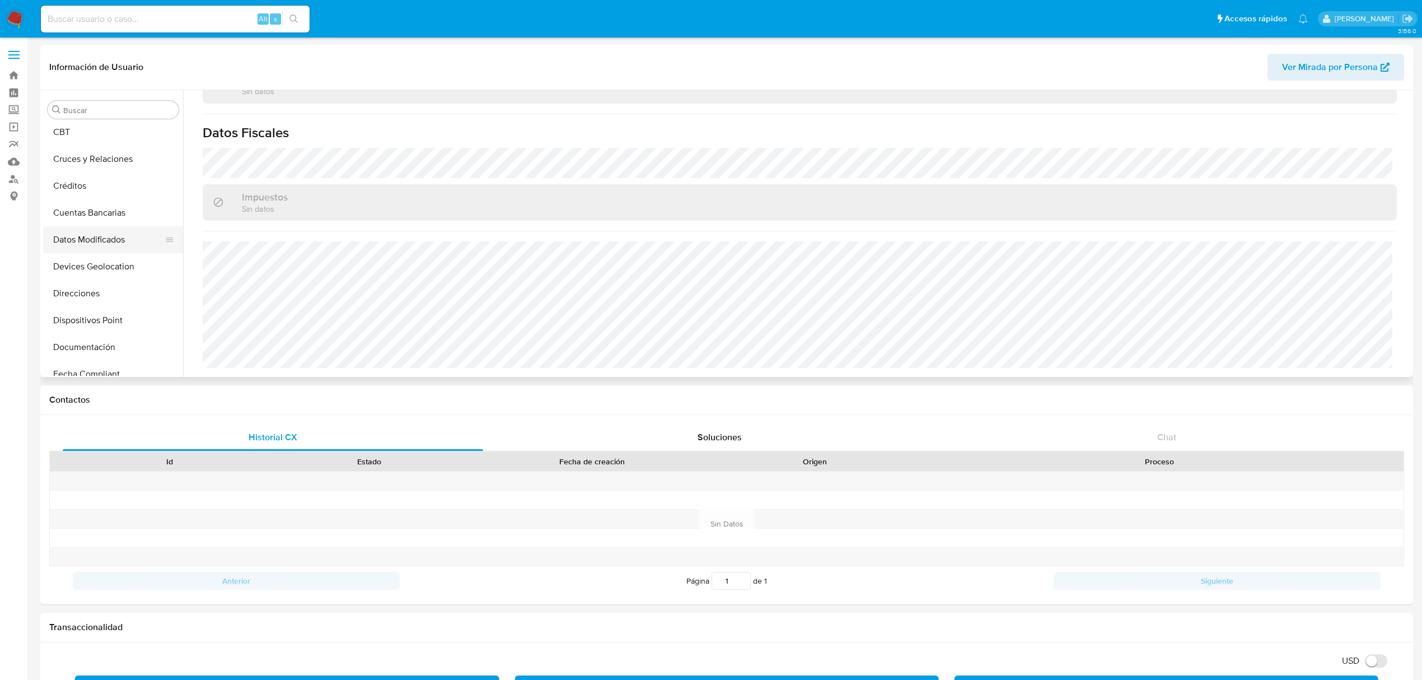
scroll to position [74, 0]
click at [63, 336] on button "Documentación" at bounding box center [108, 330] width 131 height 27
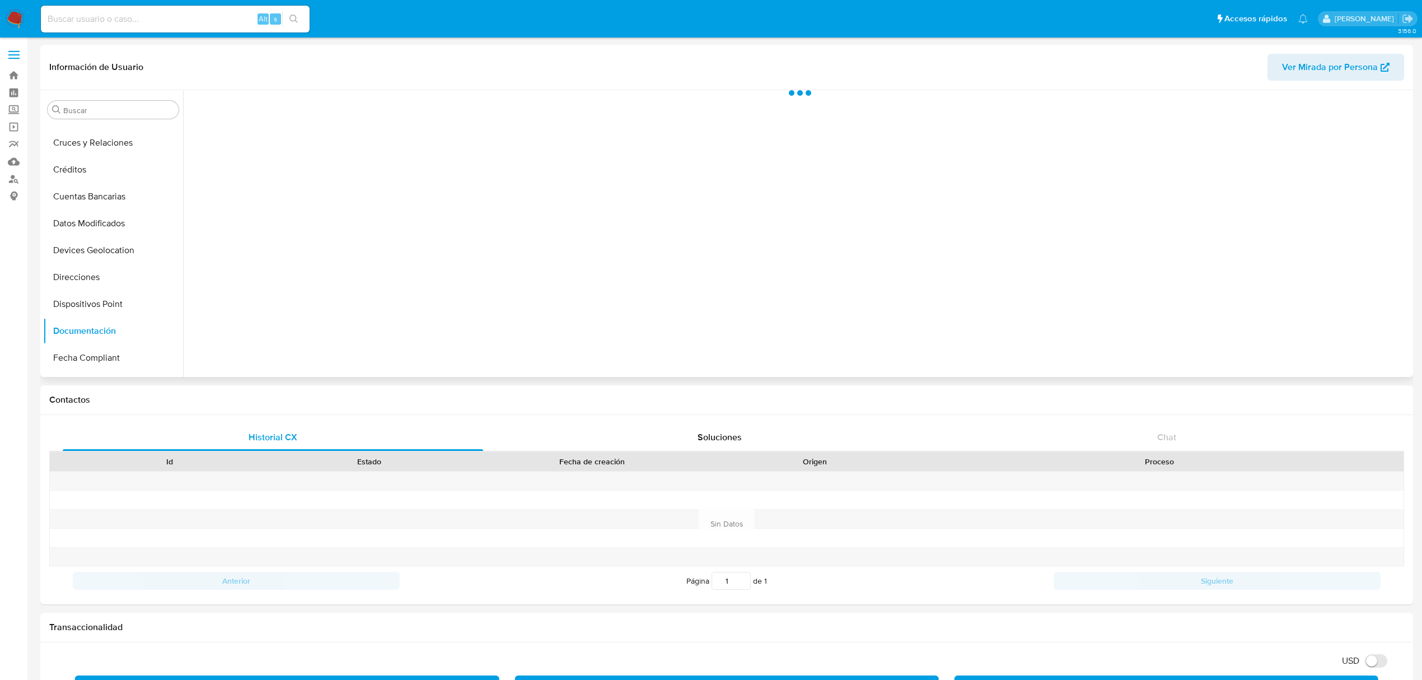
scroll to position [0, 0]
click at [251, 149] on button "Prueba de vida" at bounding box center [332, 145] width 287 height 29
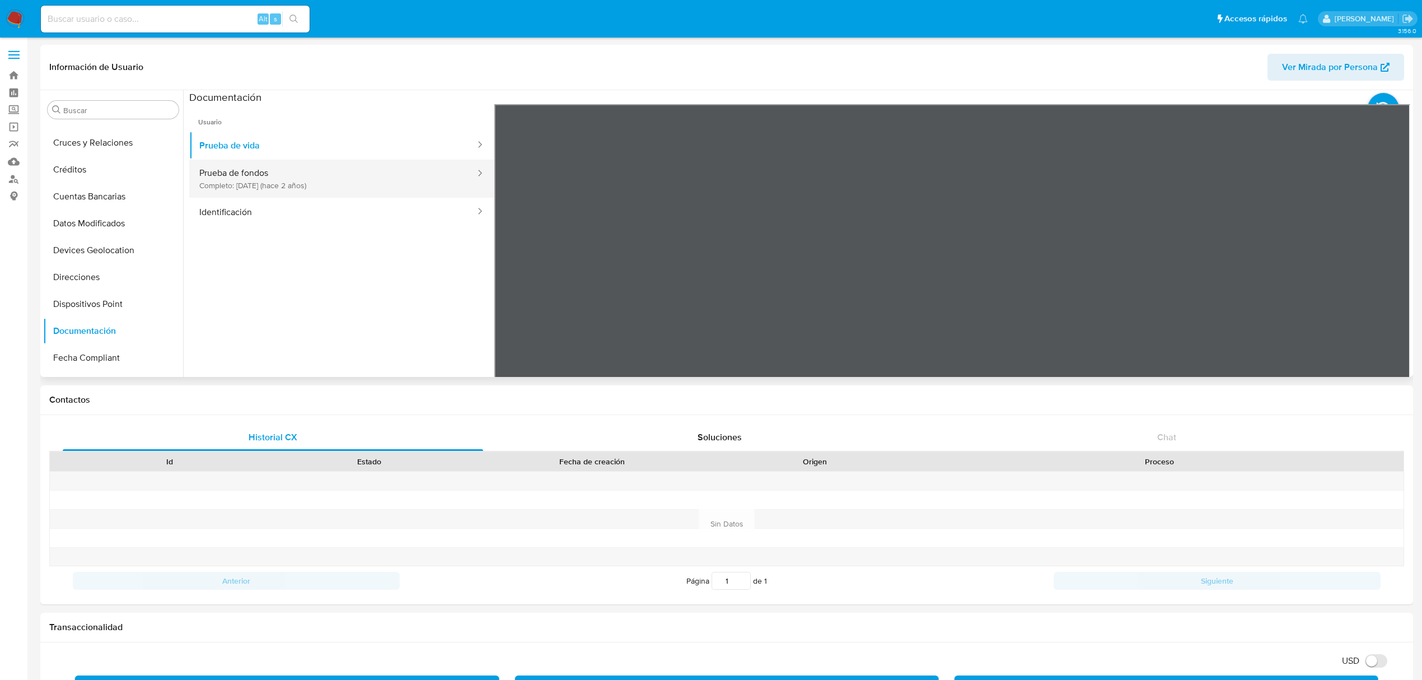
click at [367, 176] on button "Prueba de fondos Completo: 25/11/2023 (hace 2 años)" at bounding box center [332, 179] width 287 height 38
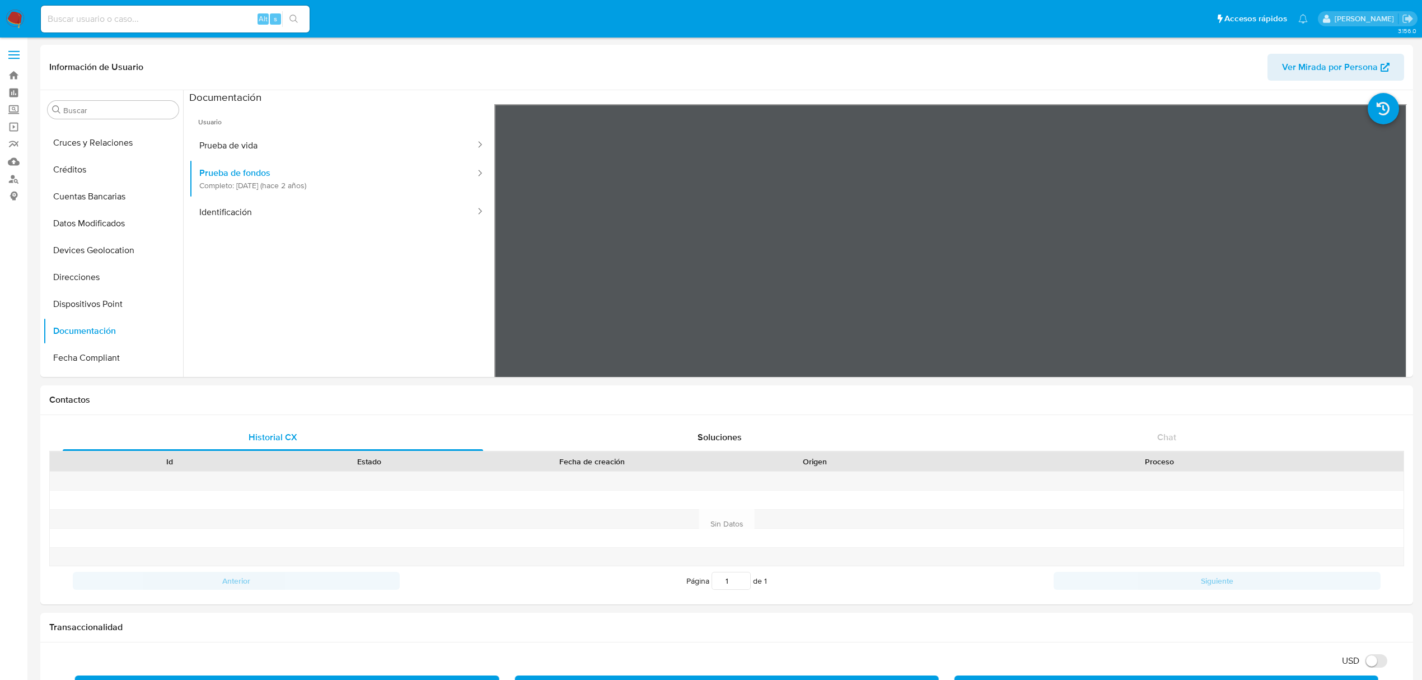
click at [180, 21] on input at bounding box center [175, 19] width 269 height 15
paste input "397301735"
type input "397301735"
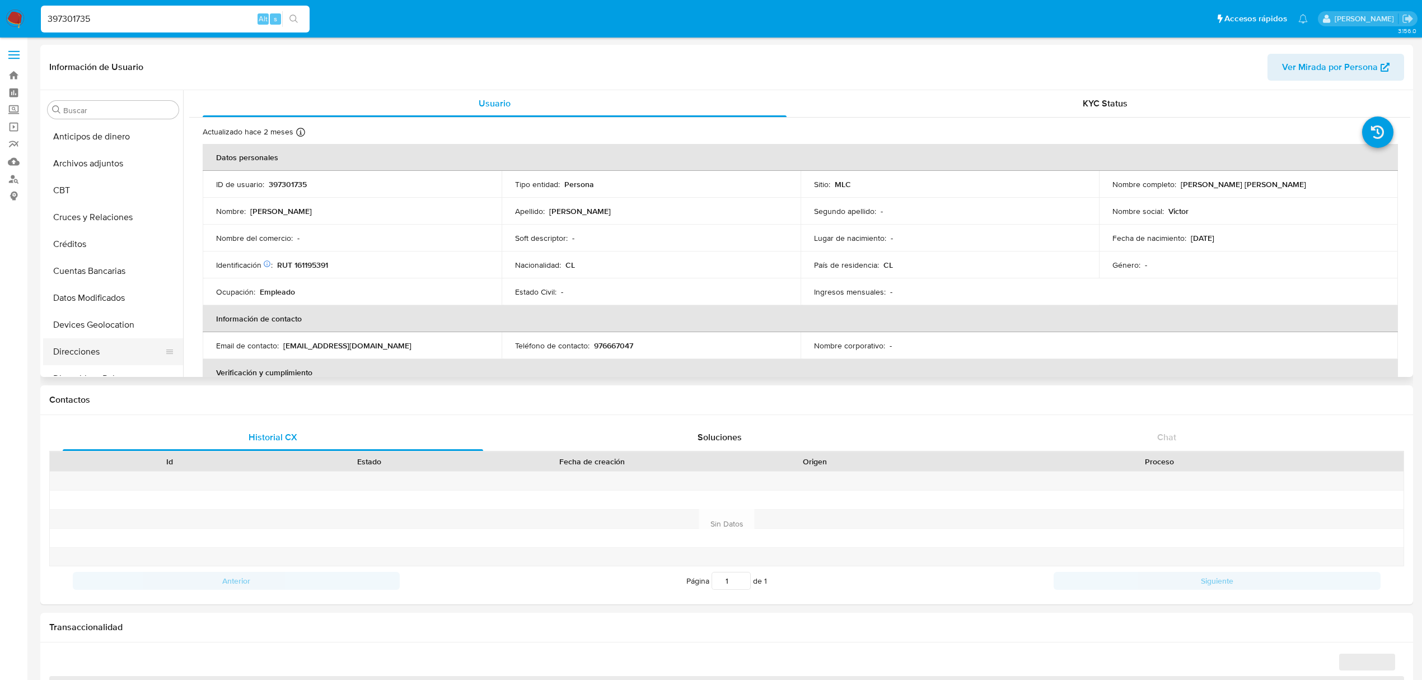
select select "10"
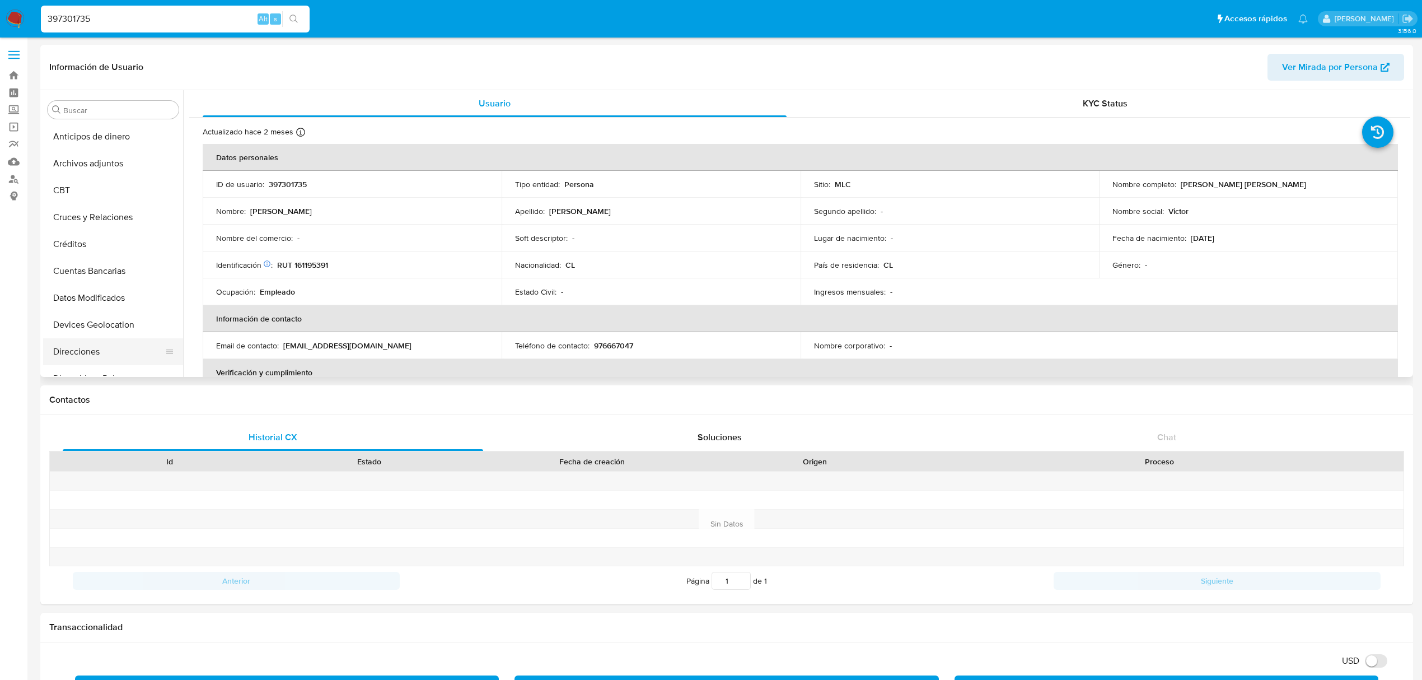
scroll to position [74, 0]
click at [88, 336] on button "Documentación" at bounding box center [108, 330] width 131 height 27
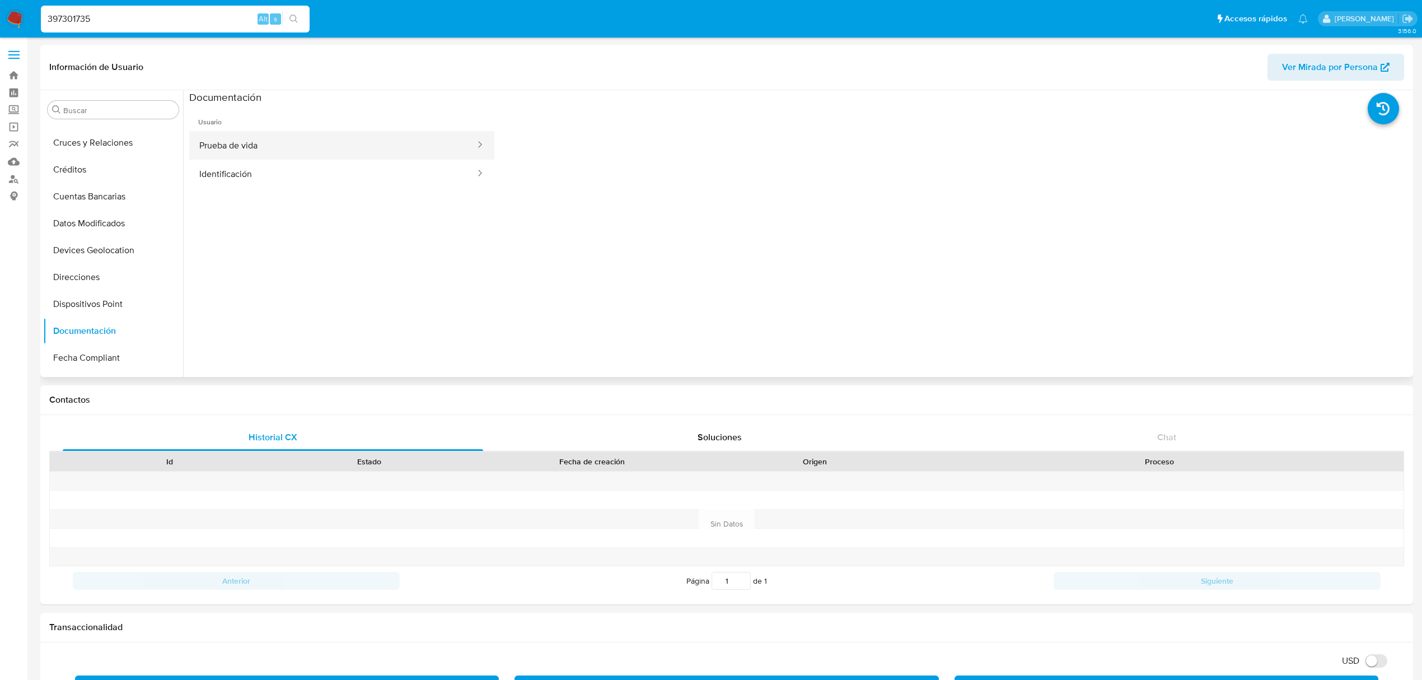
click at [298, 133] on button "Prueba de vida" at bounding box center [332, 145] width 287 height 29
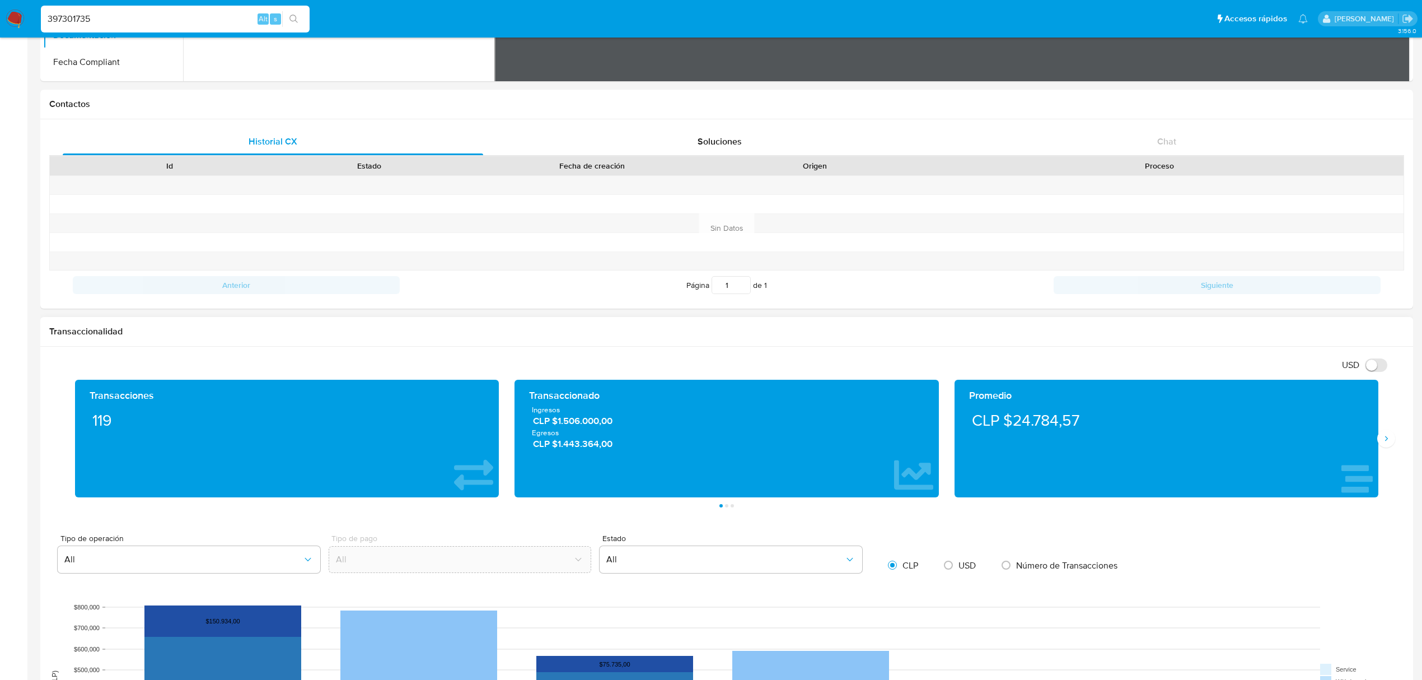
scroll to position [298, 0]
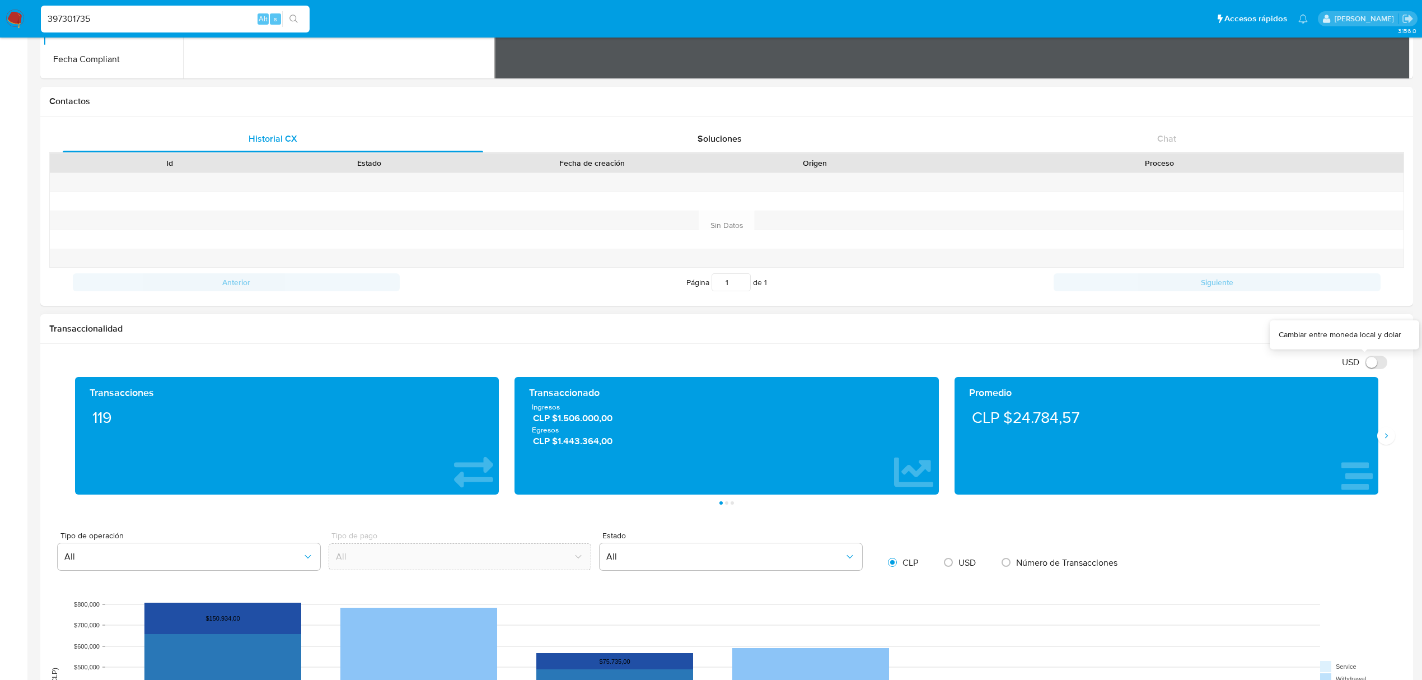
click at [1378, 364] on input "USD" at bounding box center [1376, 362] width 22 height 13
checkbox input "true"
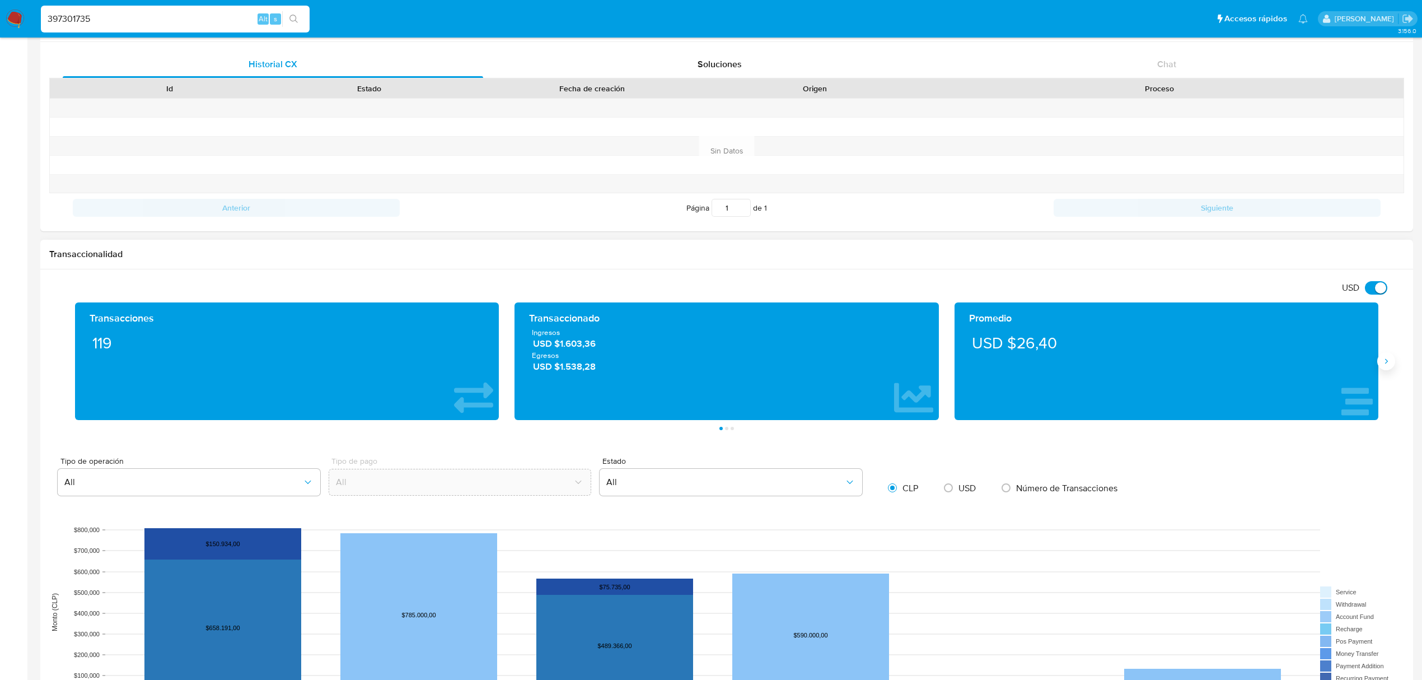
click at [1382, 362] on icon "Siguiente" at bounding box center [1386, 361] width 9 height 9
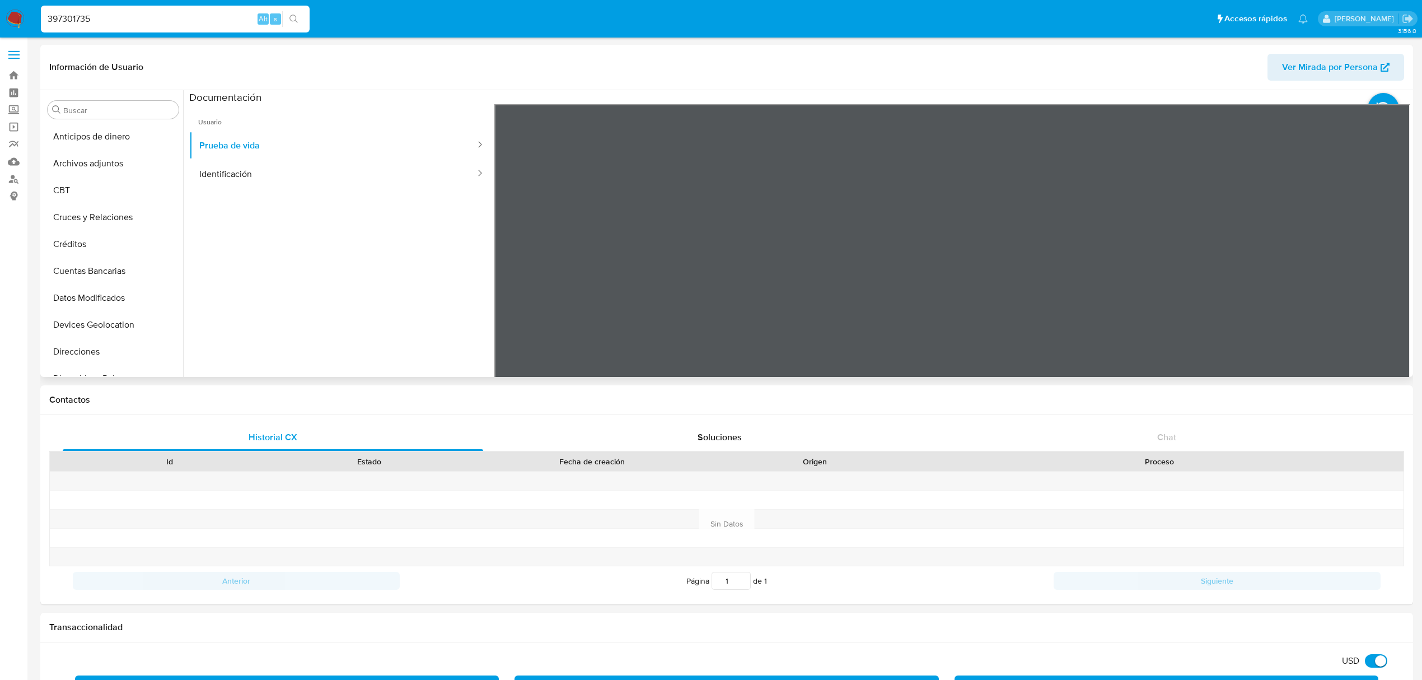
scroll to position [298, 0]
click at [235, 178] on button "Identificación" at bounding box center [332, 174] width 287 height 29
click at [1382, 273] on div at bounding box center [952, 287] width 916 height 367
click at [1385, 284] on icon at bounding box center [1396, 286] width 22 height 22
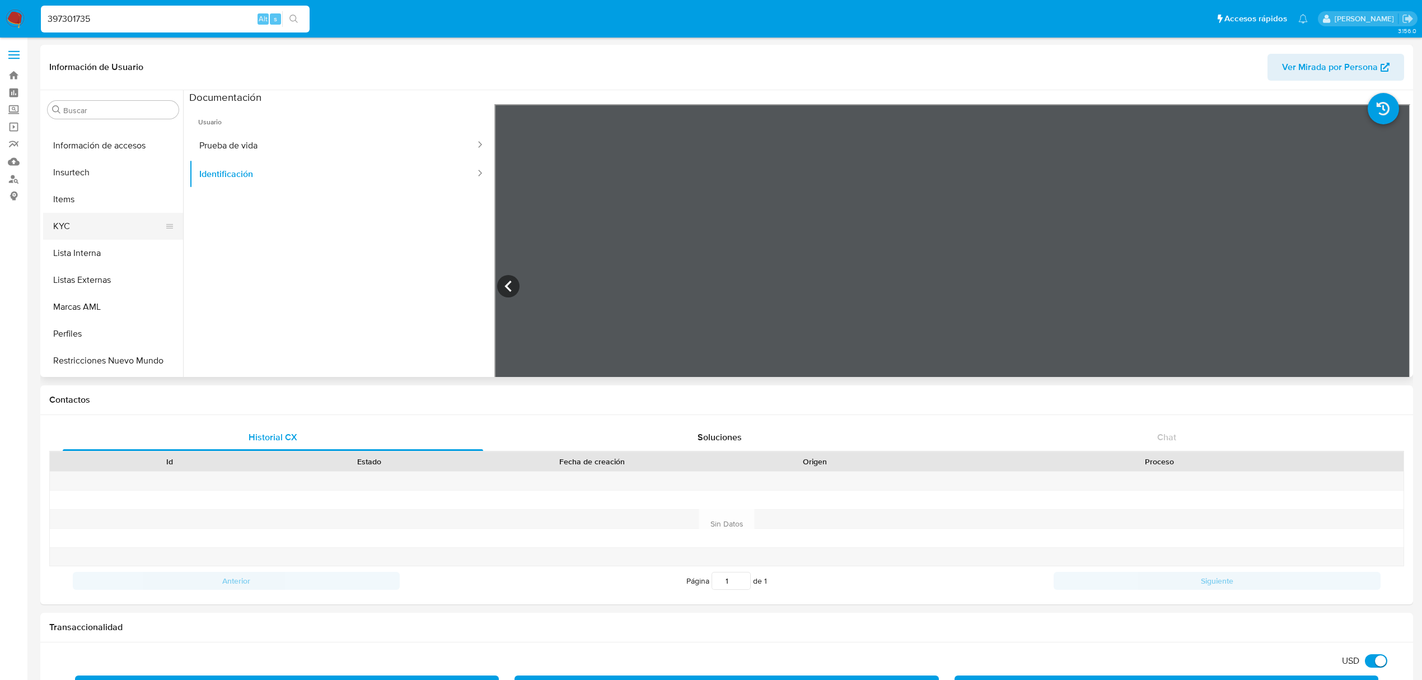
click at [94, 227] on button "KYC" at bounding box center [108, 226] width 131 height 27
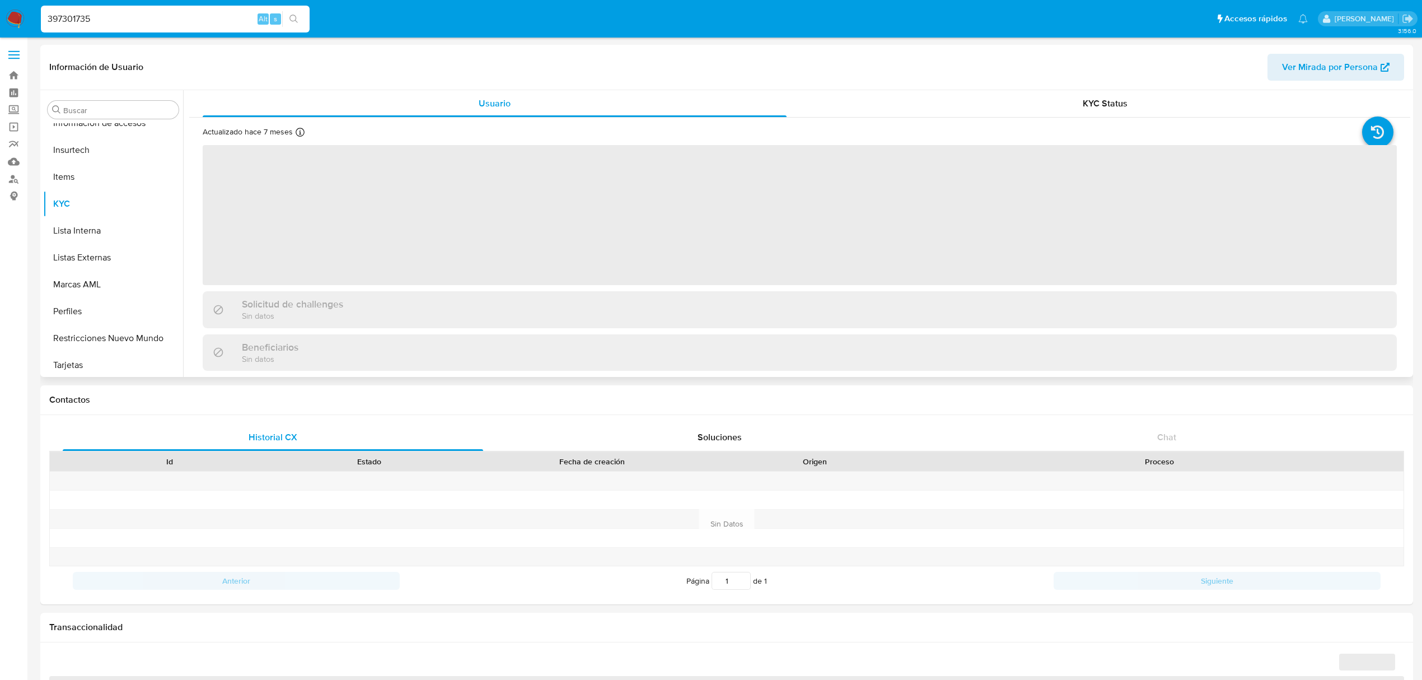
scroll to position [473, 0]
select select "10"
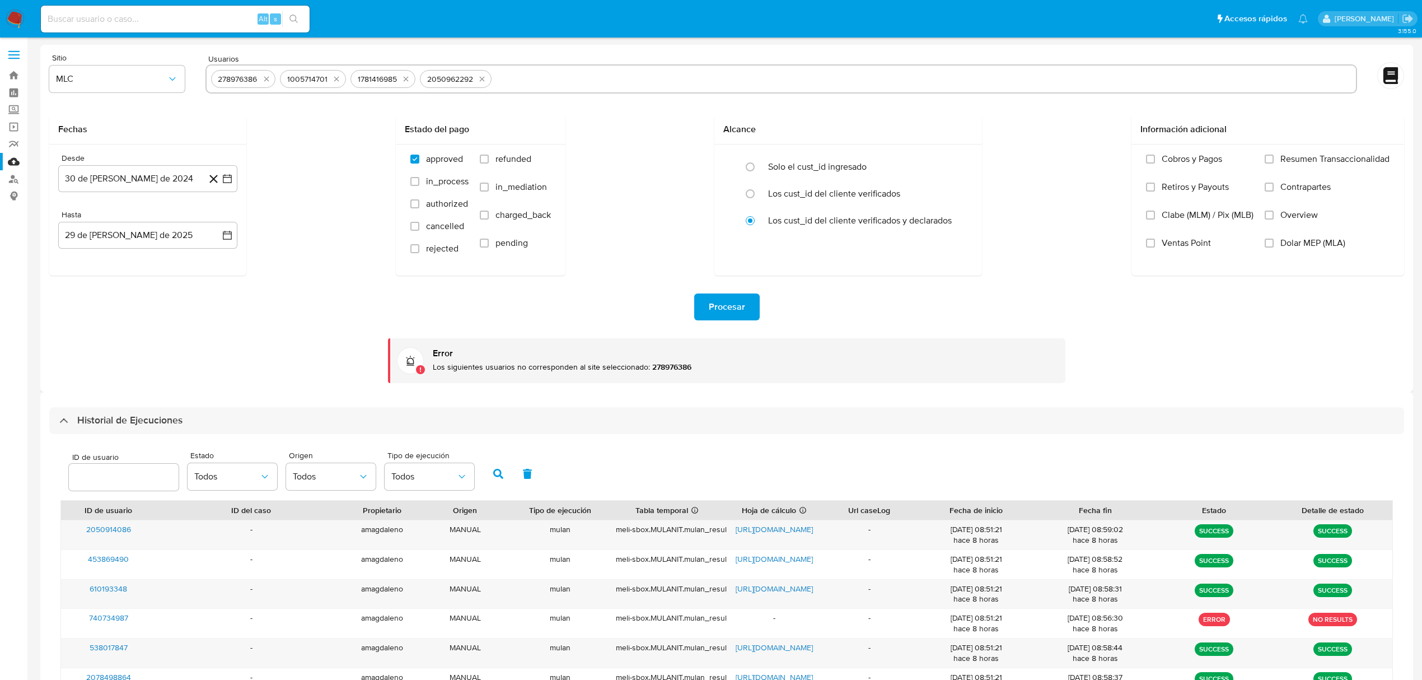
select select "10"
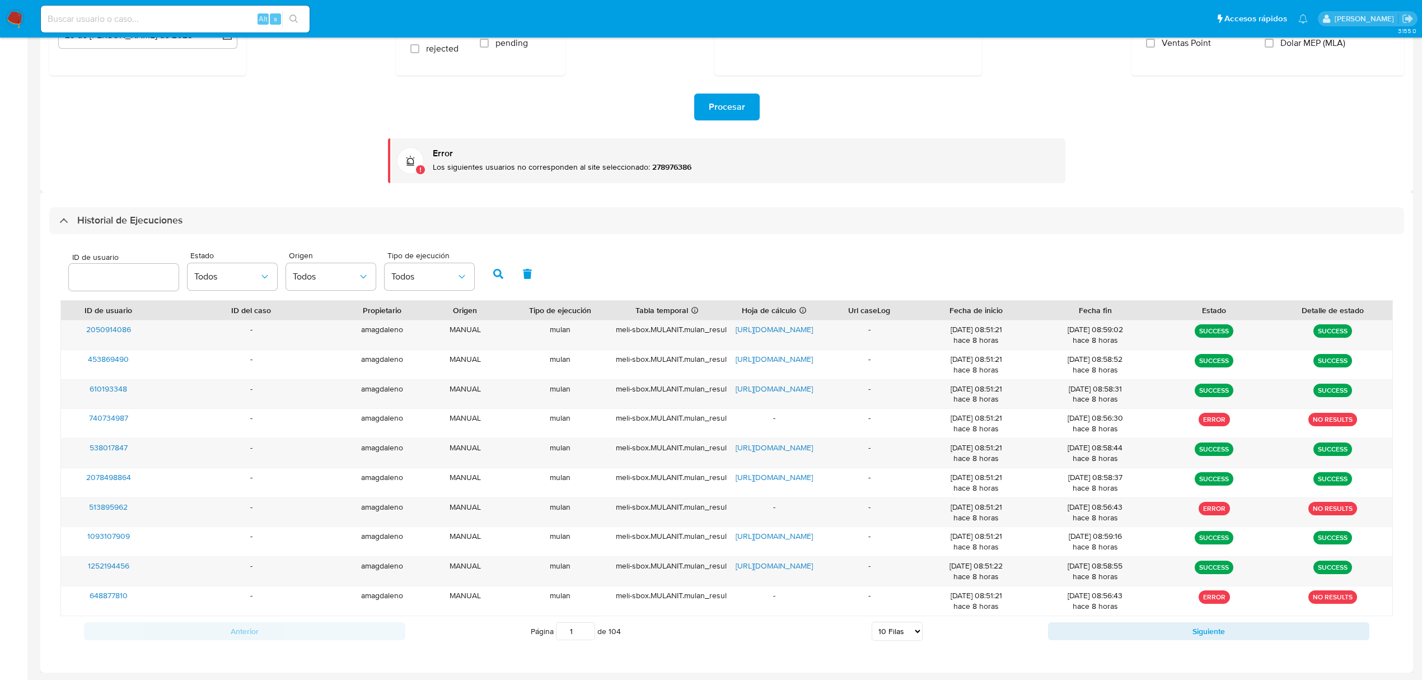
click at [180, 25] on input at bounding box center [175, 19] width 269 height 15
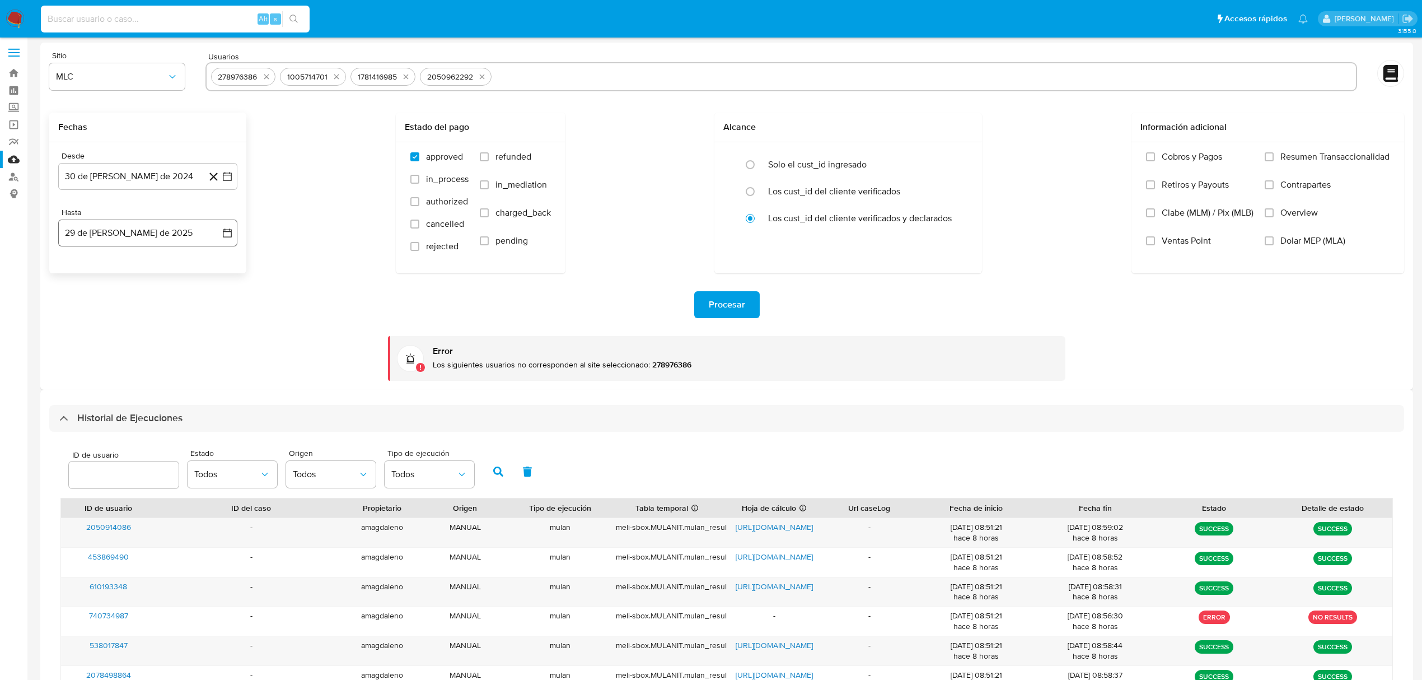
scroll to position [0, 0]
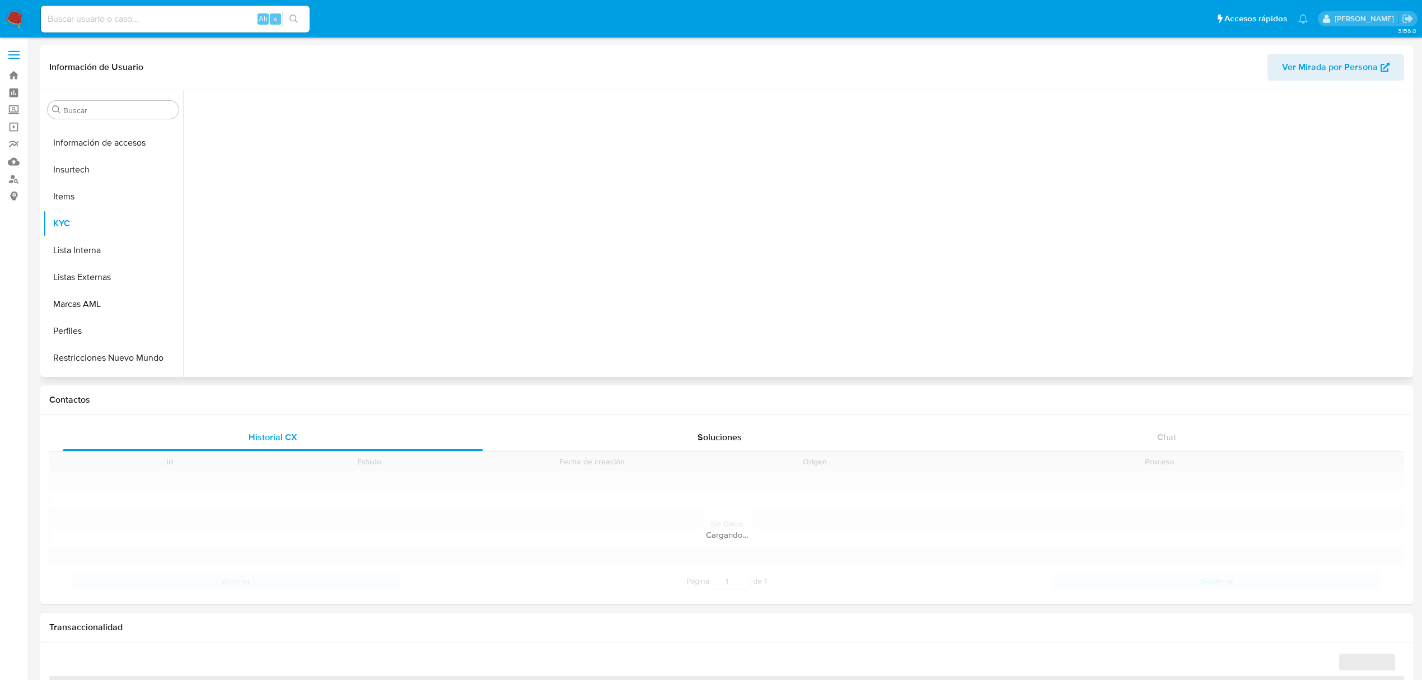
scroll to position [473, 0]
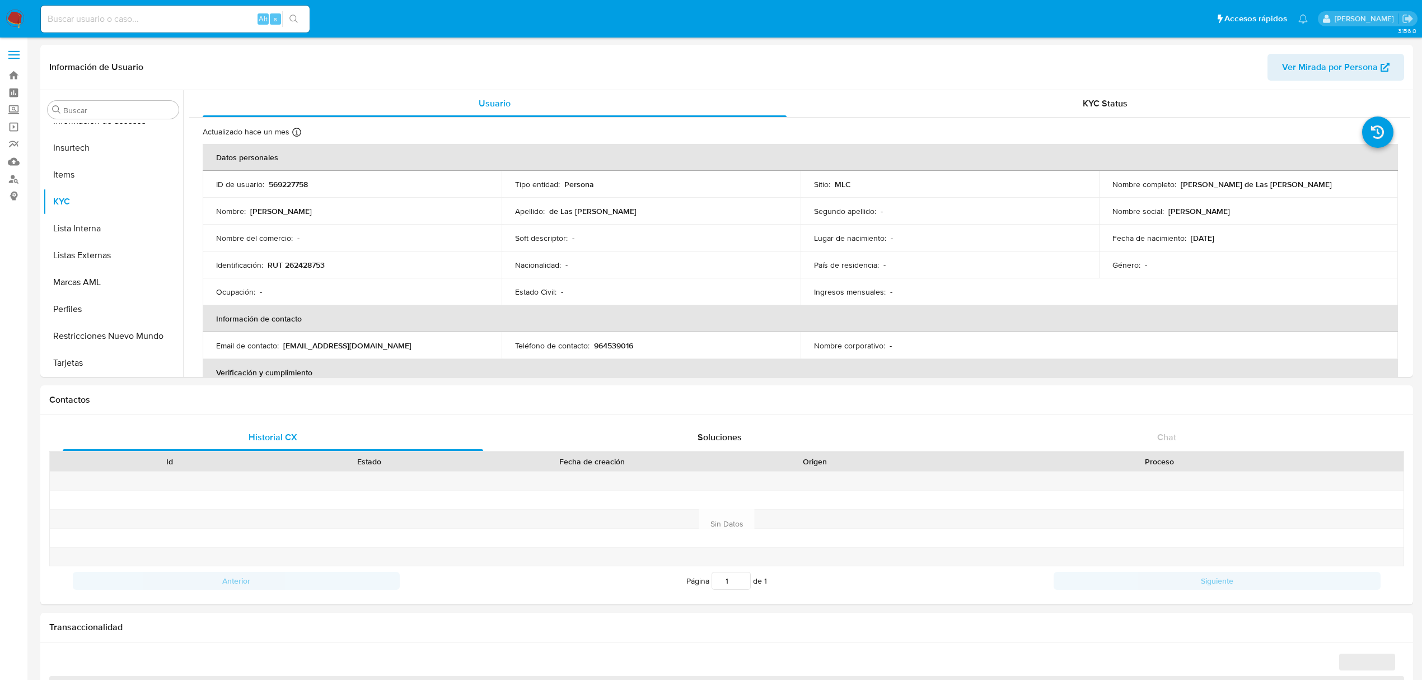
select select "10"
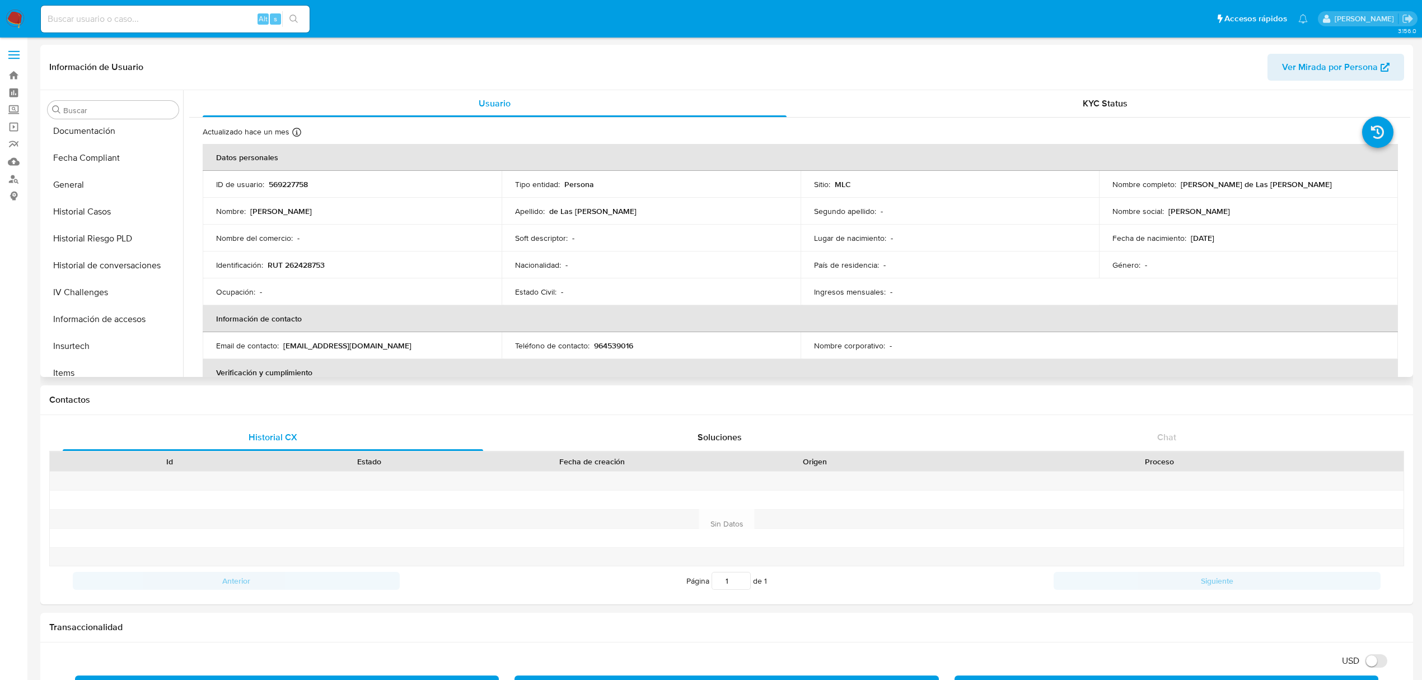
scroll to position [249, 0]
click at [95, 156] on button "Documentación" at bounding box center [108, 156] width 131 height 27
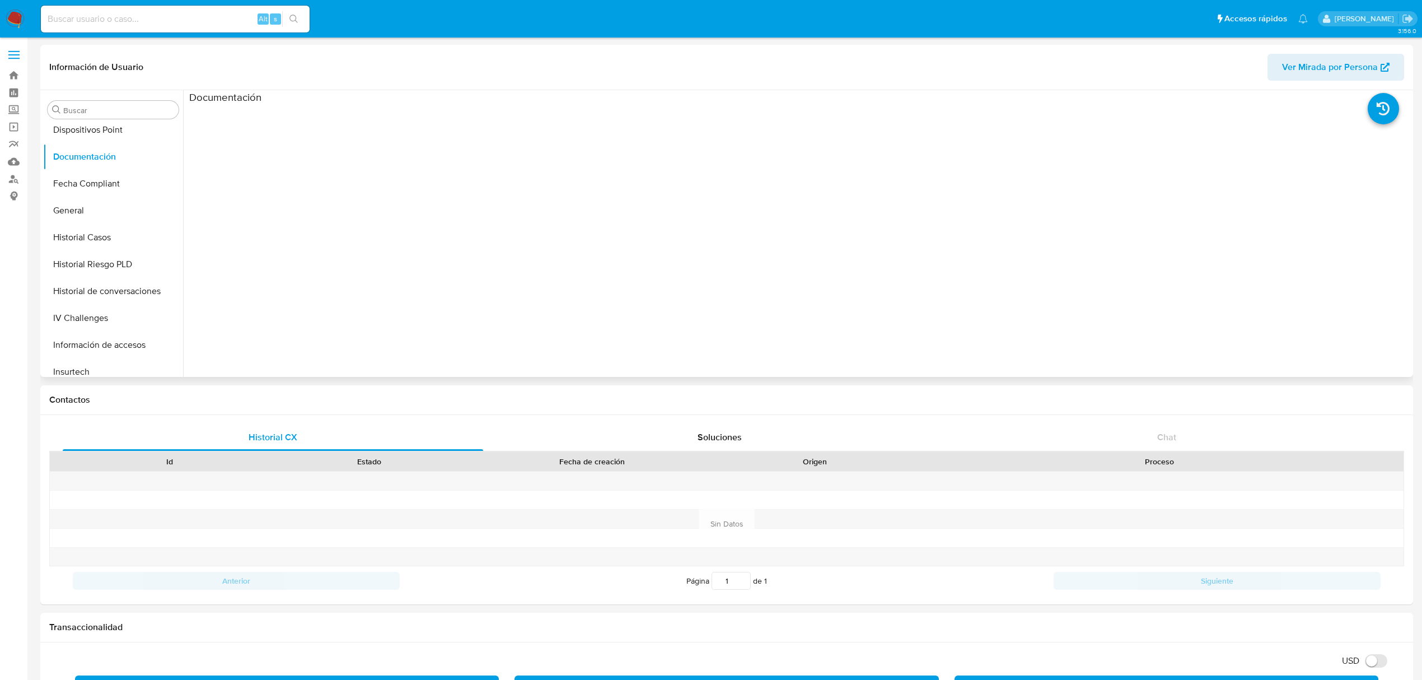
click at [281, 139] on ul at bounding box center [341, 265] width 305 height 322
click at [292, 177] on ul at bounding box center [341, 265] width 305 height 322
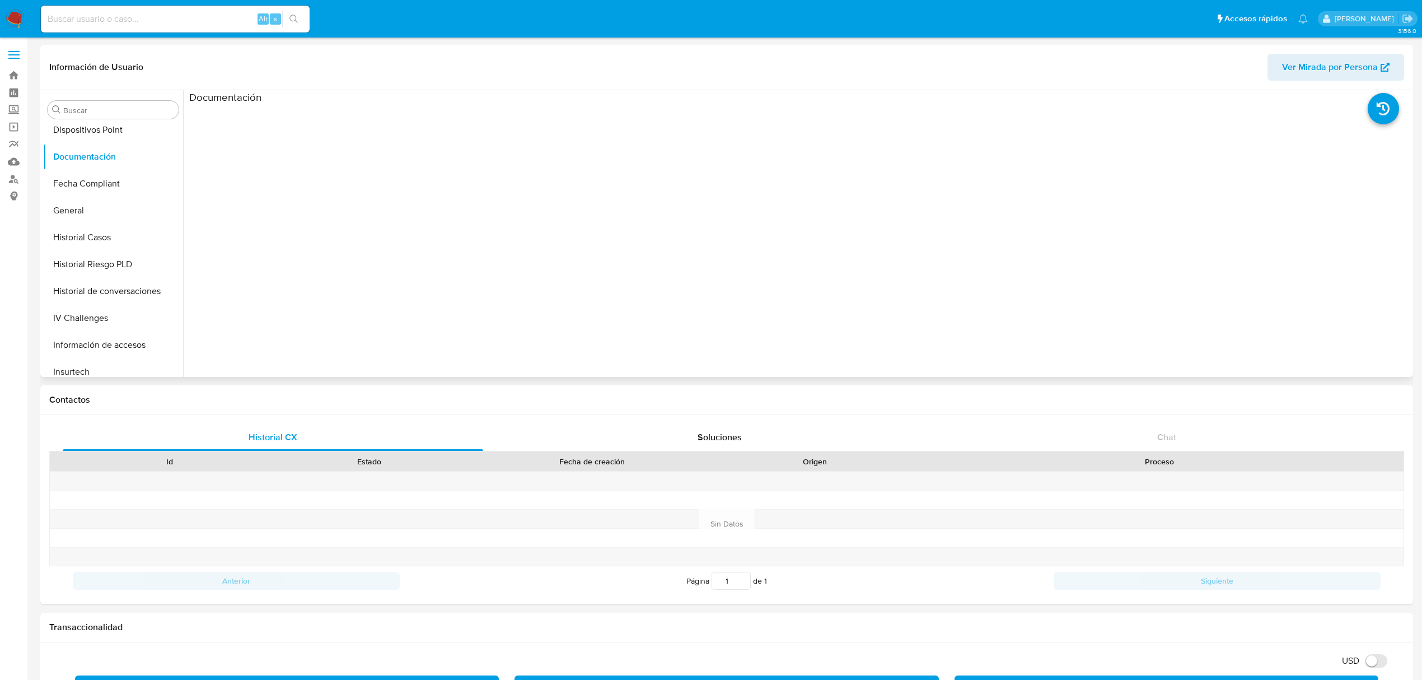
drag, startPoint x: 292, startPoint y: 177, endPoint x: 283, endPoint y: 187, distance: 13.1
click at [292, 177] on ul at bounding box center [341, 265] width 305 height 322
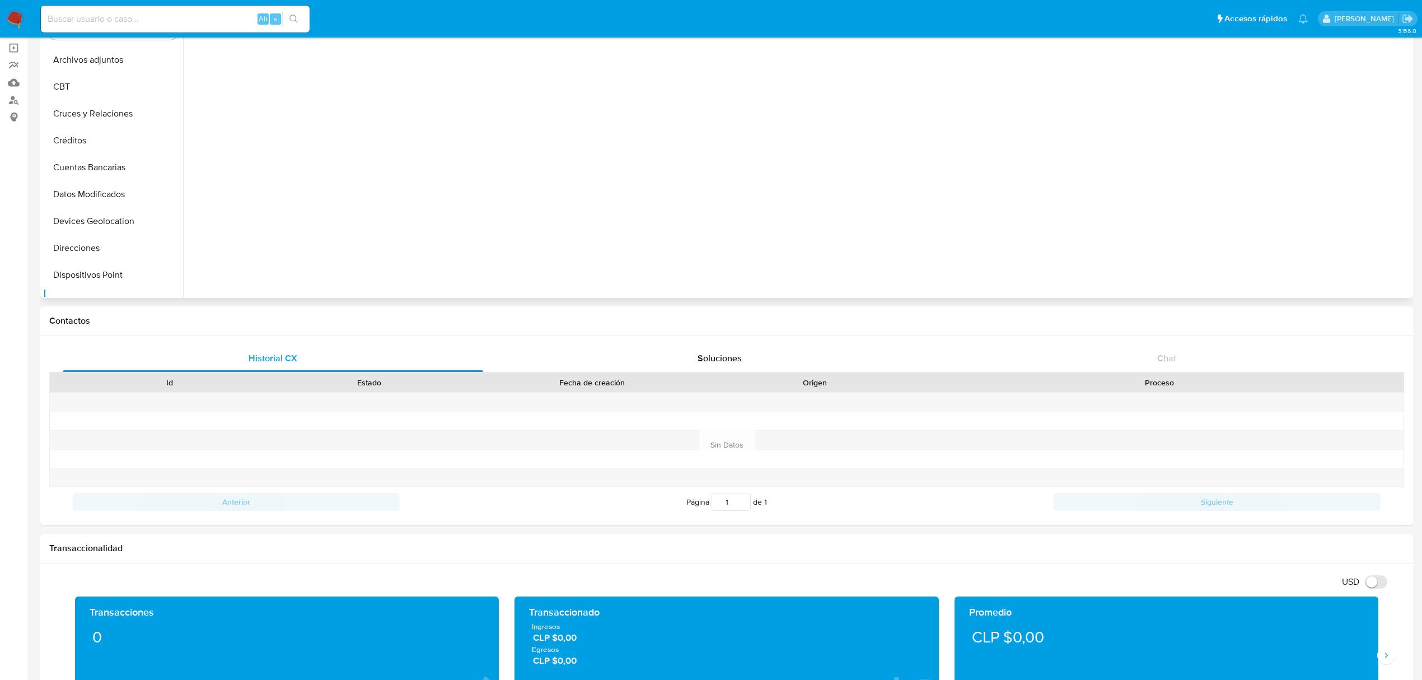
scroll to position [0, 0]
